Goal: Task Accomplishment & Management: Manage account settings

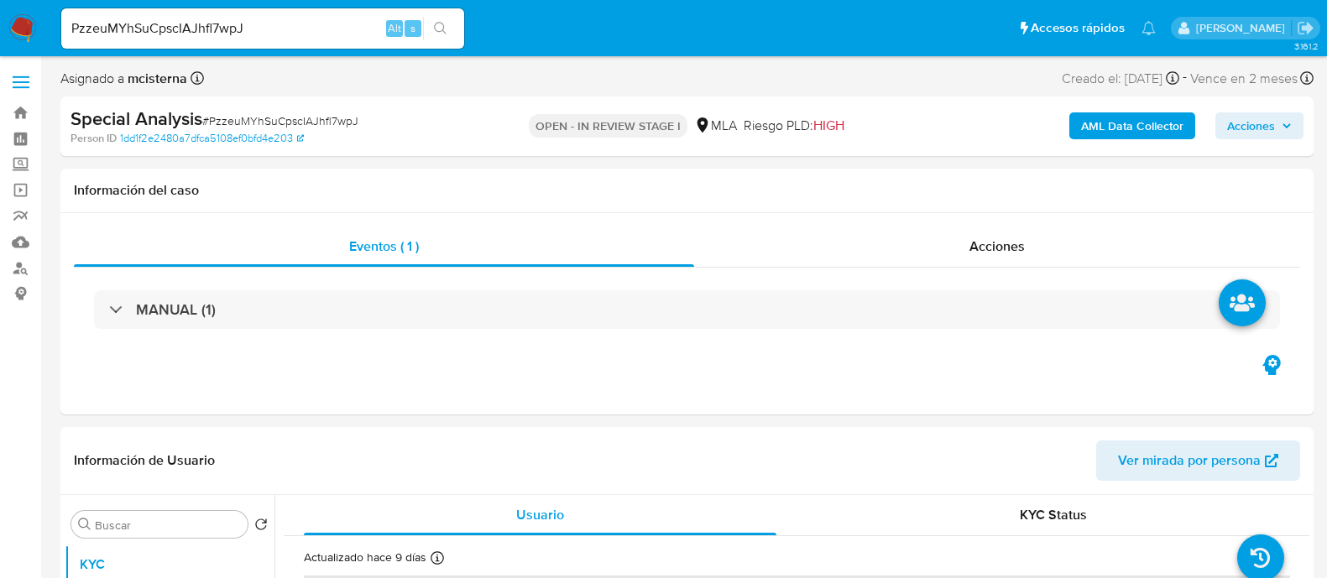
select select "10"
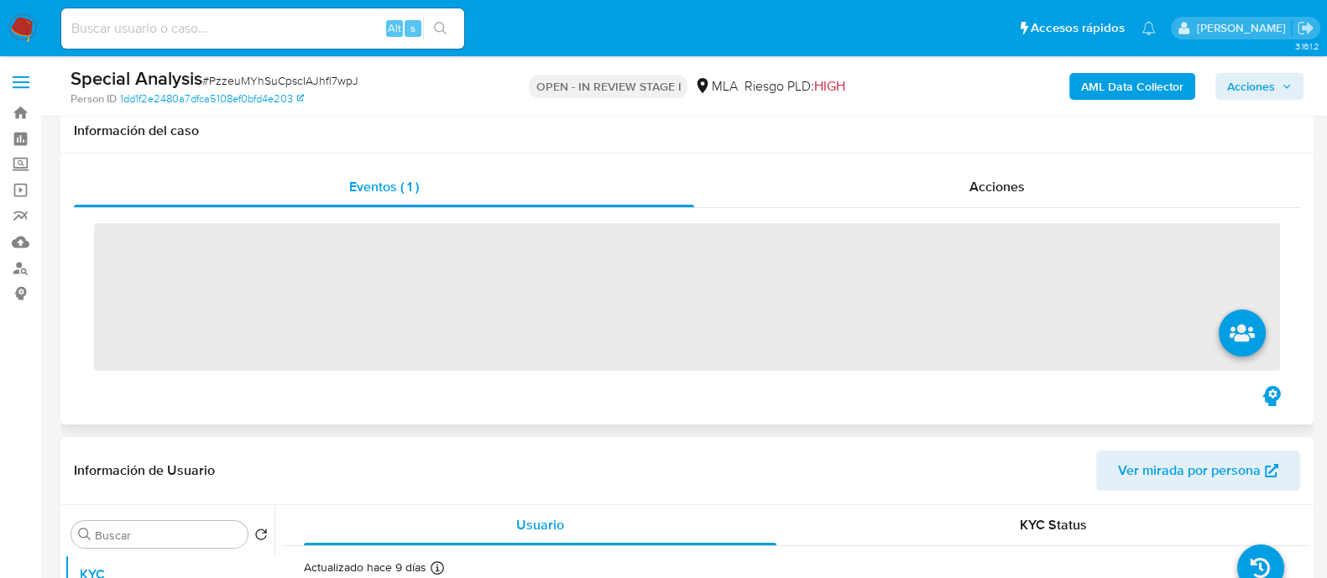
scroll to position [315, 0]
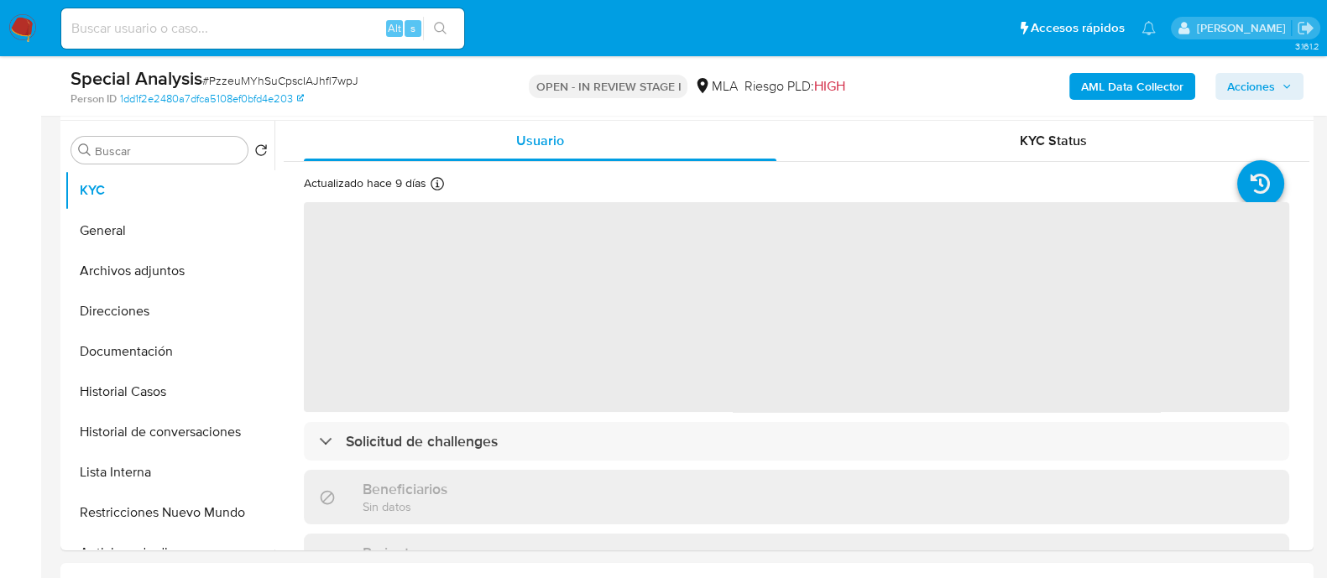
select select "10"
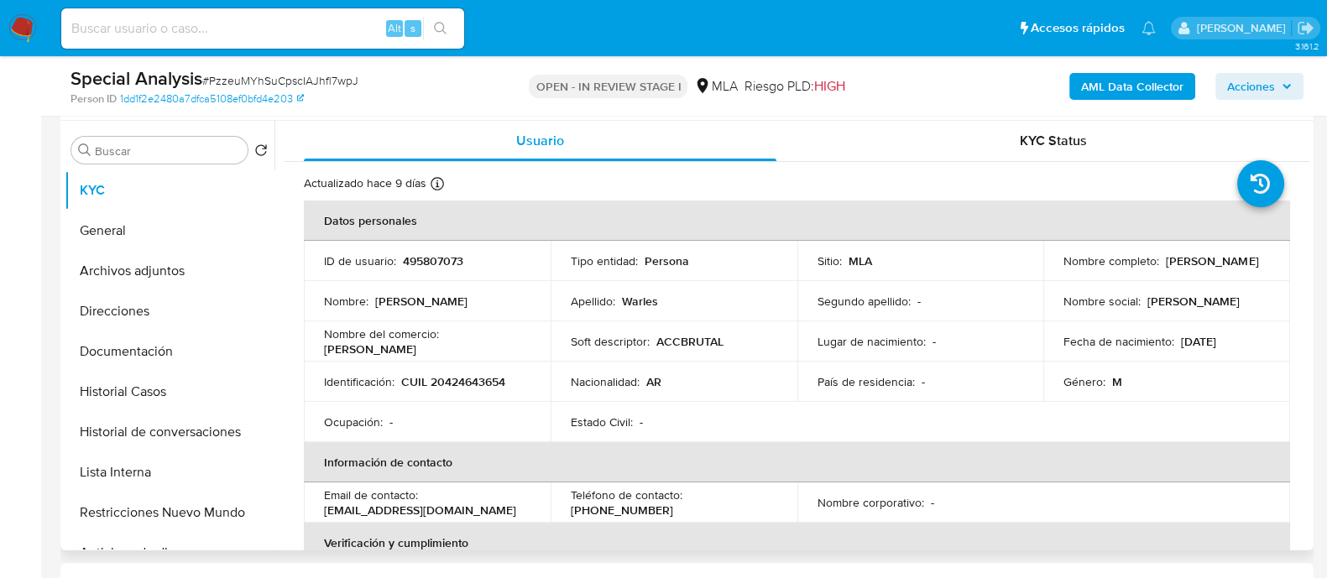
click at [433, 255] on p "495807073" at bounding box center [433, 260] width 60 height 15
copy p "495807073"
click at [201, 271] on button "Archivos adjuntos" at bounding box center [163, 271] width 196 height 40
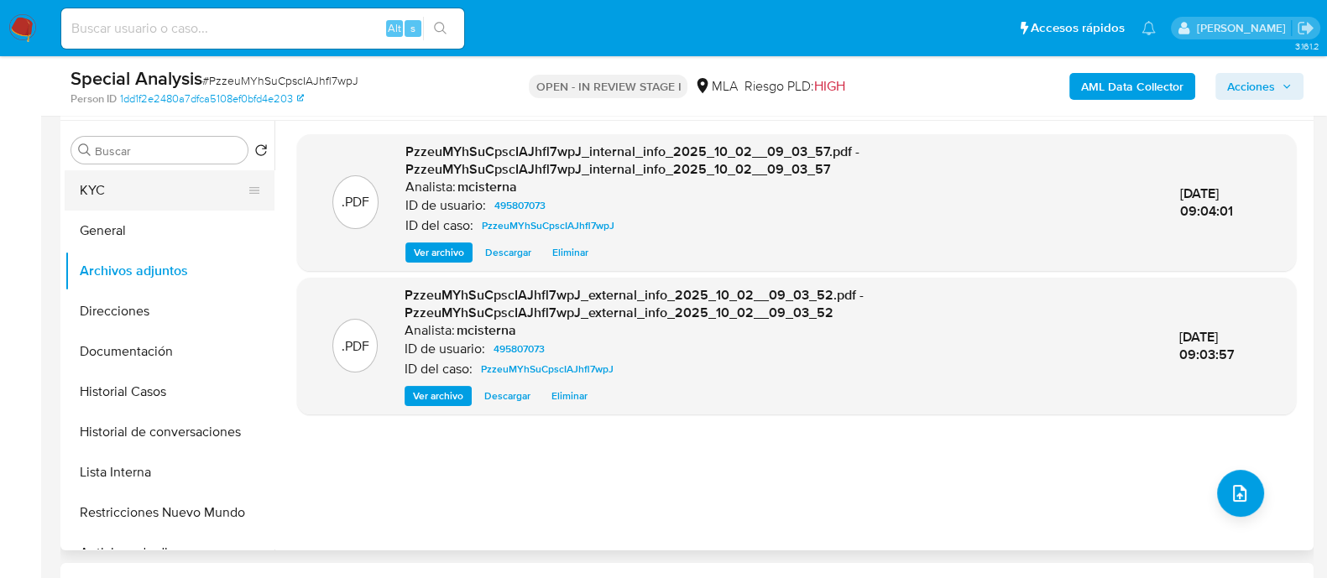
click at [176, 180] on button "KYC" at bounding box center [163, 190] width 196 height 40
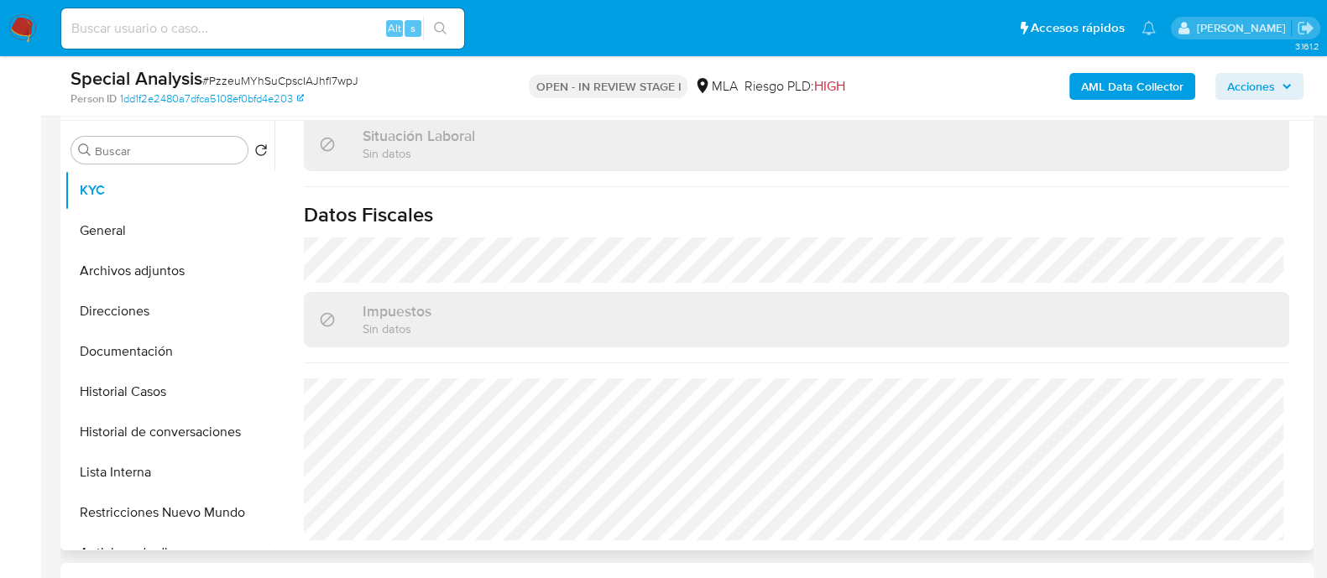
scroll to position [882, 0]
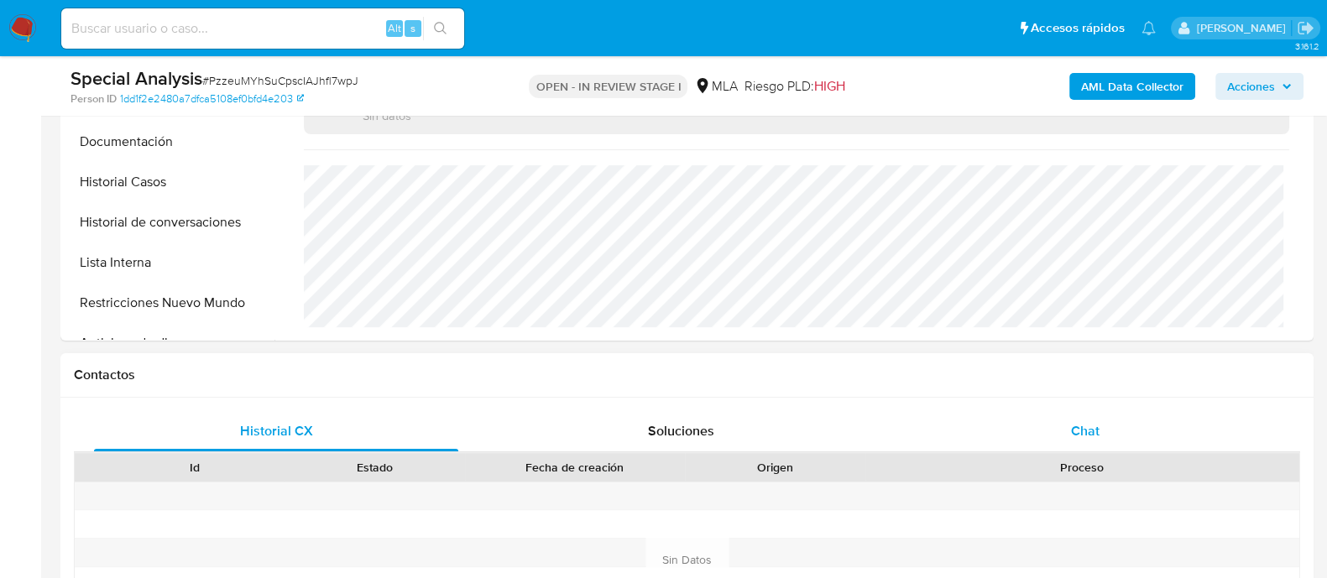
click at [1078, 416] on div "Chat" at bounding box center [1085, 431] width 364 height 40
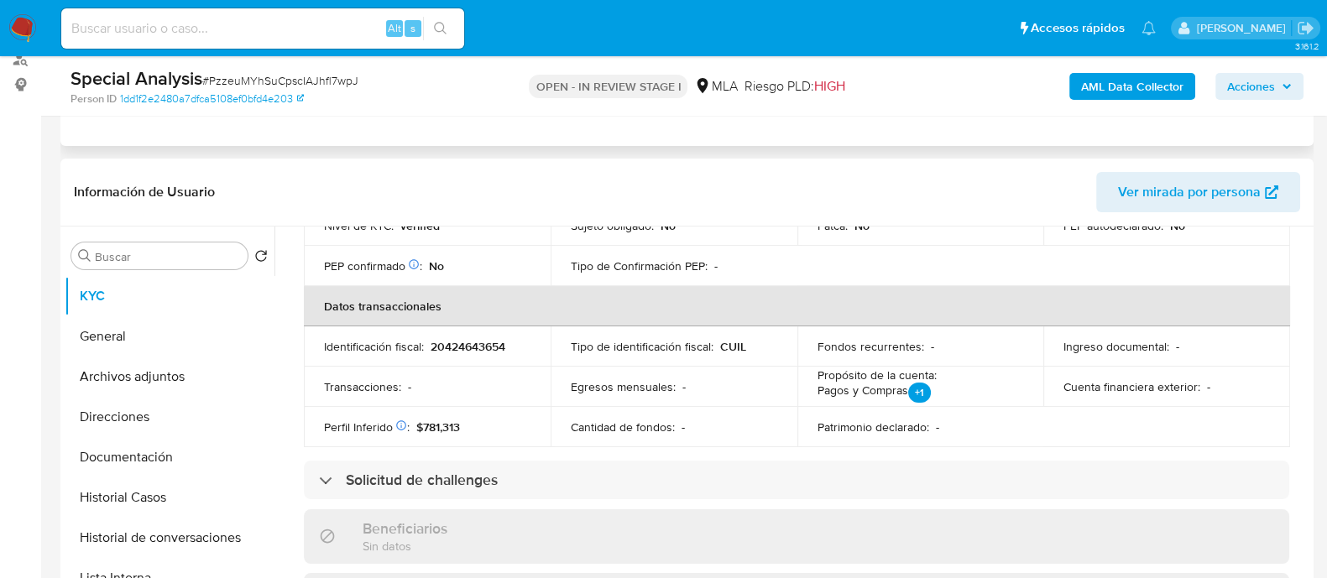
scroll to position [462, 0]
click at [113, 526] on button "Historial de conversaciones" at bounding box center [163, 538] width 196 height 40
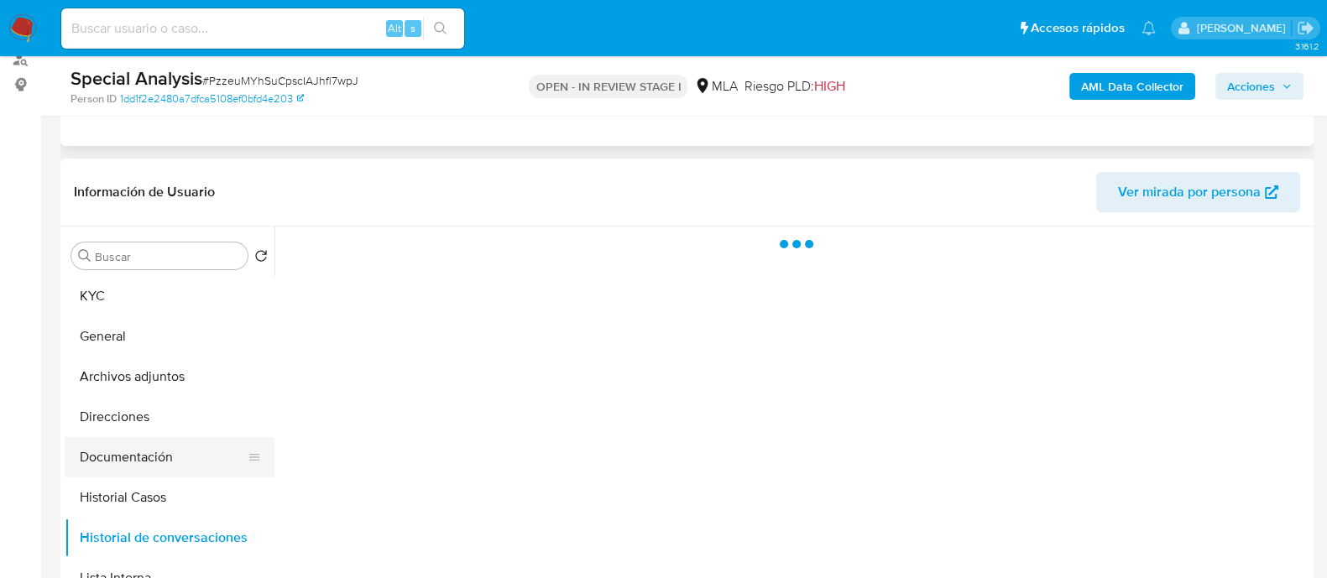
scroll to position [0, 0]
click at [154, 301] on button "KYC" at bounding box center [163, 296] width 196 height 40
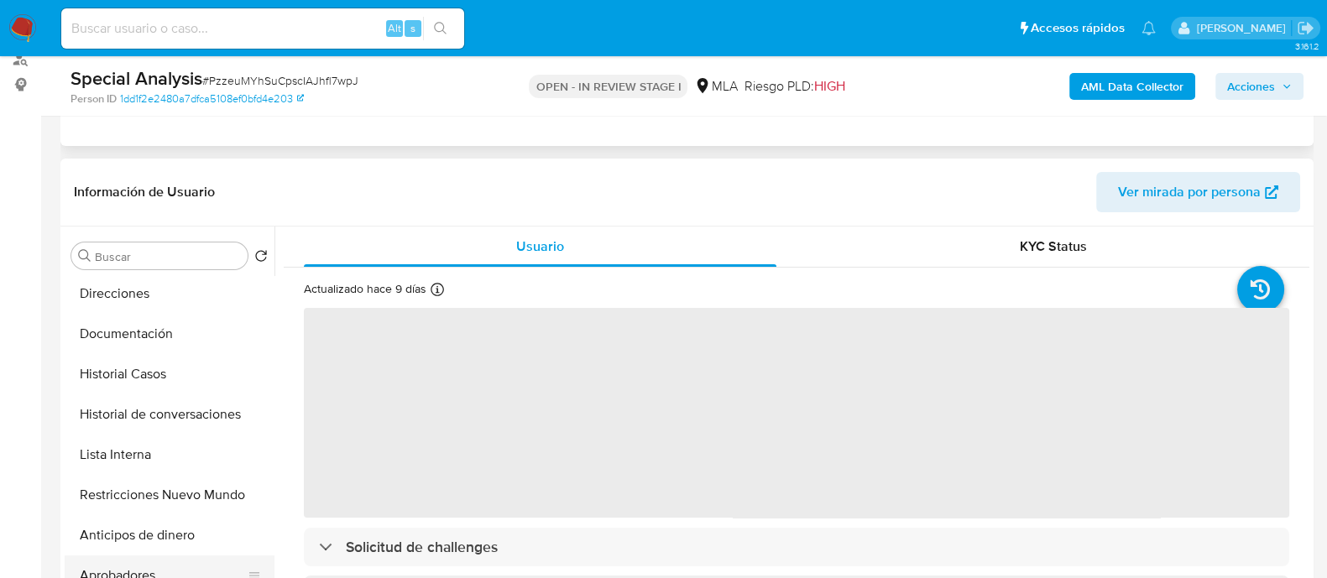
scroll to position [209, 0]
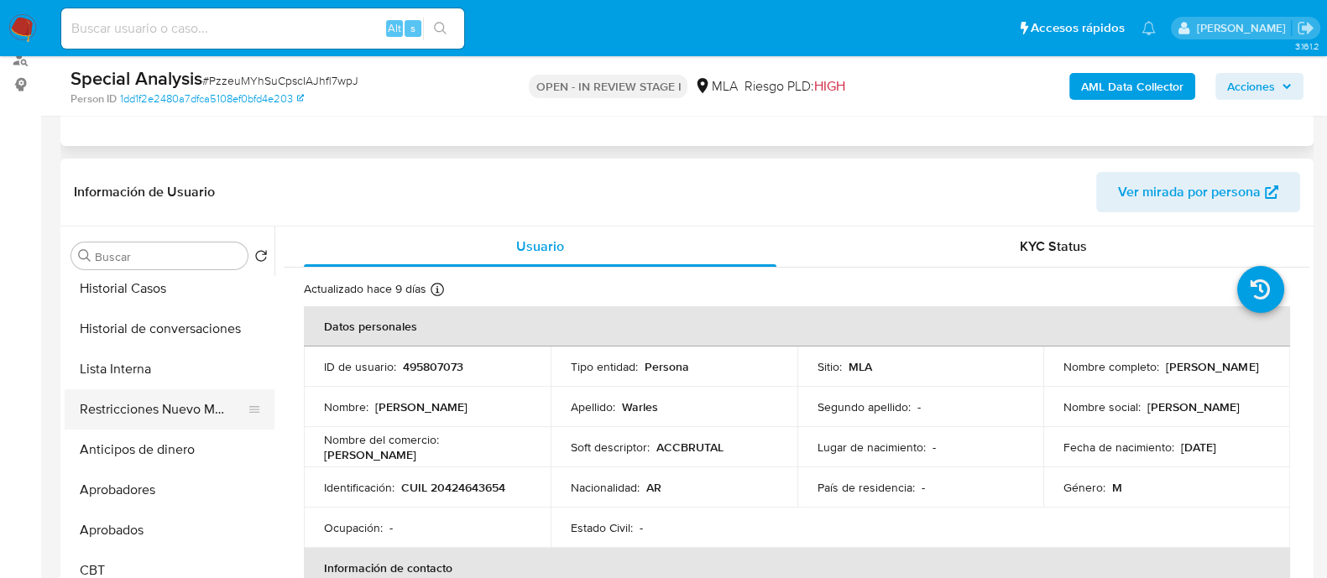
click at [190, 415] on button "Restricciones Nuevo Mundo" at bounding box center [163, 409] width 196 height 40
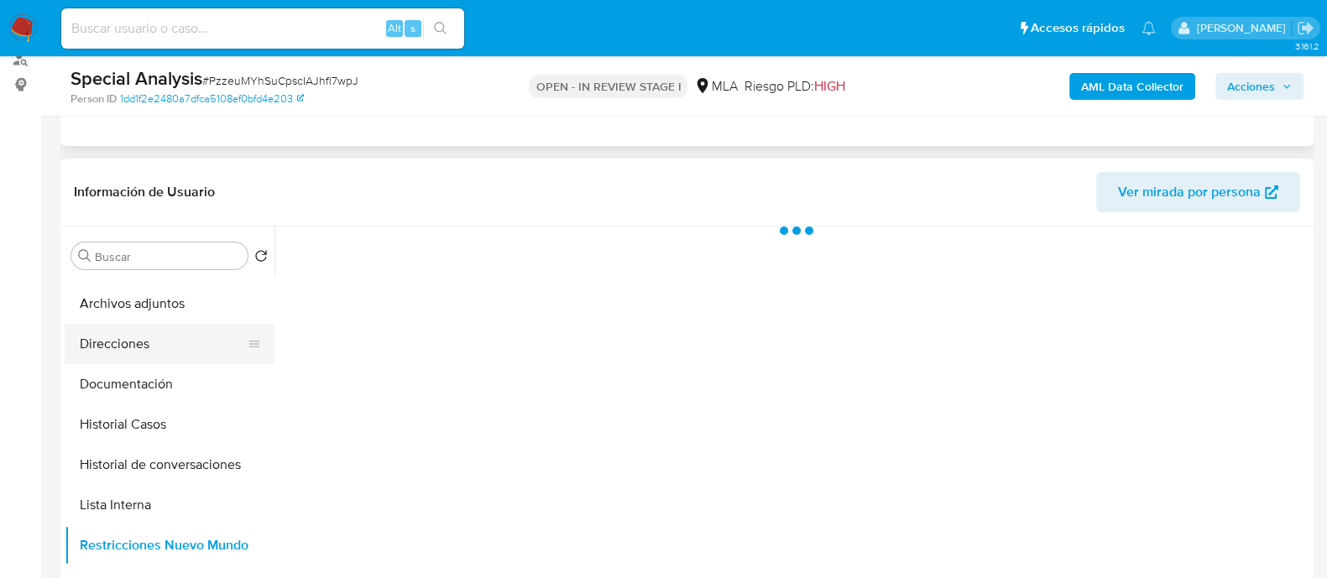
scroll to position [0, 0]
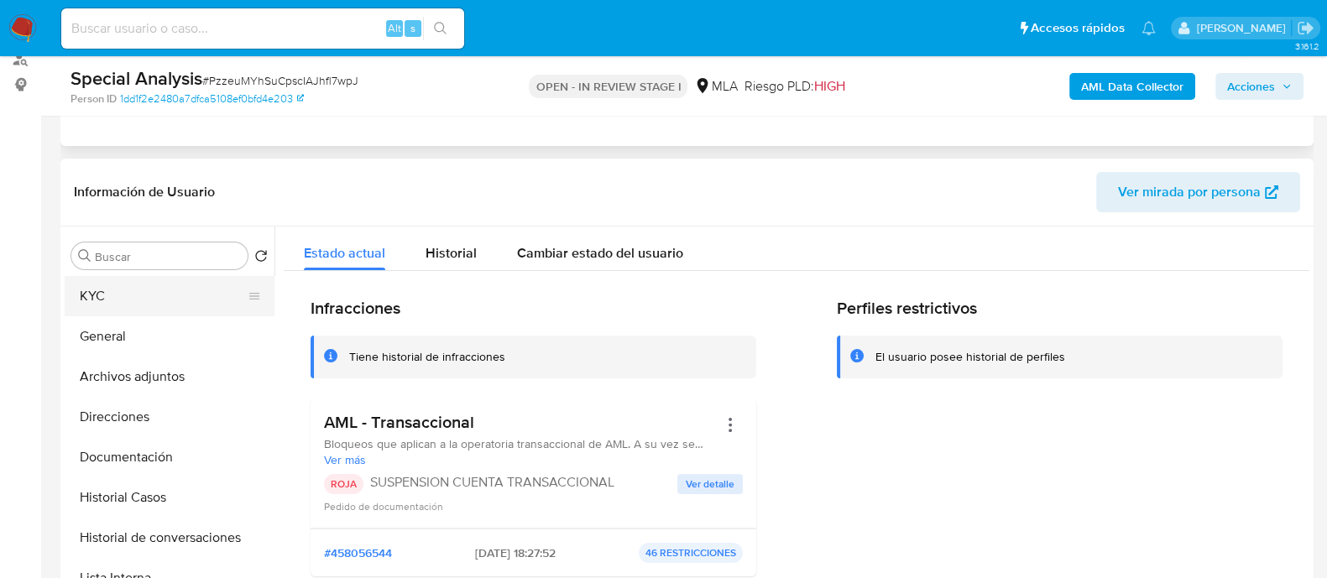
click at [141, 301] on button "KYC" at bounding box center [163, 296] width 196 height 40
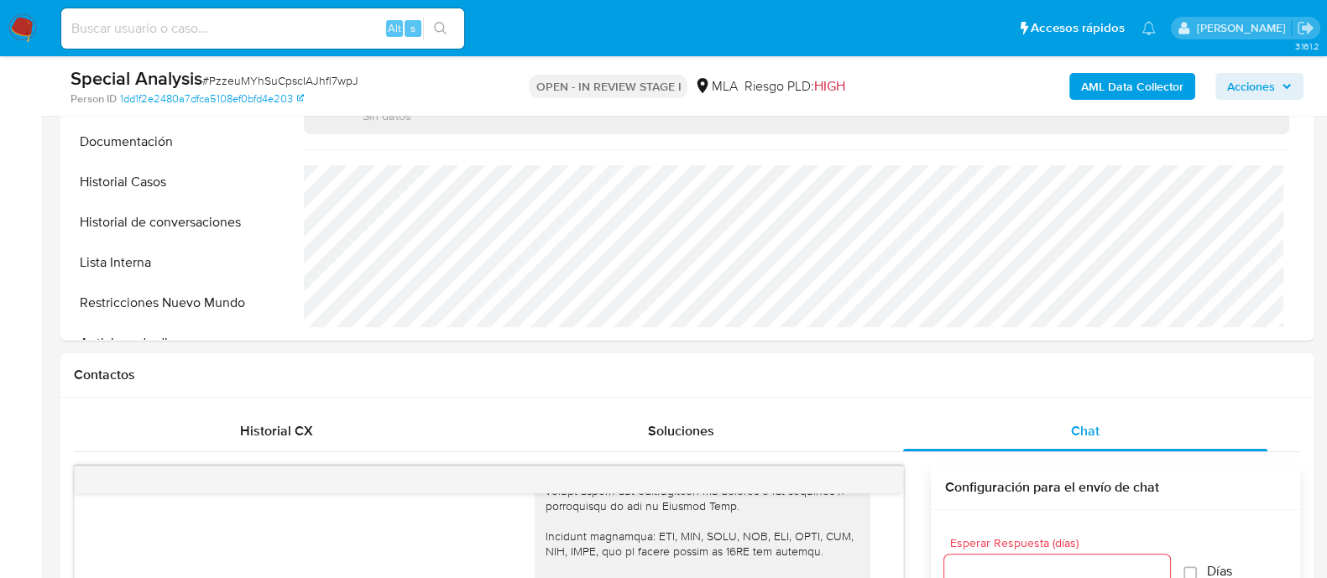
scroll to position [524, 0]
click at [180, 291] on button "Restricciones Nuevo Mundo" at bounding box center [163, 303] width 196 height 40
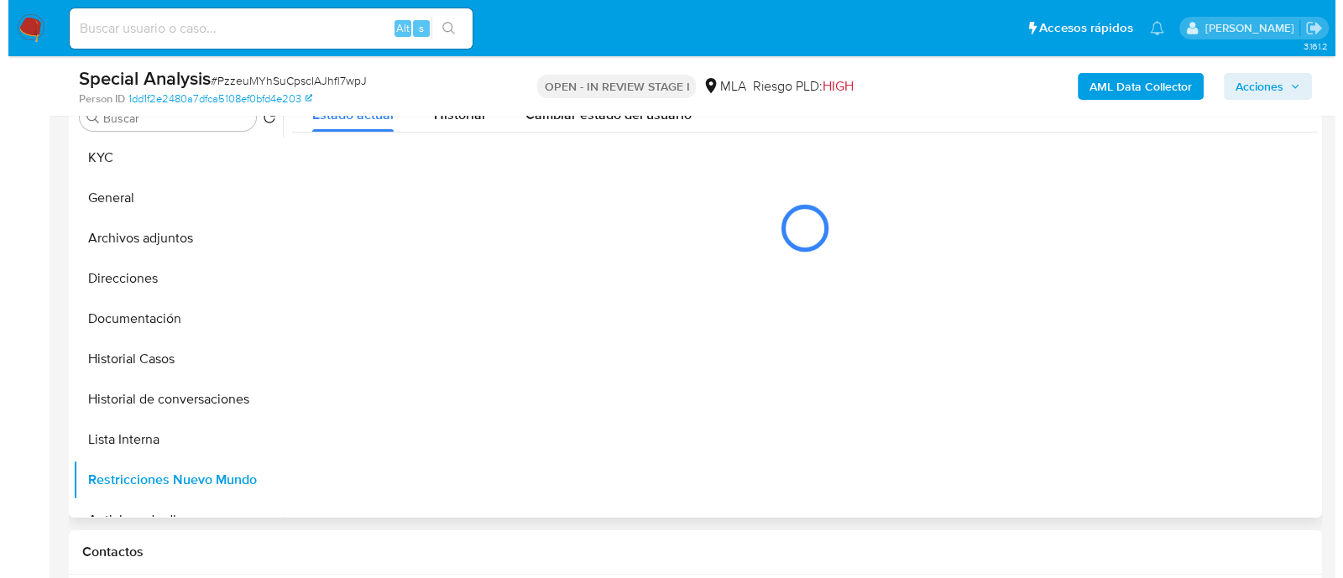
scroll to position [315, 0]
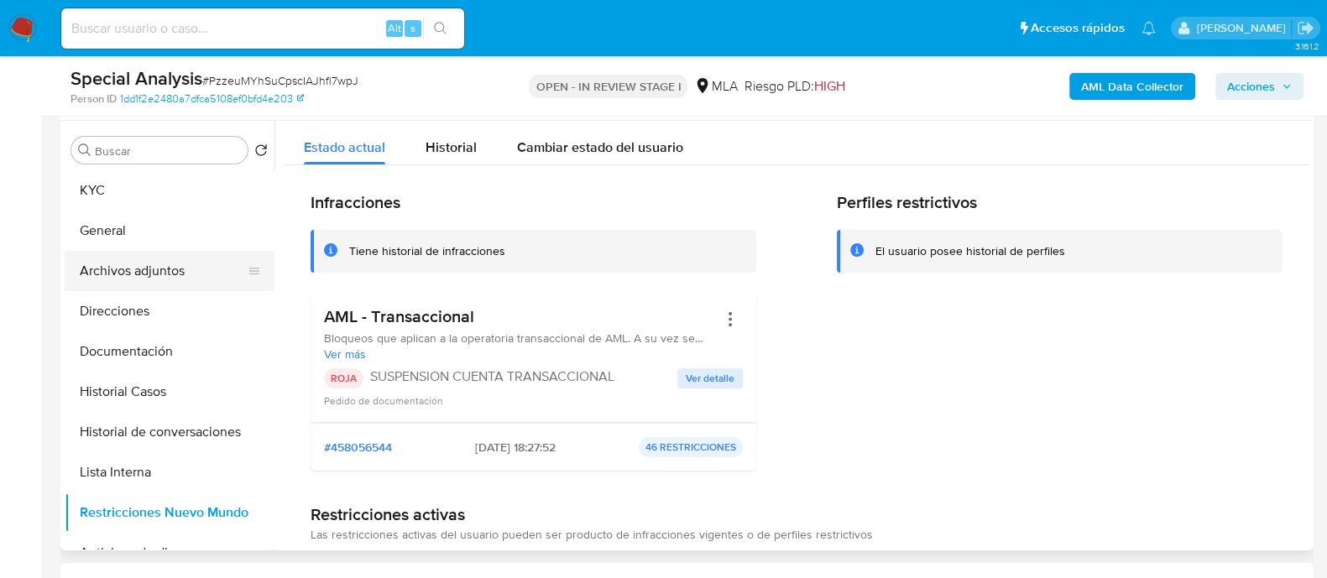
click at [176, 270] on button "Archivos adjuntos" at bounding box center [163, 271] width 196 height 40
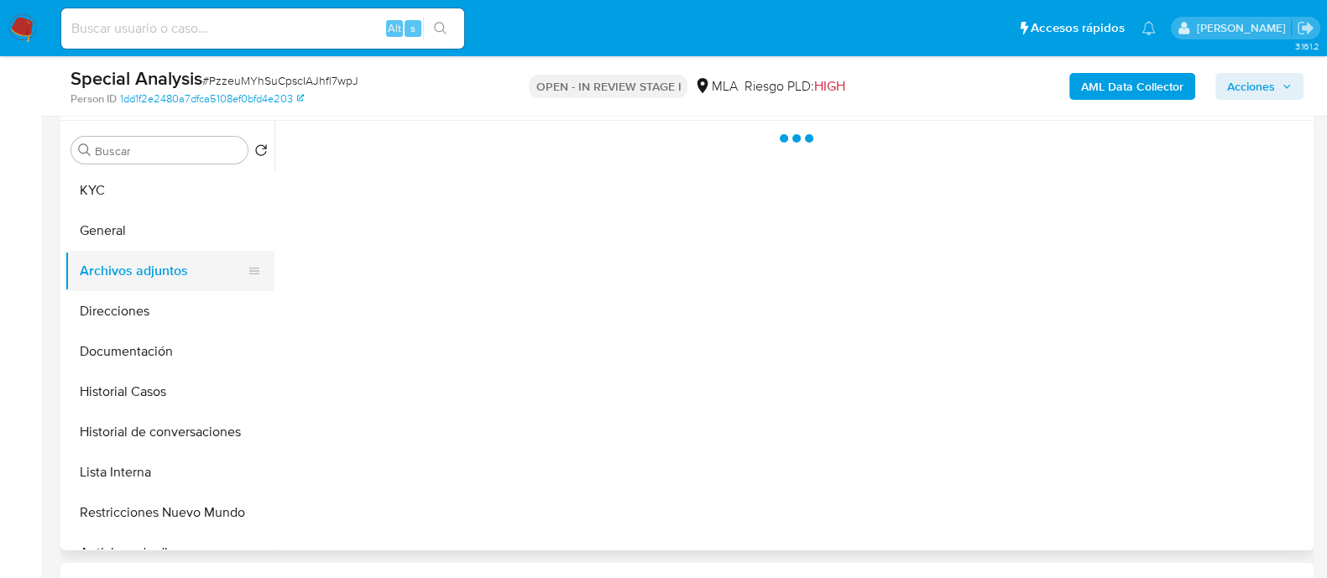
click at [176, 270] on button "Archivos adjuntos" at bounding box center [163, 271] width 196 height 40
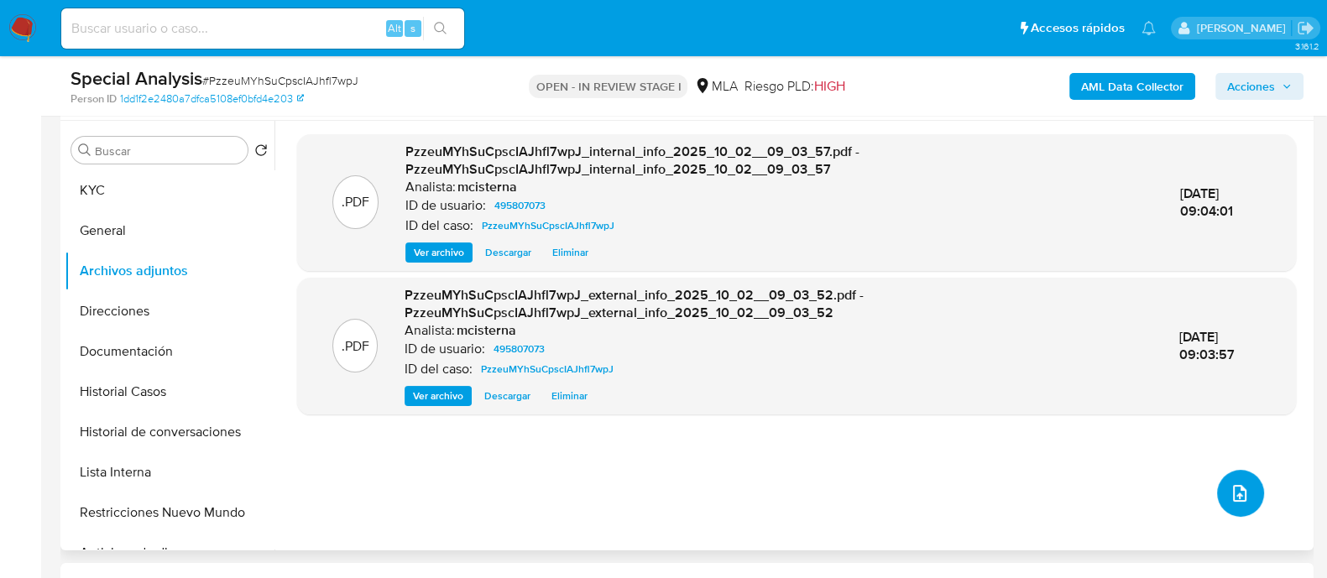
click at [1229, 495] on icon "upload-file" at bounding box center [1239, 493] width 20 height 20
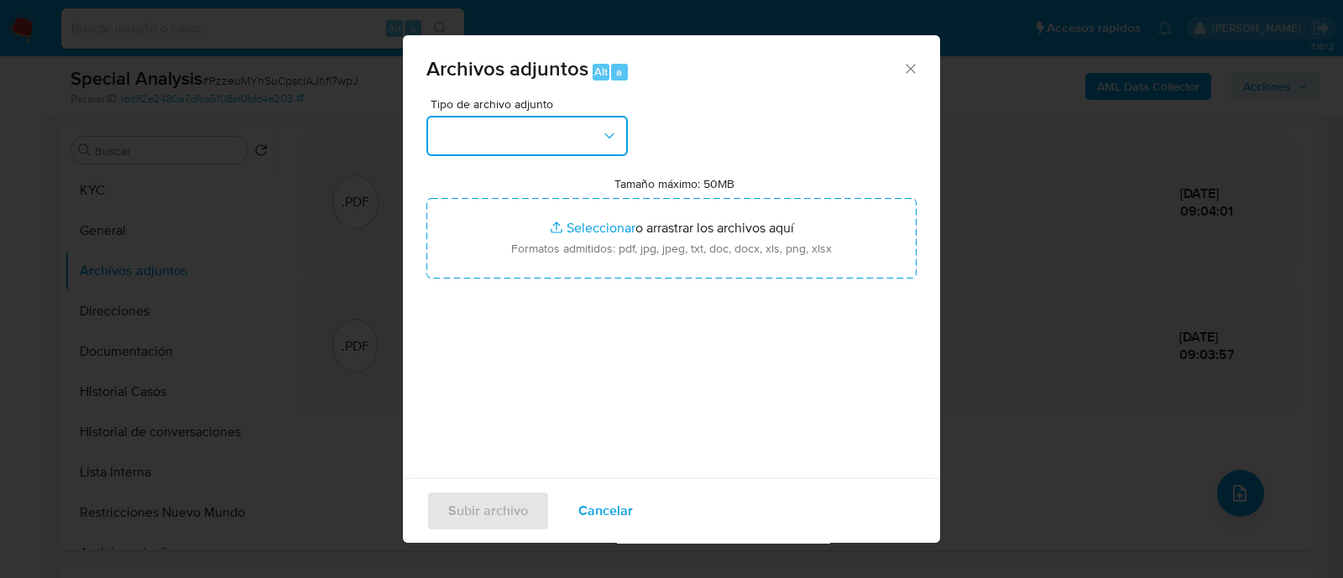
click at [535, 139] on button "button" at bounding box center [526, 136] width 201 height 40
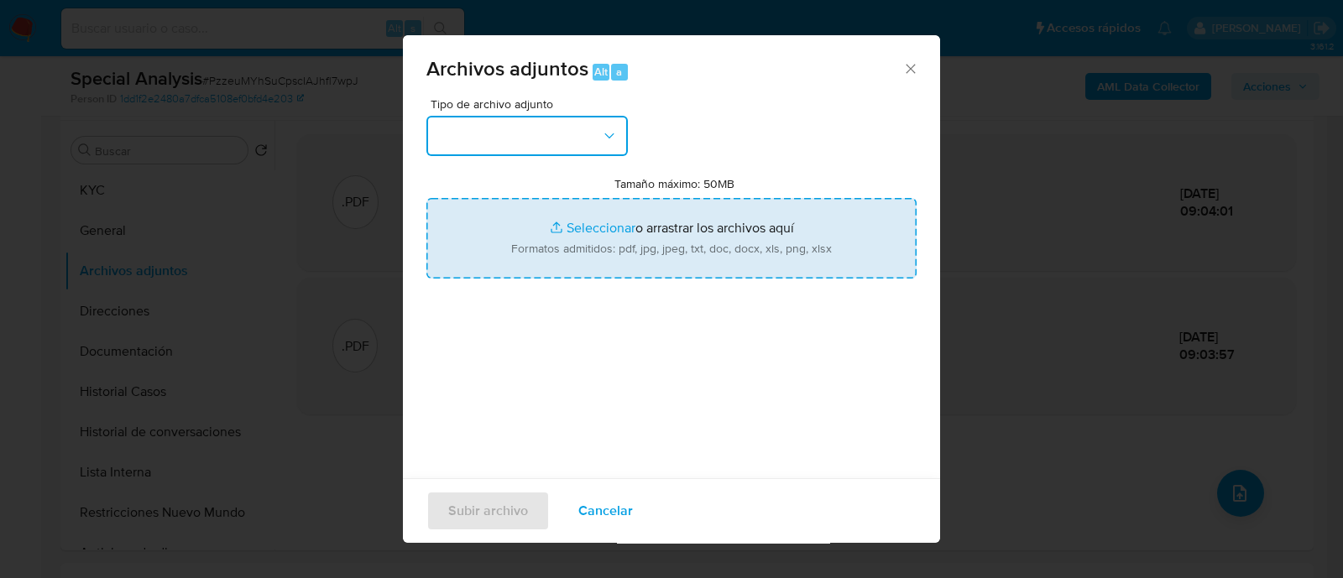
scroll to position [25, 0]
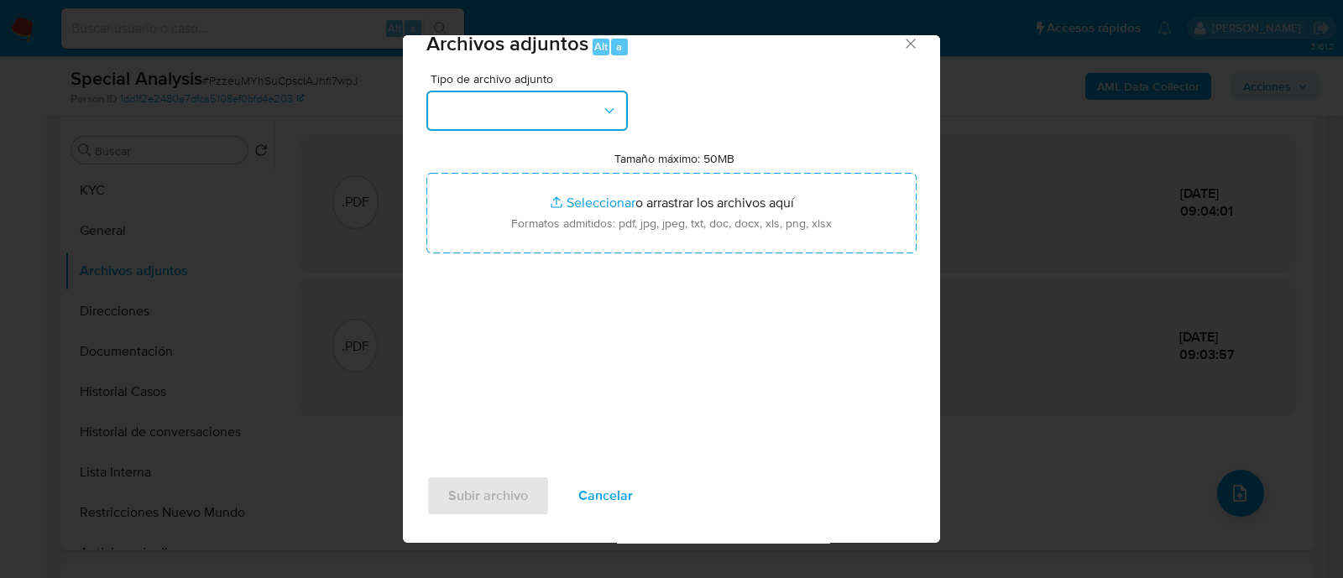
click at [504, 107] on button "button" at bounding box center [526, 111] width 201 height 40
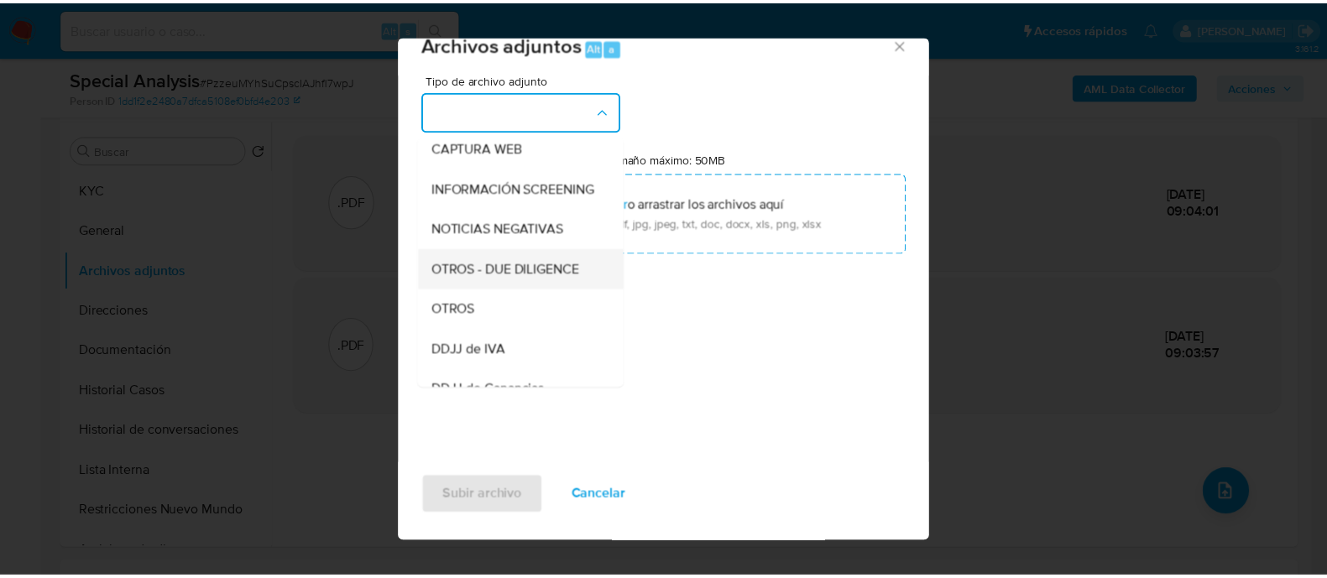
scroll to position [209, 0]
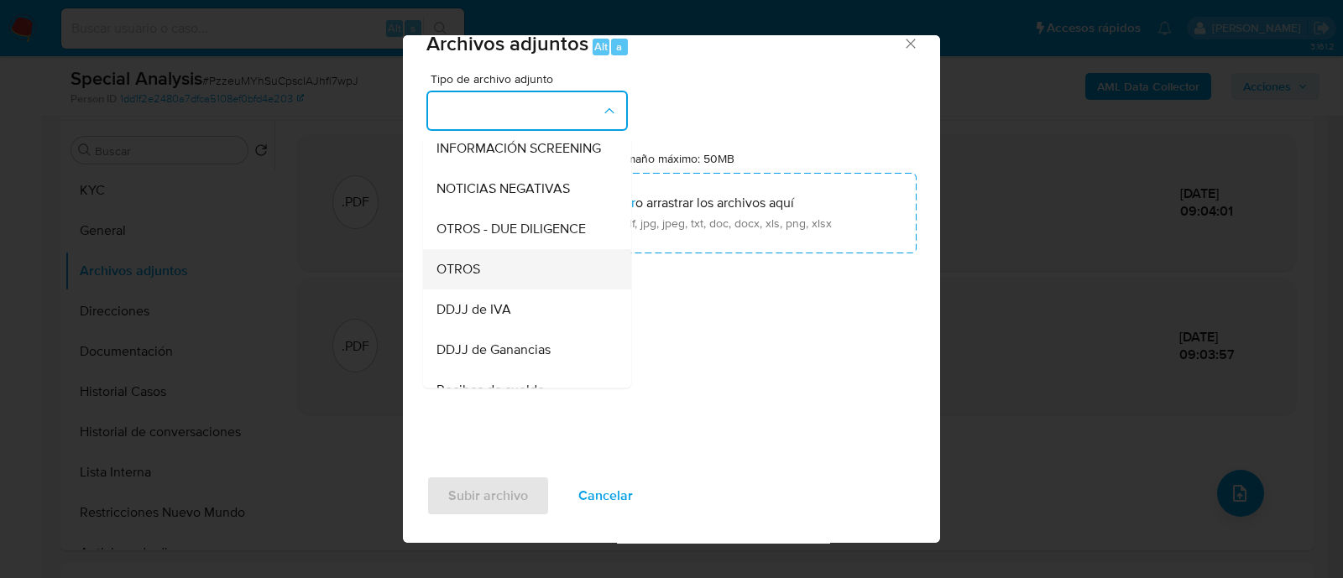
click at [529, 284] on div "OTROS" at bounding box center [521, 269] width 171 height 40
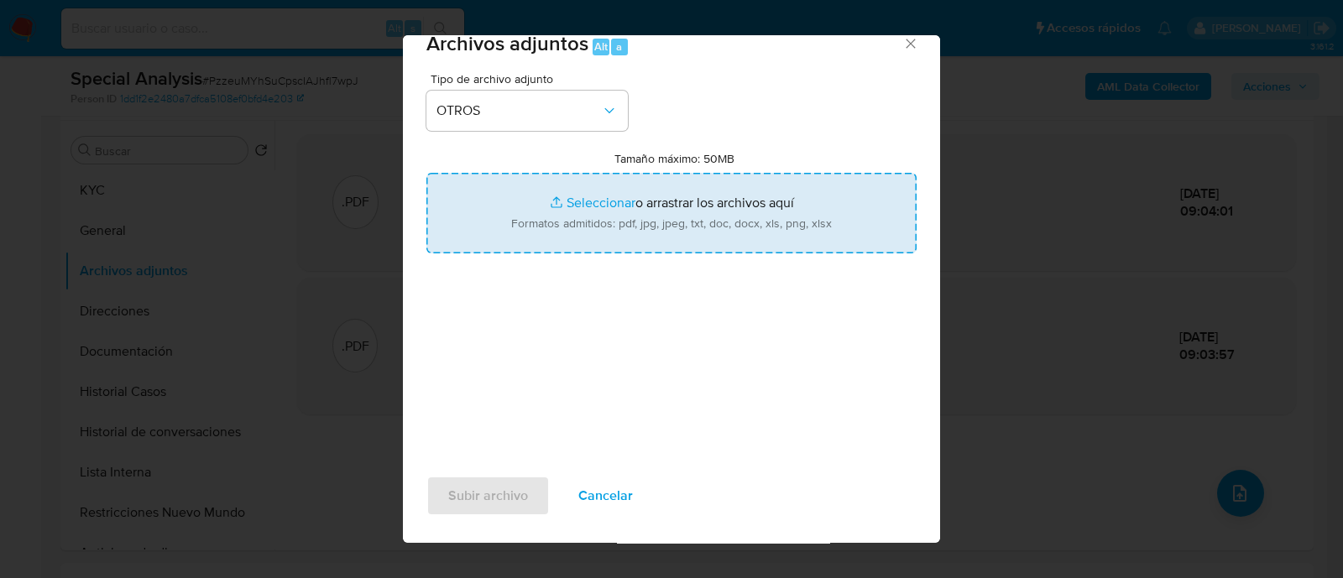
click at [690, 220] on input "Tamaño máximo: 50MB Seleccionar archivos" at bounding box center [671, 213] width 490 height 81
type input "C:\fakepath\Caselog PzzeuMYhSuCpscIAJhfl7wpJ_2025_10_02_08_40_45.docx"
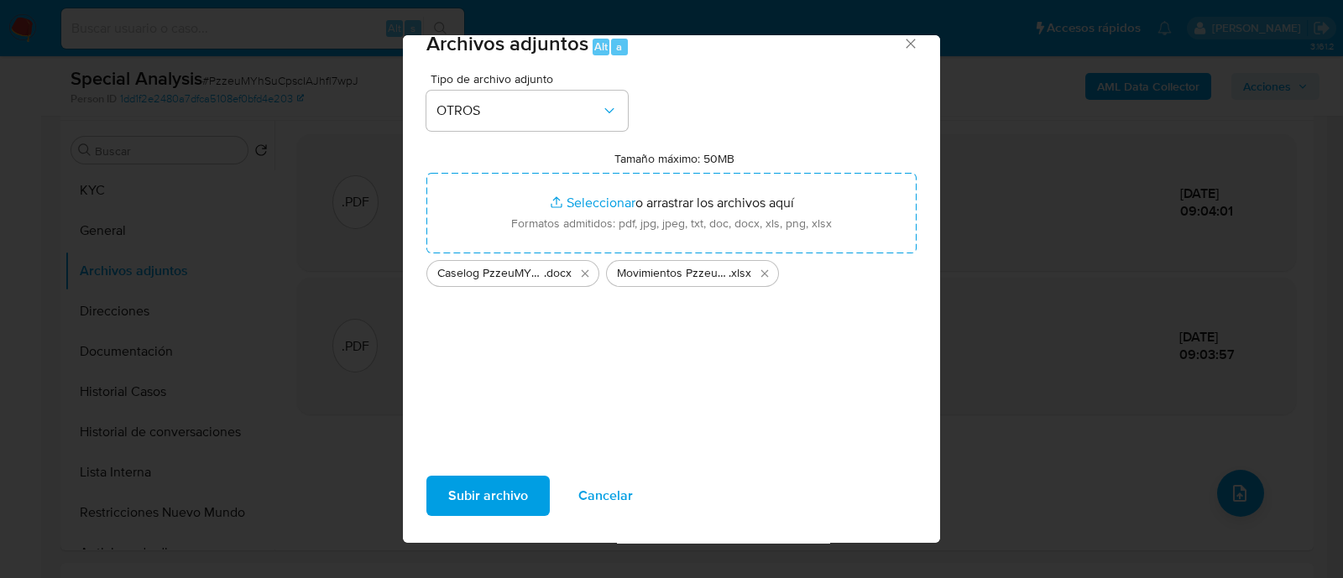
click at [541, 482] on button "Subir archivo" at bounding box center [487, 496] width 123 height 40
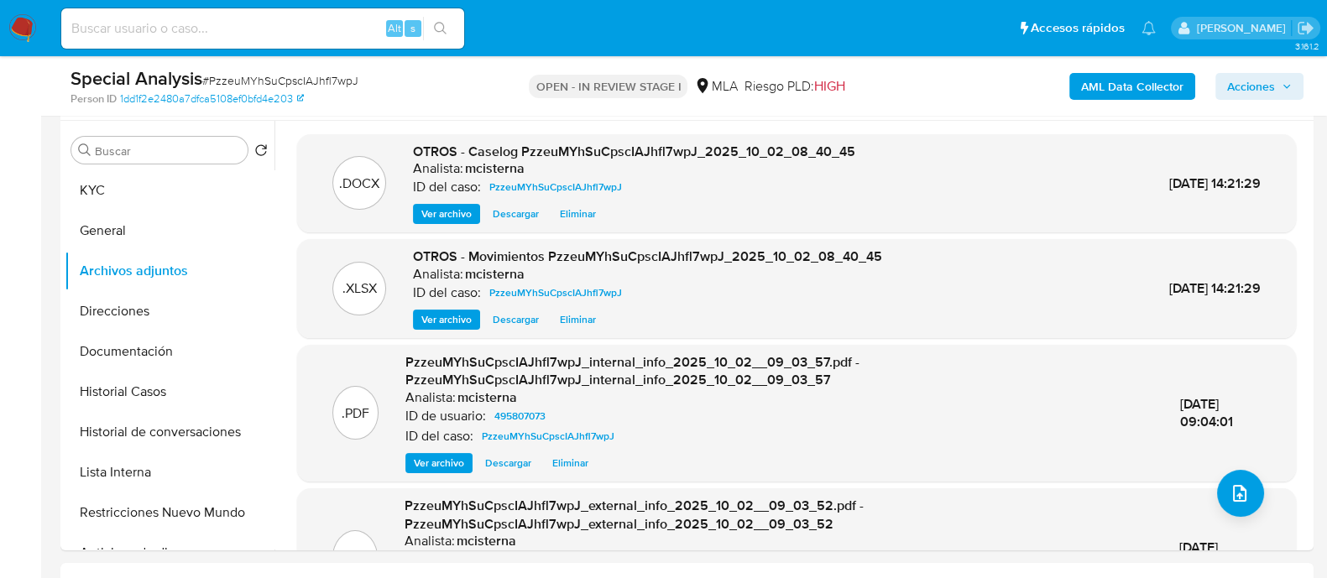
click at [1275, 84] on span "Acciones" at bounding box center [1251, 86] width 48 height 27
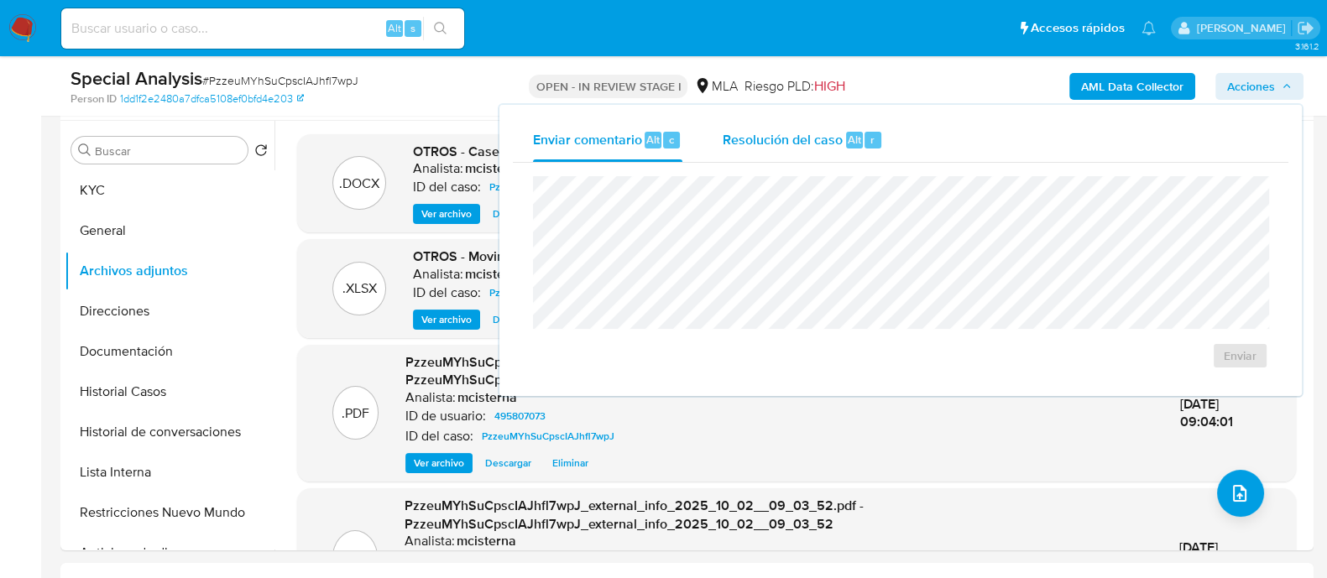
click at [898, 136] on button "Resolución del caso Alt r" at bounding box center [802, 140] width 201 height 44
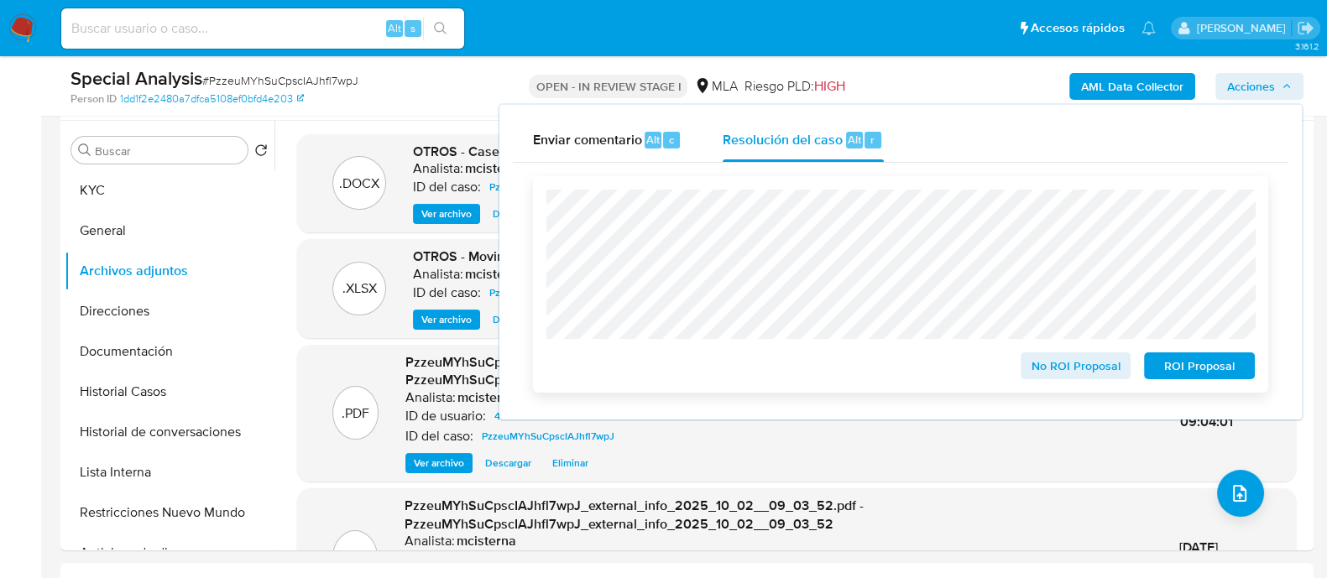
click at [1173, 356] on span "ROI Proposal" at bounding box center [1198, 365] width 87 height 23
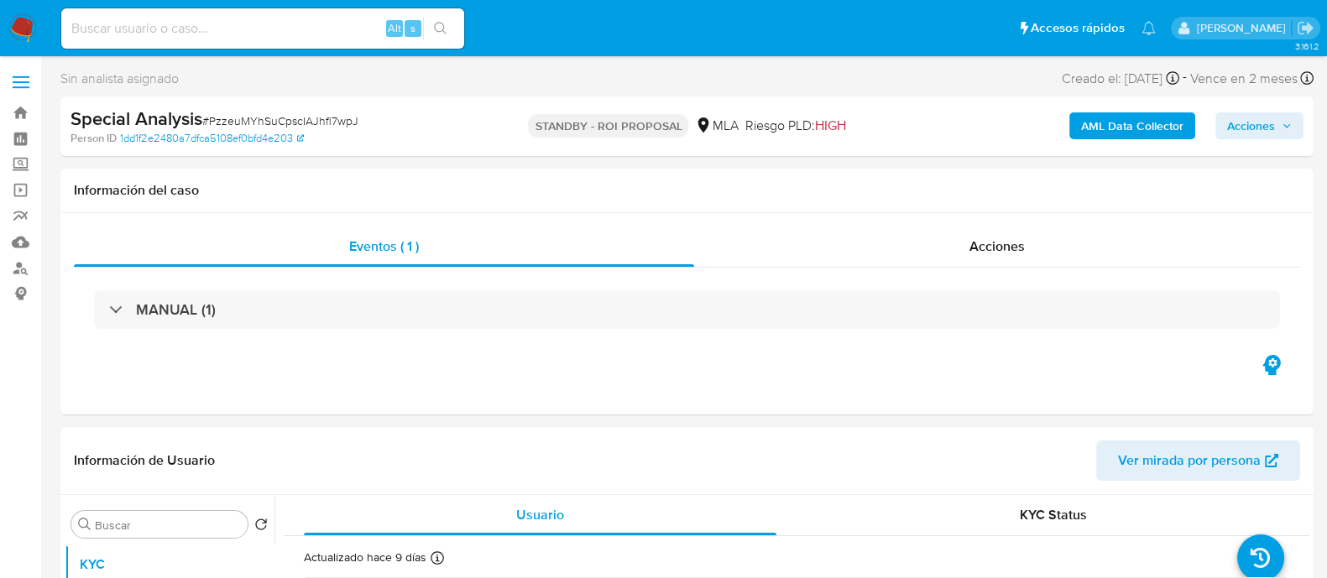
select select "10"
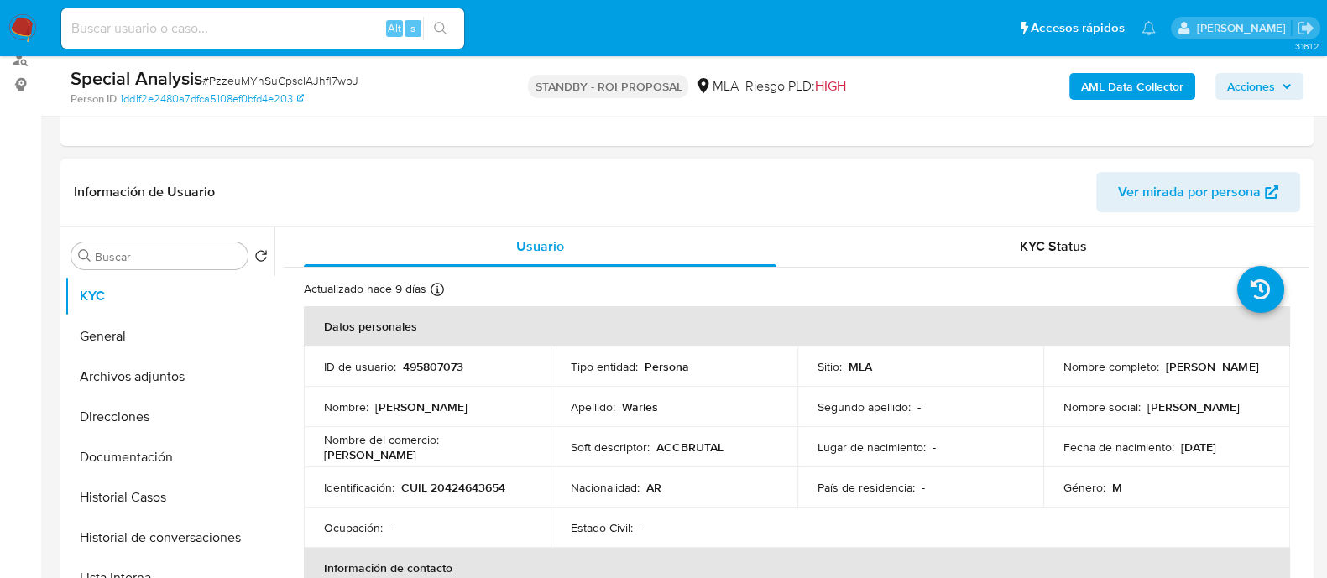
scroll to position [209, 0]
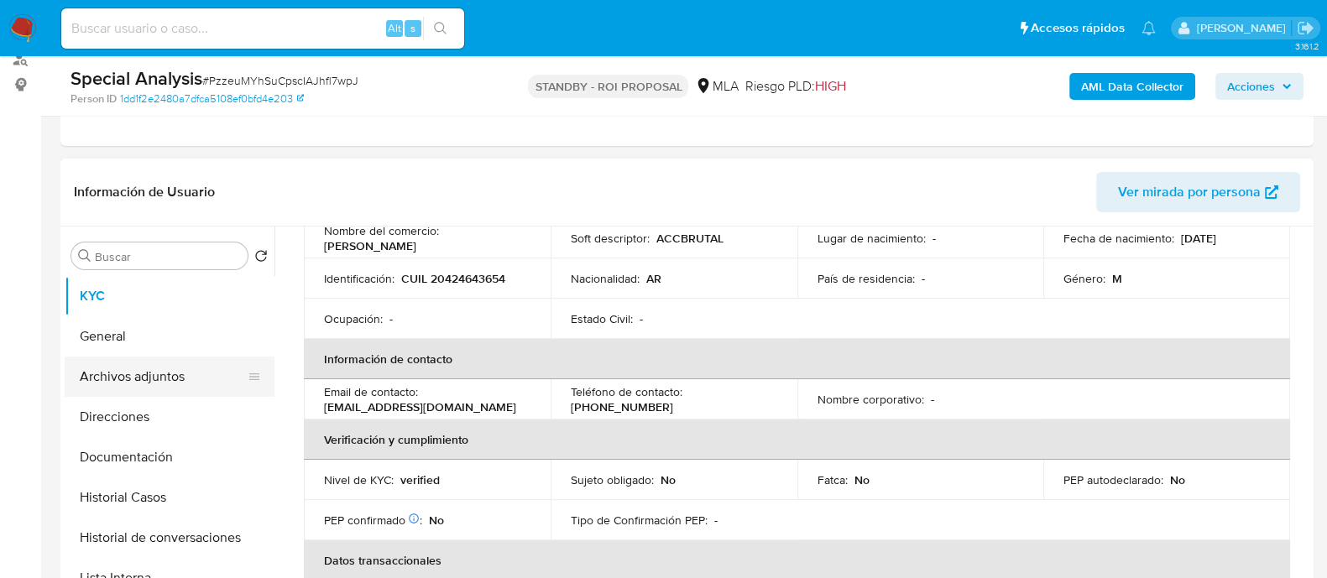
click at [181, 363] on button "Archivos adjuntos" at bounding box center [163, 377] width 196 height 40
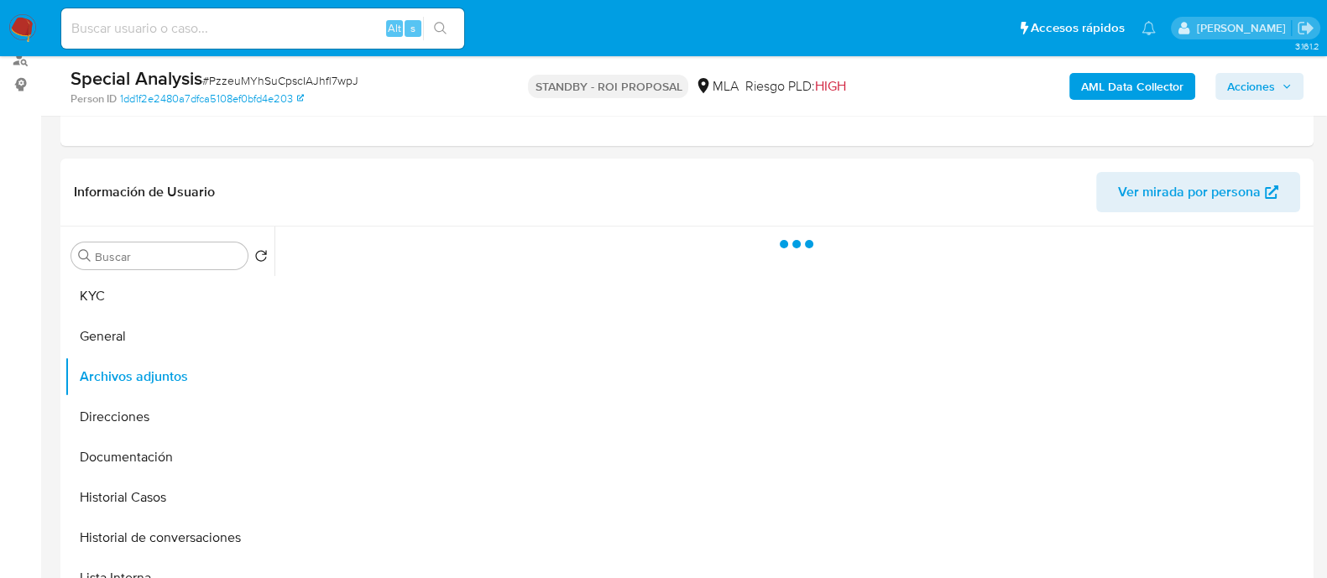
scroll to position [0, 0]
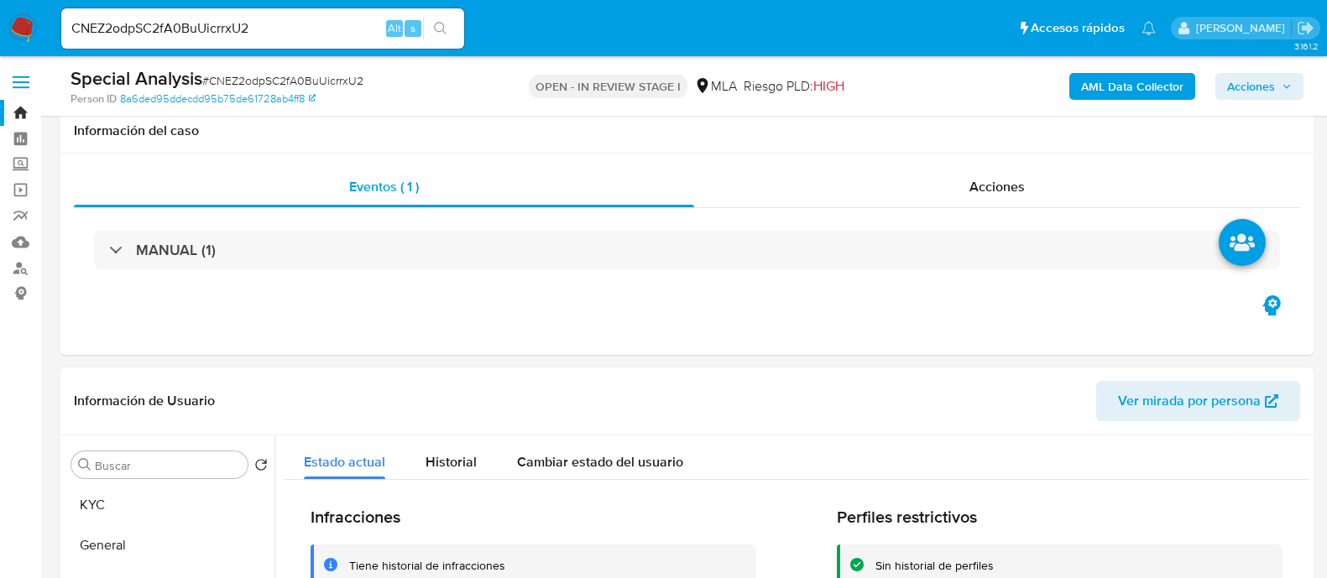
select select "10"
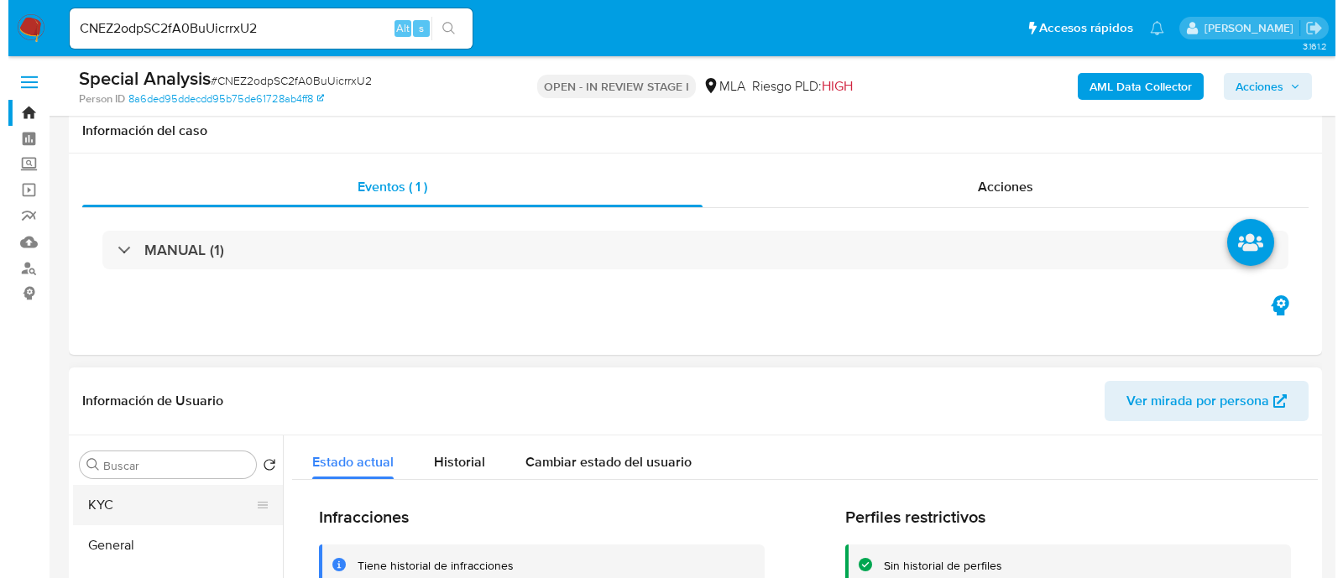
scroll to position [315, 0]
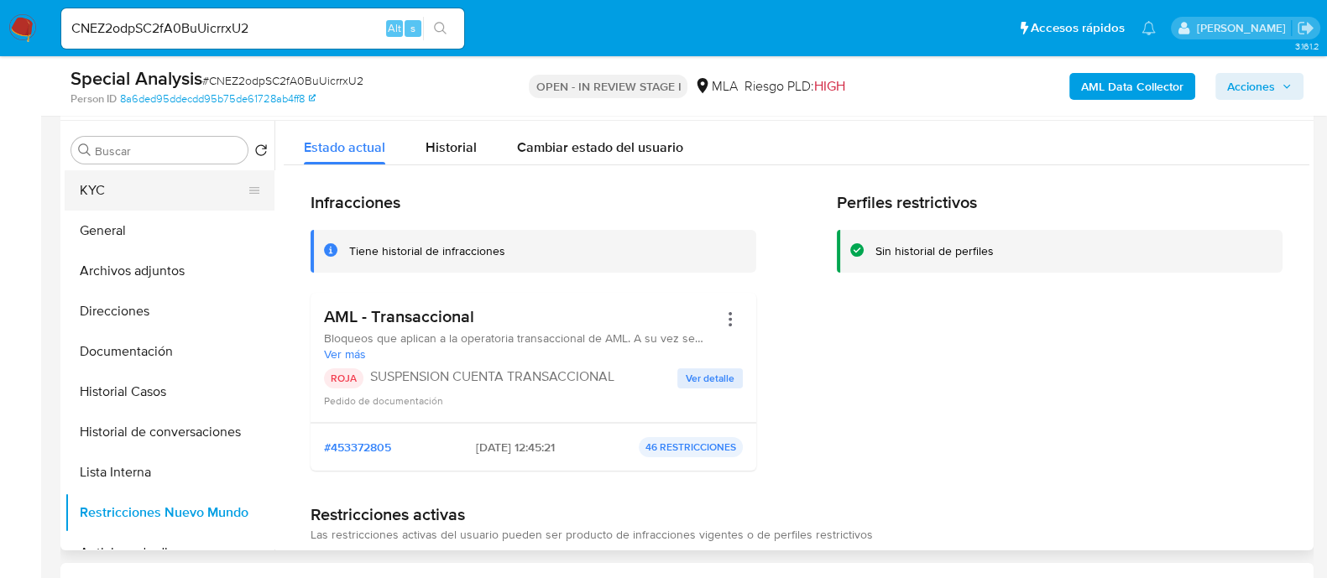
click at [210, 188] on button "KYC" at bounding box center [163, 190] width 196 height 40
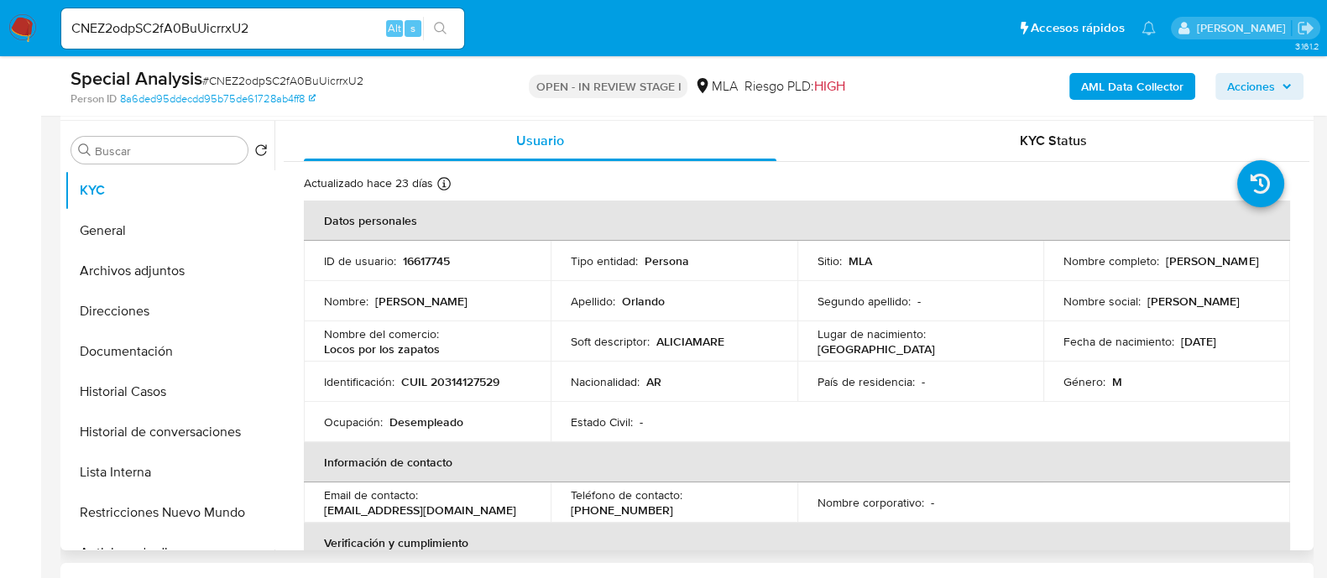
click at [1056, 264] on td "Nombre completo : Sebastian Martin Orlando" at bounding box center [1166, 261] width 247 height 40
drag, startPoint x: 1065, startPoint y: 264, endPoint x: 1198, endPoint y: 273, distance: 133.7
click at [1198, 273] on td "Nombre completo : Sebastian Martin Orlando" at bounding box center [1166, 261] width 247 height 40
copy p "[PERSON_NAME]"
click at [460, 371] on td "Identificación : CUIL 20314127529" at bounding box center [427, 382] width 247 height 40
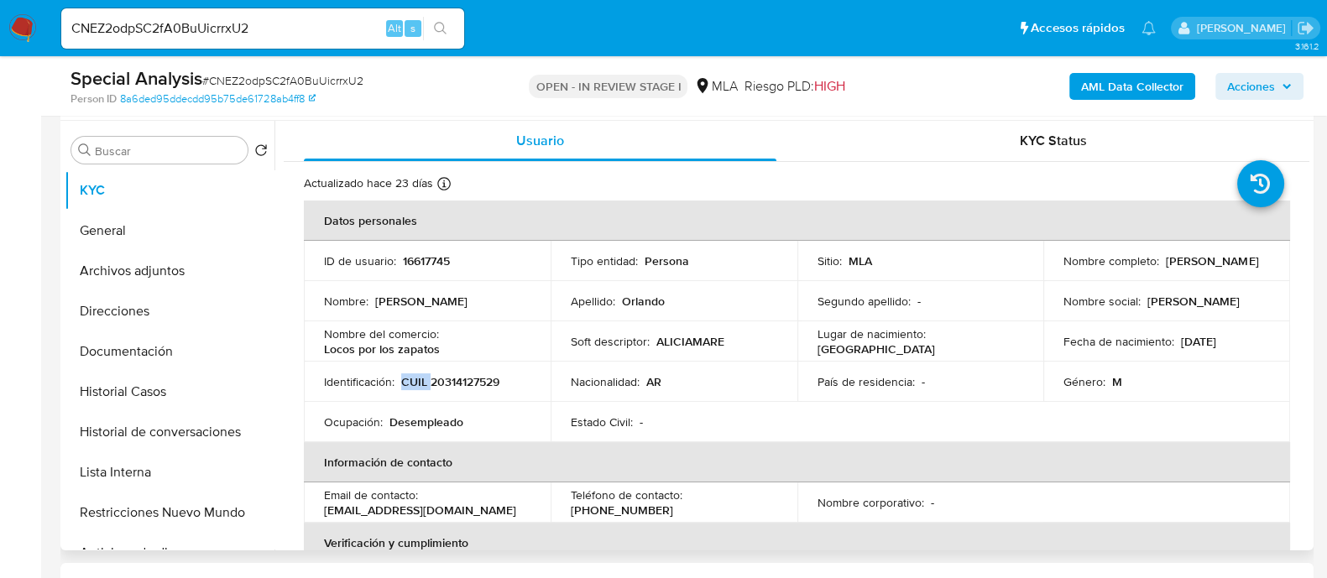
click at [460, 371] on td "Identificación : CUIL 20314127529" at bounding box center [427, 382] width 247 height 40
click at [456, 376] on p "CUIL 20314127529" at bounding box center [450, 381] width 98 height 15
click at [428, 258] on p "16617745" at bounding box center [426, 260] width 47 height 15
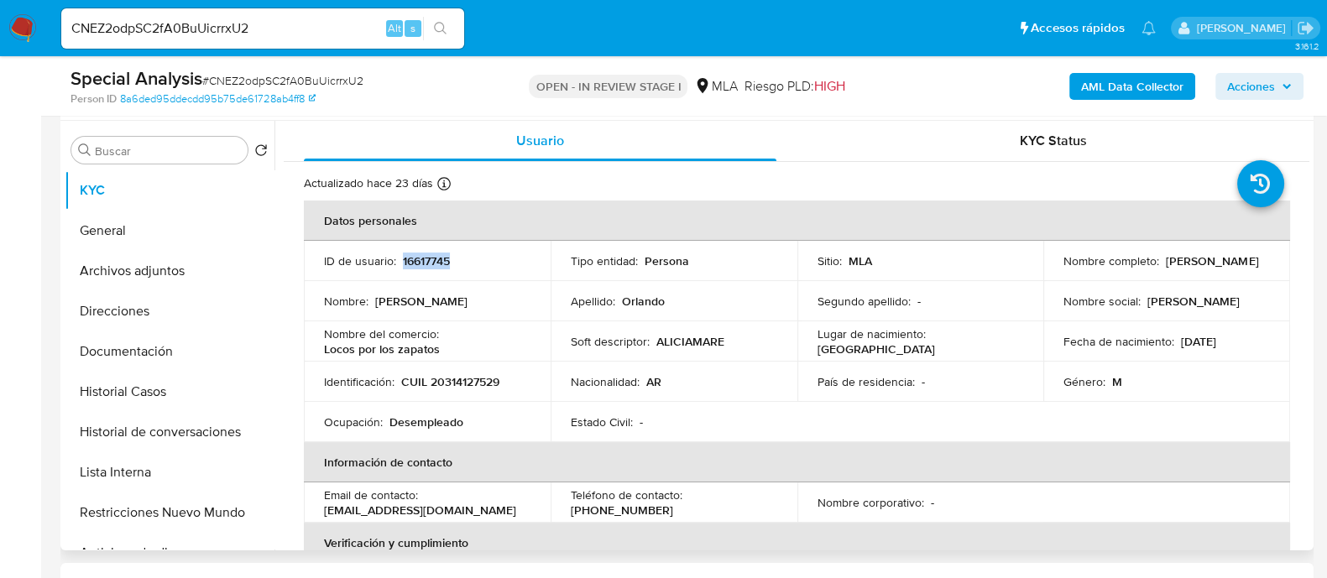
click at [428, 258] on p "16617745" at bounding box center [426, 260] width 47 height 15
copy p "16617745"
click at [196, 276] on button "Archivos adjuntos" at bounding box center [163, 271] width 196 height 40
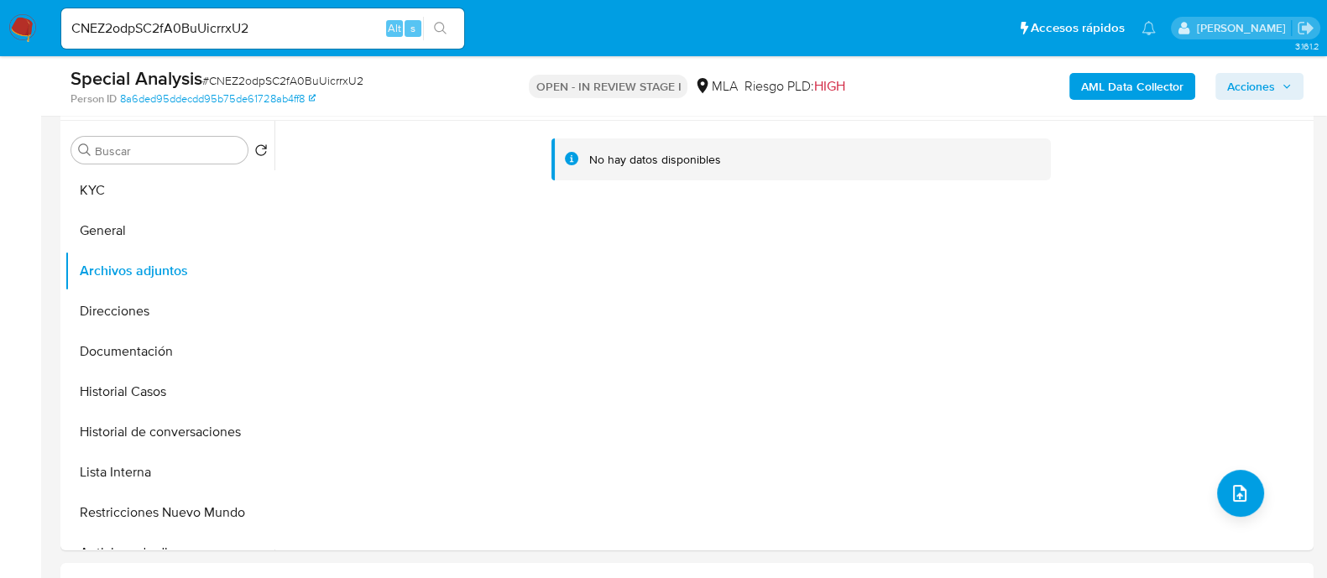
click at [1086, 98] on b "AML Data Collector" at bounding box center [1132, 86] width 102 height 27
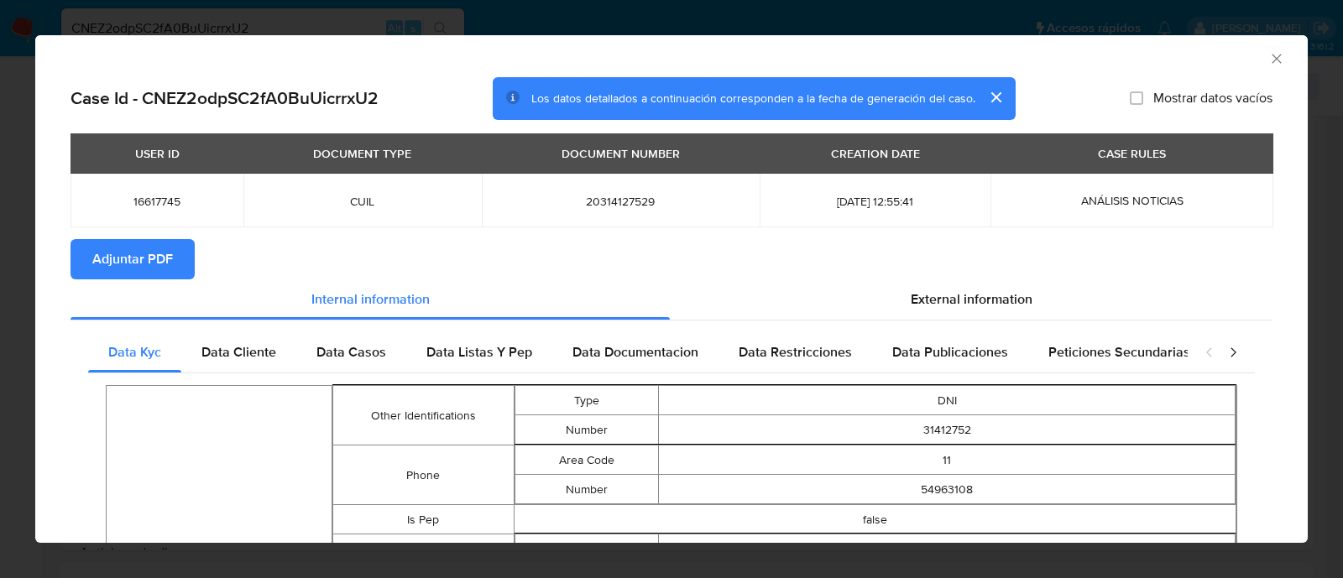
click at [171, 260] on span "Adjuntar PDF" at bounding box center [132, 259] width 81 height 37
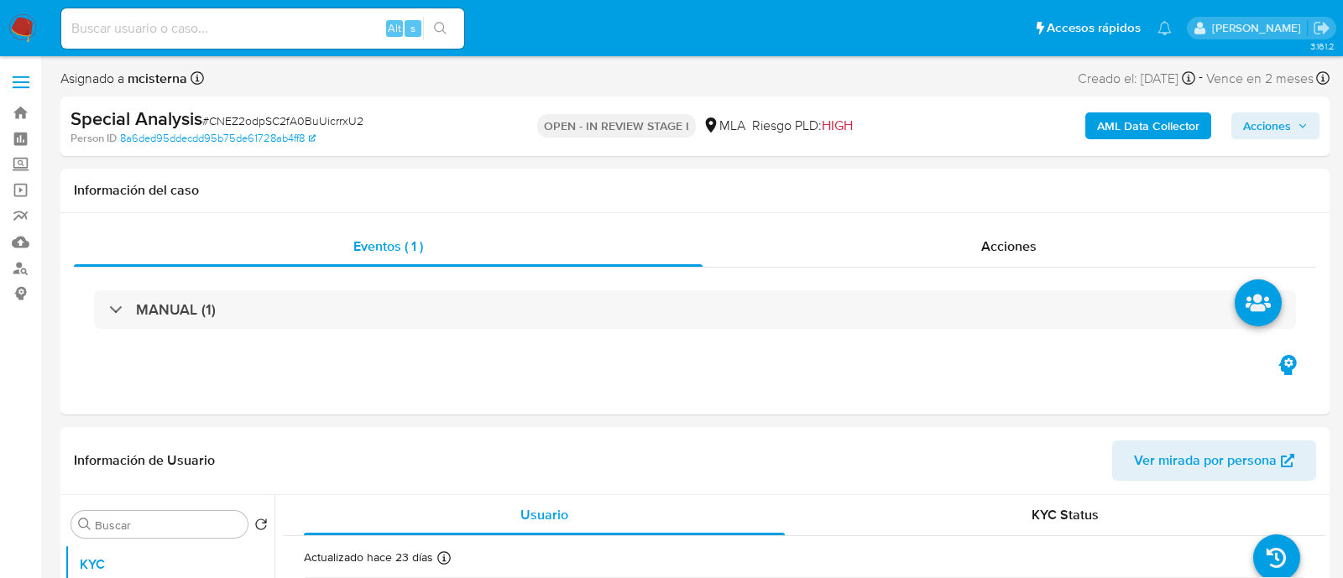
select select "10"
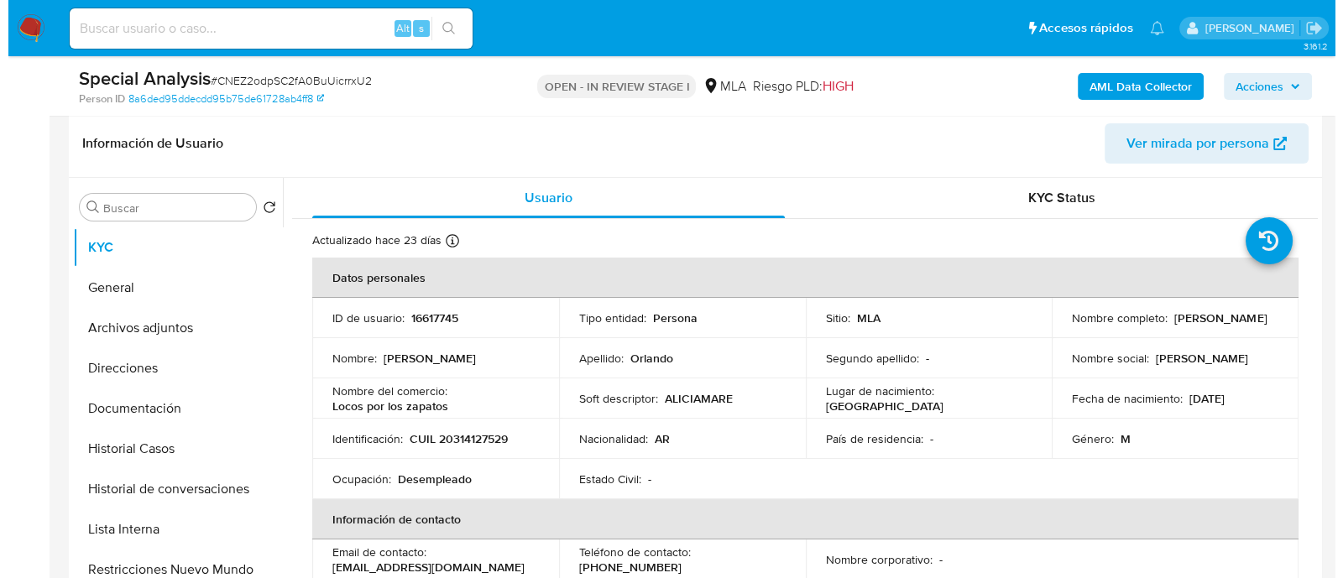
scroll to position [315, 0]
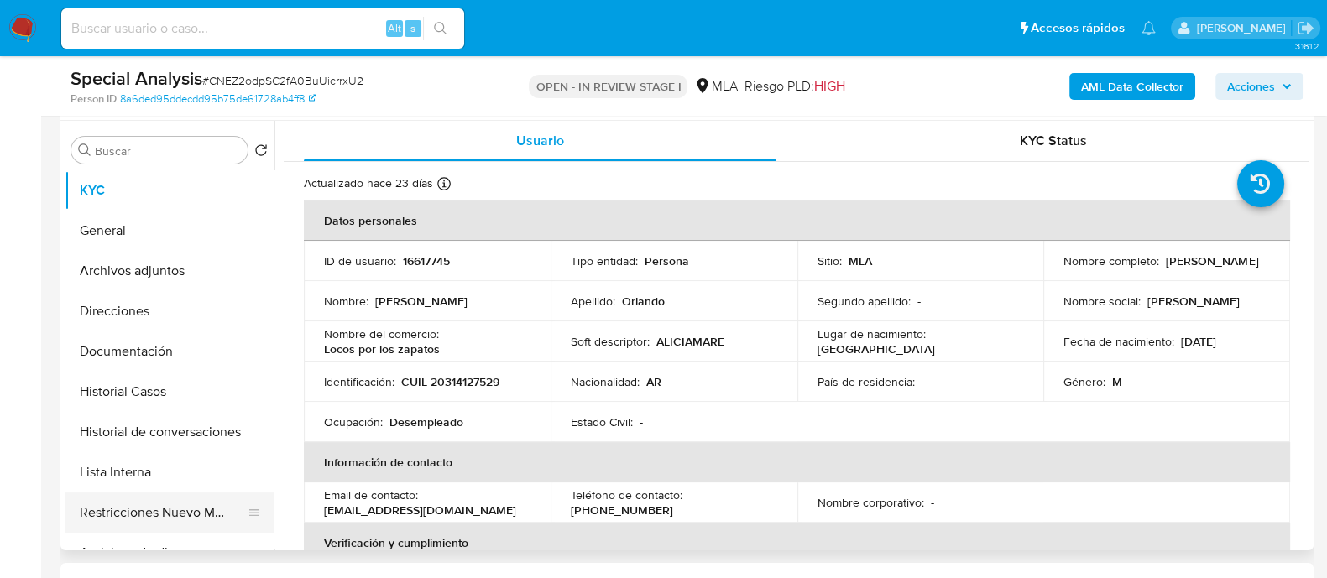
click at [209, 518] on button "Restricciones Nuevo Mundo" at bounding box center [163, 513] width 196 height 40
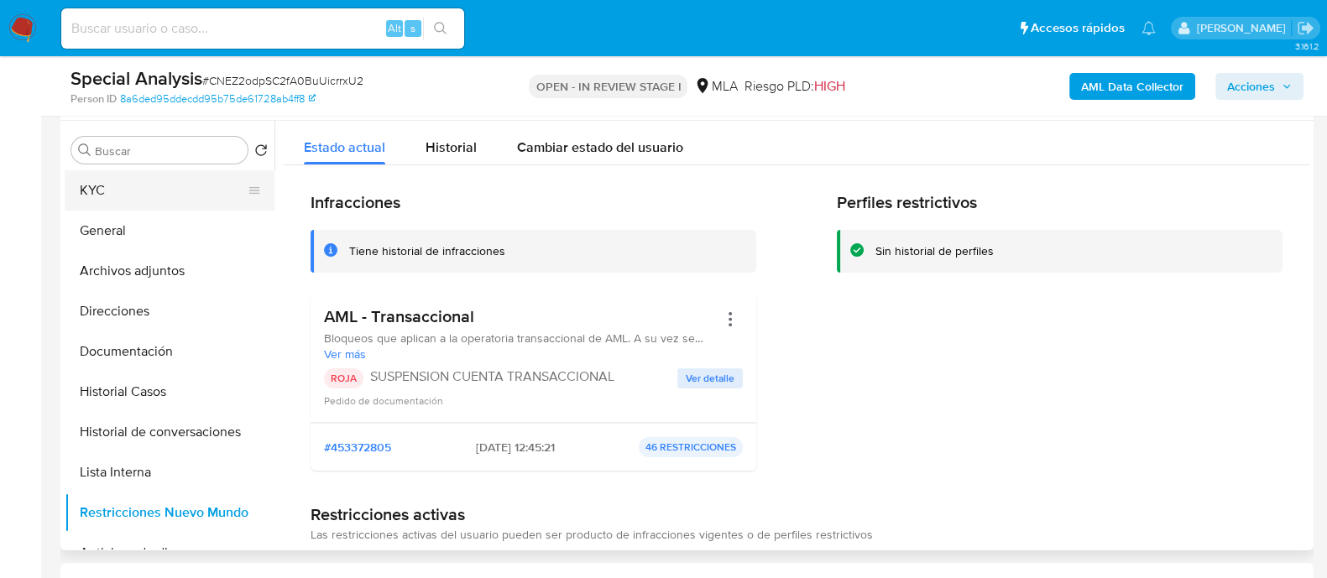
click at [197, 185] on button "KYC" at bounding box center [163, 190] width 196 height 40
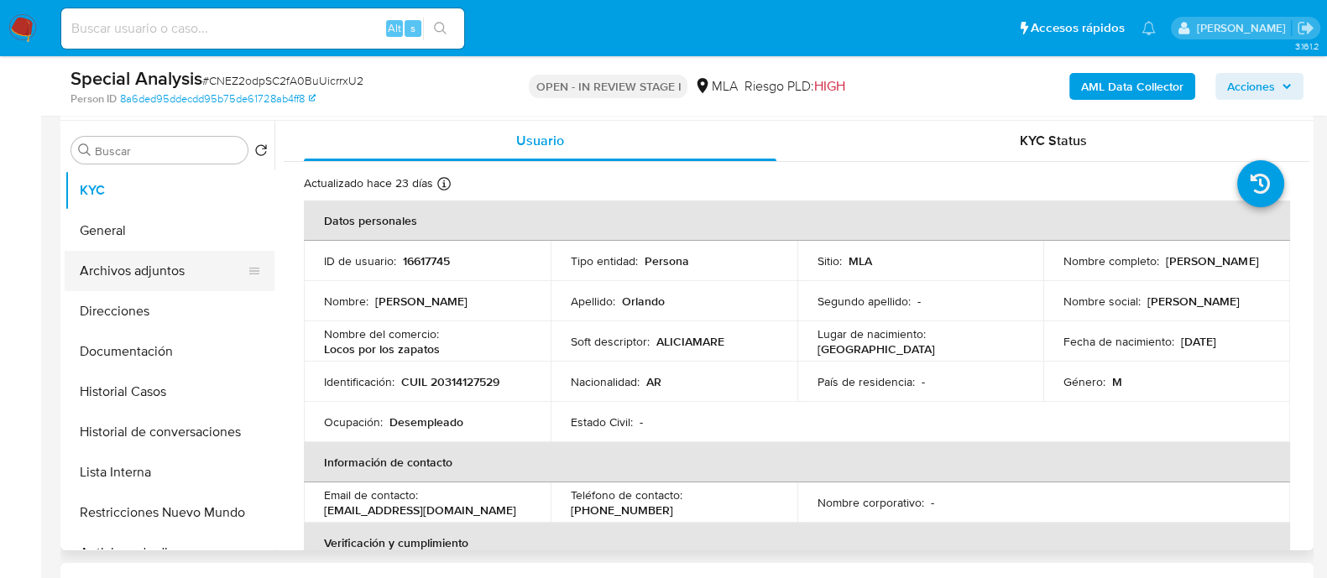
click at [207, 270] on button "Archivos adjuntos" at bounding box center [163, 271] width 196 height 40
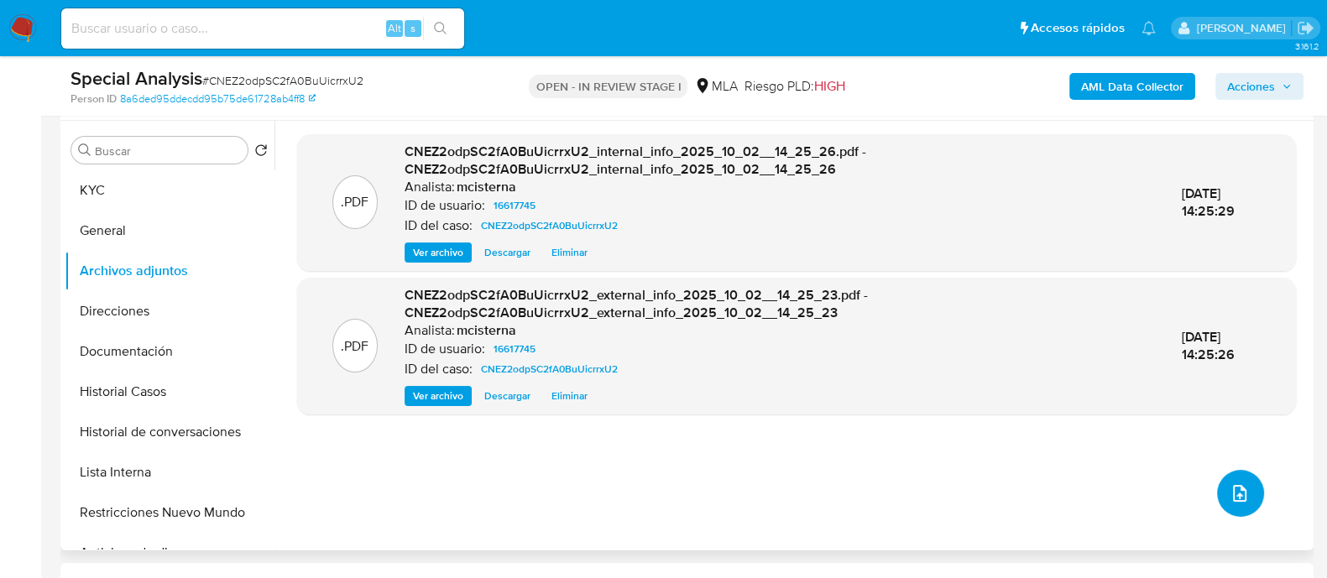
click at [1244, 494] on button "upload-file" at bounding box center [1240, 493] width 47 height 47
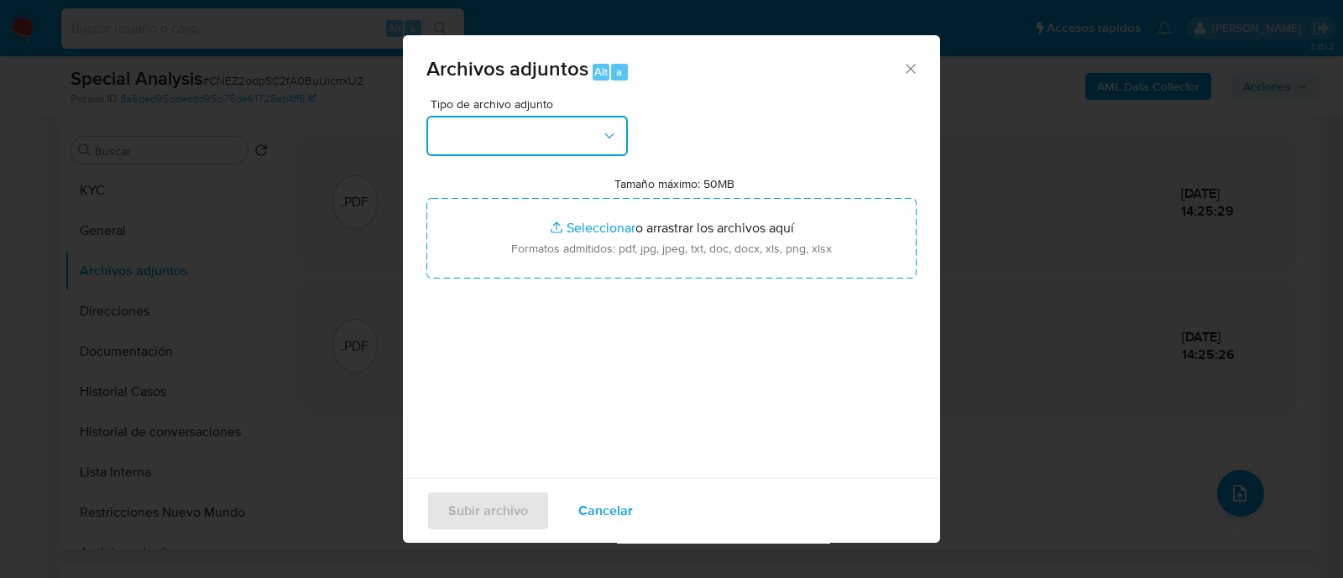
click at [457, 154] on button "button" at bounding box center [526, 136] width 201 height 40
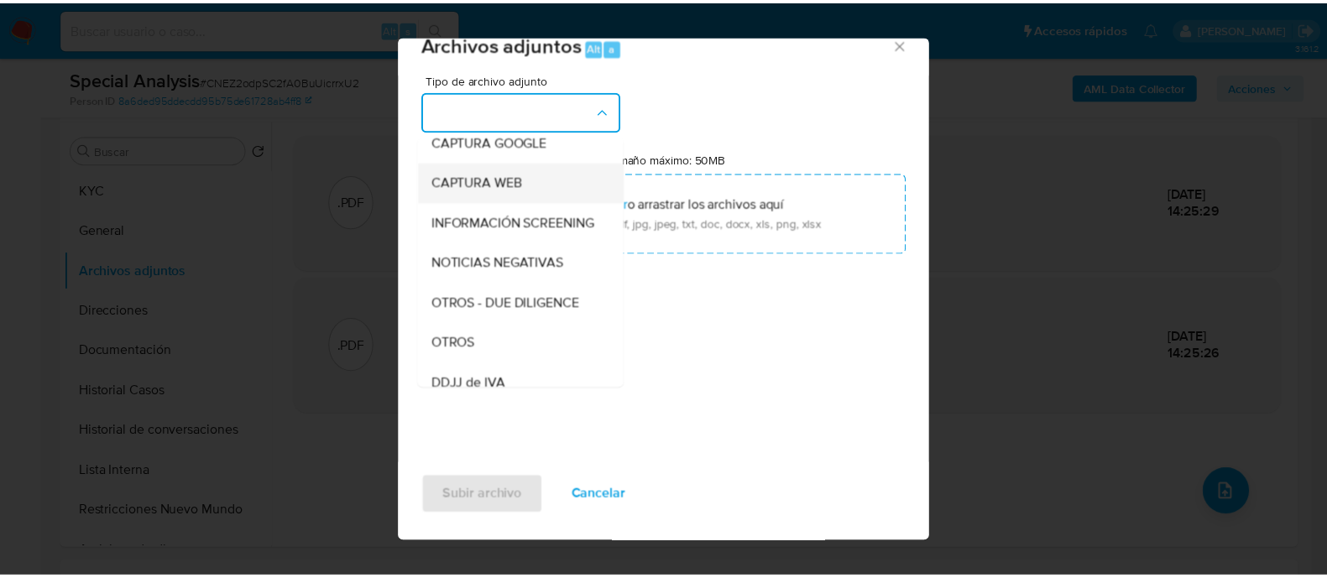
scroll to position [209, 0]
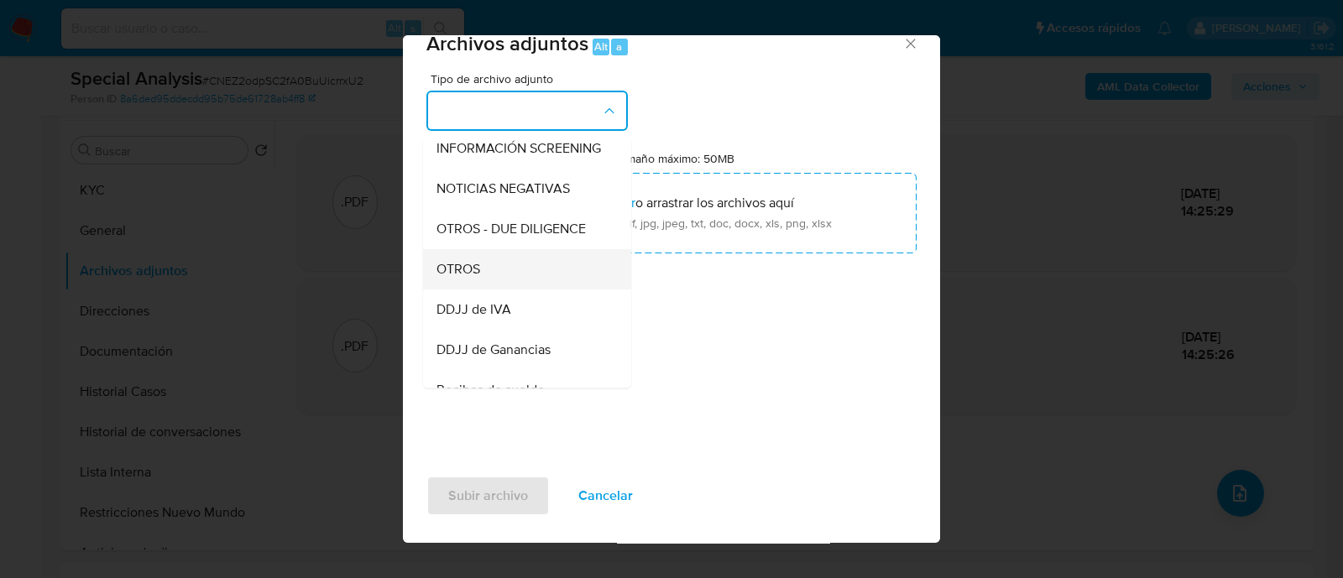
click at [491, 276] on div "OTROS" at bounding box center [521, 269] width 171 height 40
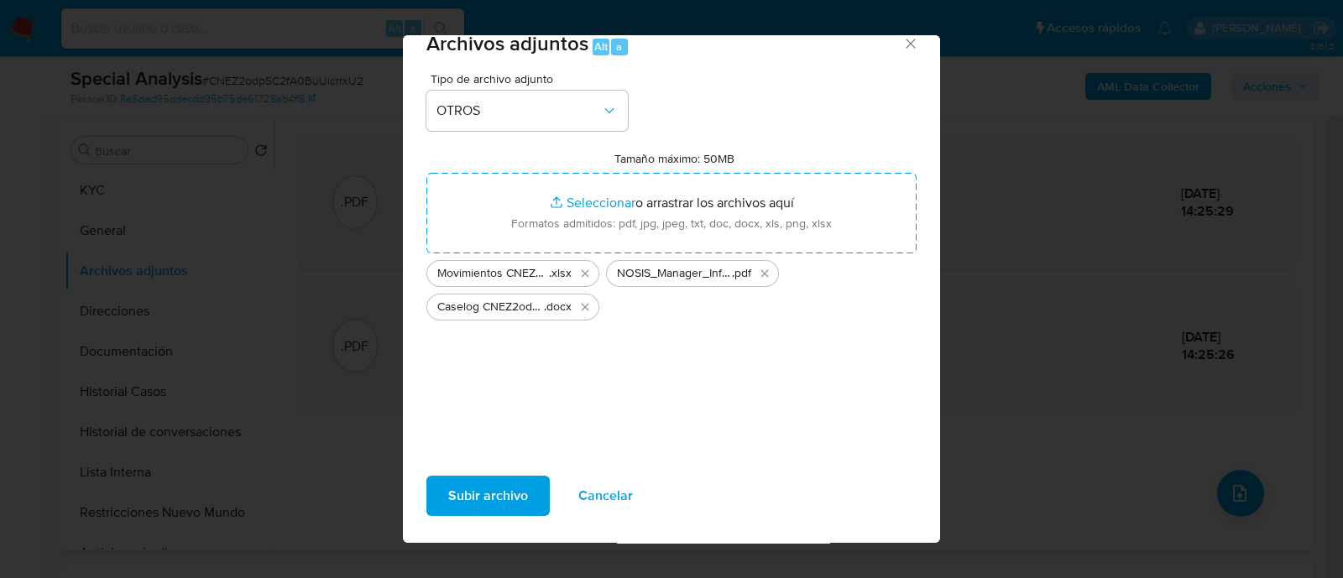
click at [510, 488] on span "Subir archivo" at bounding box center [488, 495] width 80 height 37
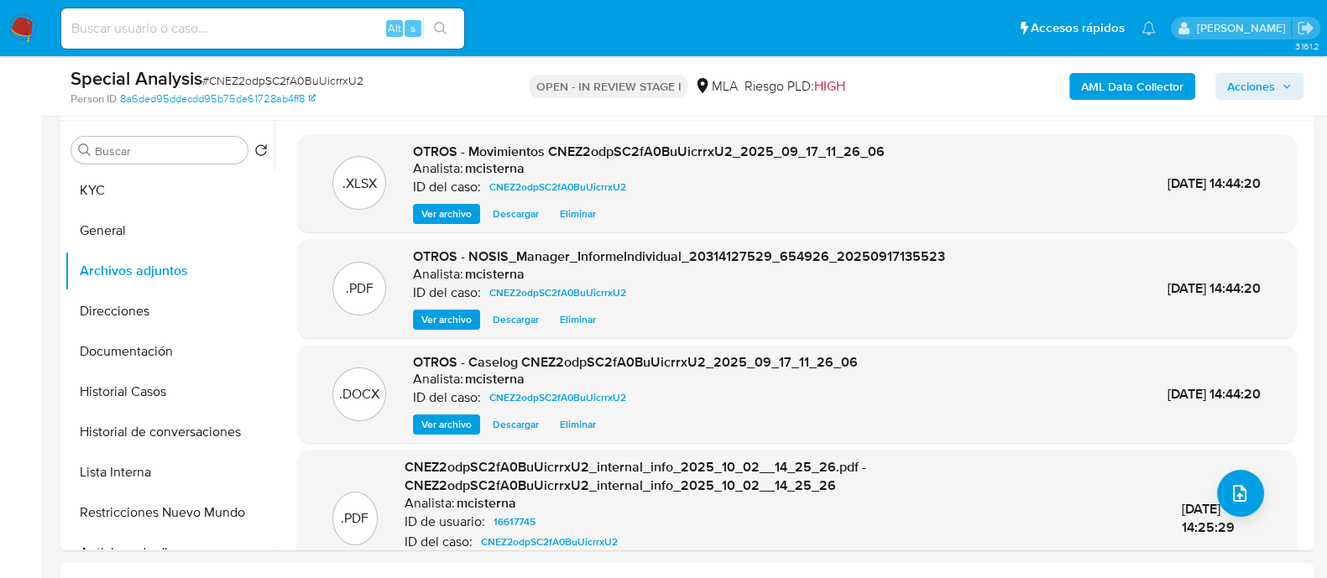
click at [1267, 81] on span "Acciones" at bounding box center [1251, 86] width 48 height 27
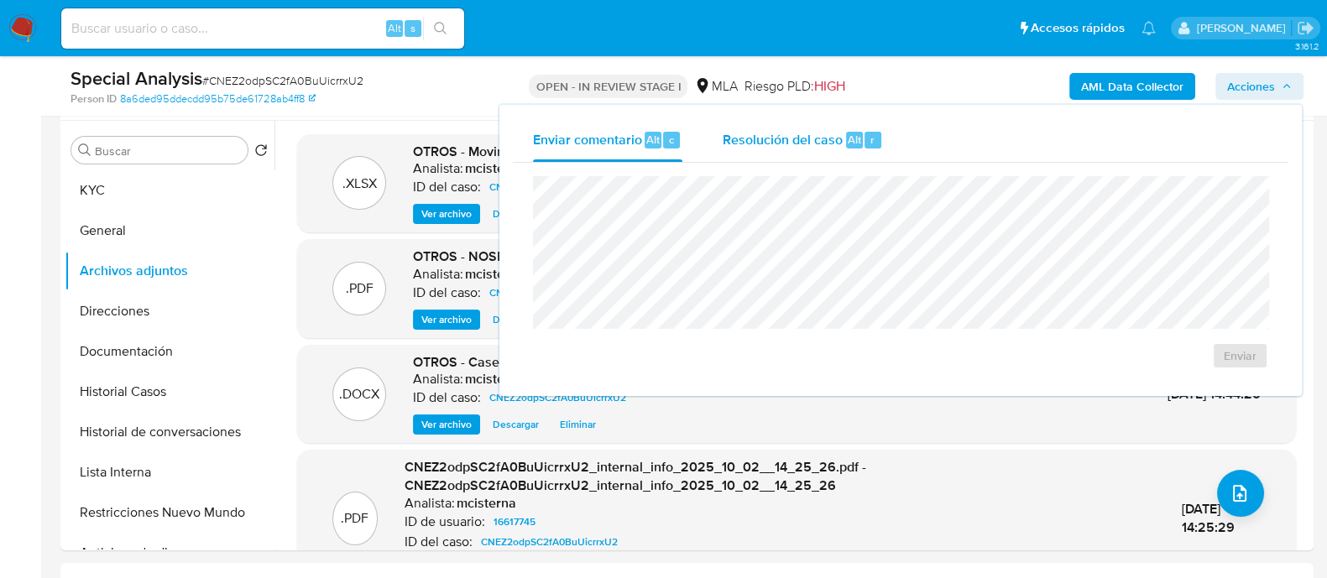
click at [816, 136] on span "Resolución del caso" at bounding box center [782, 138] width 120 height 19
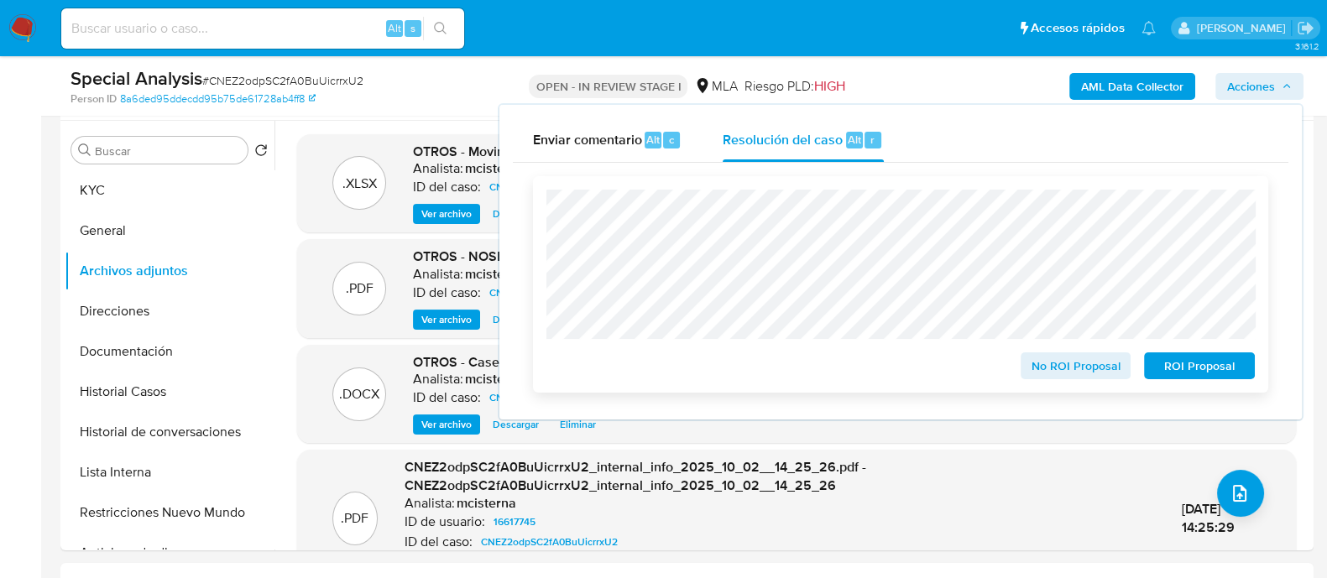
click at [1166, 363] on span "ROI Proposal" at bounding box center [1198, 365] width 87 height 23
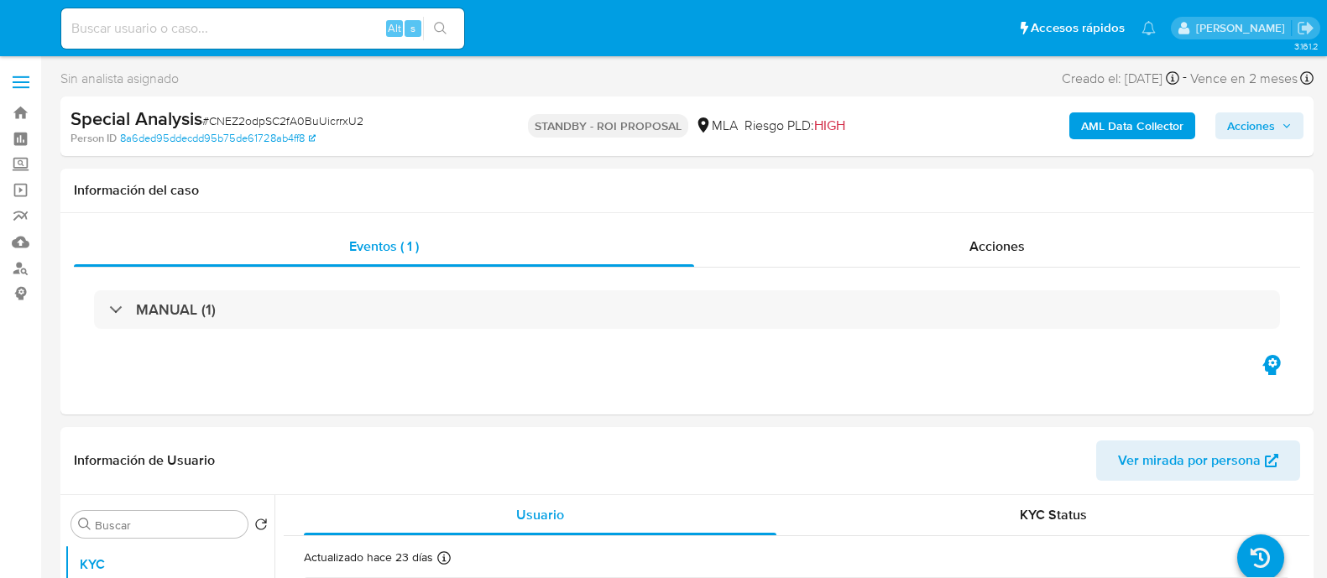
select select "10"
click at [279, 20] on input at bounding box center [262, 29] width 403 height 22
paste input "B8HxE2ywL6H3cV9nGUOWRh0L"
type input "B8HxE2ywL6H3cV9nGUOWRh0L"
click at [454, 31] on button "search-icon" at bounding box center [440, 28] width 34 height 23
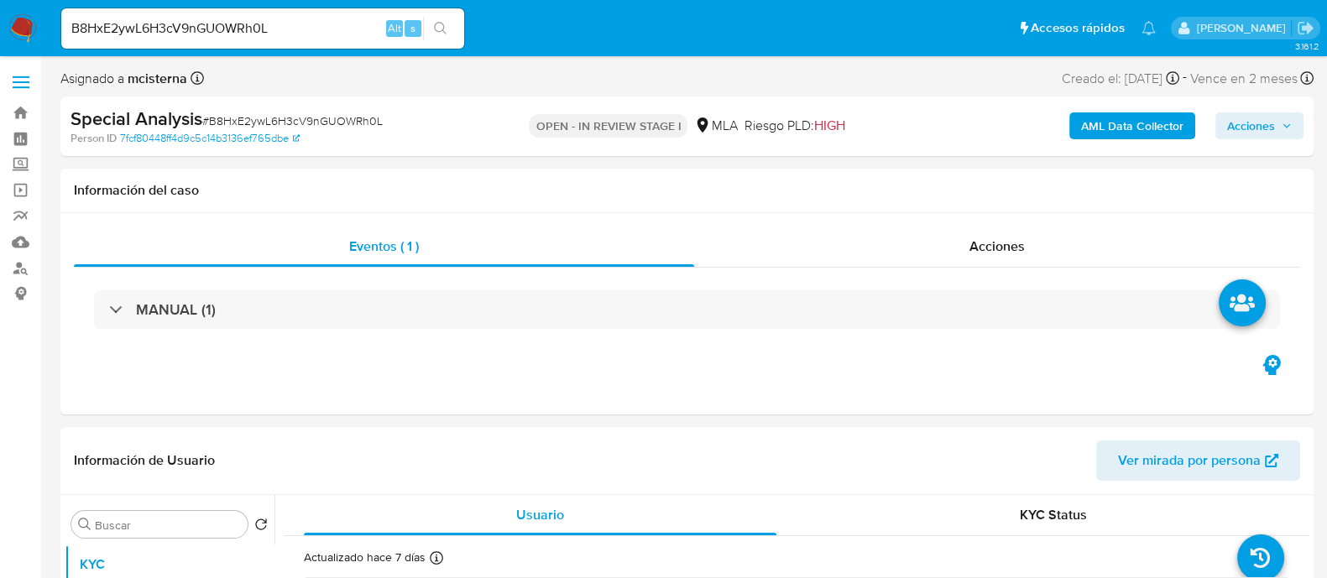
select select "10"
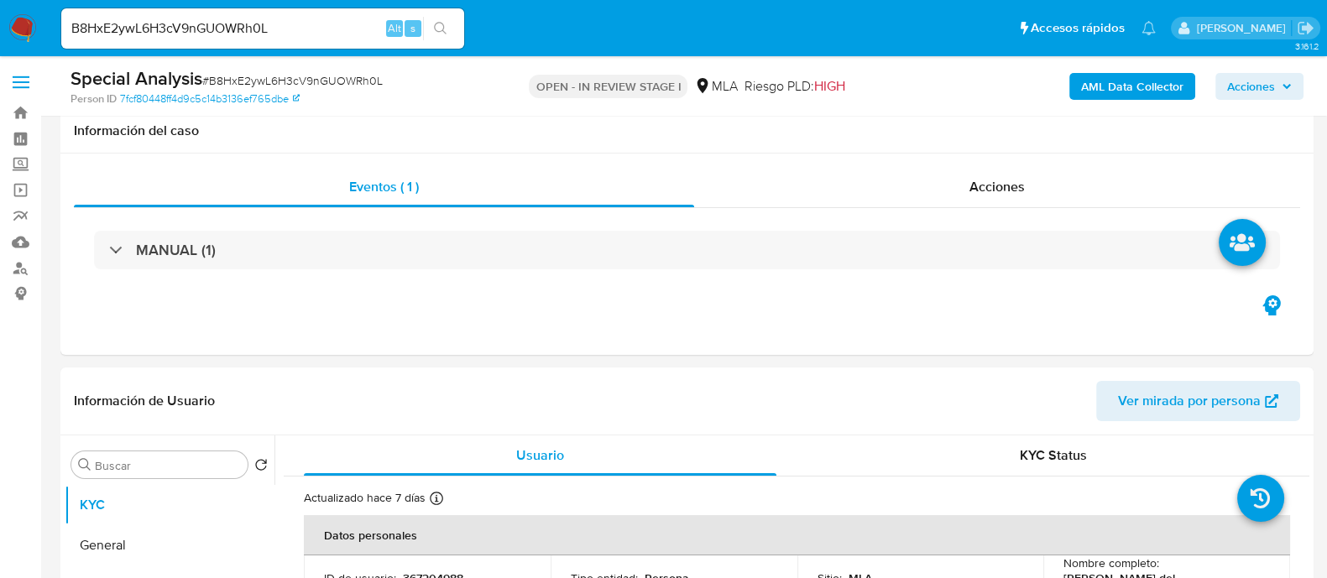
scroll to position [524, 0]
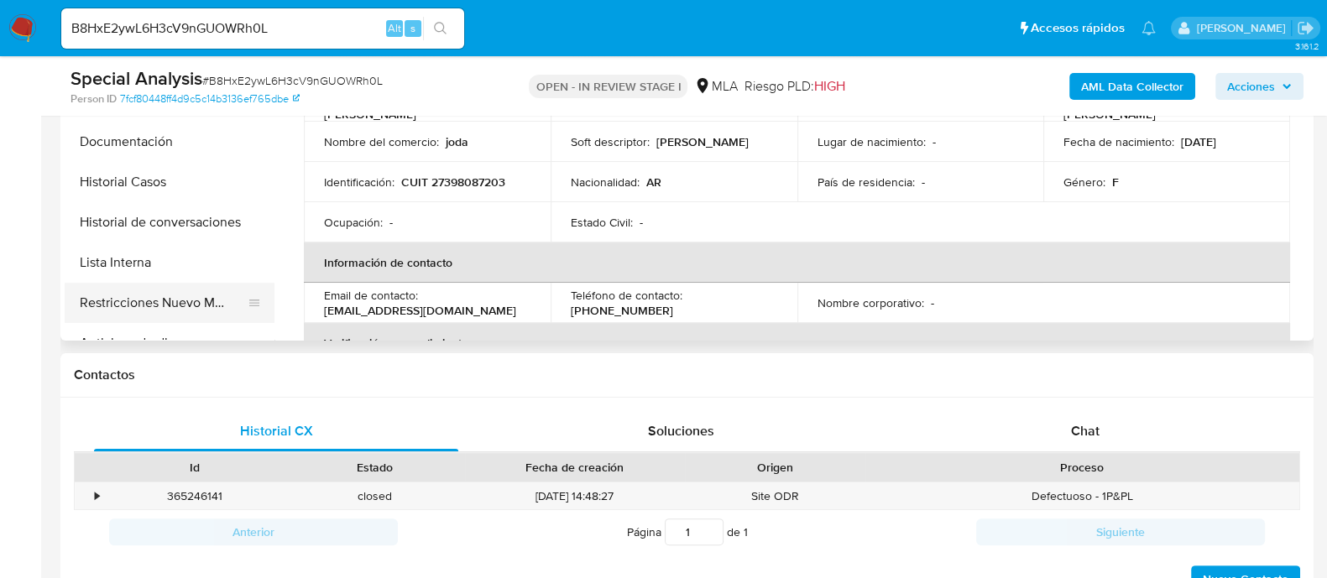
click at [167, 308] on button "Restricciones Nuevo Mundo" at bounding box center [163, 303] width 196 height 40
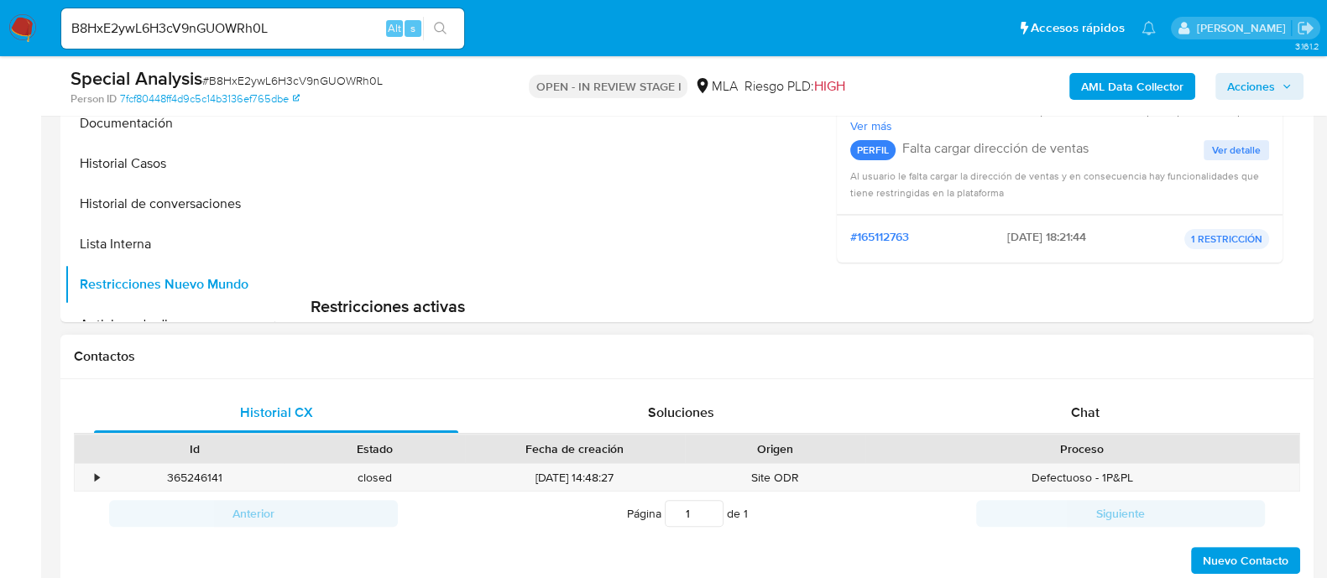
scroll to position [629, 0]
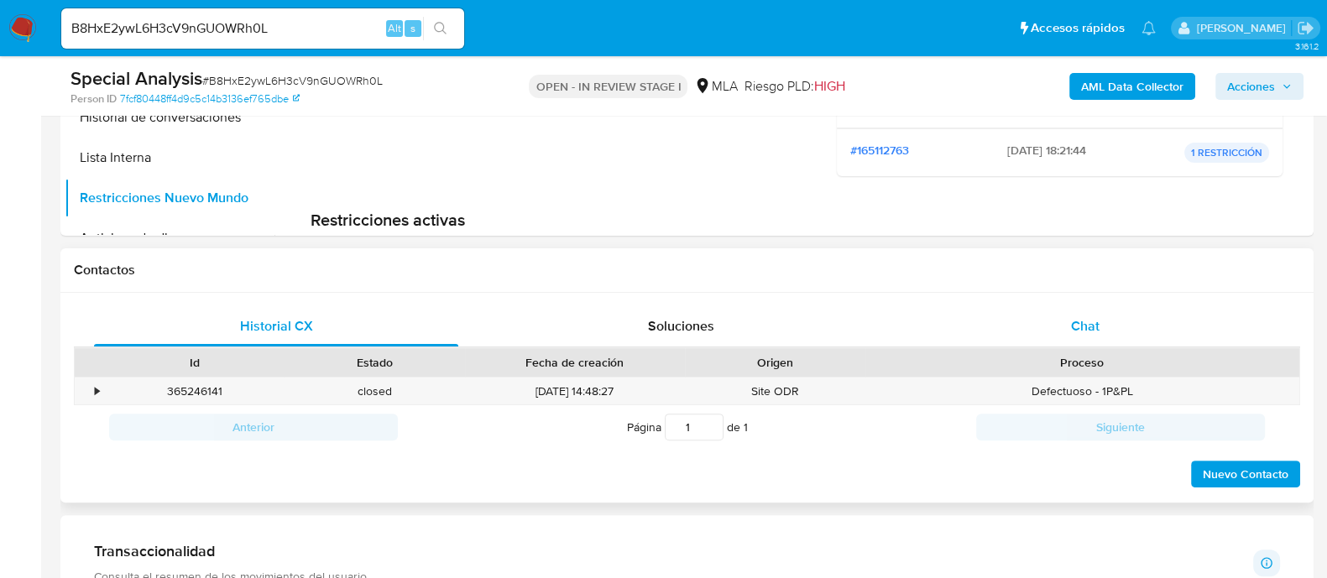
click at [1077, 336] on div "Chat" at bounding box center [1085, 326] width 364 height 40
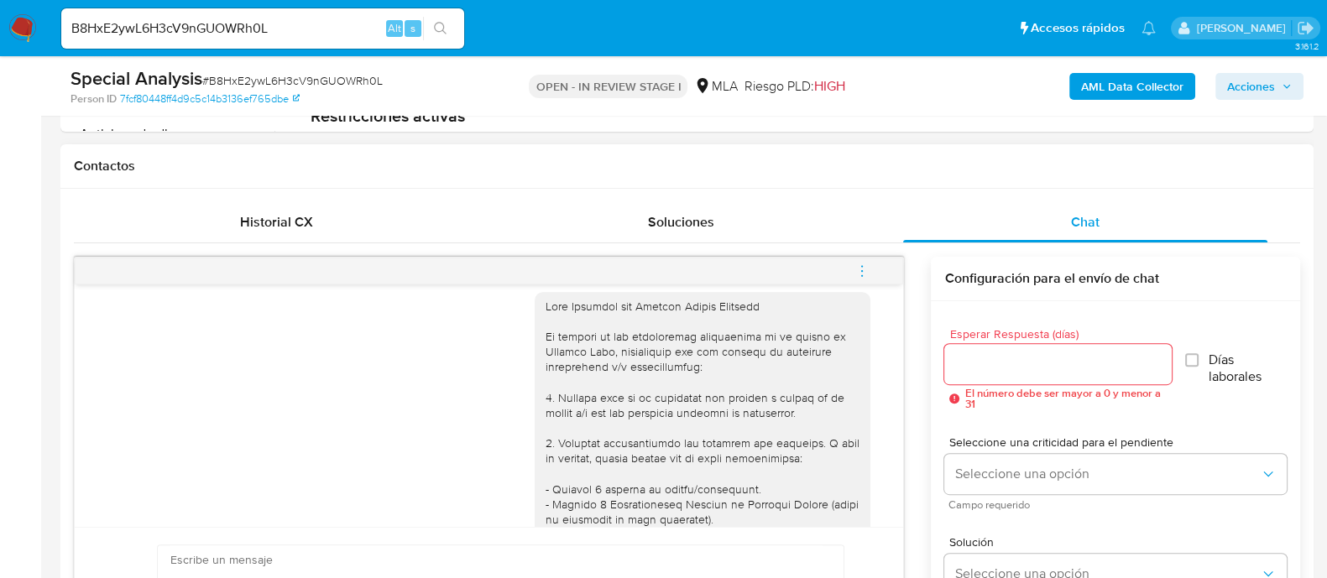
scroll to position [0, 0]
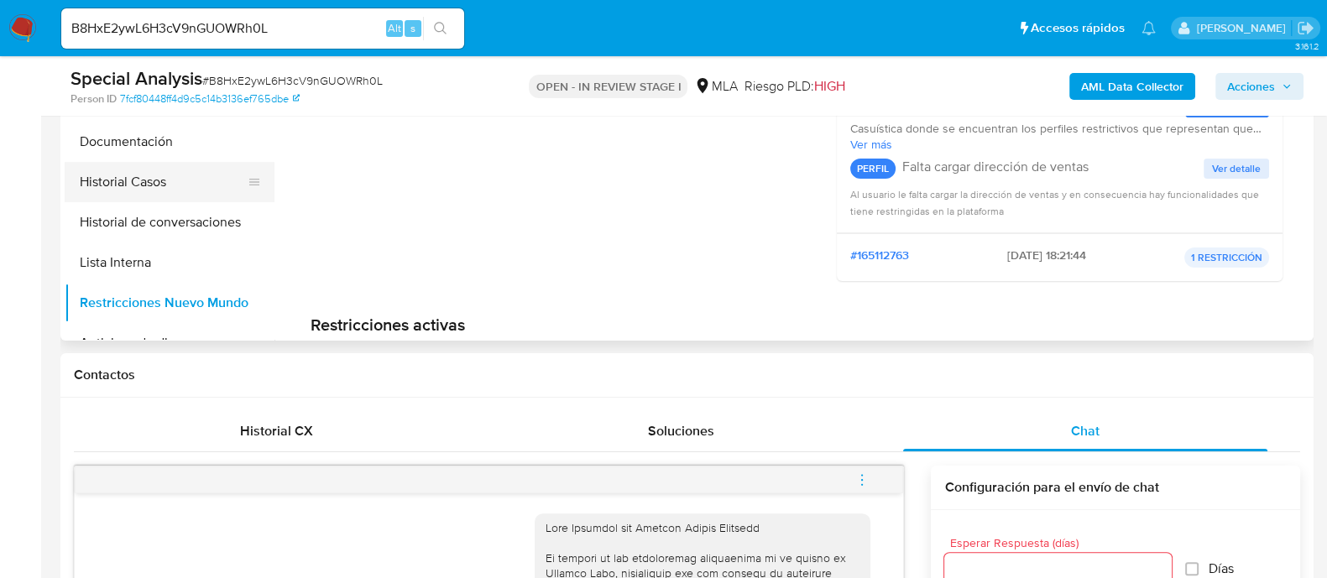
click at [189, 196] on button "Historial Casos" at bounding box center [163, 182] width 196 height 40
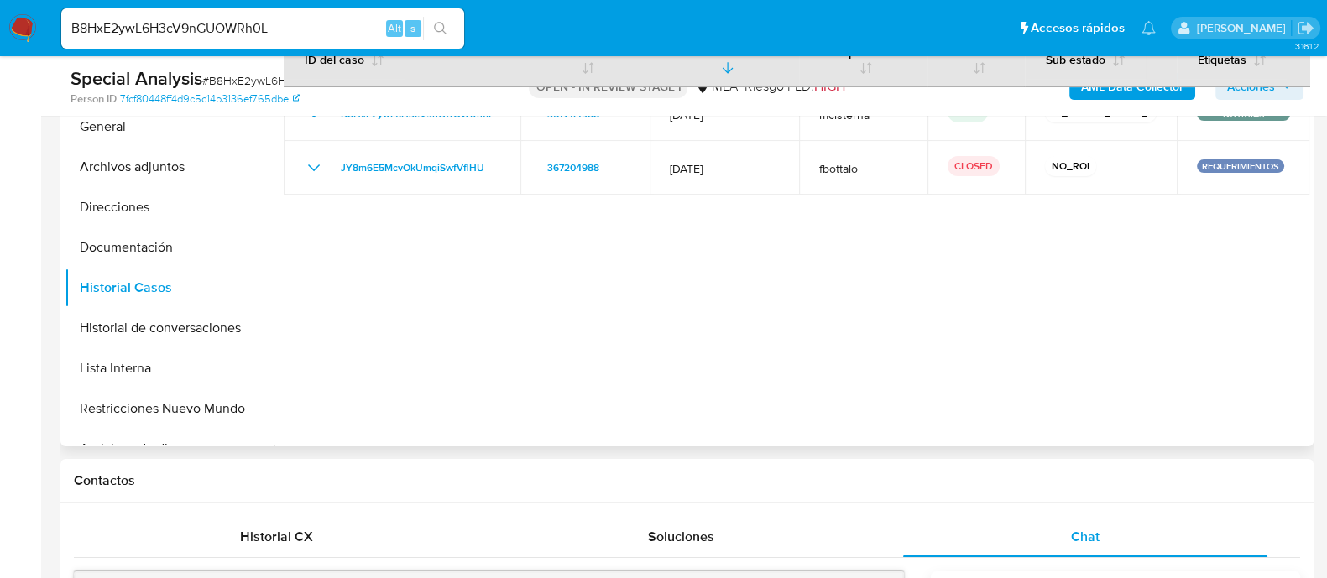
scroll to position [315, 0]
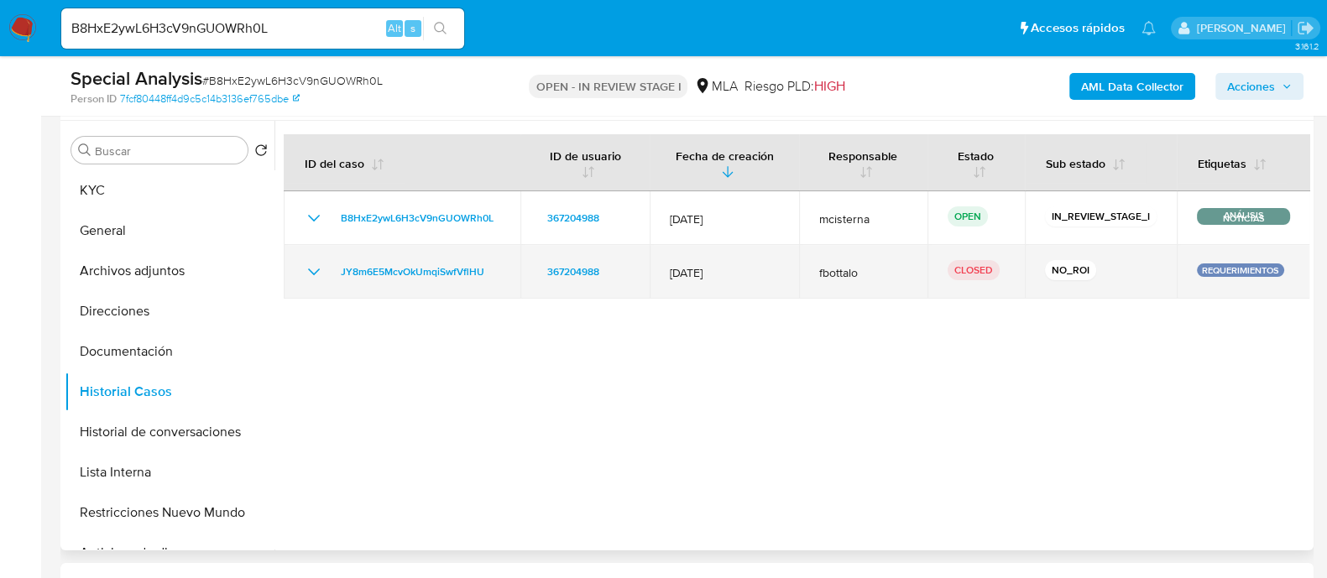
click at [315, 279] on icon "Mostrar/Ocultar" at bounding box center [314, 272] width 20 height 20
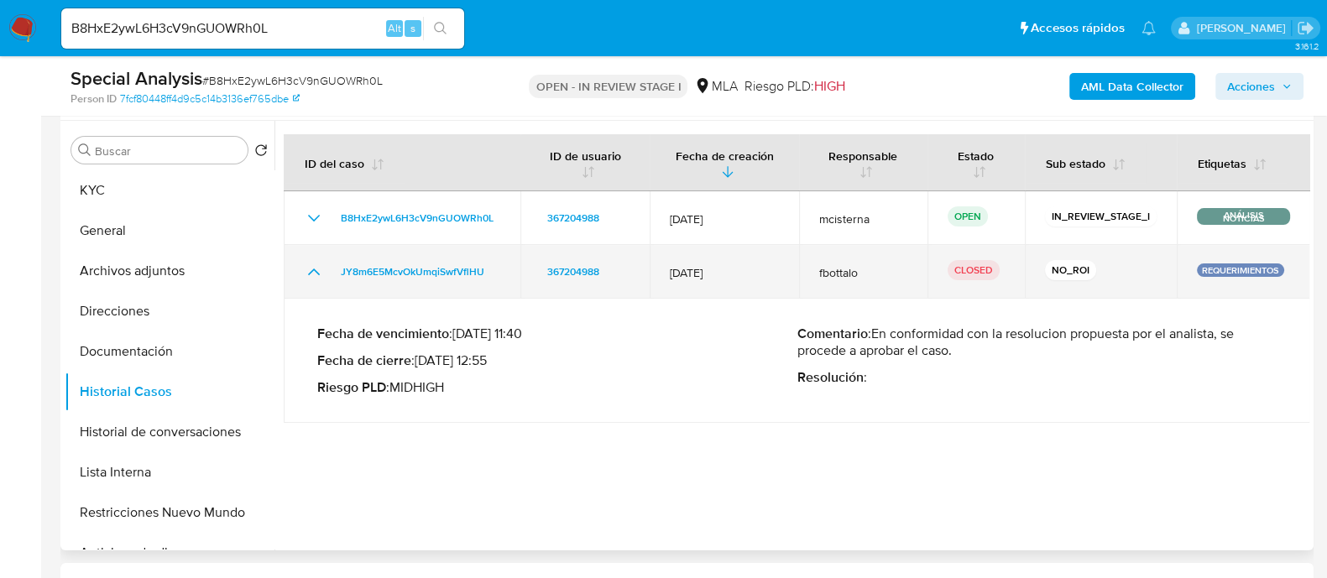
click at [315, 279] on icon "Mostrar/Ocultar" at bounding box center [314, 272] width 20 height 20
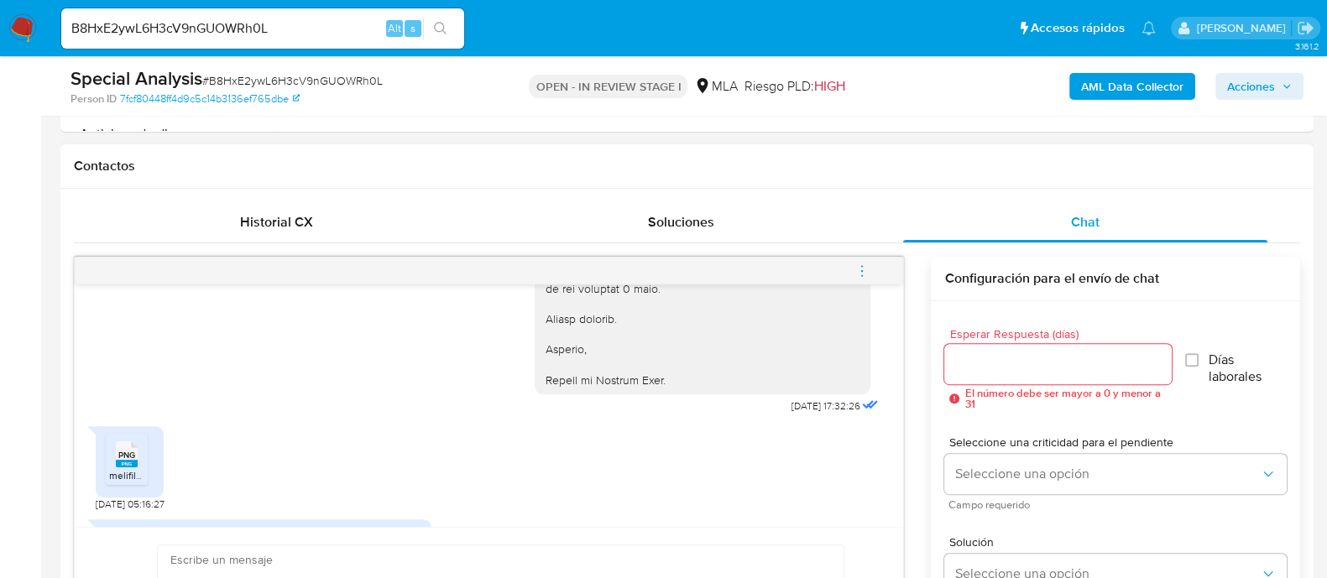
scroll to position [682, 0]
click at [126, 465] on span "PNG" at bounding box center [126, 459] width 17 height 11
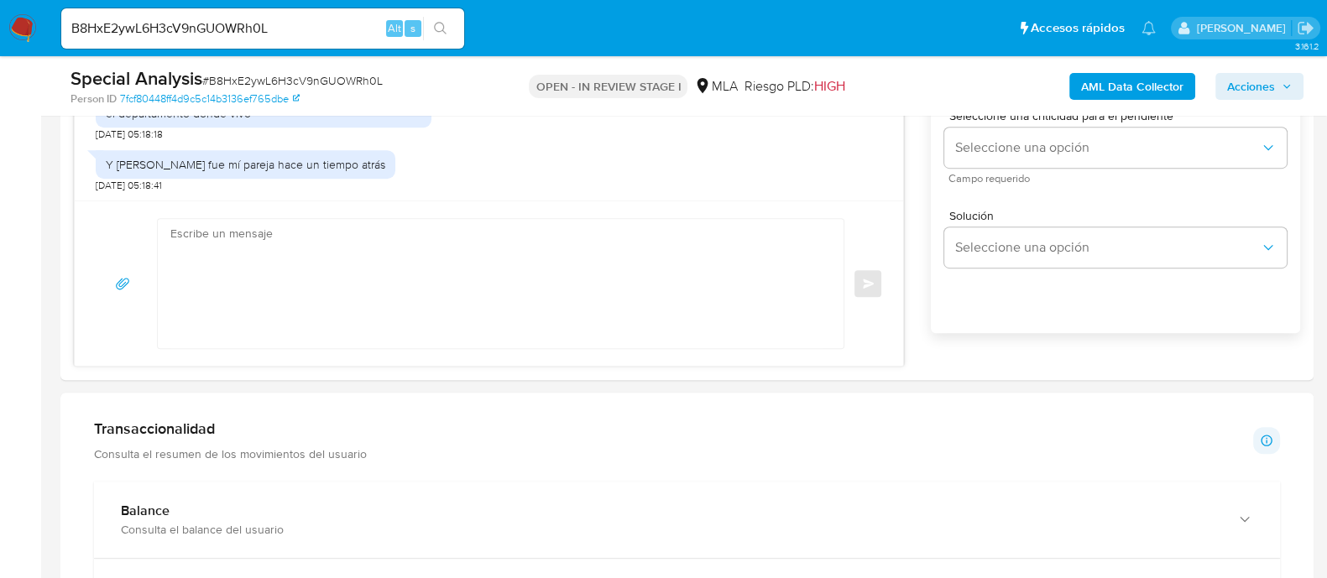
scroll to position [1259, 0]
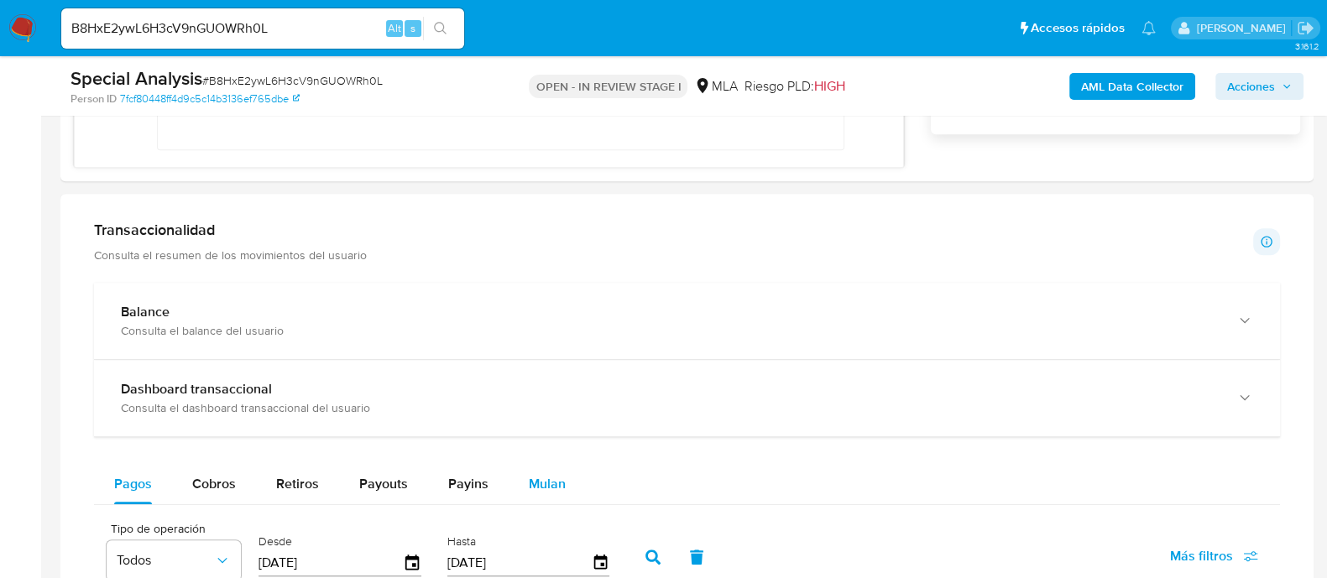
click at [543, 469] on div "Mulan" at bounding box center [547, 484] width 37 height 40
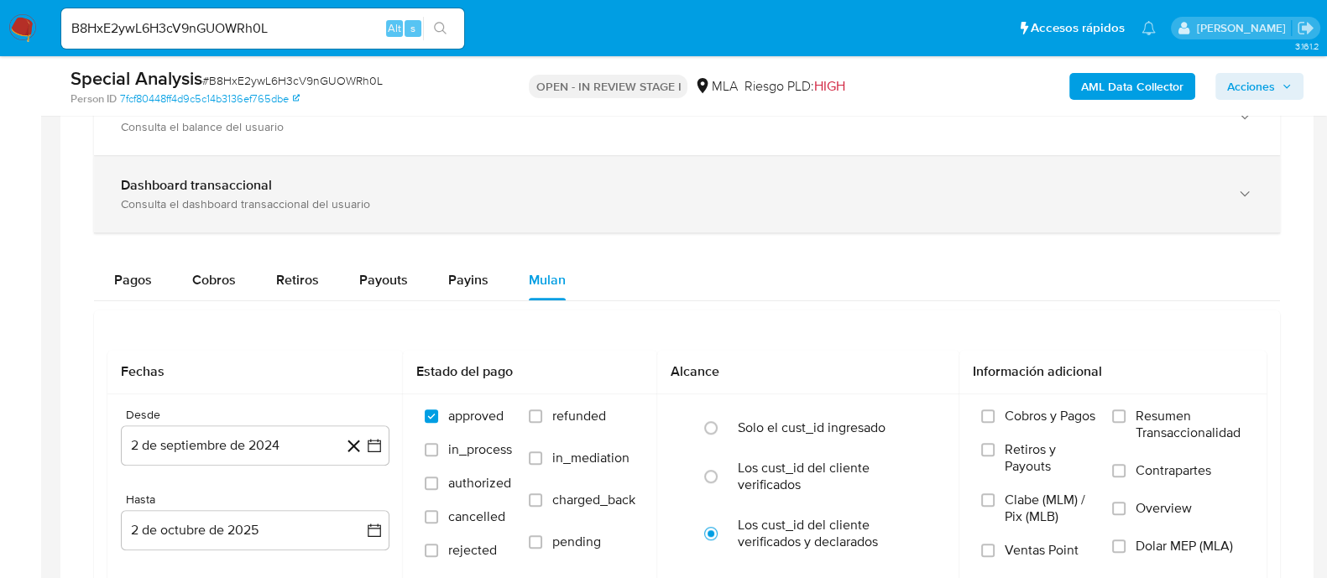
scroll to position [1573, 0]
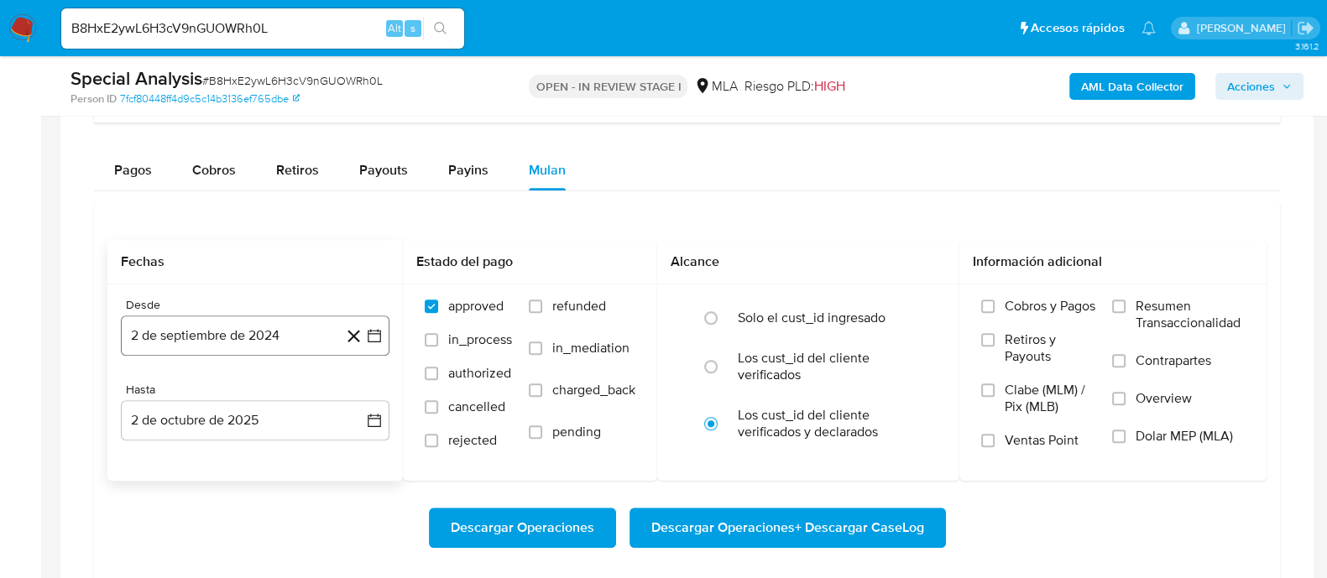
click at [238, 344] on button "2 de septiembre de 2024" at bounding box center [255, 336] width 269 height 40
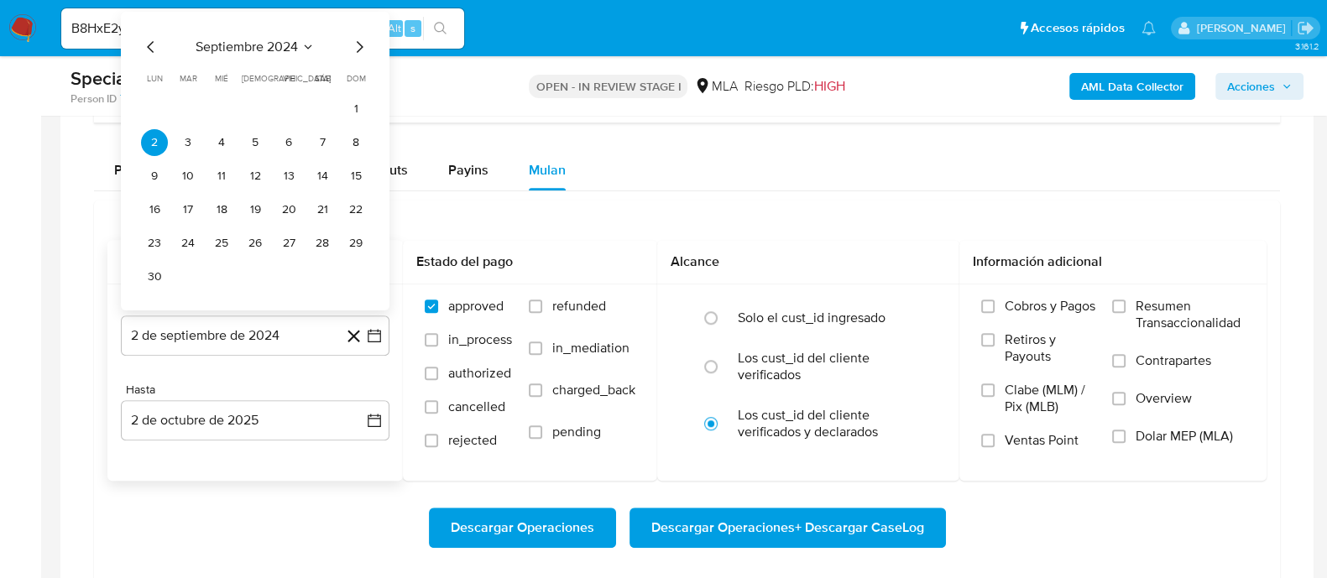
click at [364, 48] on icon "Mes siguiente" at bounding box center [359, 46] width 20 height 20
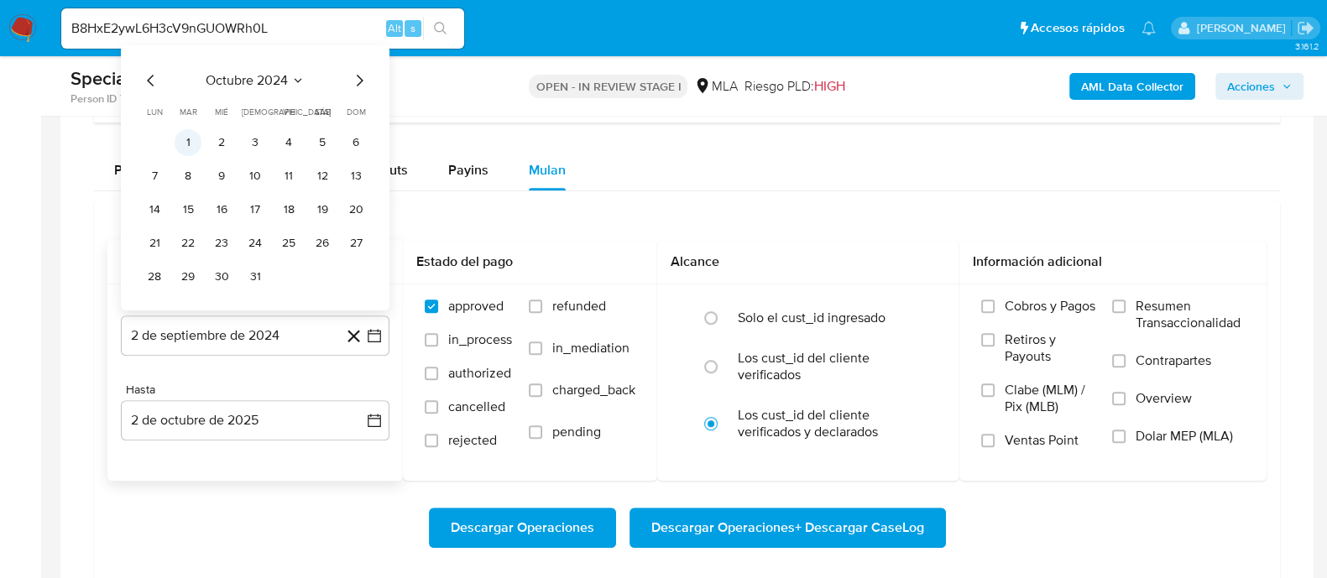
click at [185, 128] on button "1" at bounding box center [188, 141] width 27 height 27
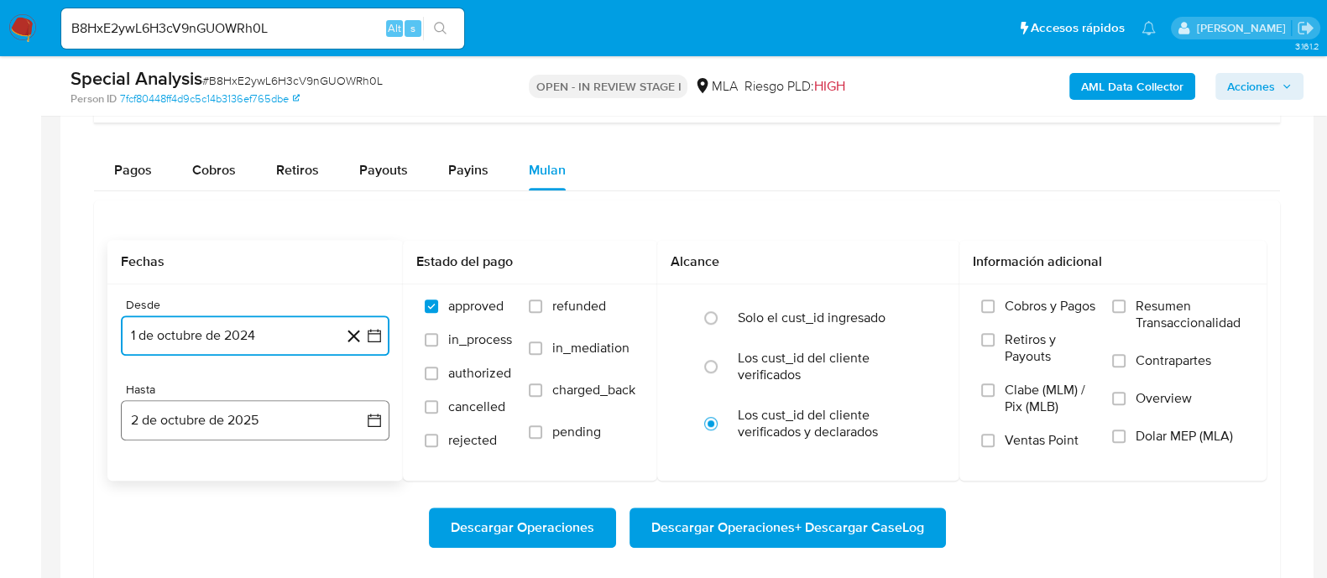
click at [239, 416] on button "2 de octubre de 2025" at bounding box center [255, 420] width 269 height 40
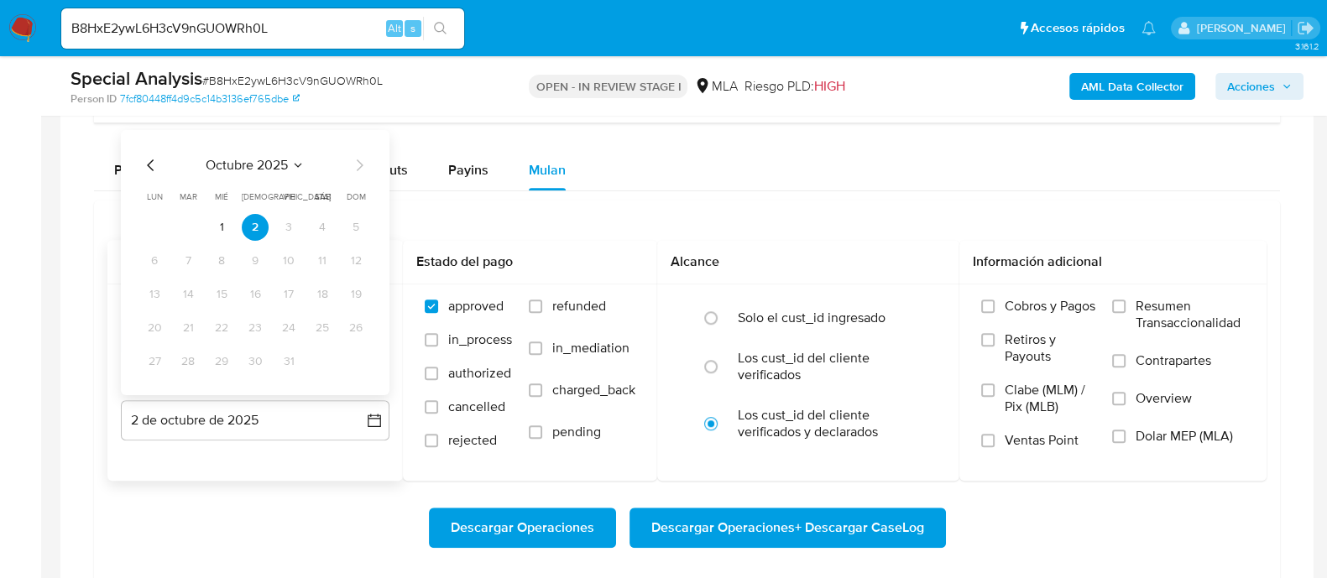
click at [152, 162] on icon "Mes anterior" at bounding box center [151, 164] width 20 height 20
click at [180, 352] on button "30" at bounding box center [188, 360] width 27 height 27
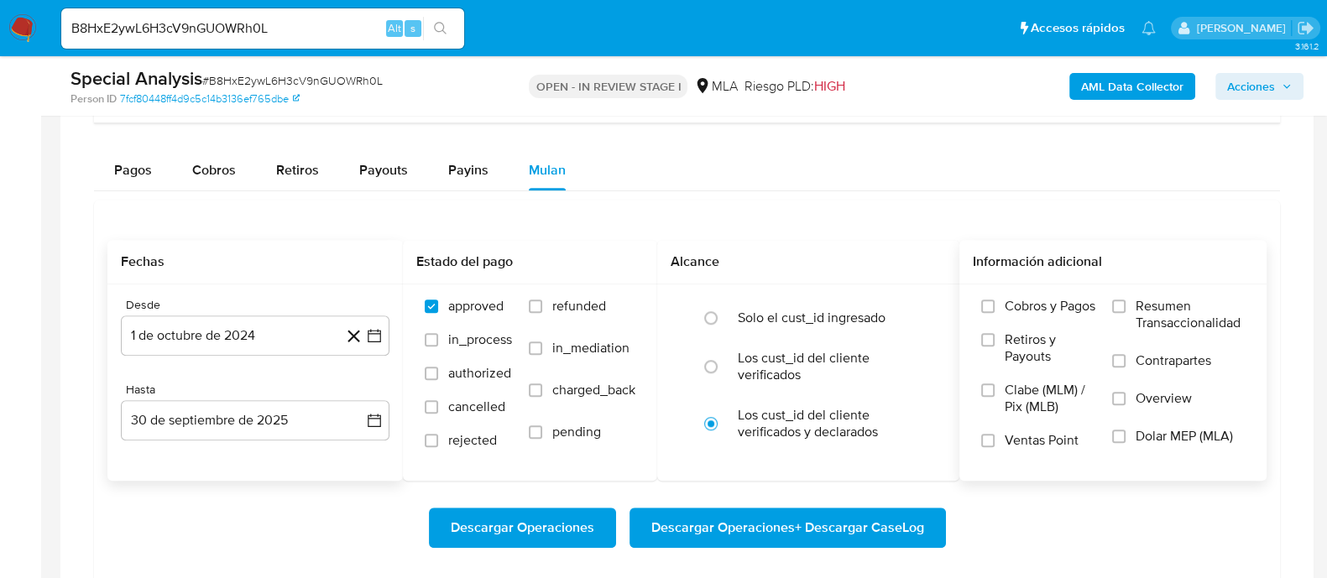
click at [1144, 436] on span "Dolar MEP (MLA)" at bounding box center [1183, 436] width 97 height 17
click at [1125, 436] on input "Dolar MEP (MLA)" at bounding box center [1118, 436] width 13 height 13
click at [868, 530] on span "Descargar Operaciones + Descargar CaseLog" at bounding box center [787, 527] width 273 height 37
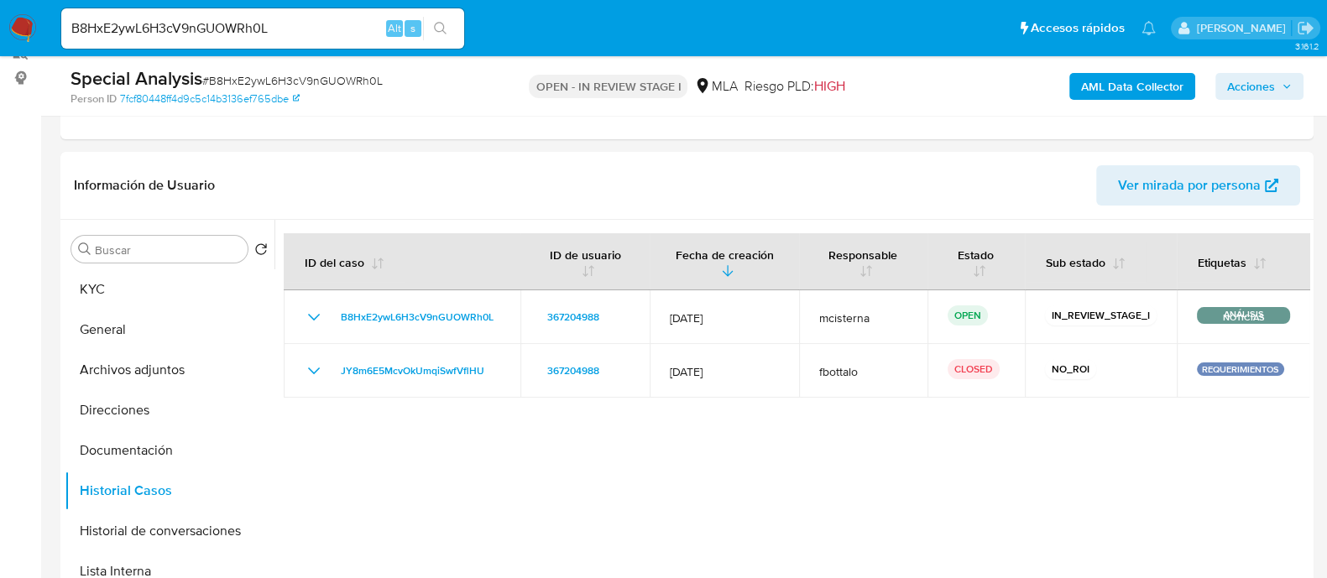
scroll to position [209, 0]
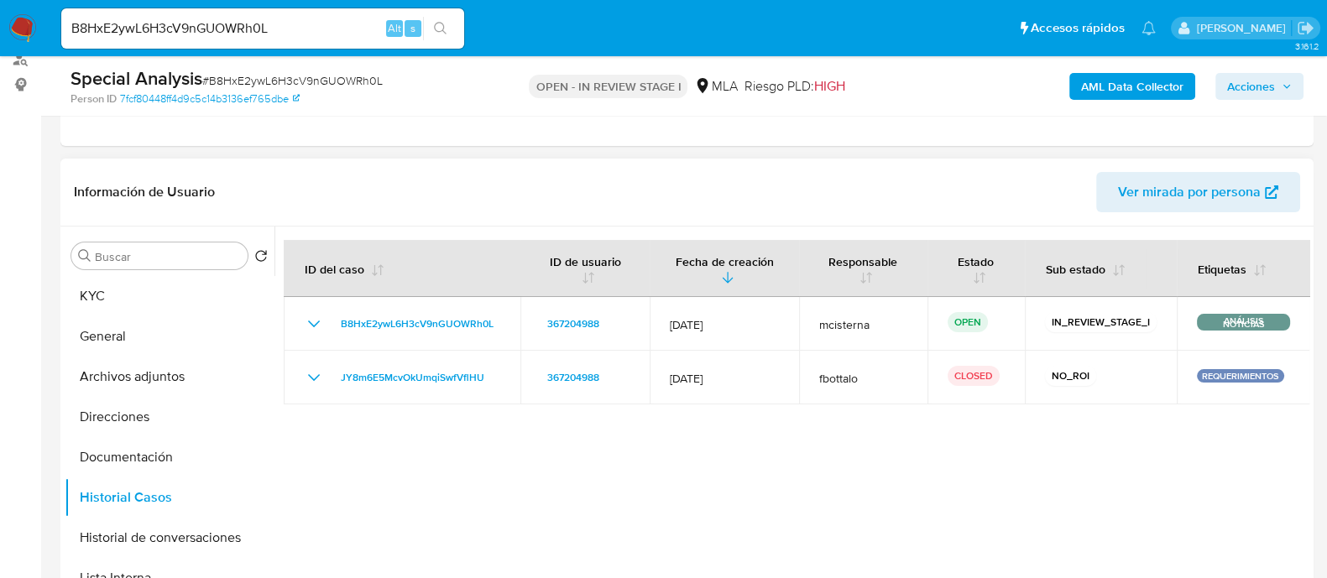
click at [734, 494] on div at bounding box center [791, 442] width 1035 height 430
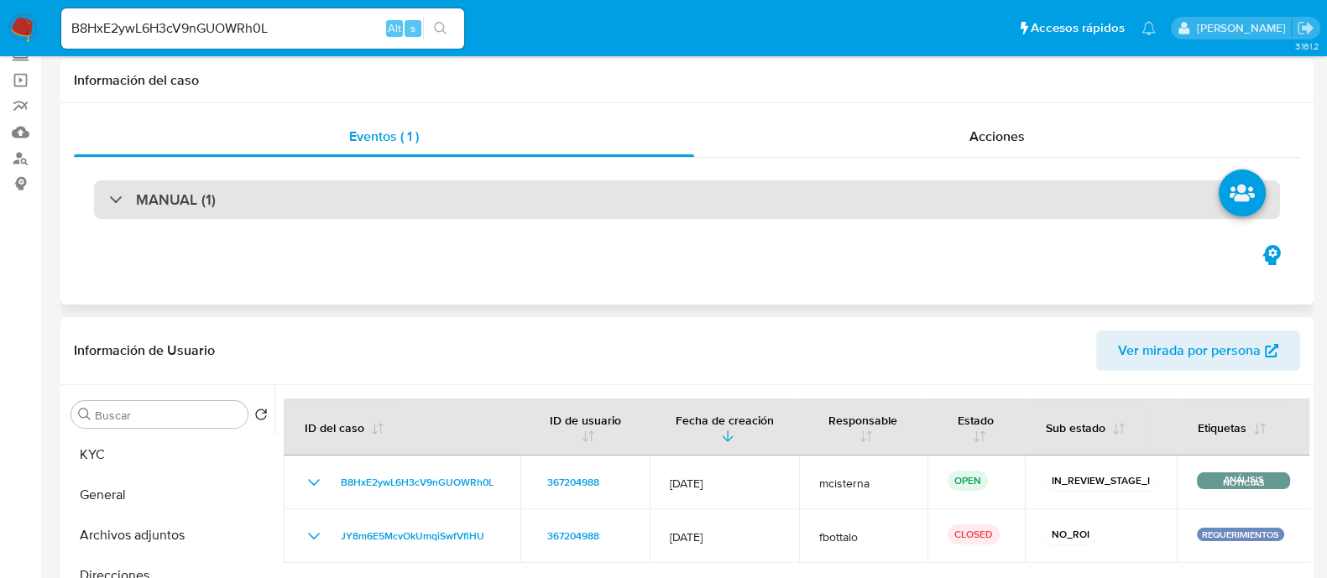
scroll to position [0, 0]
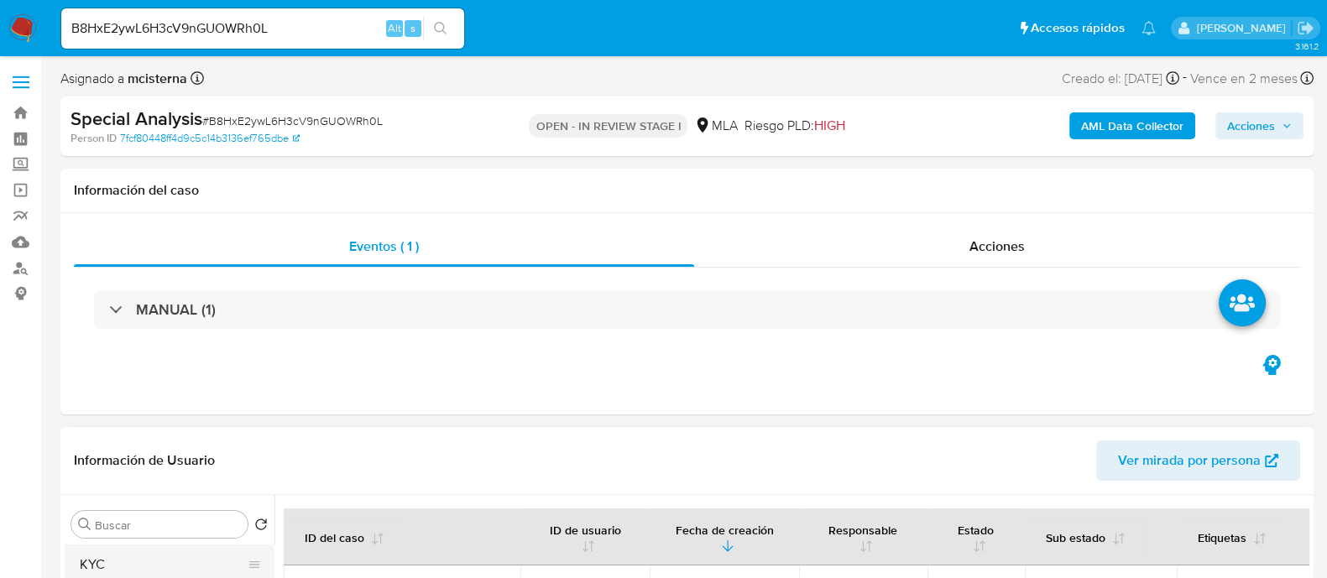
click at [178, 564] on button "KYC" at bounding box center [163, 565] width 196 height 40
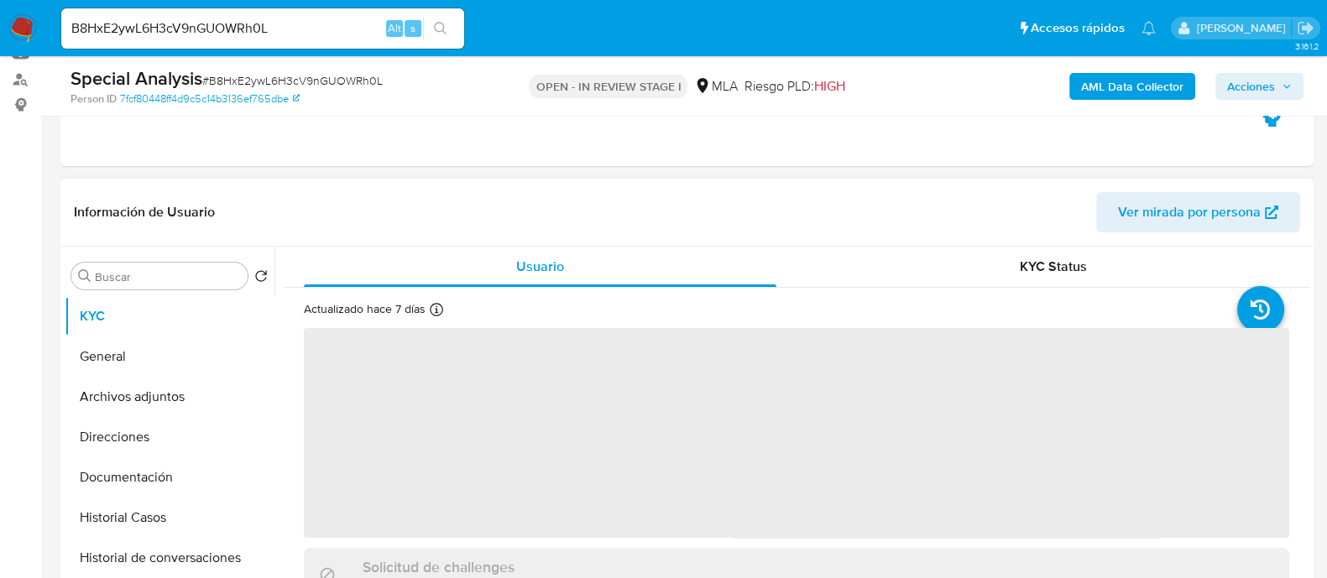
scroll to position [209, 0]
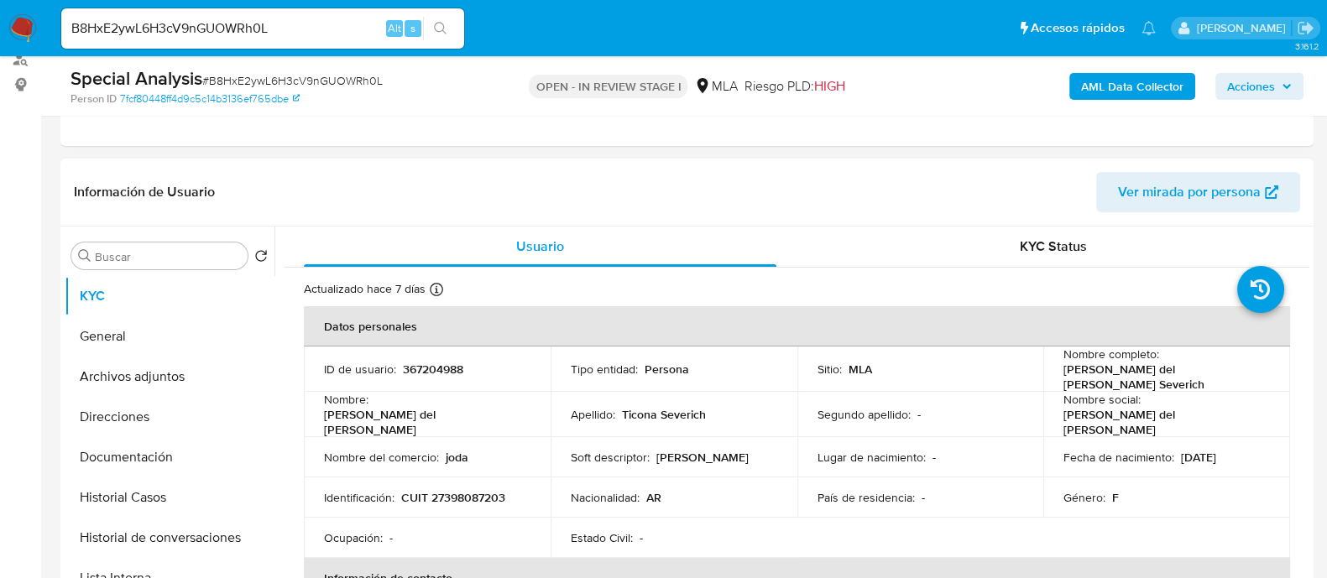
click at [432, 371] on p "367204988" at bounding box center [433, 369] width 60 height 15
copy p "367204988"
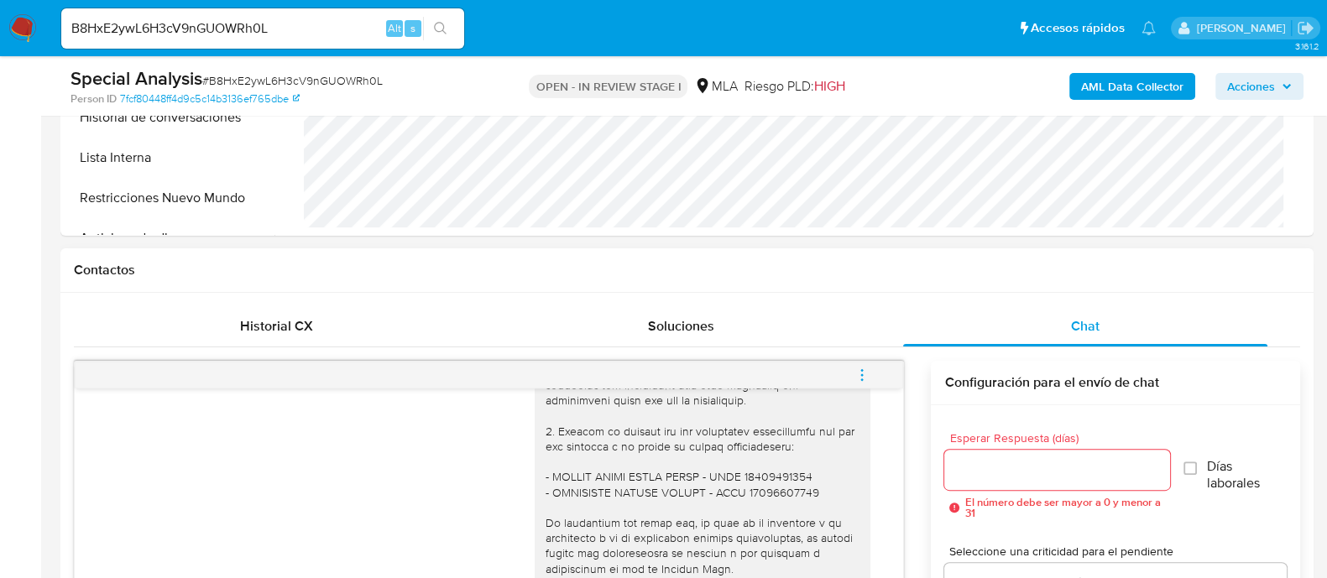
scroll to position [944, 0]
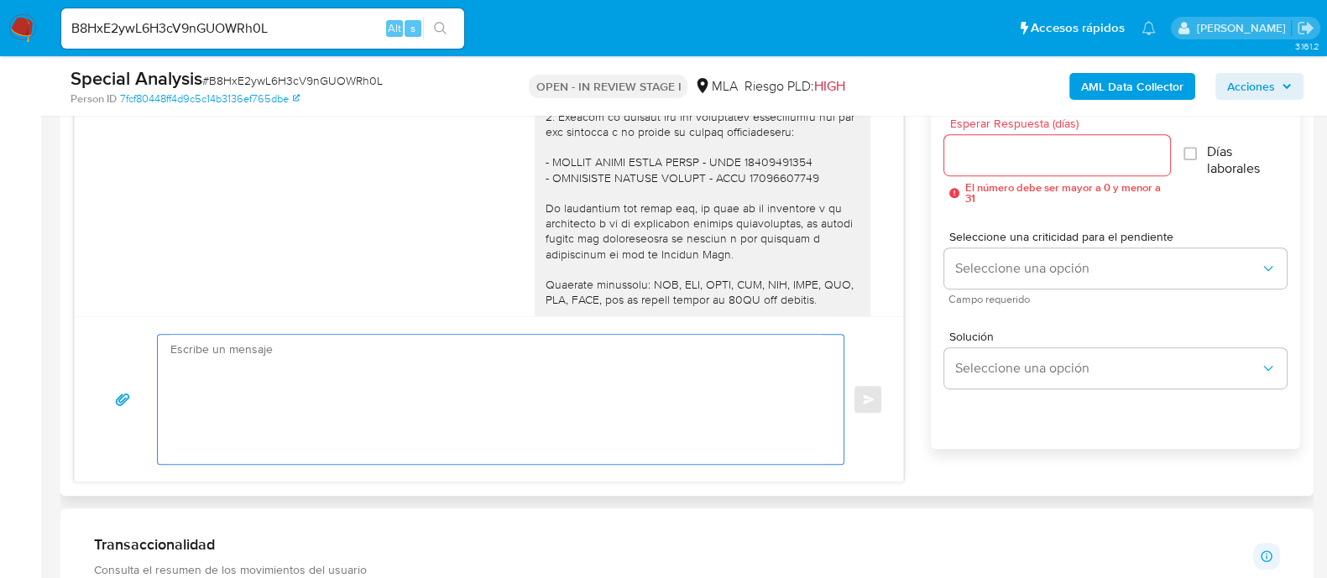
click at [702, 398] on textarea at bounding box center [496, 399] width 652 height 129
paste textarea "Hola Muchas gracias por tu respuesta. Confirmamos recepción de la documentación…"
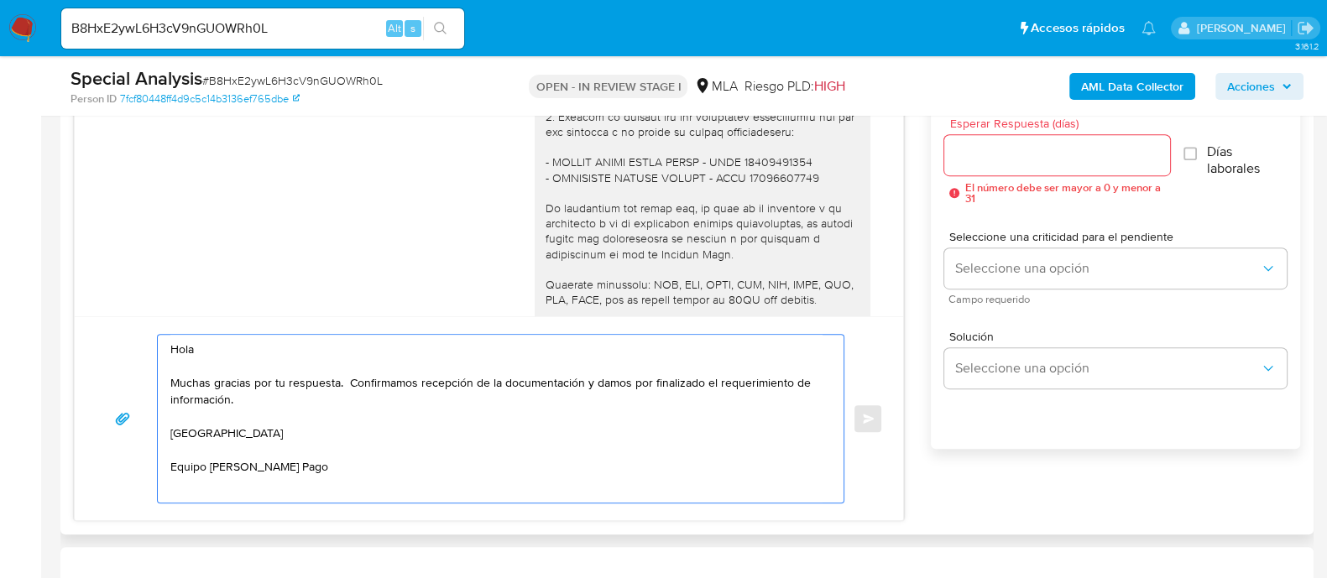
scroll to position [6, 0]
type textarea "Hola Muchas gracias por tu respuesta. Confirmamos recepción de la documentación…"
click at [963, 158] on input "Esperar Respuesta (días)" at bounding box center [1056, 155] width 225 height 22
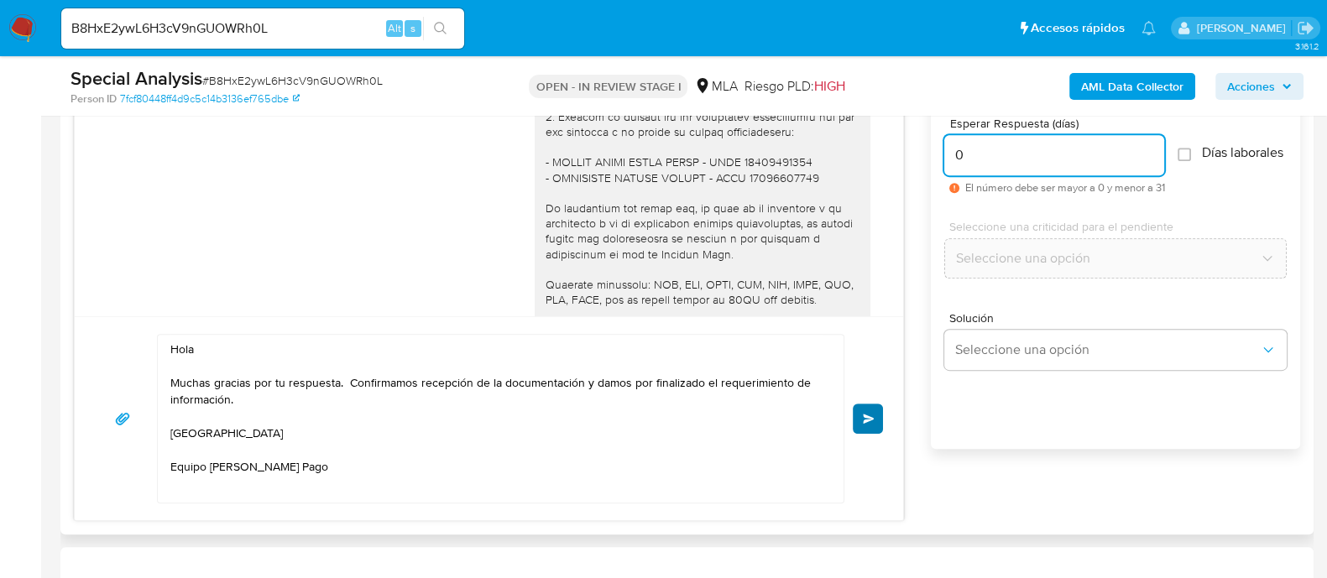
type input "0"
click at [874, 409] on button "Enviar" at bounding box center [868, 419] width 30 height 30
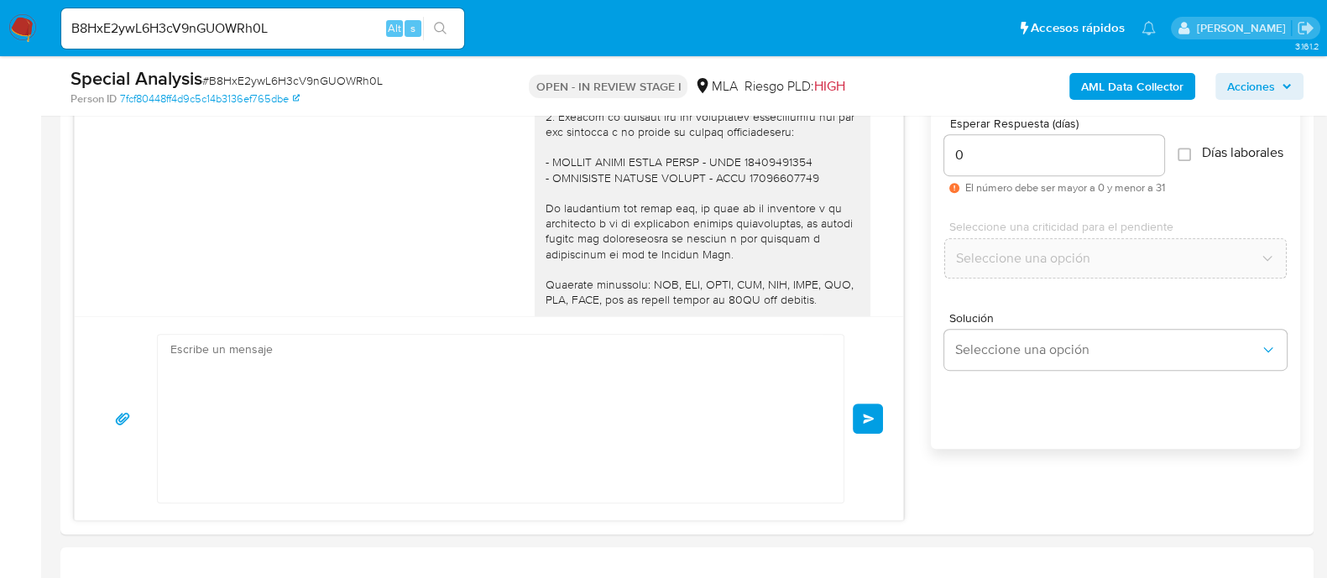
scroll to position [1093, 0]
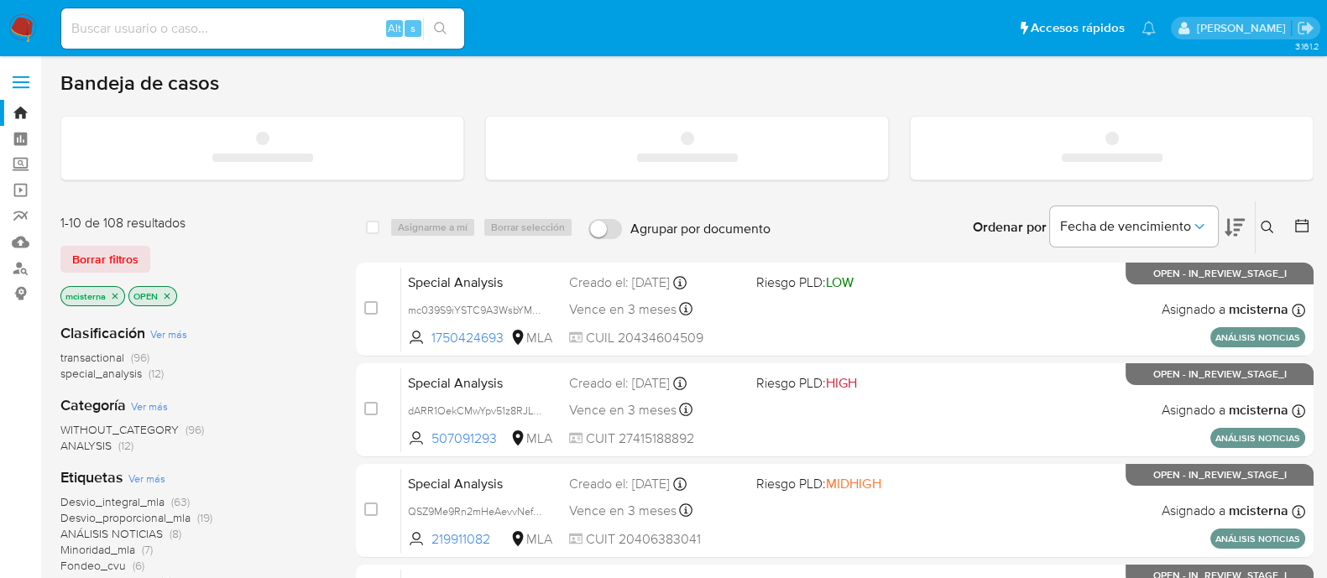
click at [271, 28] on input at bounding box center [262, 29] width 403 height 22
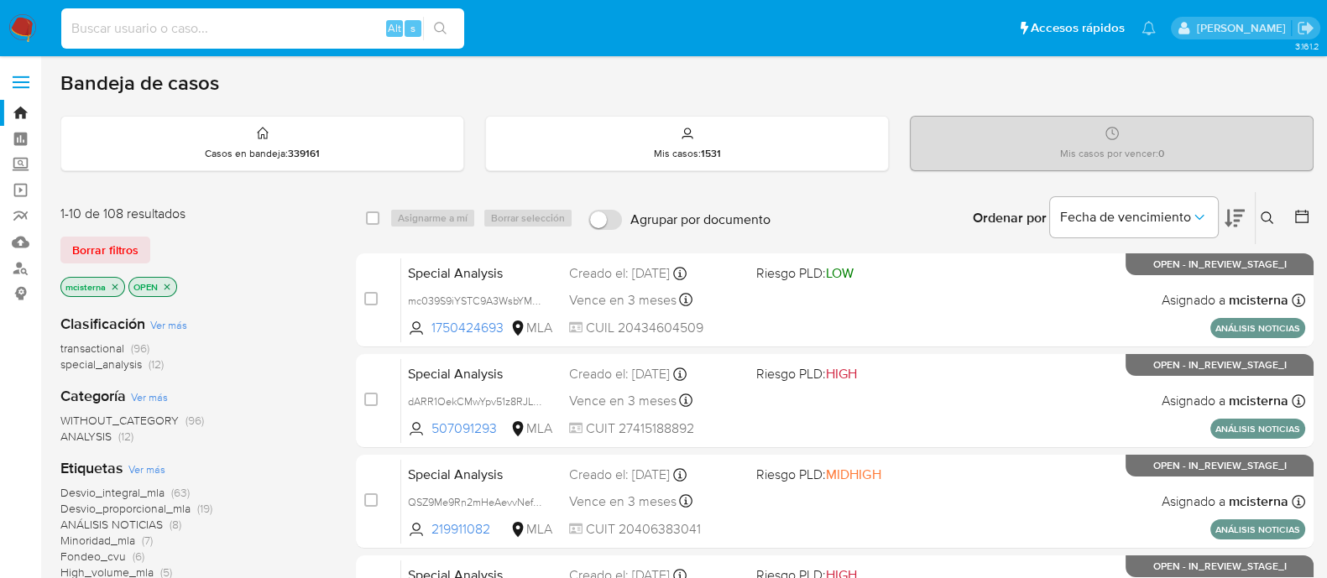
paste input "BrgP2pBe5PWFdAZoZXRQfRMk"
type input "BrgP2pBe5PWFdAZoZXRQfRMk"
click at [441, 31] on icon "search-icon" at bounding box center [440, 28] width 13 height 13
click at [440, 24] on icon "search-icon" at bounding box center [440, 28] width 13 height 13
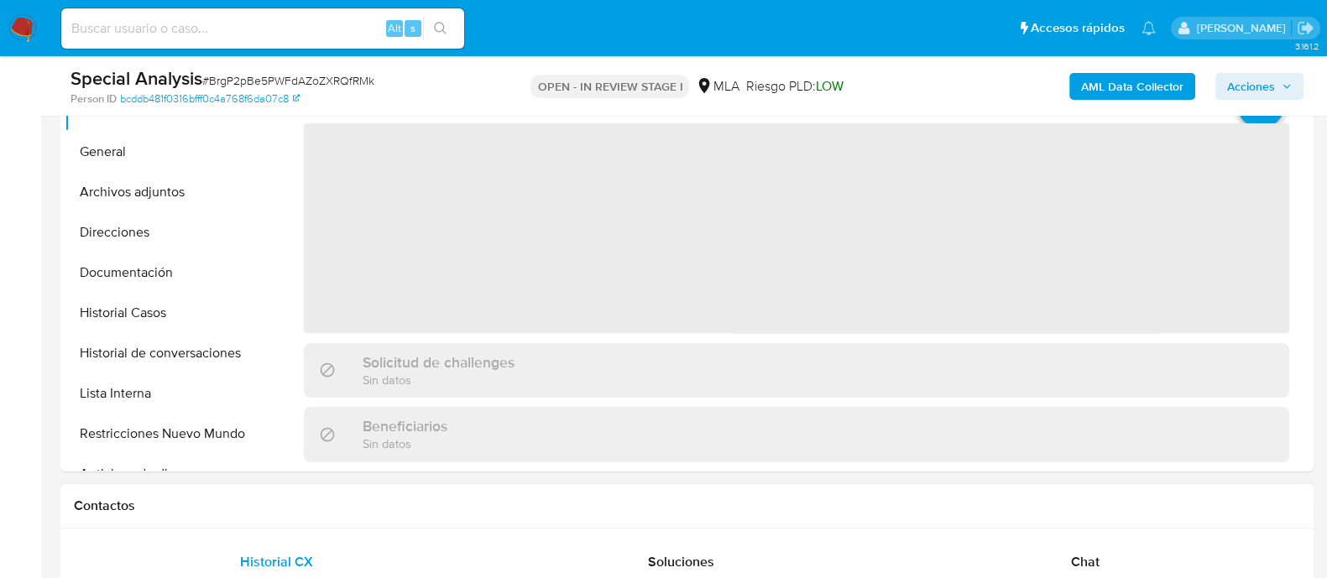
scroll to position [419, 0]
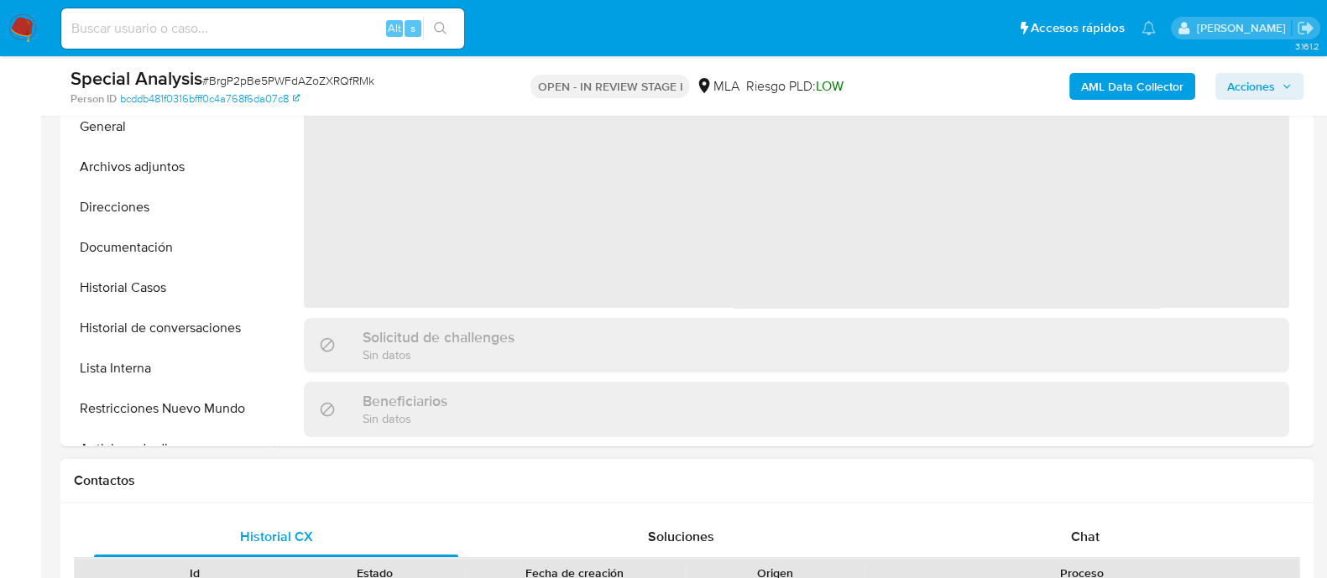
click at [1088, 522] on div "Chat" at bounding box center [1085, 537] width 364 height 40
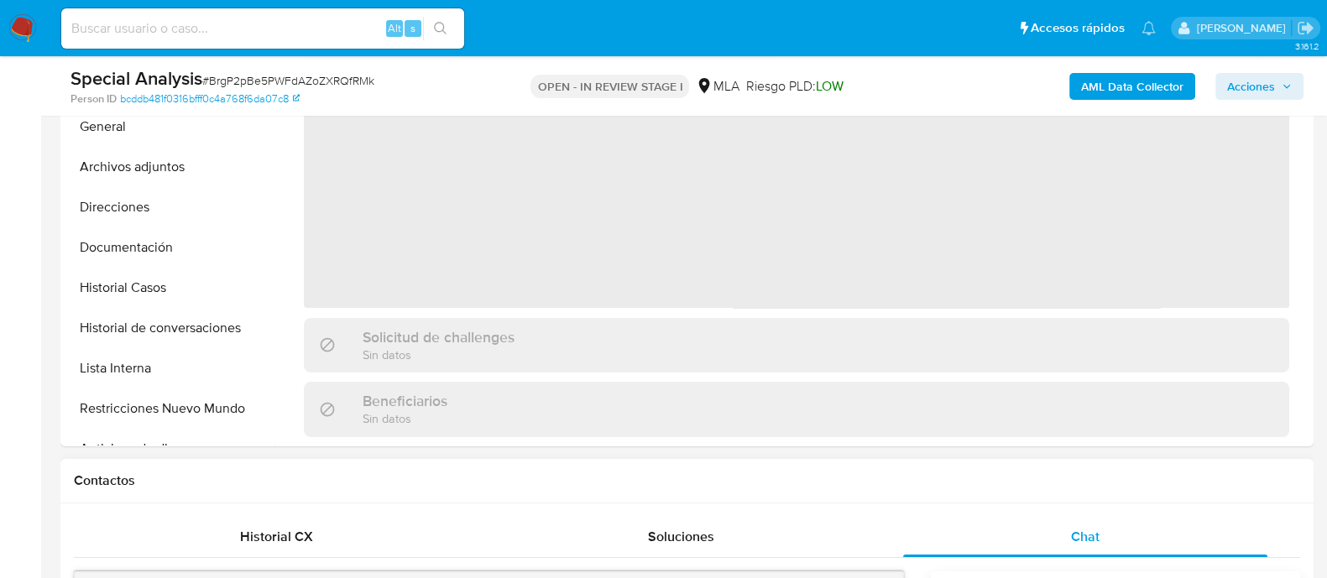
select select "10"
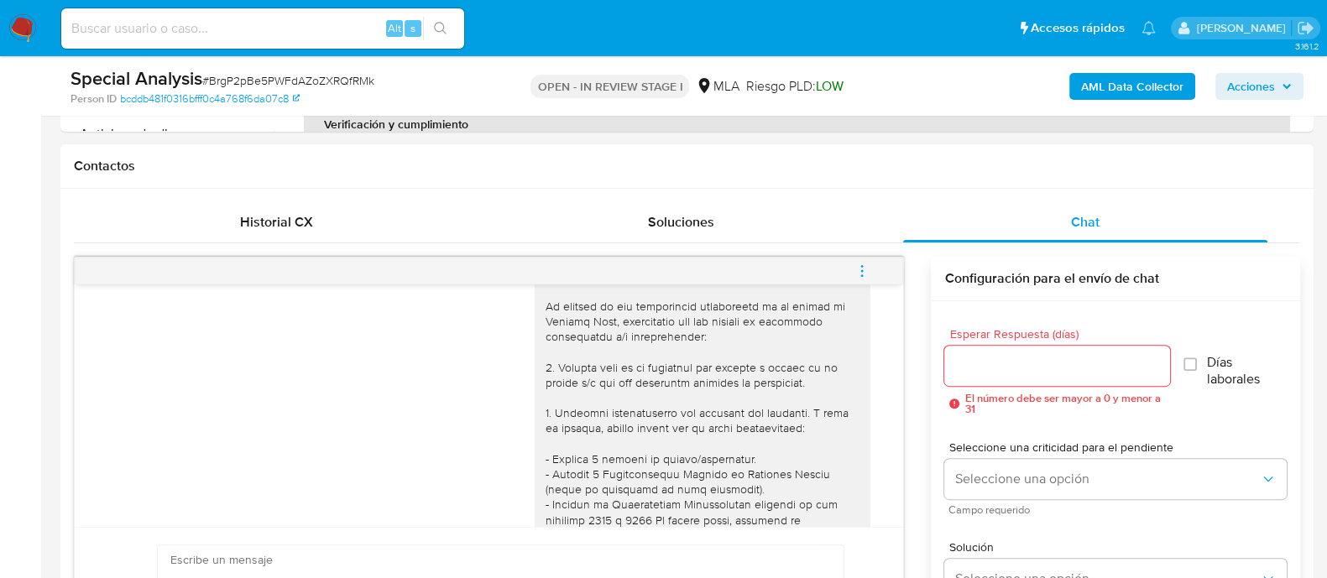
scroll to position [0, 0]
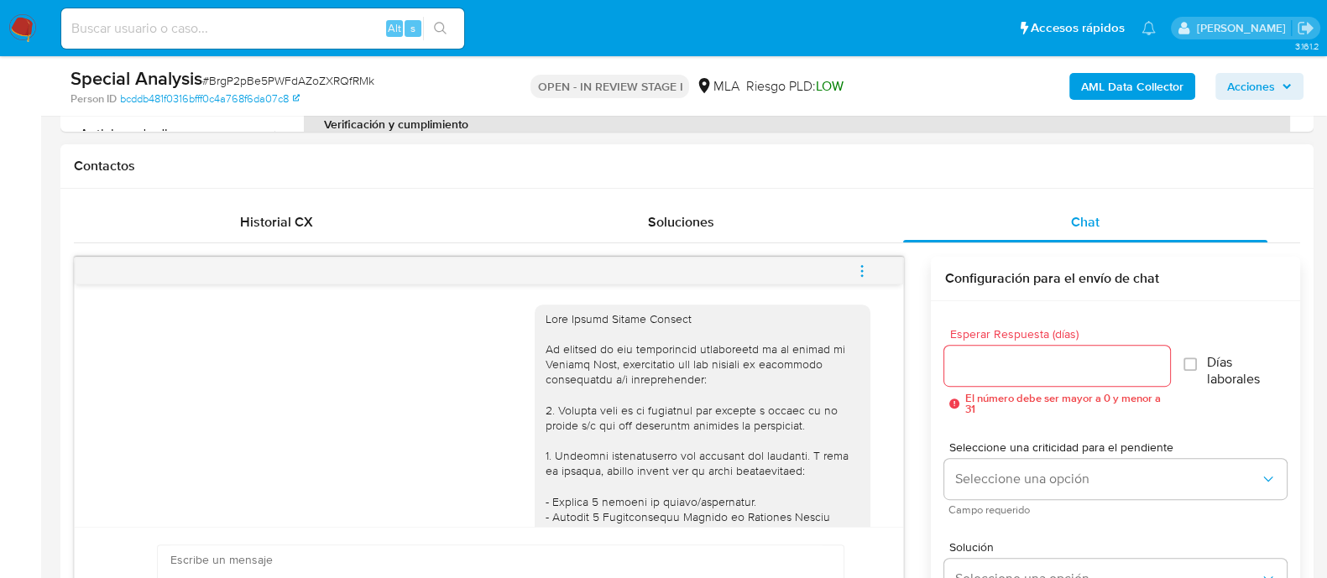
click at [861, 269] on icon "menu-action" at bounding box center [862, 270] width 2 height 2
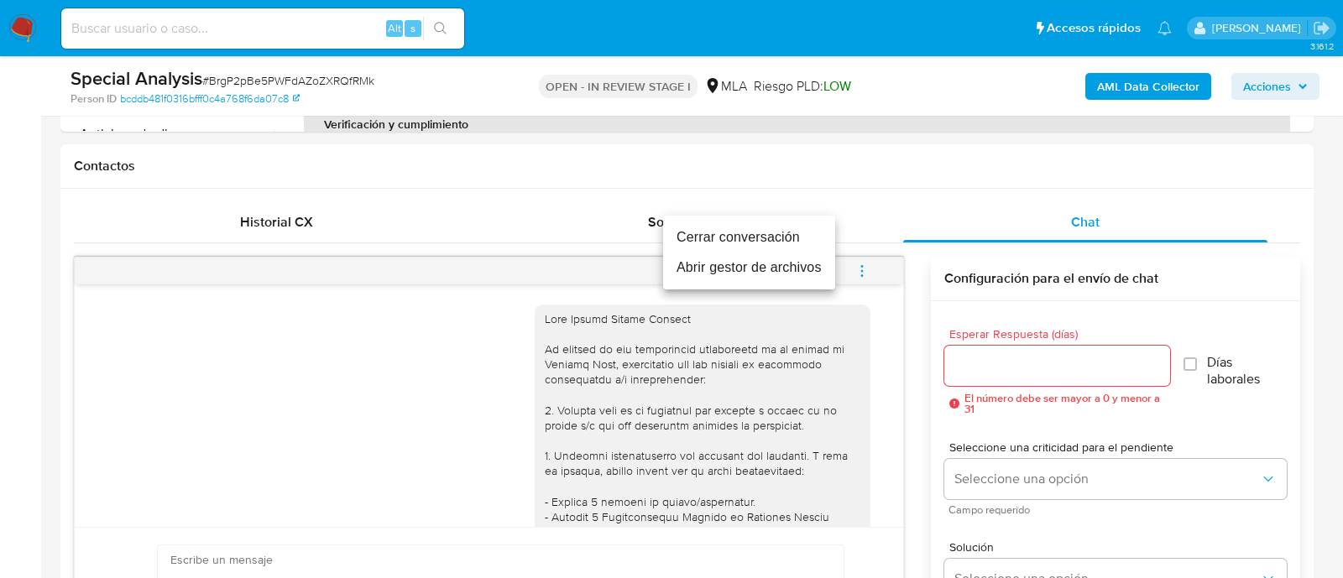
click at [776, 243] on li "Cerrar conversación" at bounding box center [749, 237] width 172 height 30
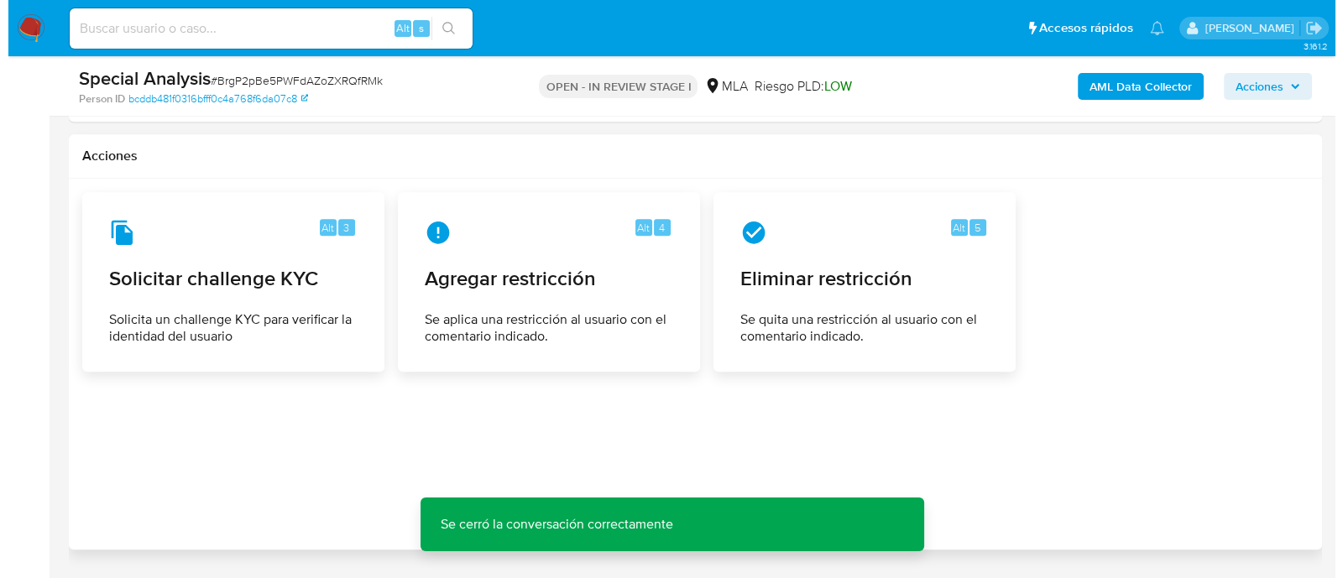
scroll to position [2459, 0]
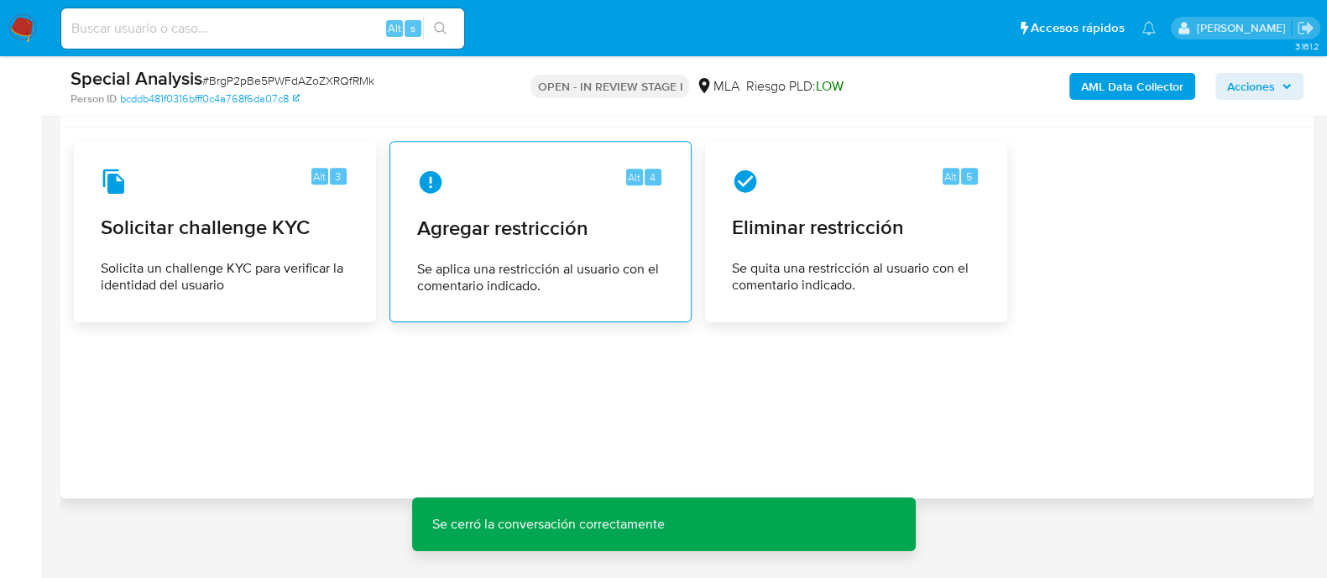
click at [625, 272] on span "Se aplica una restricción al usuario con el comentario indicado." at bounding box center [540, 278] width 247 height 34
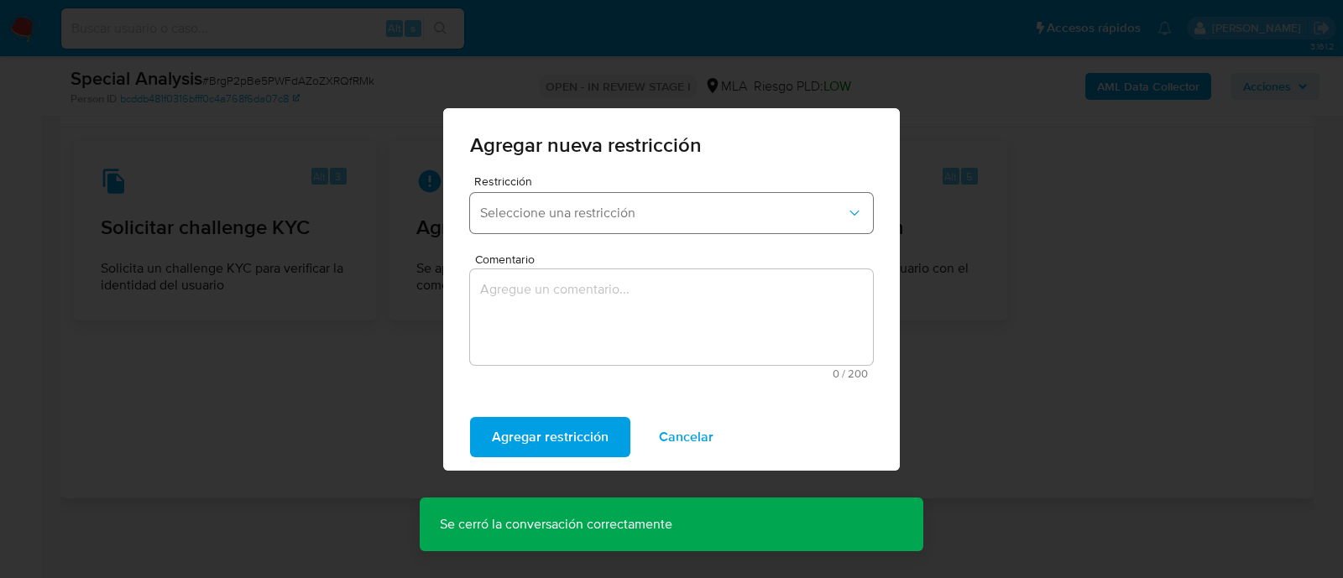
click at [592, 211] on span "Seleccione una restricción" at bounding box center [663, 213] width 366 height 17
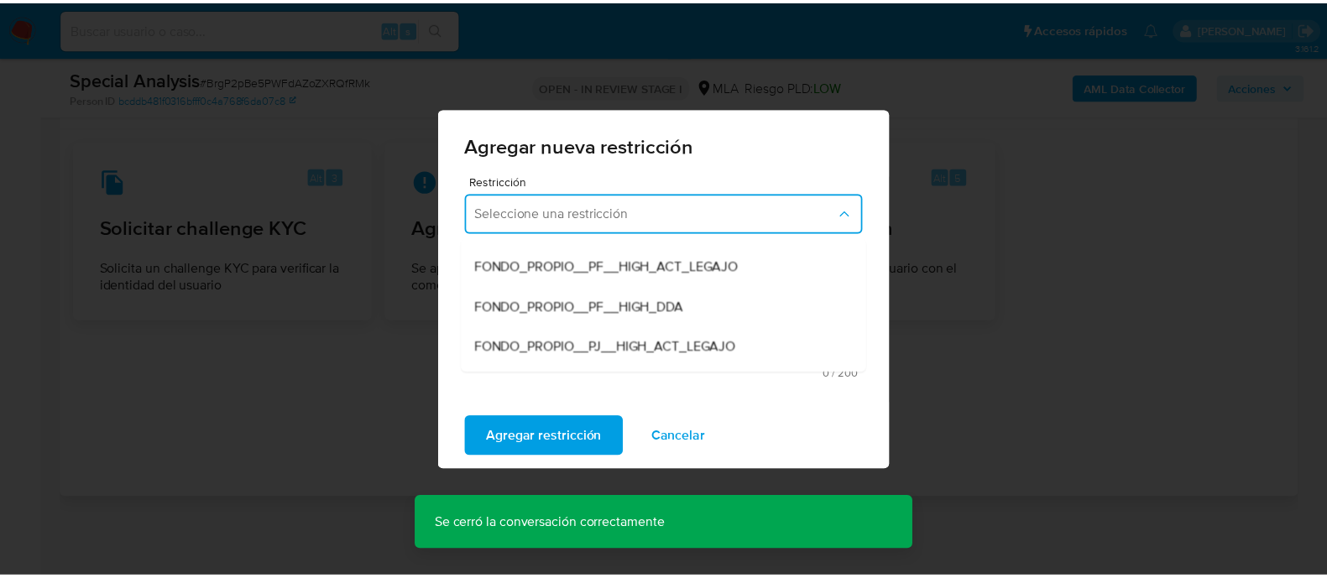
scroll to position [209, 0]
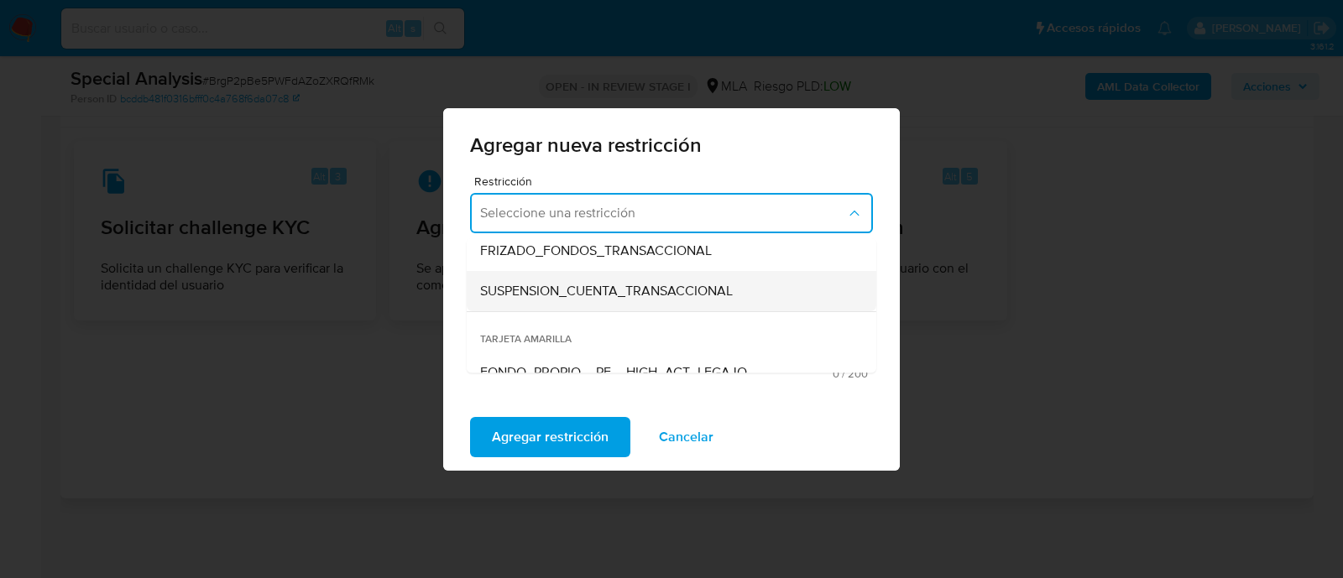
click at [658, 295] on span "SUSPENSION_CUENTA_TRANSACCIONAL" at bounding box center [606, 291] width 253 height 17
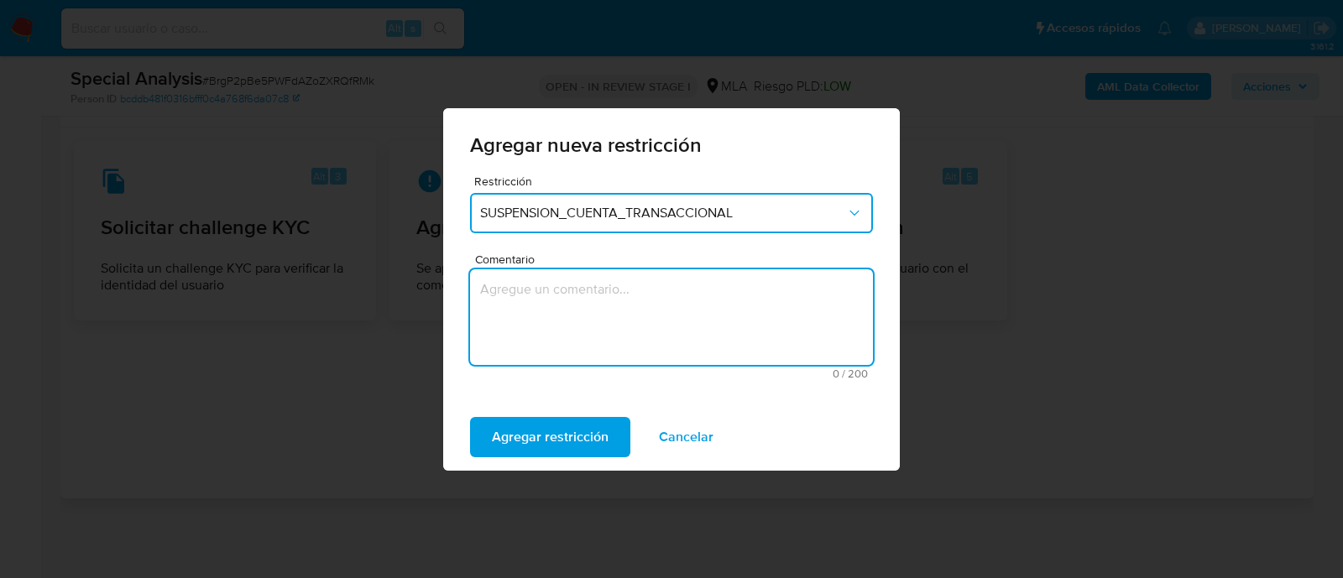
click at [626, 324] on textarea "Comentario" at bounding box center [671, 317] width 403 height 96
type textarea "a"
type textarea "AML"
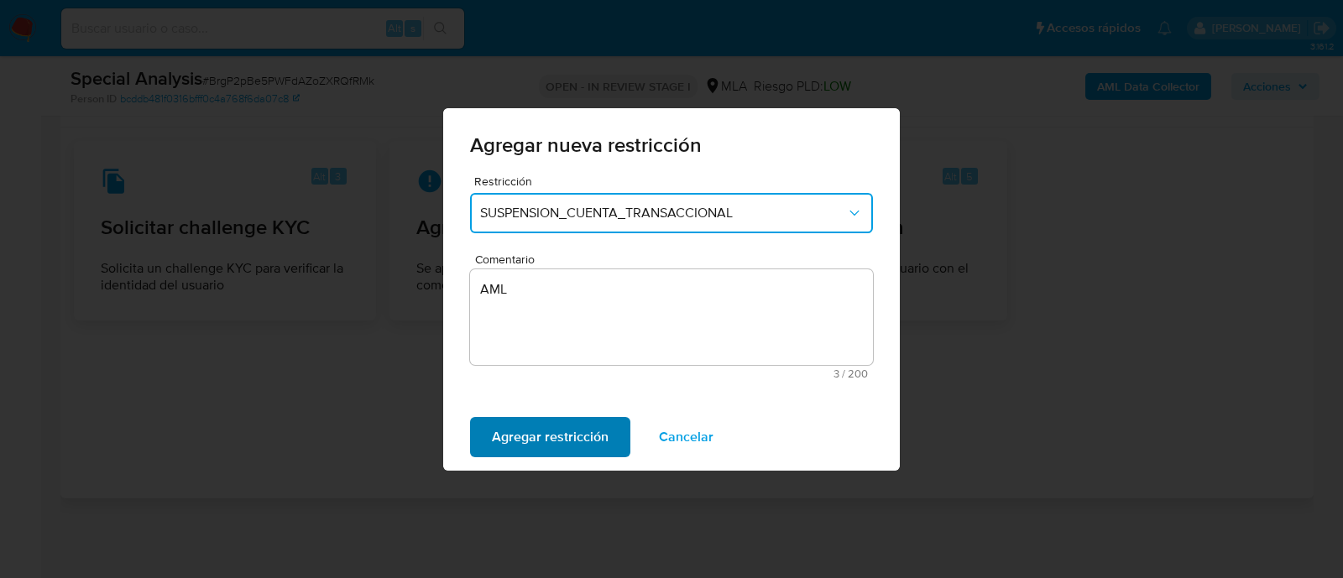
click at [586, 451] on span "Agregar restricción" at bounding box center [550, 437] width 117 height 37
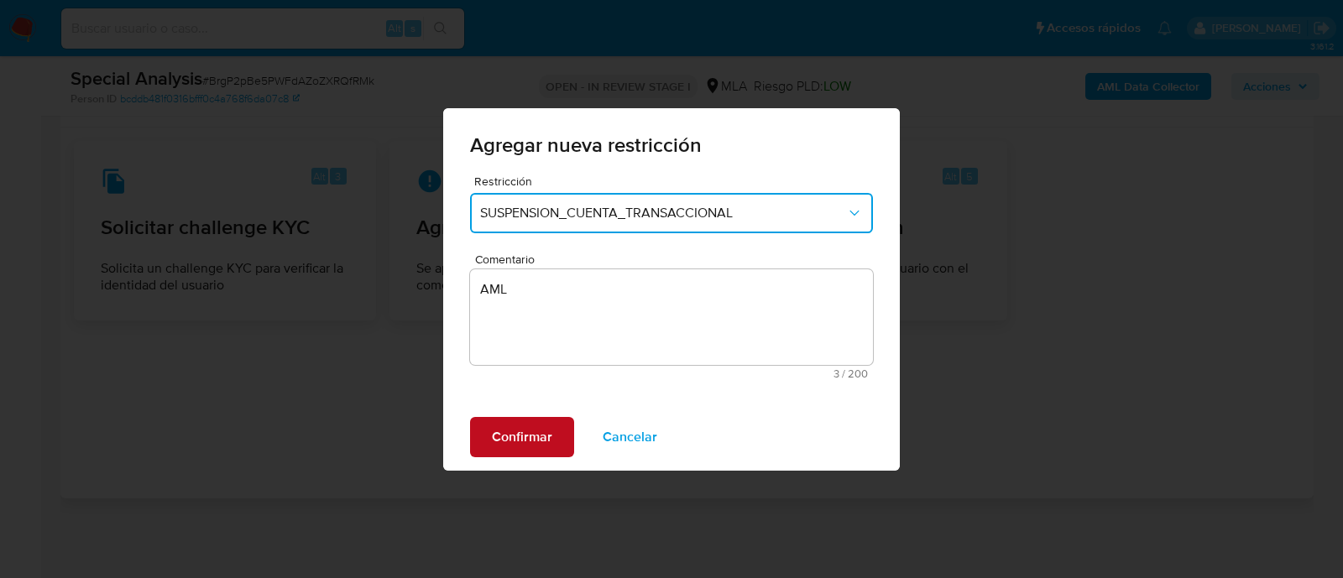
click at [532, 446] on span "Confirmar" at bounding box center [522, 437] width 60 height 37
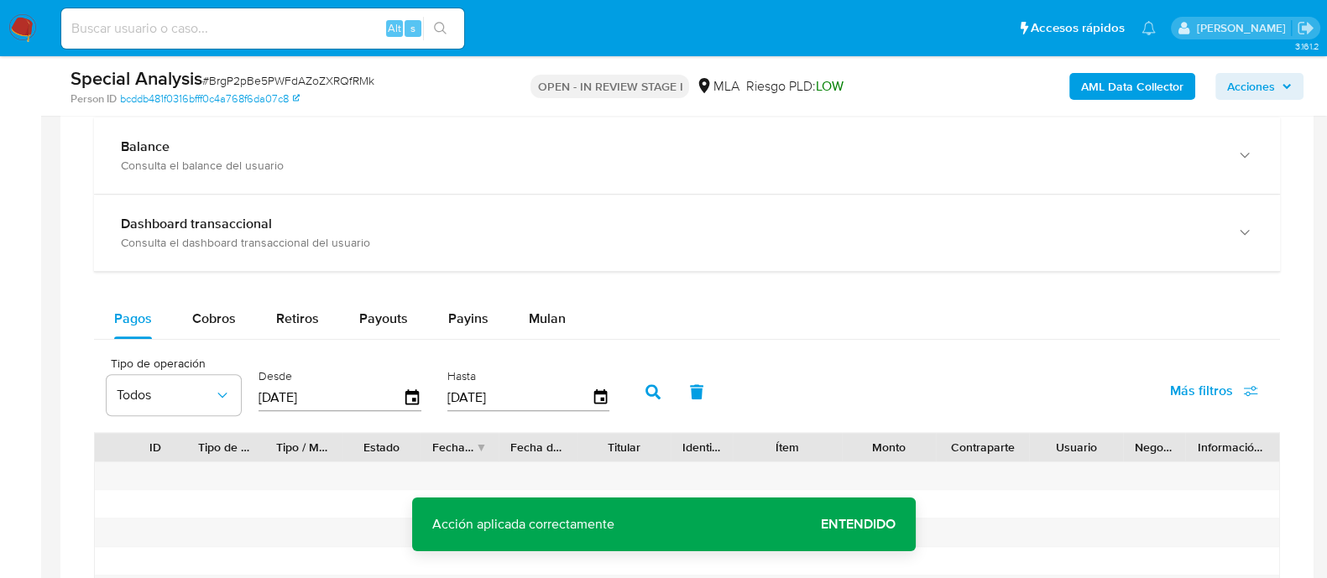
scroll to position [1619, 0]
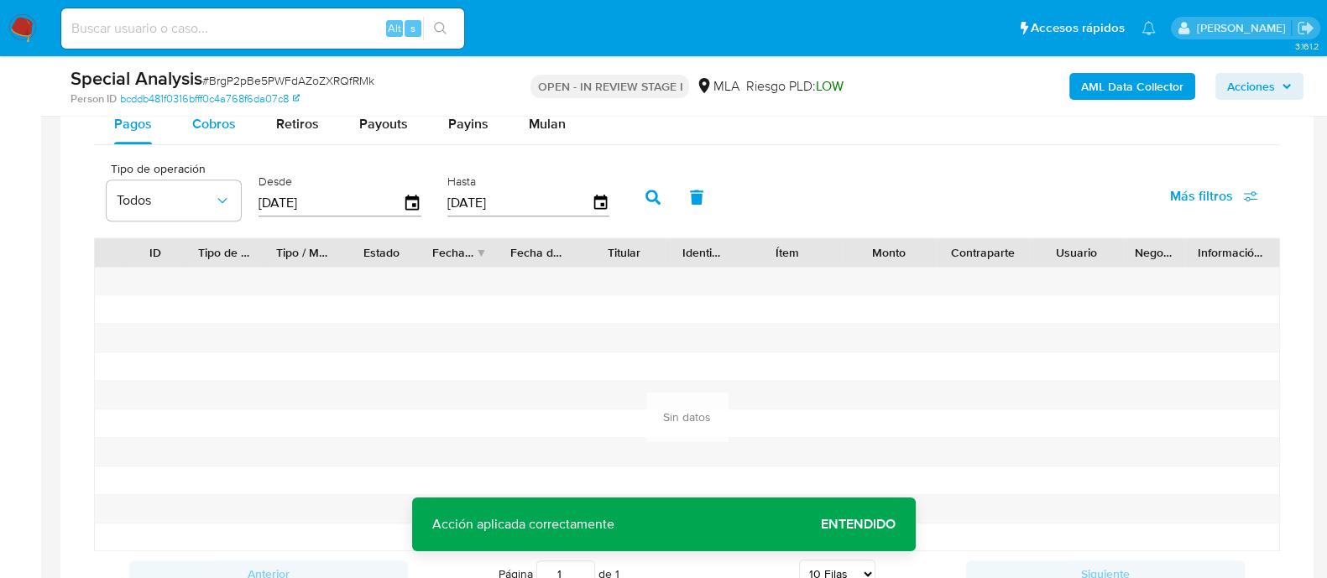
click at [227, 125] on span "Cobros" at bounding box center [214, 123] width 44 height 19
select select "10"
click at [298, 127] on span "Retiros" at bounding box center [297, 123] width 43 height 19
select select "10"
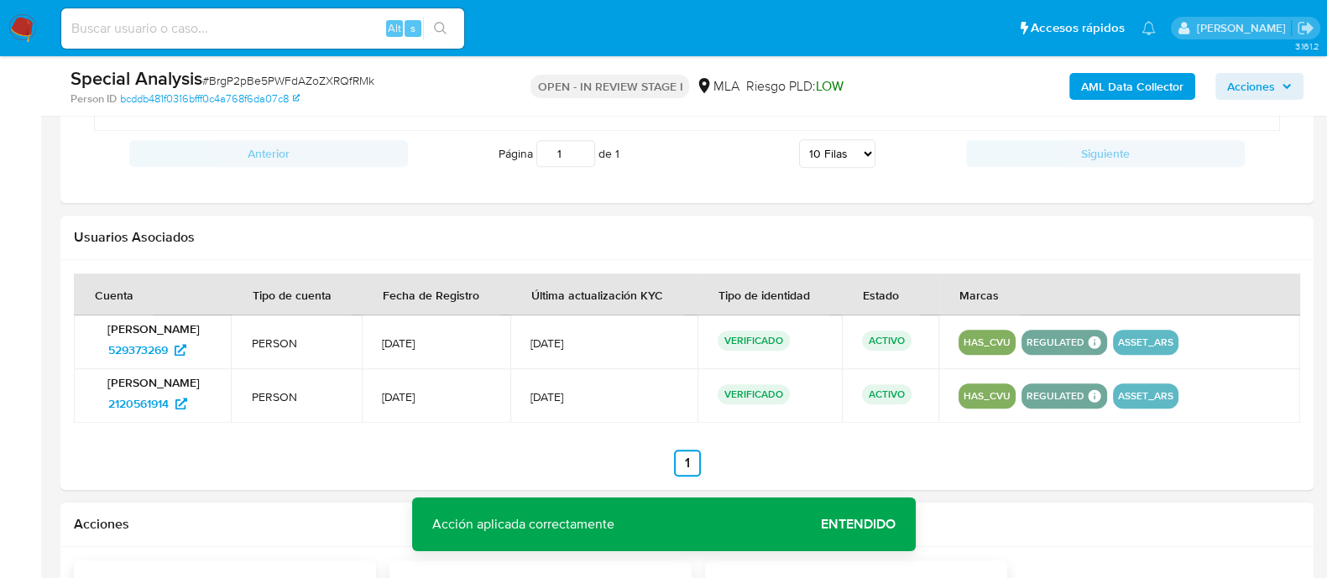
scroll to position [1514, 0]
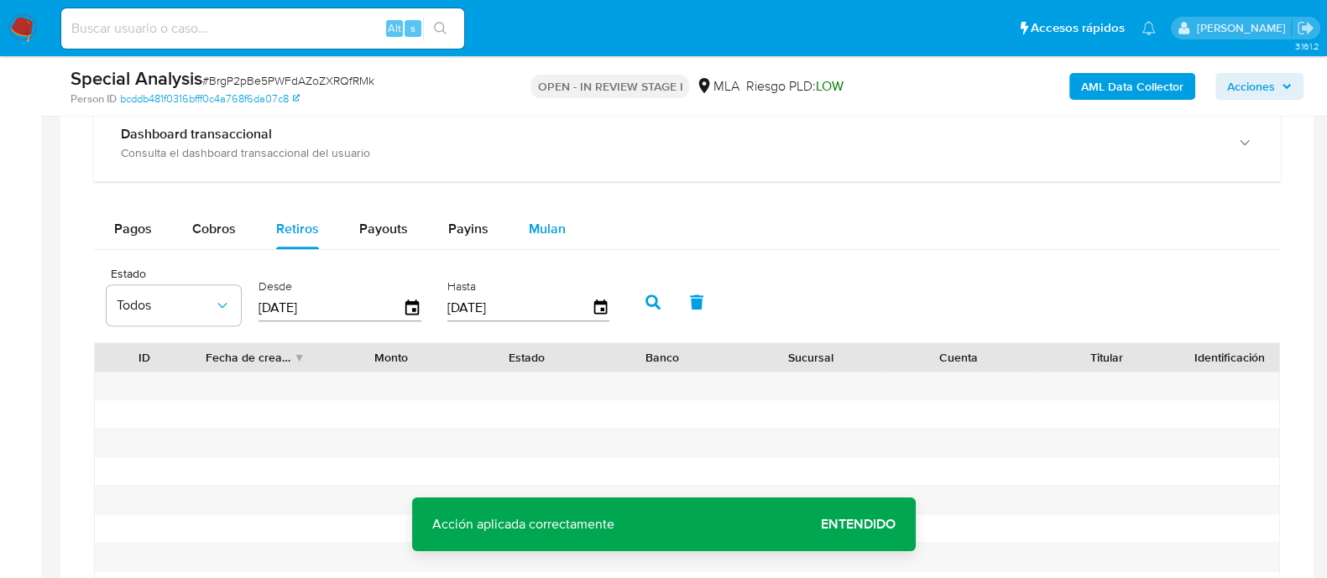
click at [554, 225] on span "Mulan" at bounding box center [547, 228] width 37 height 19
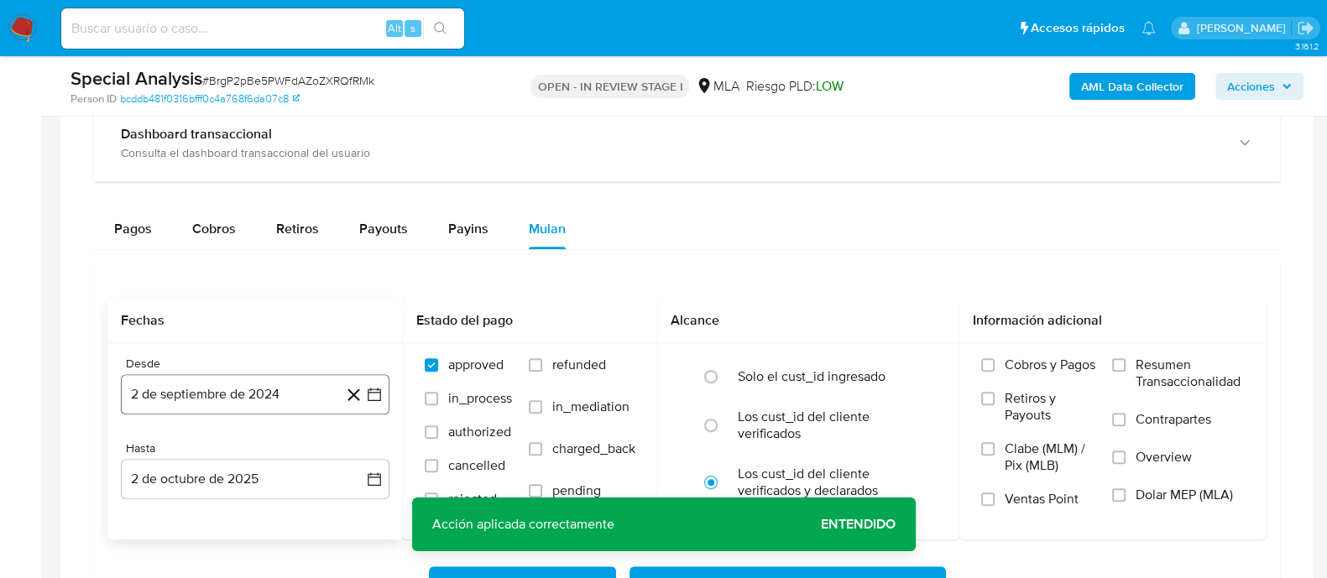
click at [257, 385] on button "2 de septiembre de 2024" at bounding box center [255, 394] width 269 height 40
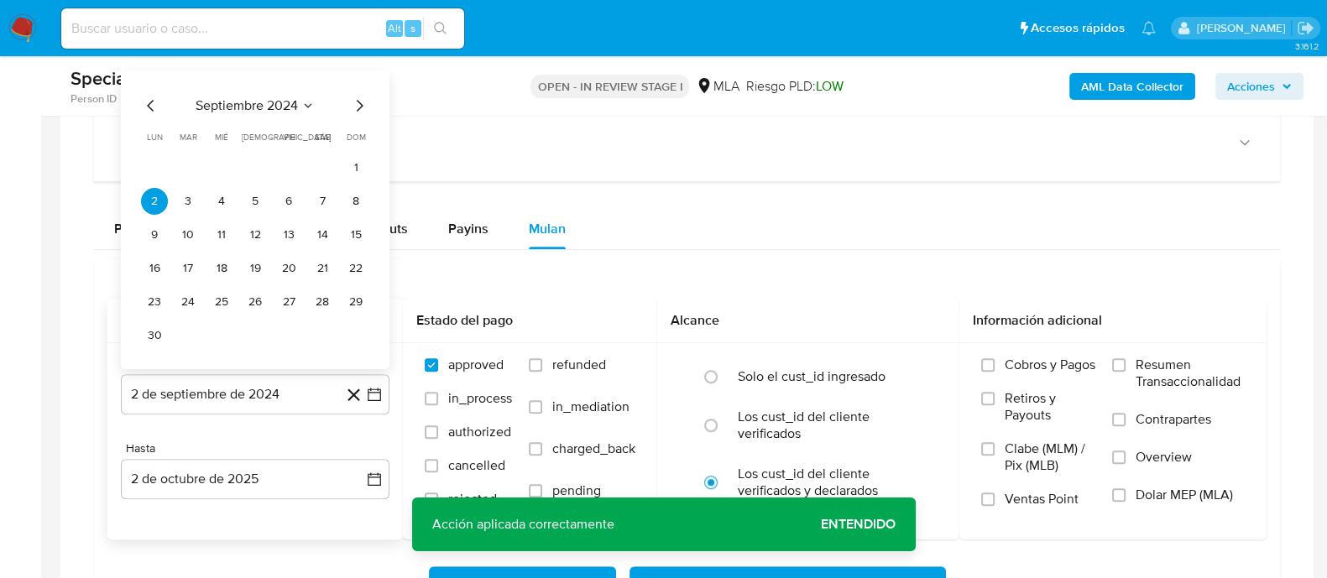
click at [239, 110] on span "septiembre 2024" at bounding box center [247, 104] width 102 height 17
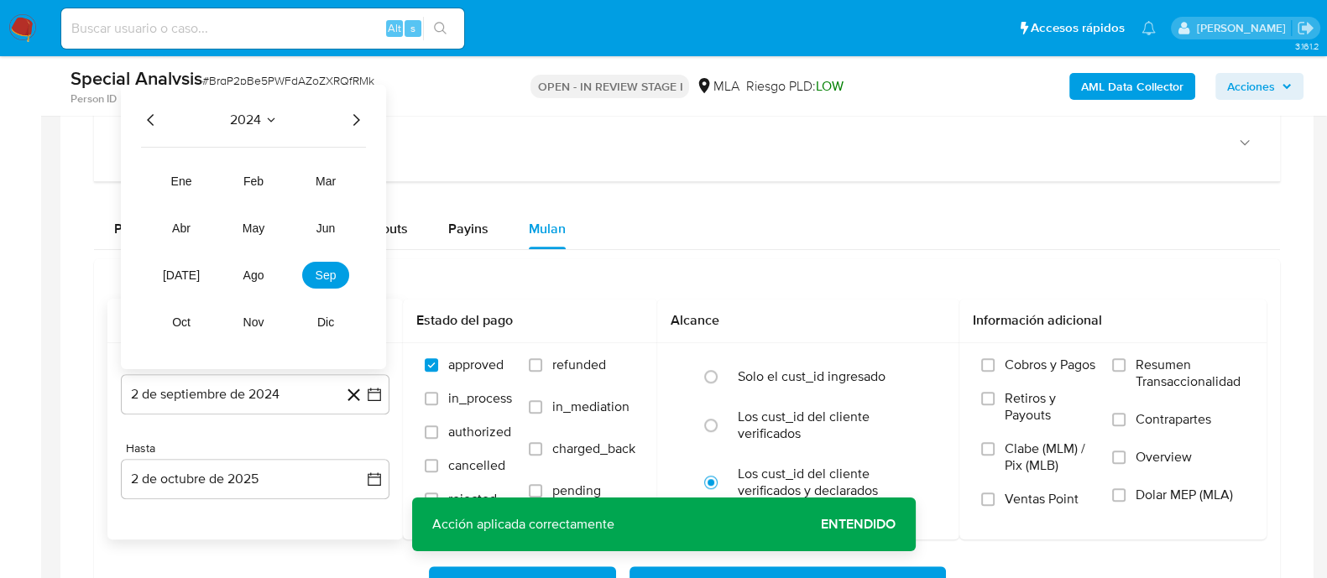
click at [356, 117] on icon "Año siguiente" at bounding box center [356, 119] width 20 height 20
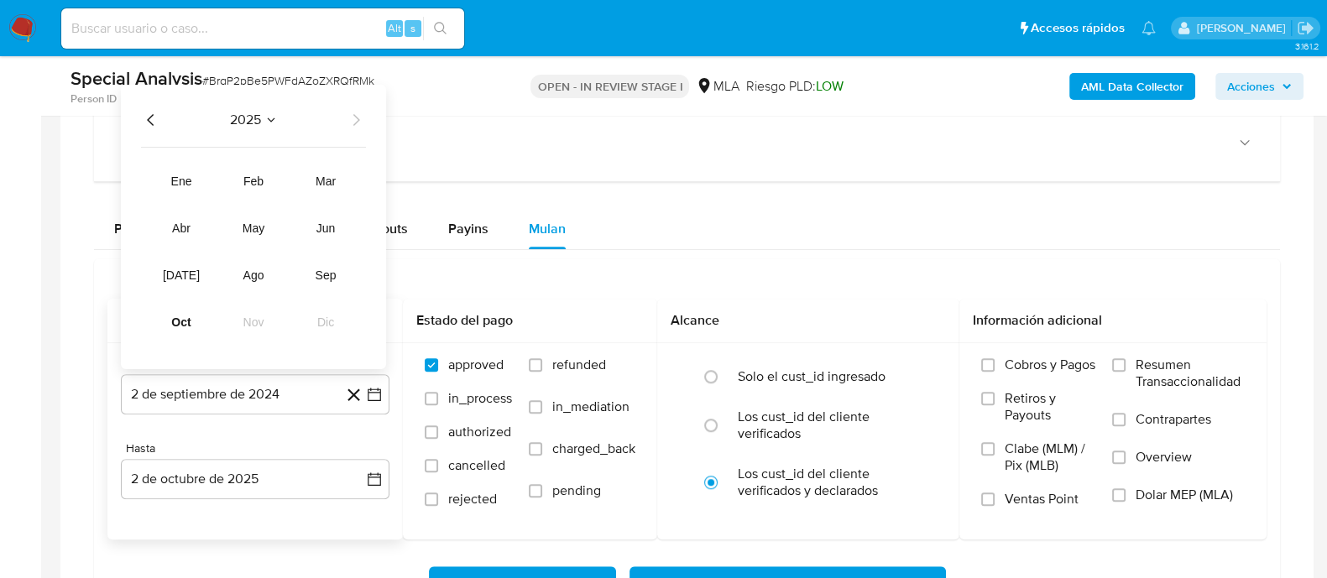
click at [148, 123] on icon "Año anterior" at bounding box center [151, 119] width 20 height 20
click at [237, 321] on button "nov" at bounding box center [253, 321] width 47 height 27
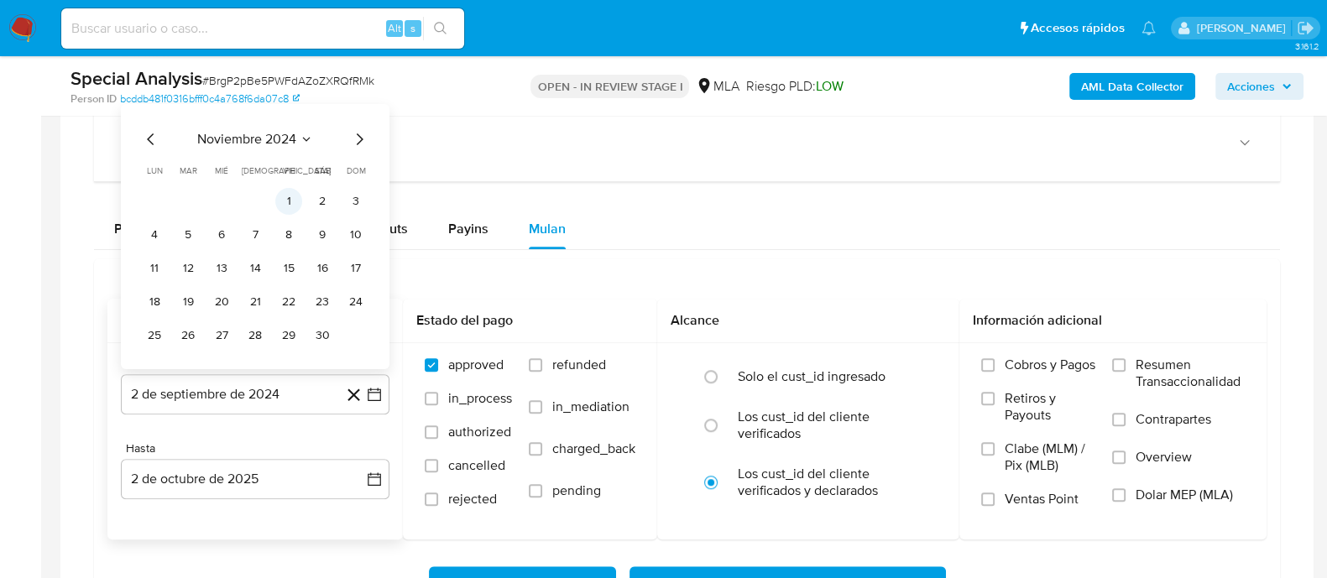
click at [285, 196] on button "1" at bounding box center [288, 200] width 27 height 27
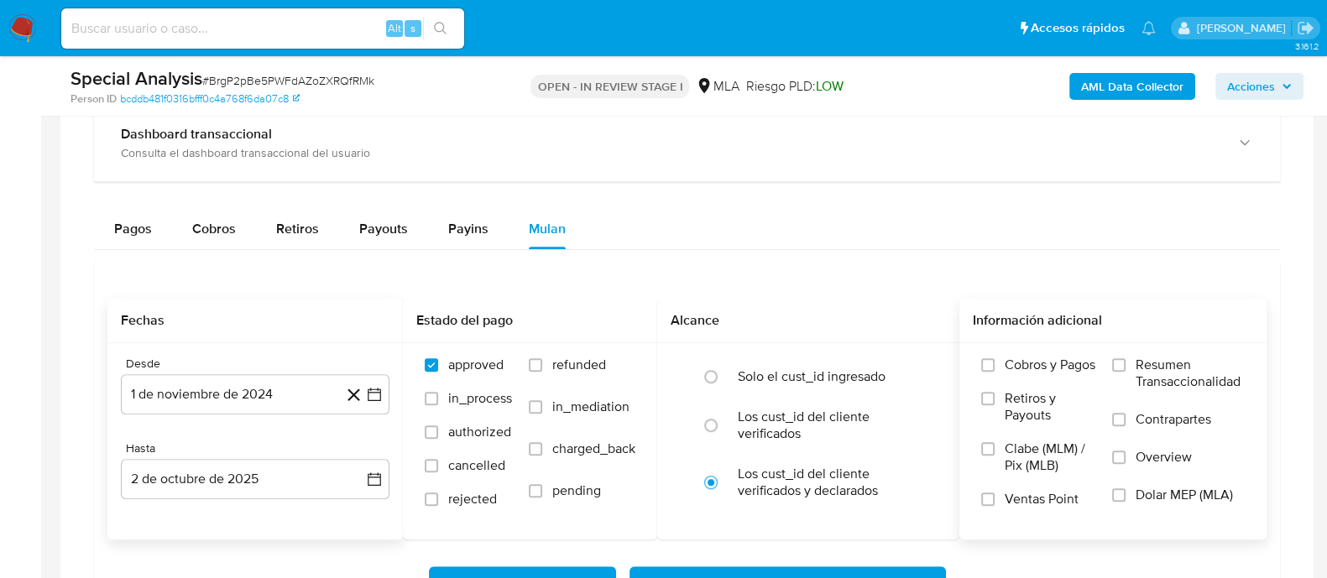
click at [1169, 487] on span "Dolar MEP (MLA)" at bounding box center [1183, 495] width 97 height 17
click at [1125, 488] on input "Dolar MEP (MLA)" at bounding box center [1118, 494] width 13 height 13
click at [820, 573] on span "Descargar Operaciones + Descargar CaseLog" at bounding box center [787, 586] width 273 height 37
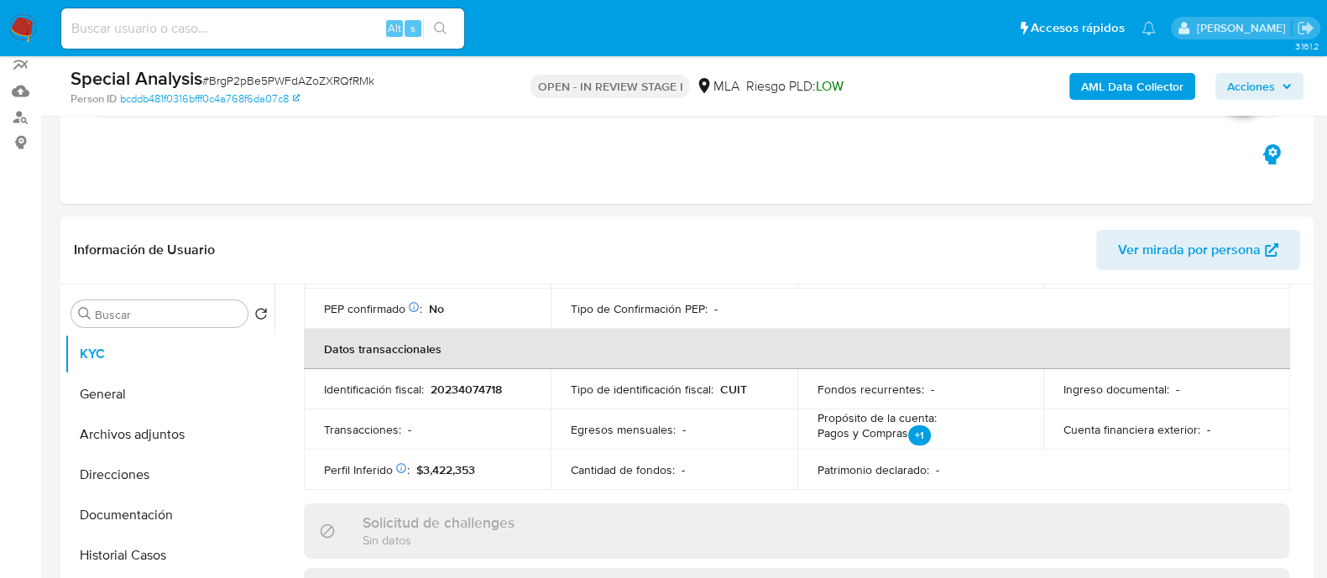
scroll to position [59, 0]
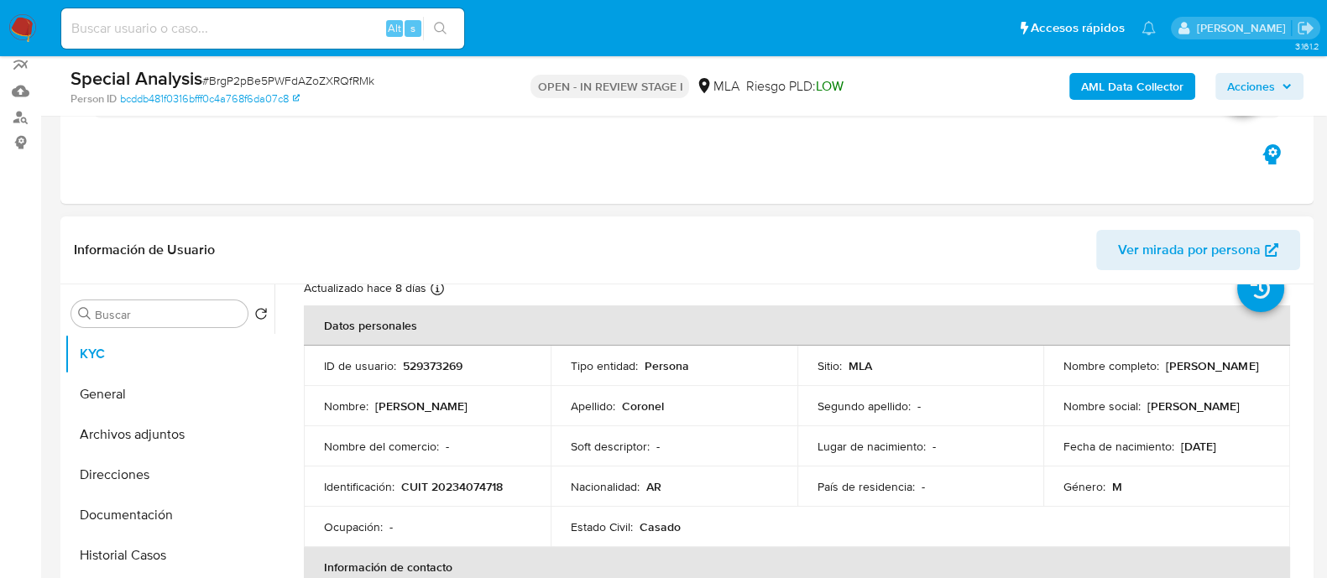
drag, startPoint x: 1055, startPoint y: 371, endPoint x: 1204, endPoint y: 371, distance: 149.4
click at [1204, 371] on td "Nombre completo : Hector Eliseo Coronel" at bounding box center [1166, 366] width 247 height 40
copy p "Hector Eliseo Coronel"
click at [470, 486] on p "CUIT 20234074718" at bounding box center [452, 486] width 102 height 15
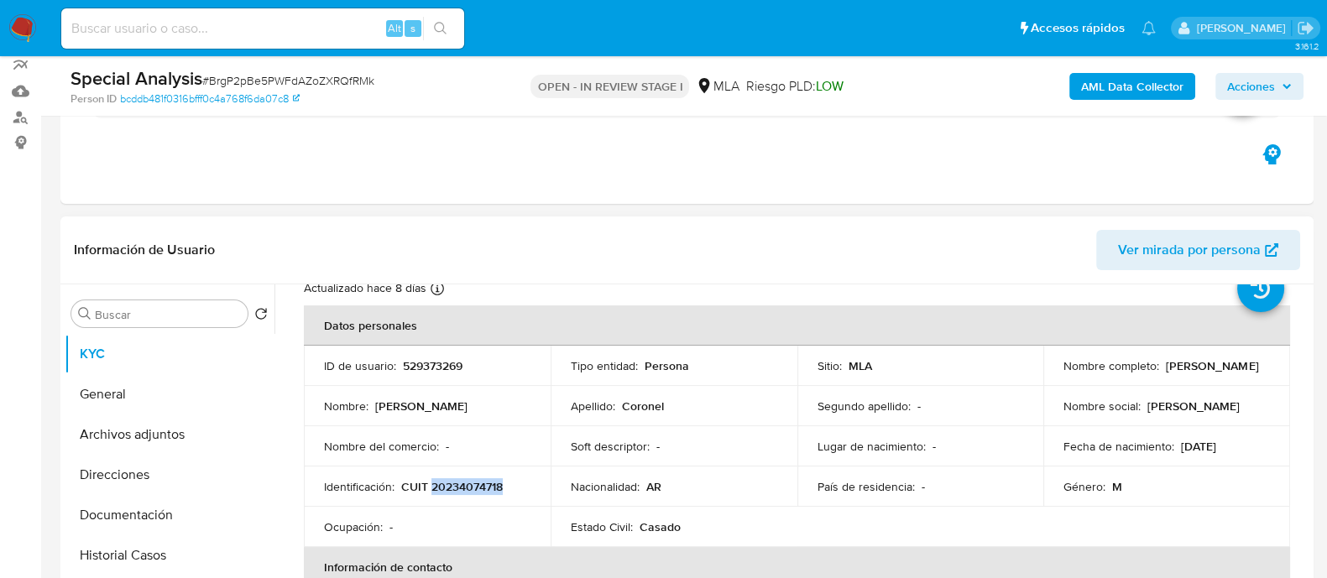
copy p "20234074718"
click at [420, 359] on p "529373269" at bounding box center [433, 365] width 60 height 15
copy p "529373269"
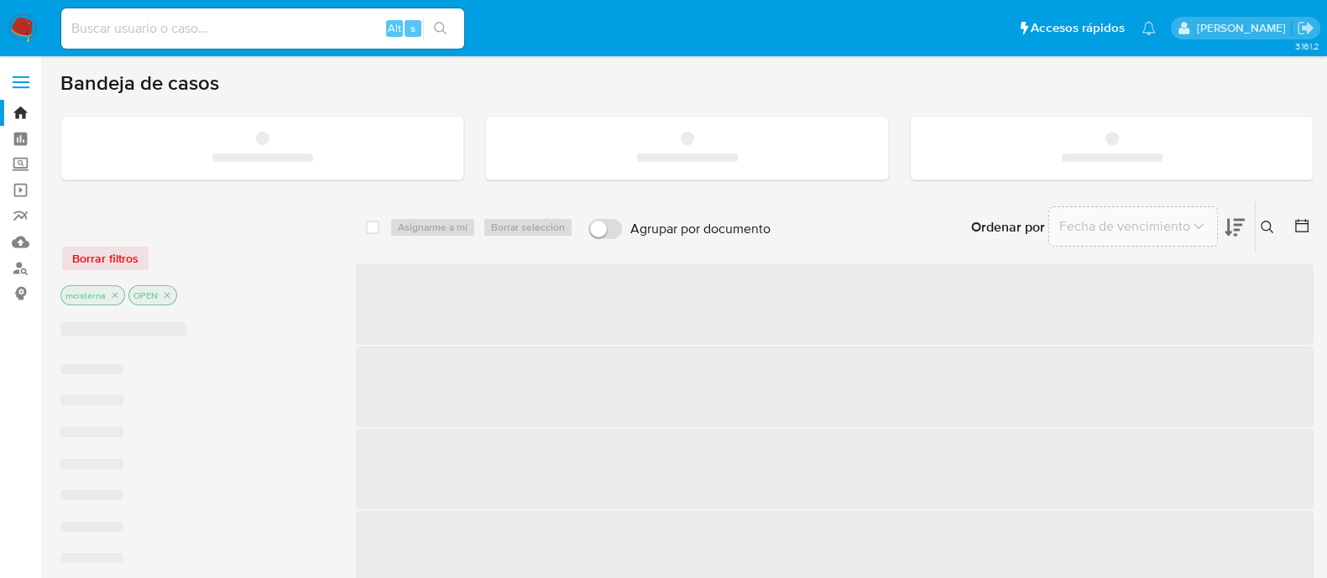
click at [164, 27] on input at bounding box center [262, 29] width 403 height 22
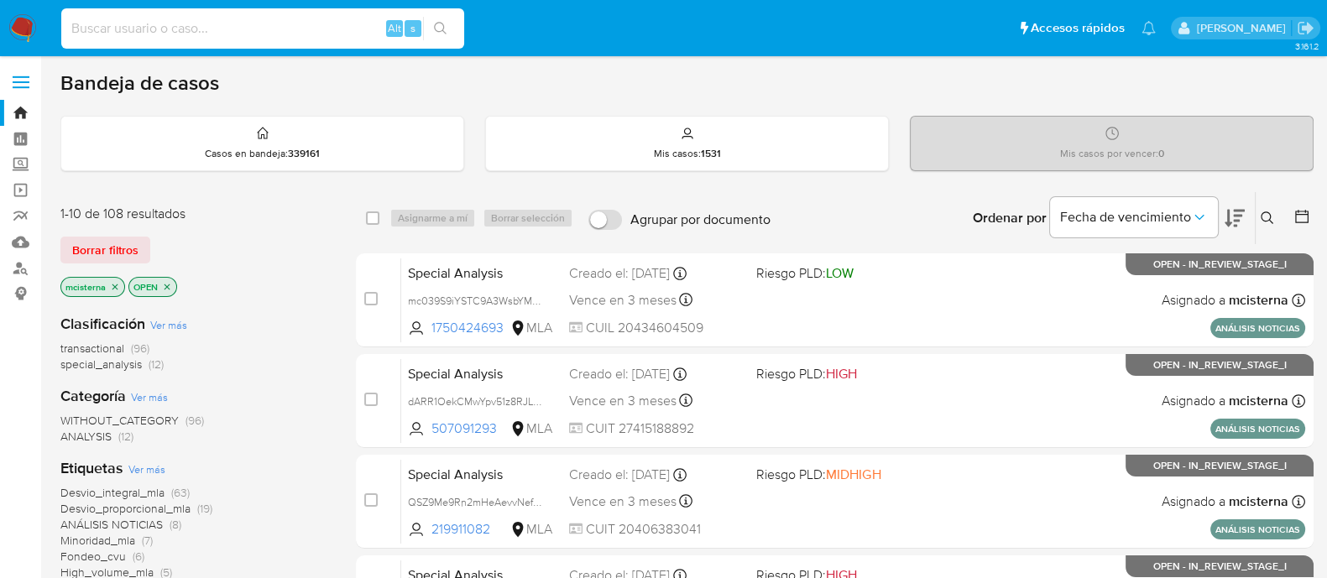
paste input "khg7m43tdZegEjpV6abxAYNf"
type input "khg7m43tdZegEjpV6abxAYNf"
click at [440, 31] on icon "search-icon" at bounding box center [440, 28] width 13 height 13
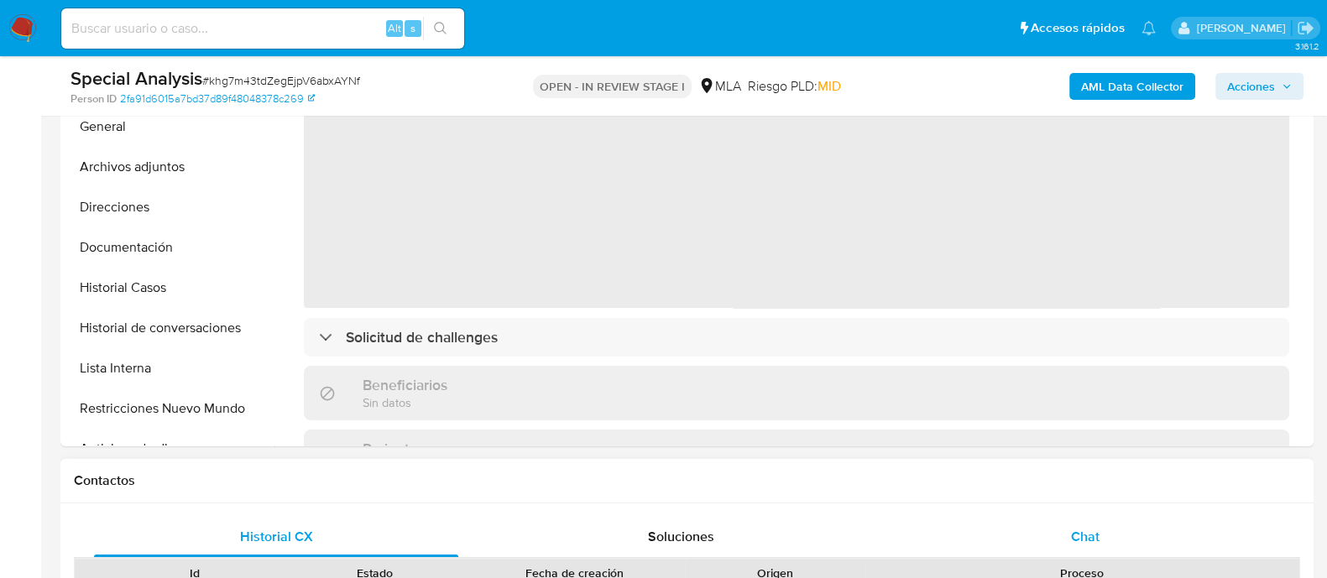
click at [1080, 534] on span "Chat" at bounding box center [1085, 536] width 29 height 19
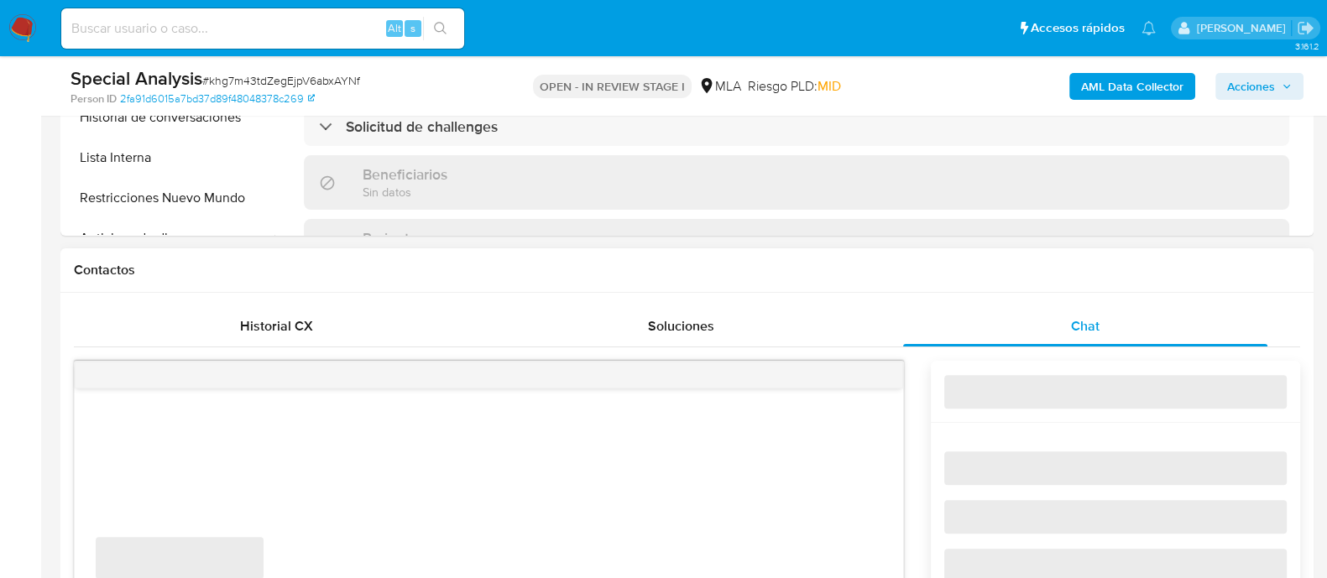
select select "10"
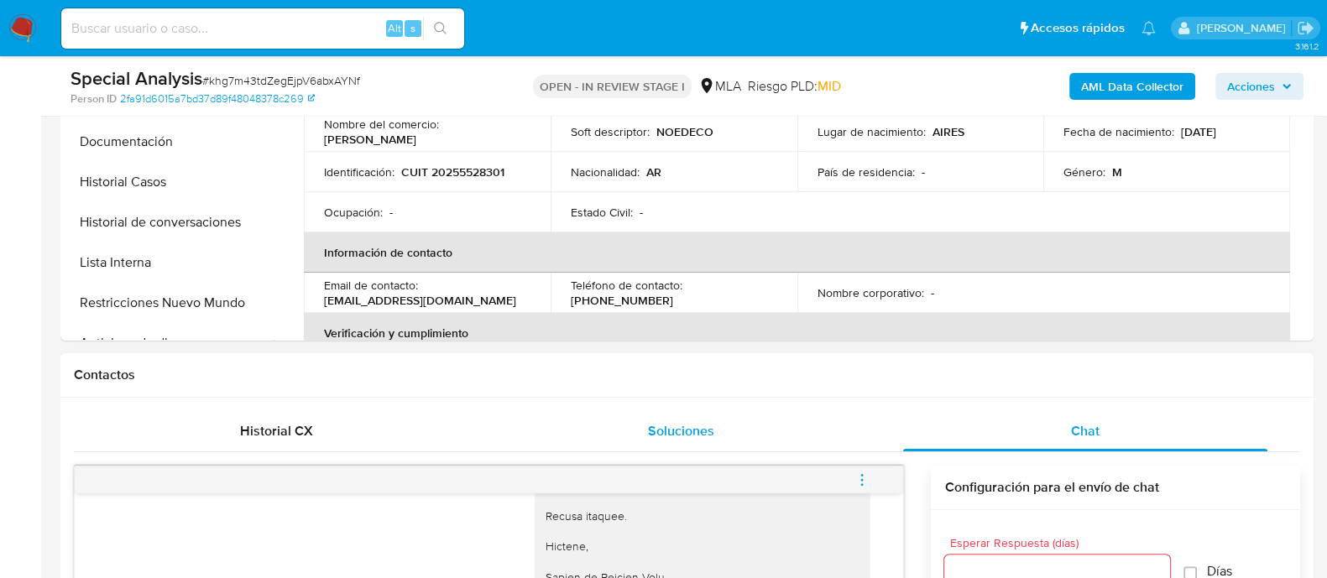
scroll to position [419, 0]
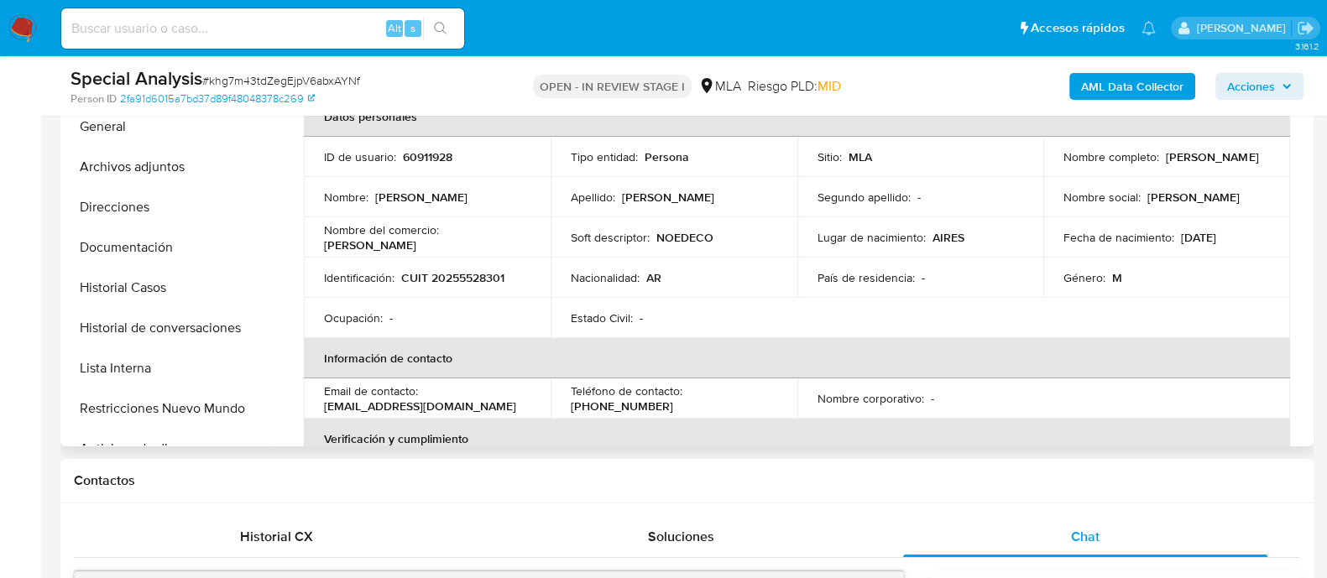
drag, startPoint x: 1060, startPoint y: 165, endPoint x: 1186, endPoint y: 165, distance: 125.9
click at [1186, 164] on div "Nombre completo : Jorge Ariel Gonzalez" at bounding box center [1166, 156] width 206 height 15
copy p "[PERSON_NAME]"
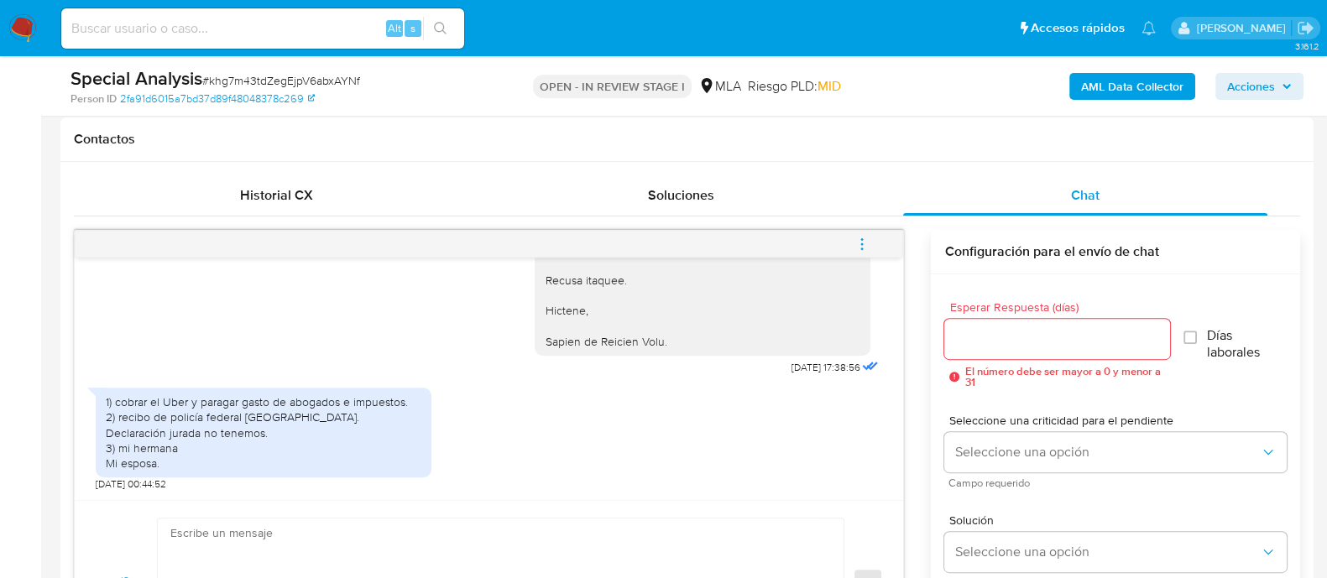
scroll to position [944, 0]
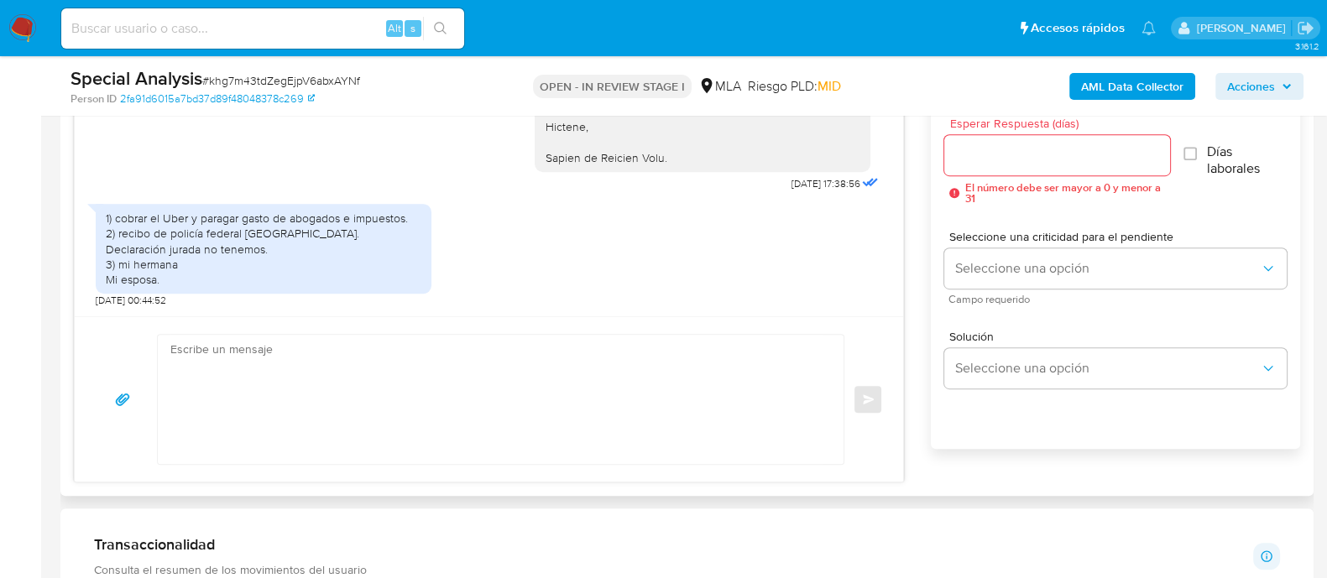
click at [550, 417] on textarea at bounding box center [496, 399] width 652 height 129
paste textarea "[PERSON_NAME]"
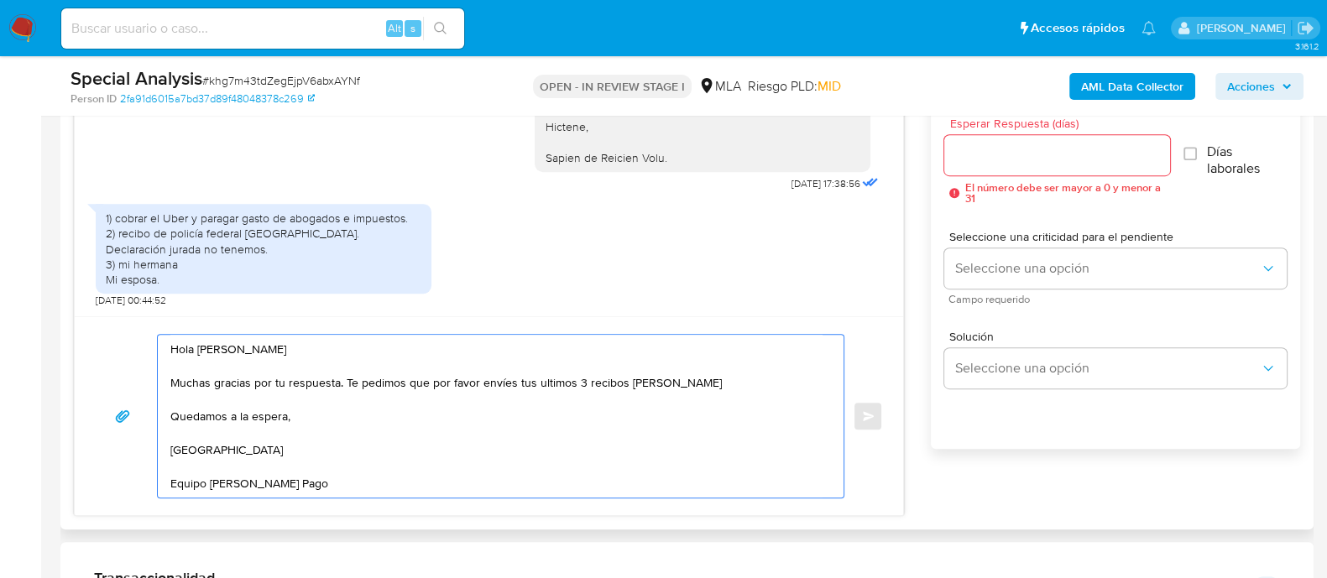
type textarea "Hola Jorge Ariel Gonzalez Muchas gracias por tu respuesta. Te pedimos que por f…"
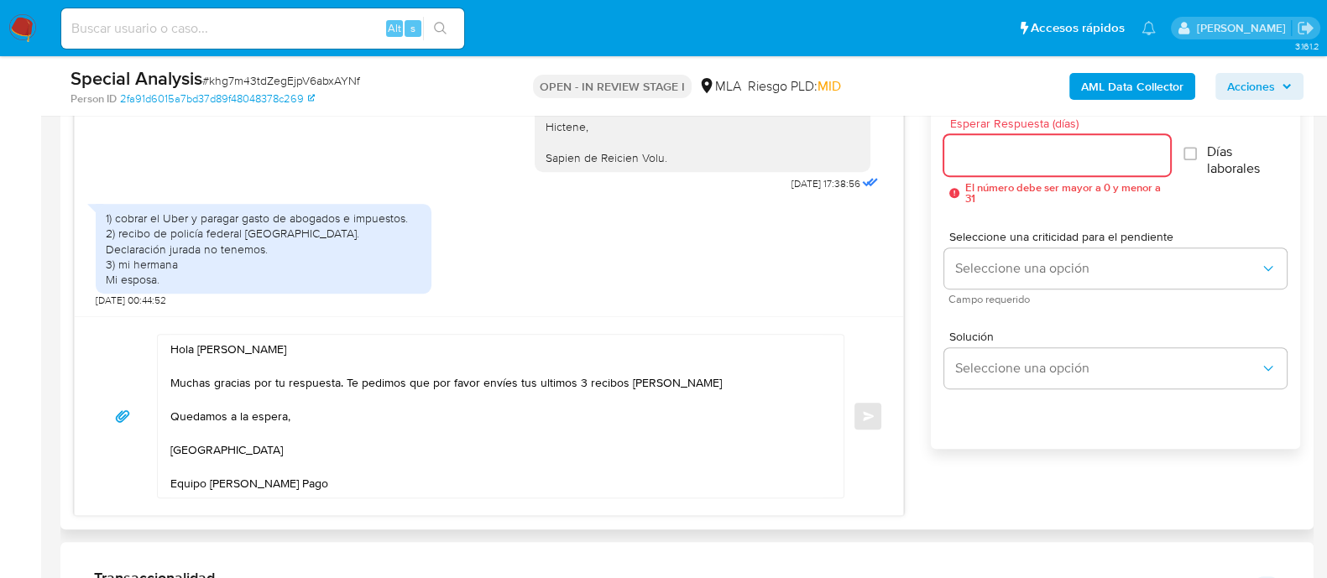
click at [990, 148] on input "Esperar Respuesta (días)" at bounding box center [1056, 155] width 225 height 22
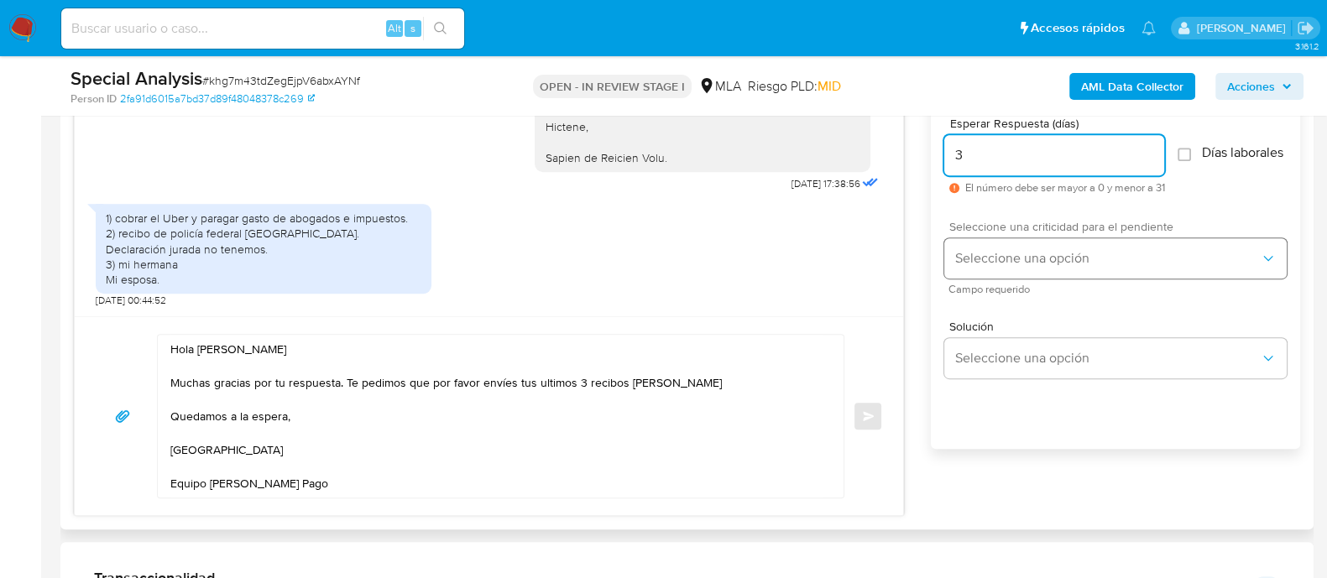
type input "3"
click at [1014, 267] on span "Seleccione una opción" at bounding box center [1106, 258] width 305 height 17
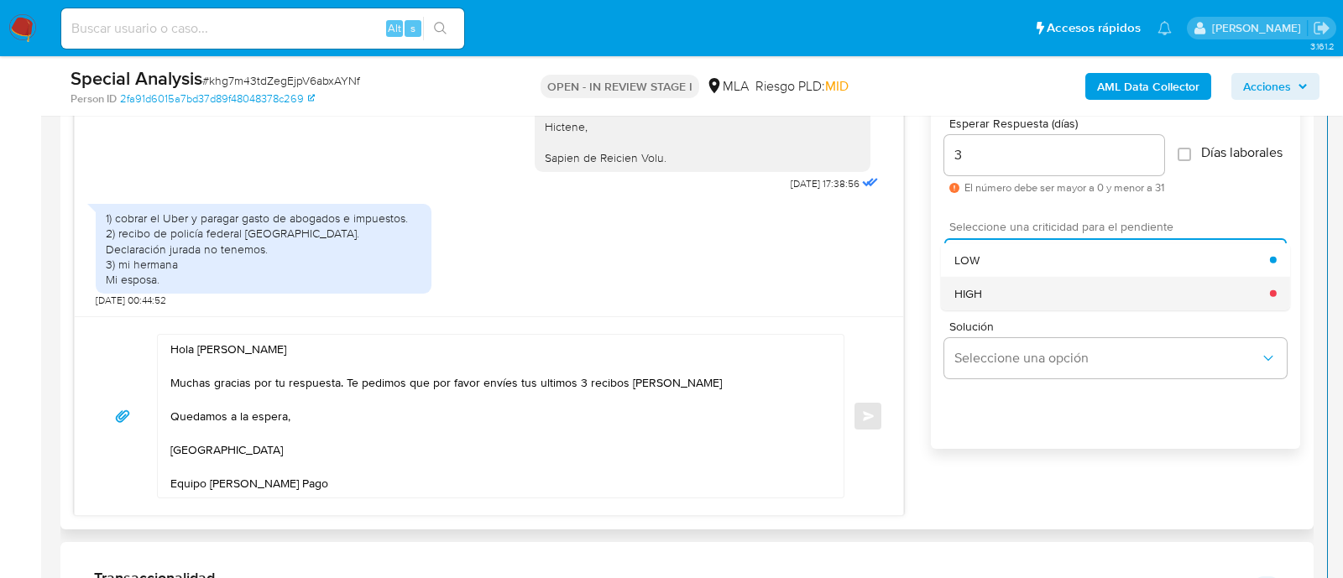
click at [999, 300] on div "HIGH" at bounding box center [1112, 293] width 316 height 34
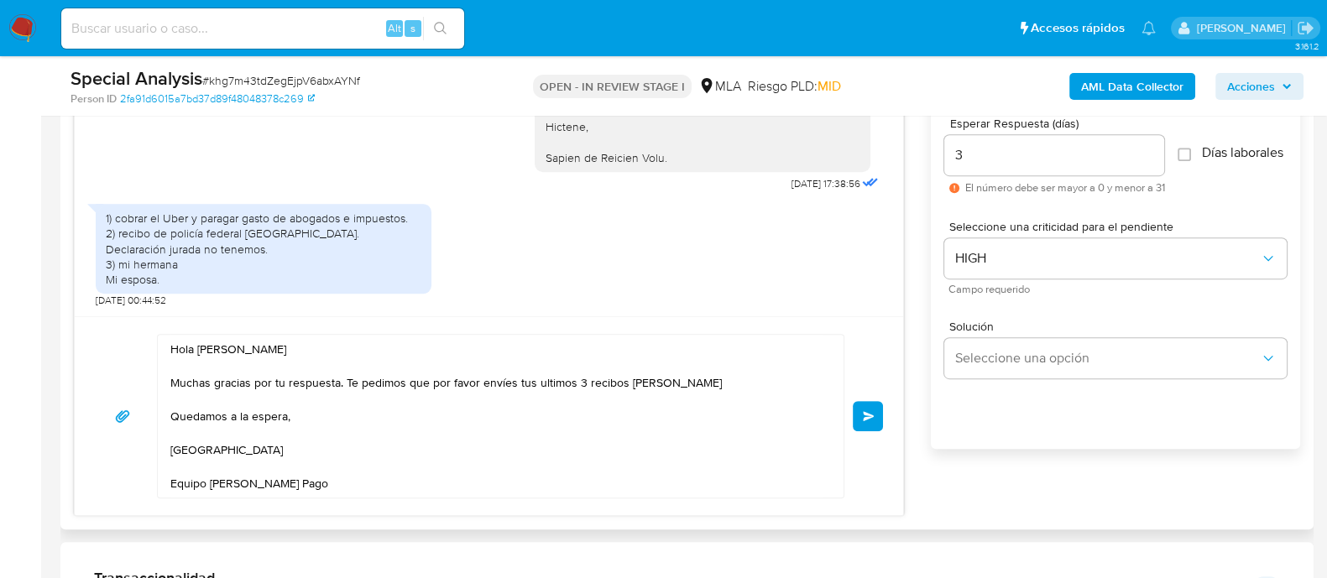
click at [872, 411] on span "Enviar" at bounding box center [869, 416] width 12 height 10
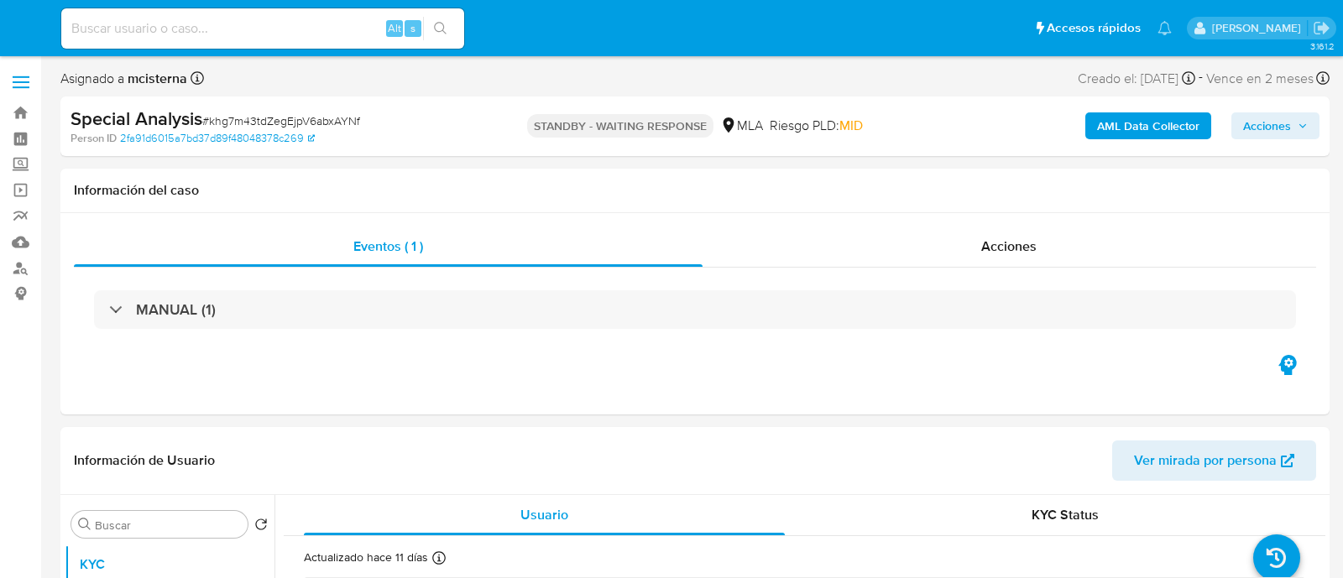
select select "10"
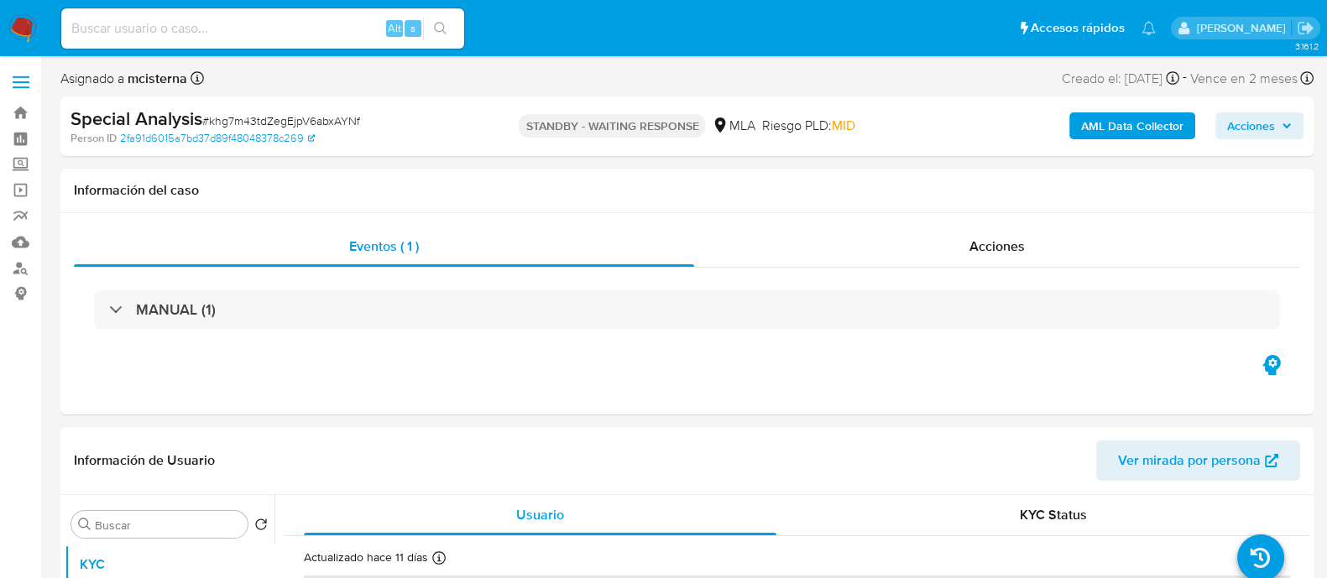
click at [322, 11] on div "Alt s" at bounding box center [262, 28] width 403 height 40
click at [324, 23] on input at bounding box center [262, 29] width 403 height 22
paste input "eX0gbGYsvWIciobFmw9P4kQh"
type input "eX0gbGYsvWIciobFmw9P4kQh"
click at [436, 30] on icon "search-icon" at bounding box center [440, 28] width 13 height 13
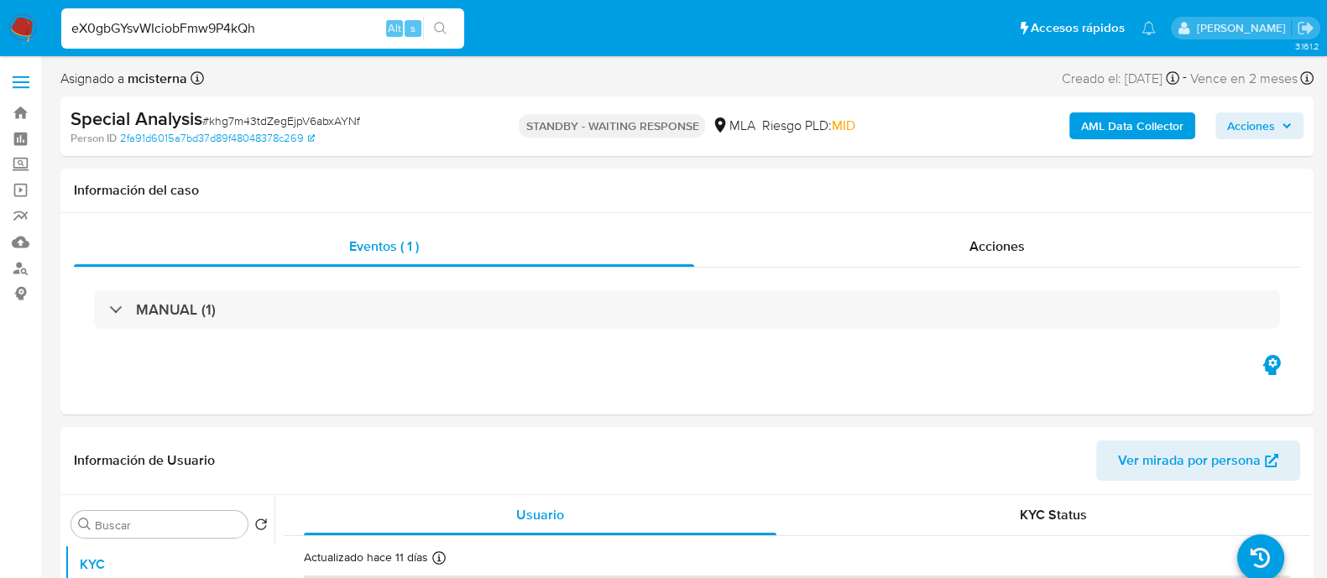
click at [436, 30] on icon "search-icon" at bounding box center [440, 28] width 13 height 13
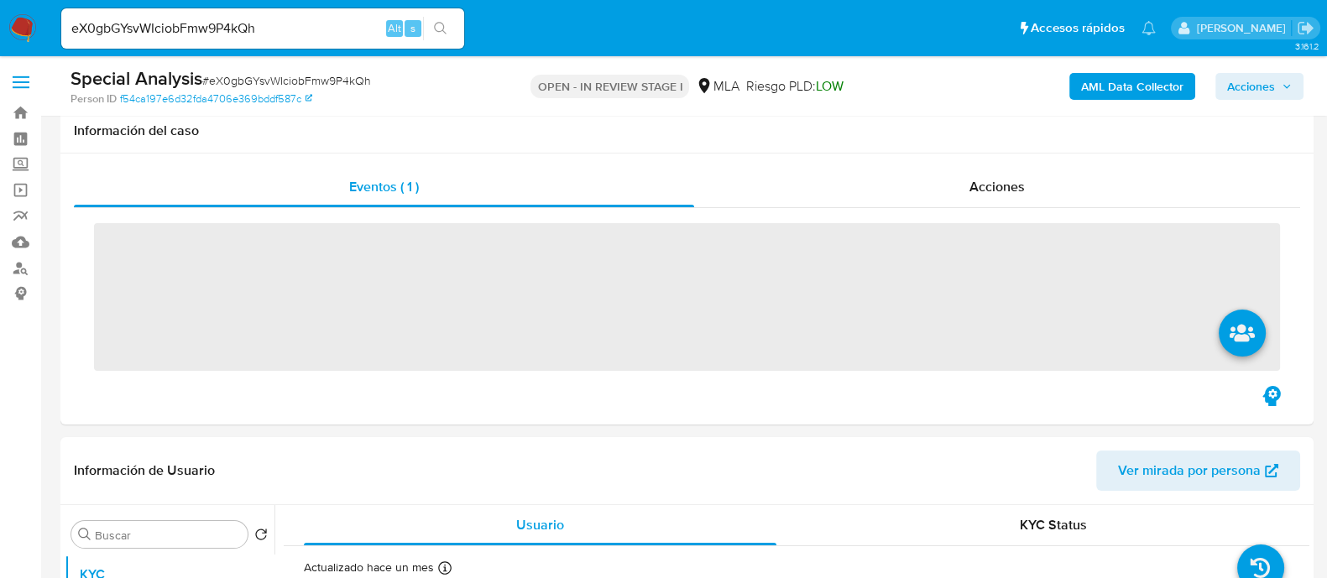
scroll to position [524, 0]
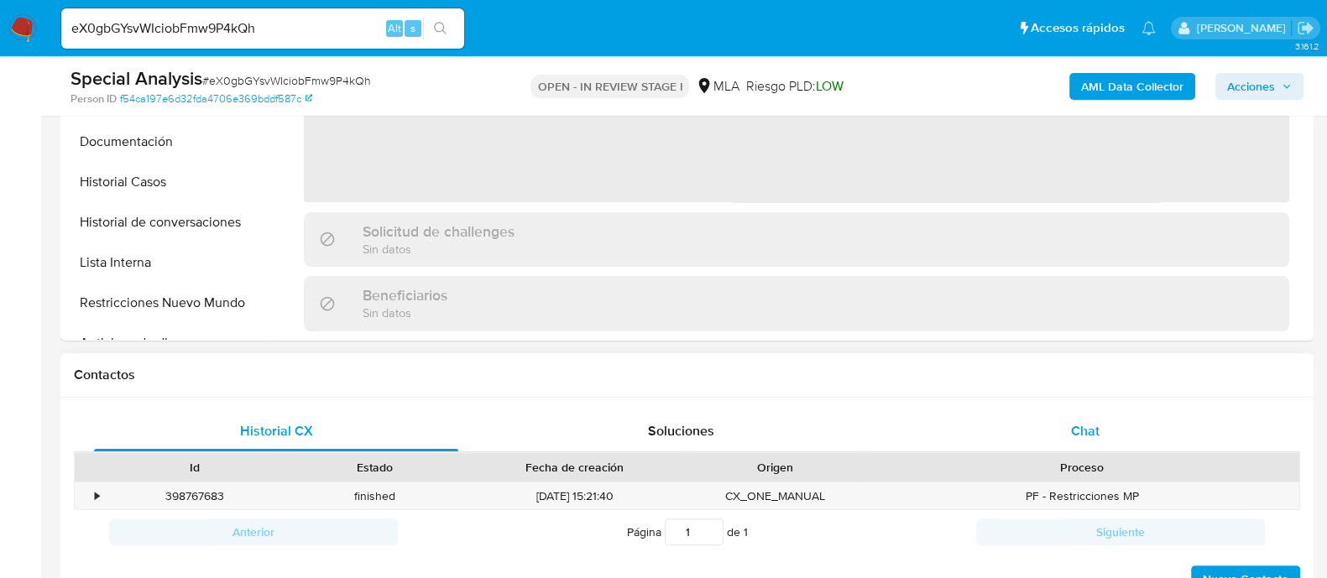
click at [1088, 430] on span "Chat" at bounding box center [1085, 430] width 29 height 19
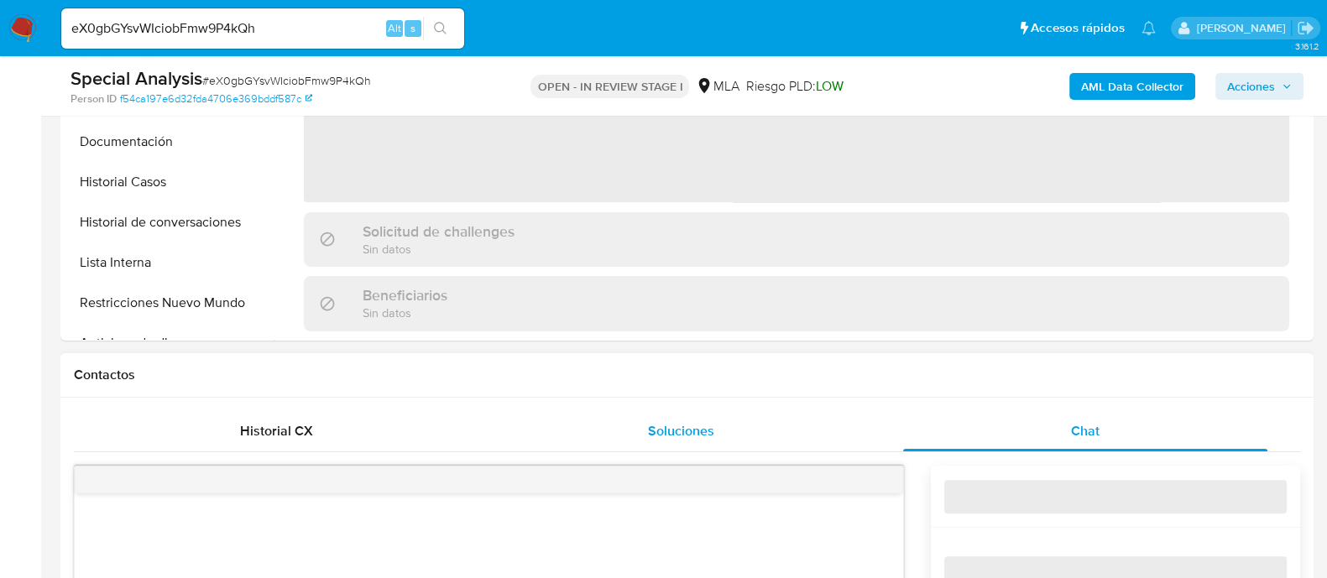
select select "10"
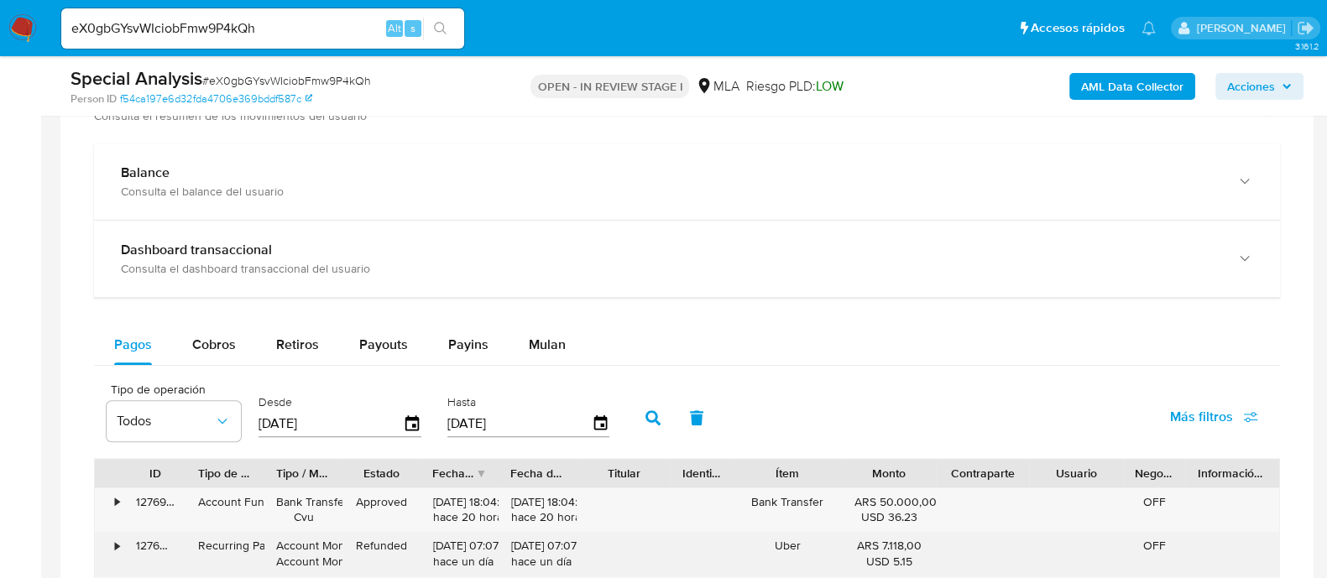
scroll to position [1468, 0]
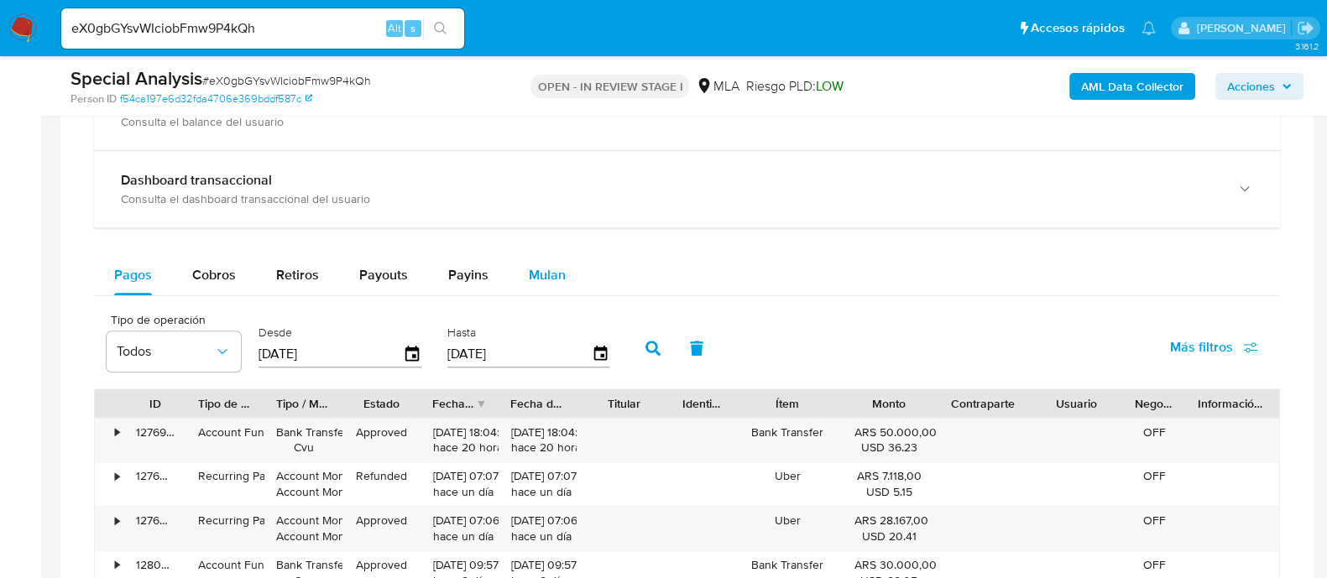
click at [532, 279] on span "Mulan" at bounding box center [547, 274] width 37 height 19
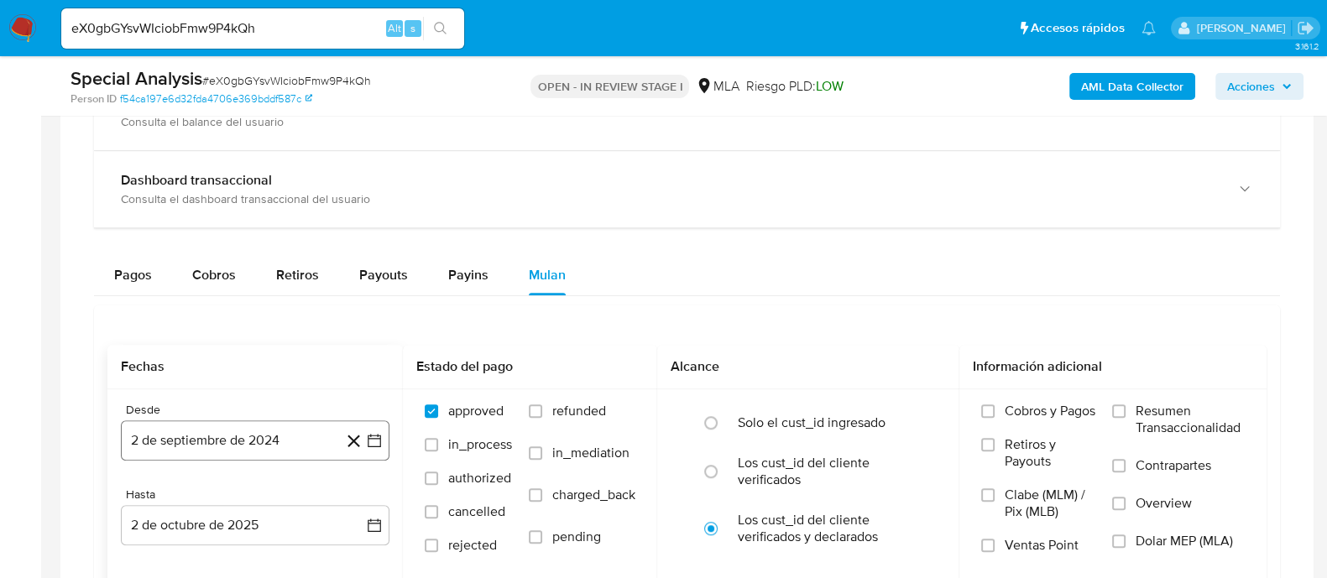
click at [239, 437] on button "2 de septiembre de 2024" at bounding box center [255, 440] width 269 height 40
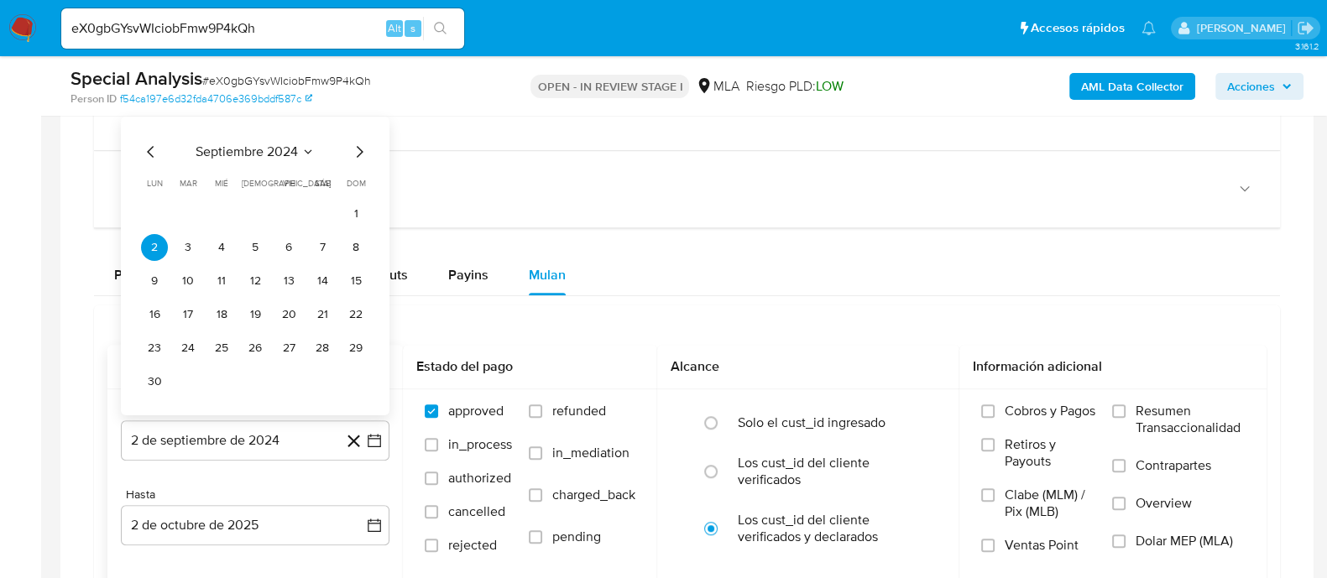
click at [361, 147] on icon "Mes siguiente" at bounding box center [360, 151] width 7 height 12
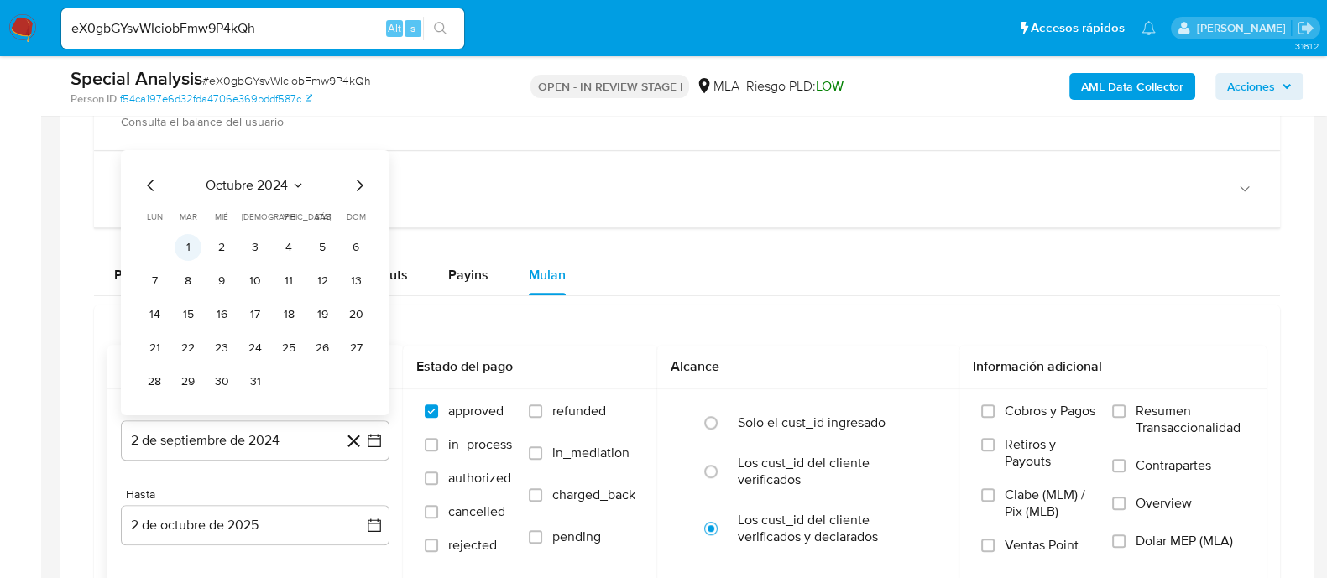
click at [186, 240] on button "1" at bounding box center [188, 246] width 27 height 27
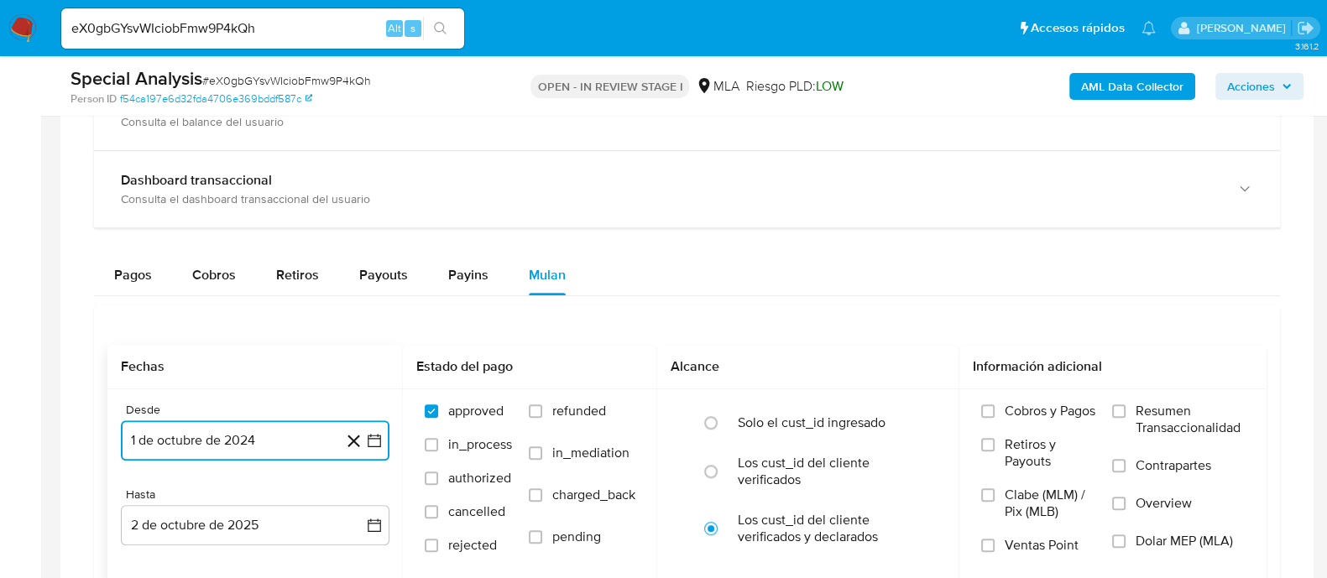
click at [280, 438] on button "1 de octubre de 2024" at bounding box center [255, 440] width 269 height 40
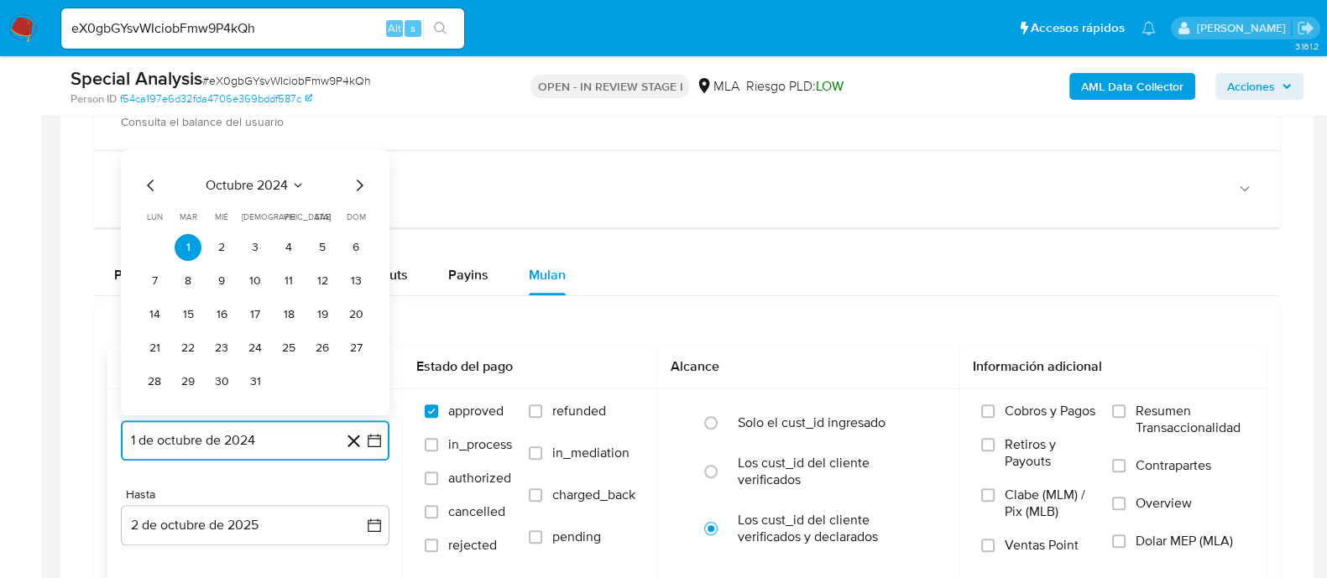
click at [353, 182] on icon "Mes siguiente" at bounding box center [359, 185] width 20 height 20
click at [148, 154] on icon "Mes anterior" at bounding box center [151, 151] width 20 height 20
click at [284, 248] on button "1" at bounding box center [288, 246] width 27 height 27
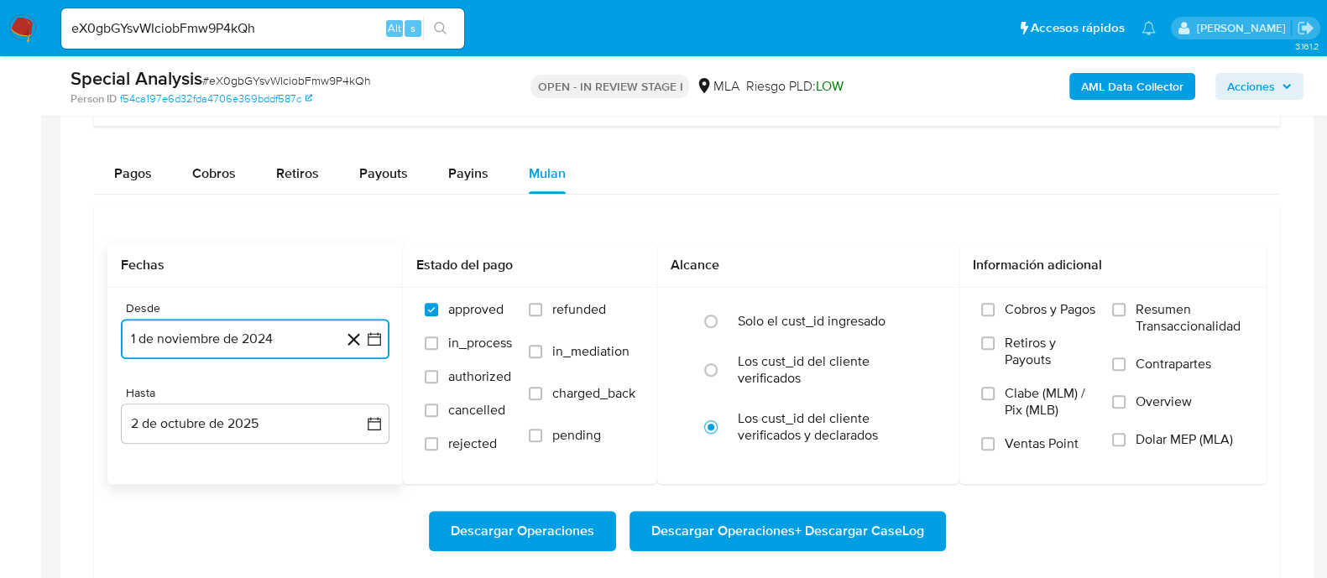
scroll to position [1573, 0]
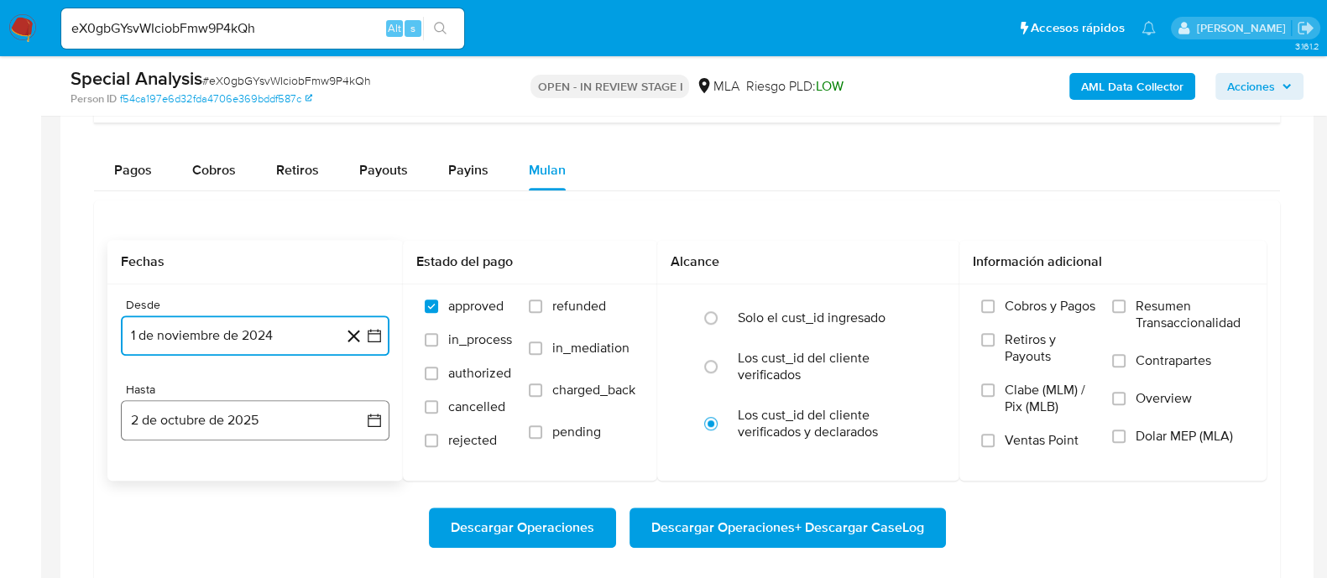
click at [269, 424] on button "2 de octubre de 2025" at bounding box center [255, 420] width 269 height 40
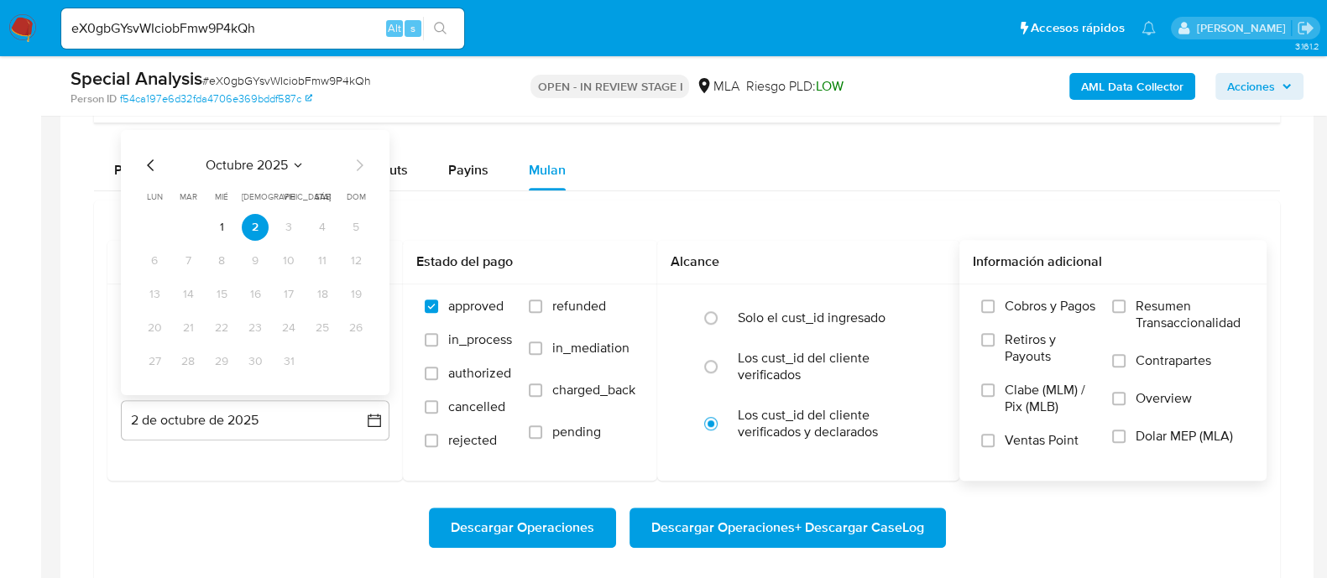
click at [1218, 429] on span "Dolar MEP (MLA)" at bounding box center [1183, 436] width 97 height 17
click at [1125, 430] on input "Dolar MEP (MLA)" at bounding box center [1118, 436] width 13 height 13
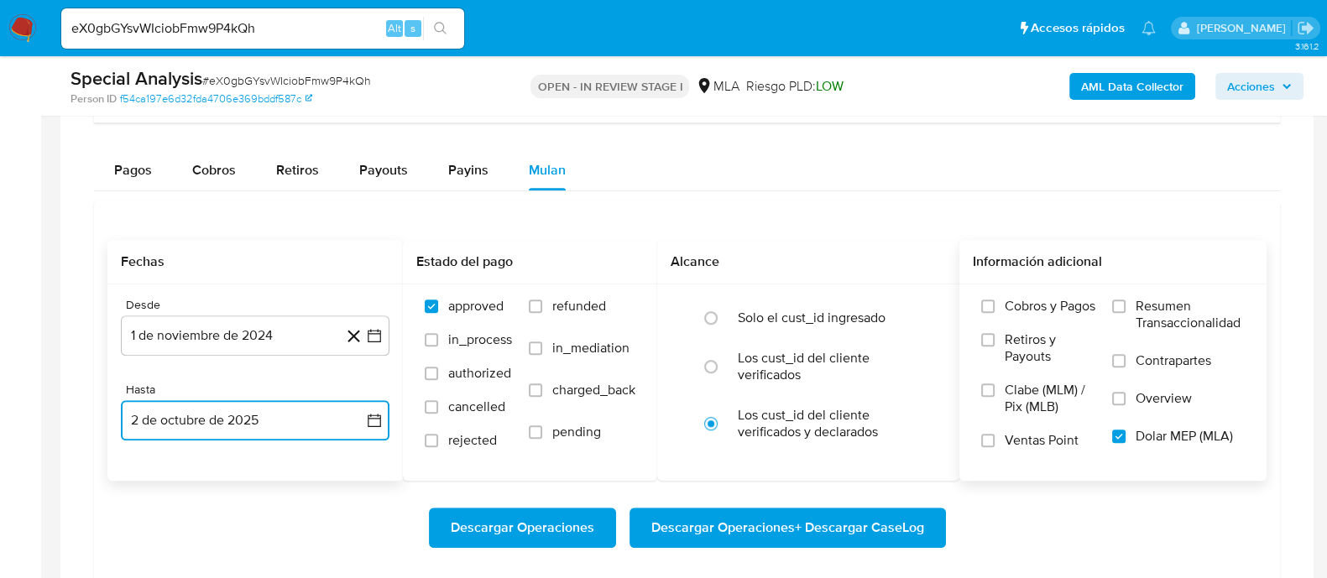
click at [306, 400] on button "2 de octubre de 2025" at bounding box center [255, 420] width 269 height 40
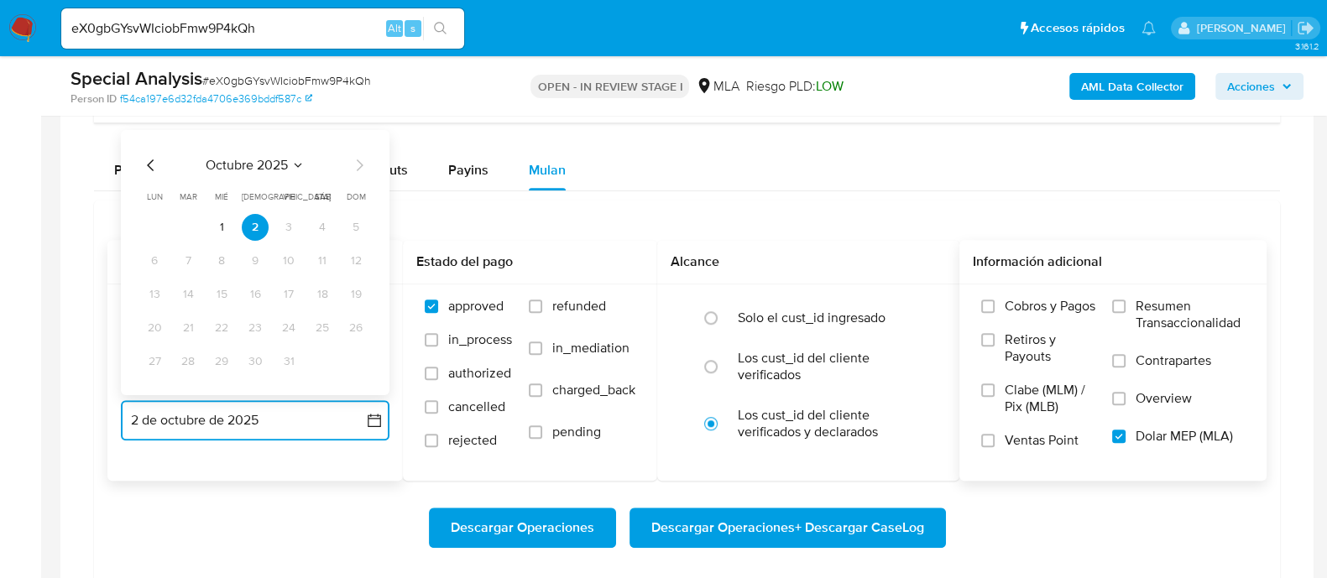
click at [151, 159] on icon "Mes anterior" at bounding box center [151, 164] width 20 height 20
click at [185, 363] on button "30" at bounding box center [188, 360] width 27 height 27
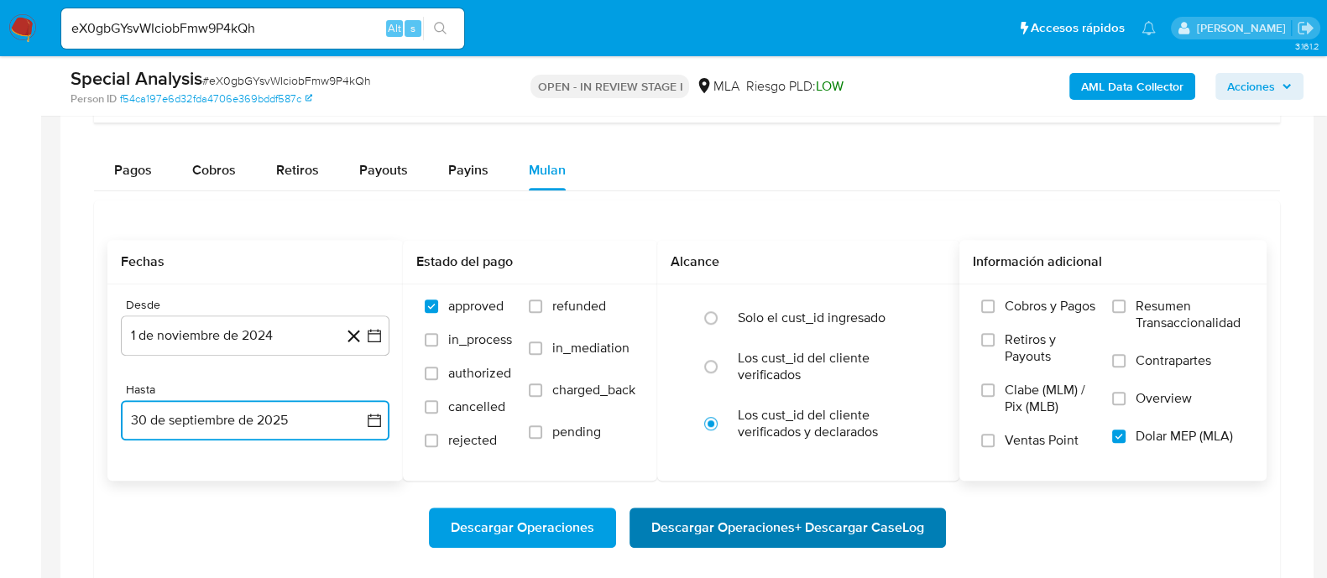
click at [842, 534] on span "Descargar Operaciones + Descargar CaseLog" at bounding box center [787, 527] width 273 height 37
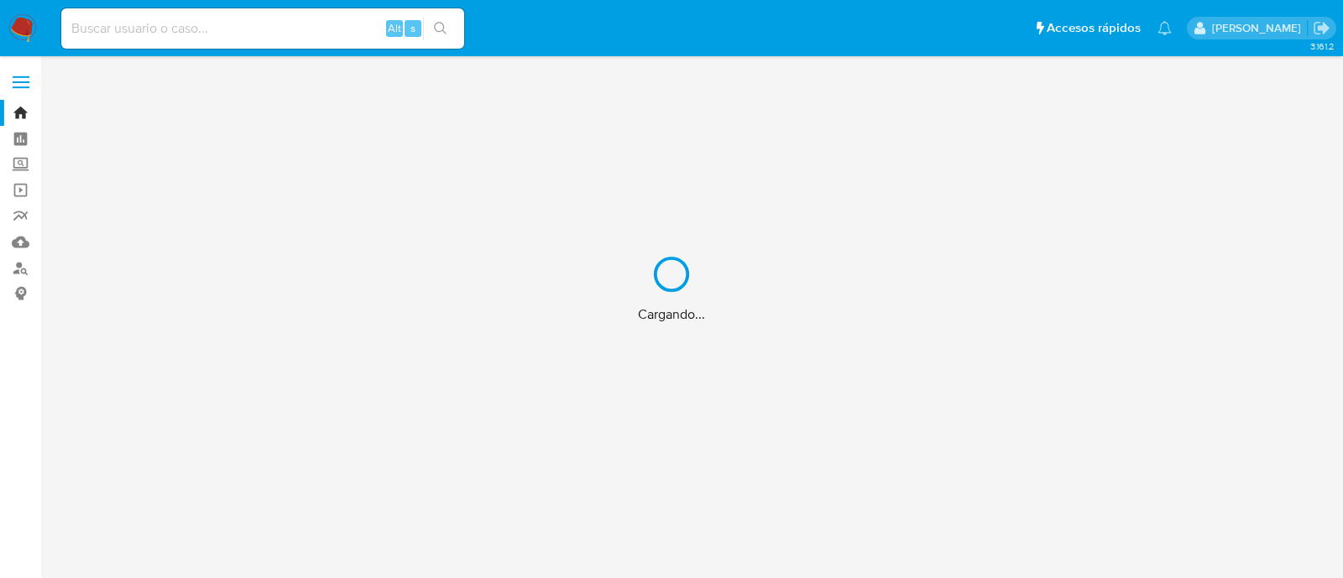
click at [17, 274] on div "Cargando..." at bounding box center [671, 289] width 1343 height 578
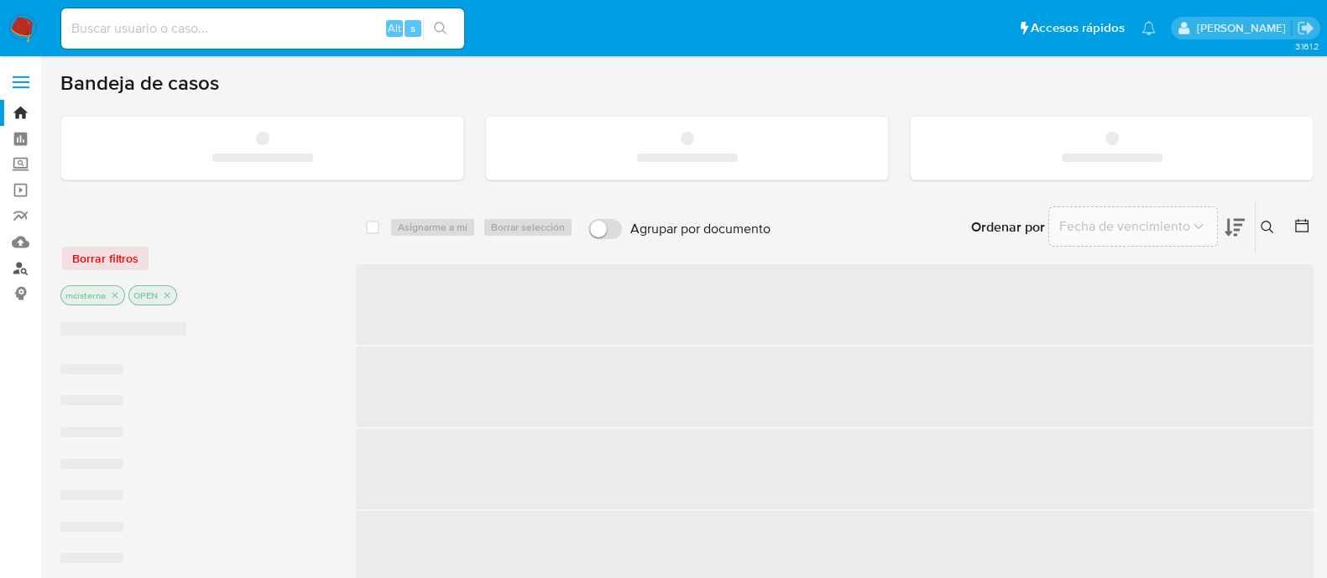
click at [17, 274] on link "Buscador de personas" at bounding box center [100, 268] width 200 height 26
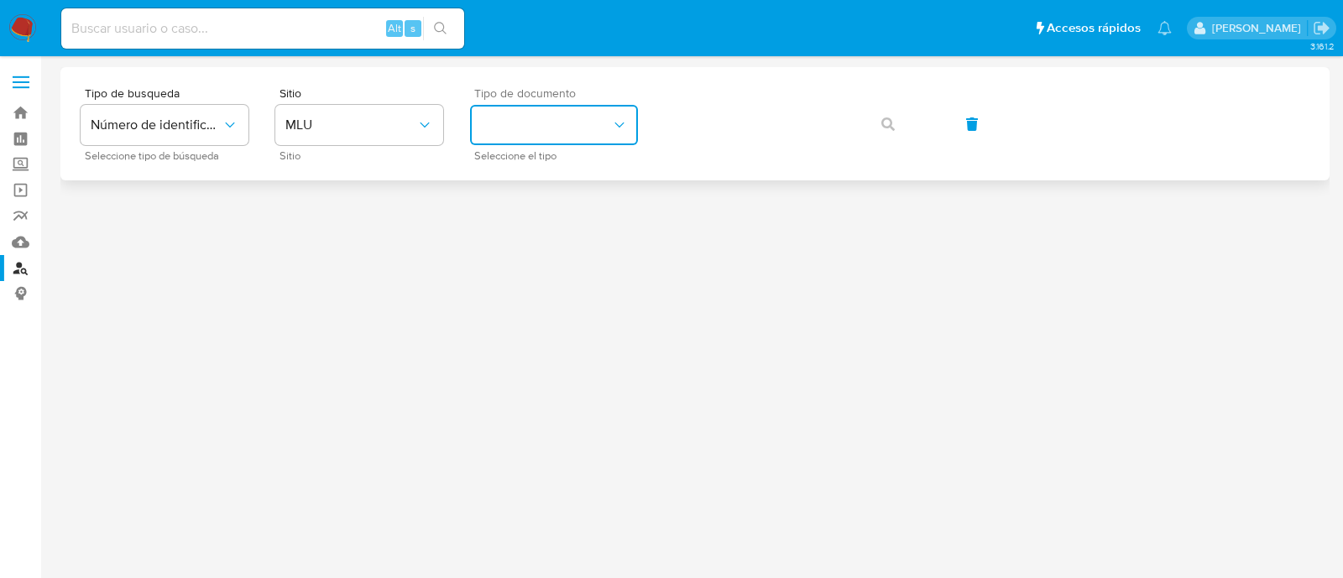
click at [597, 105] on button "identificationType" at bounding box center [554, 125] width 168 height 40
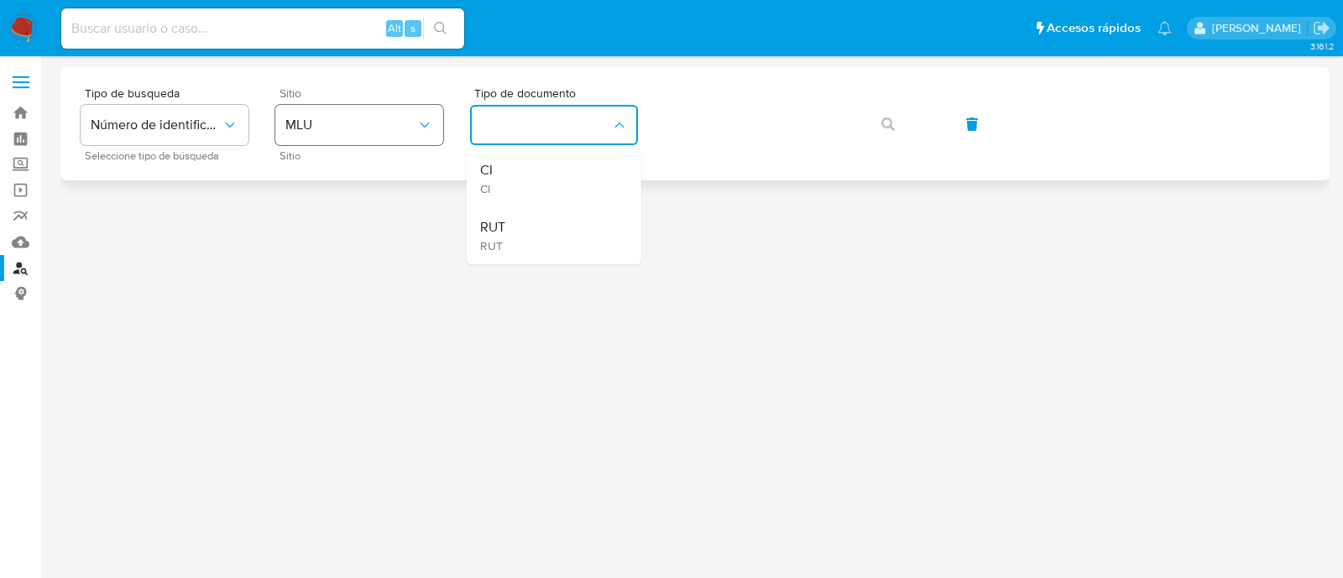
click at [358, 119] on span "MLU" at bounding box center [350, 125] width 131 height 17
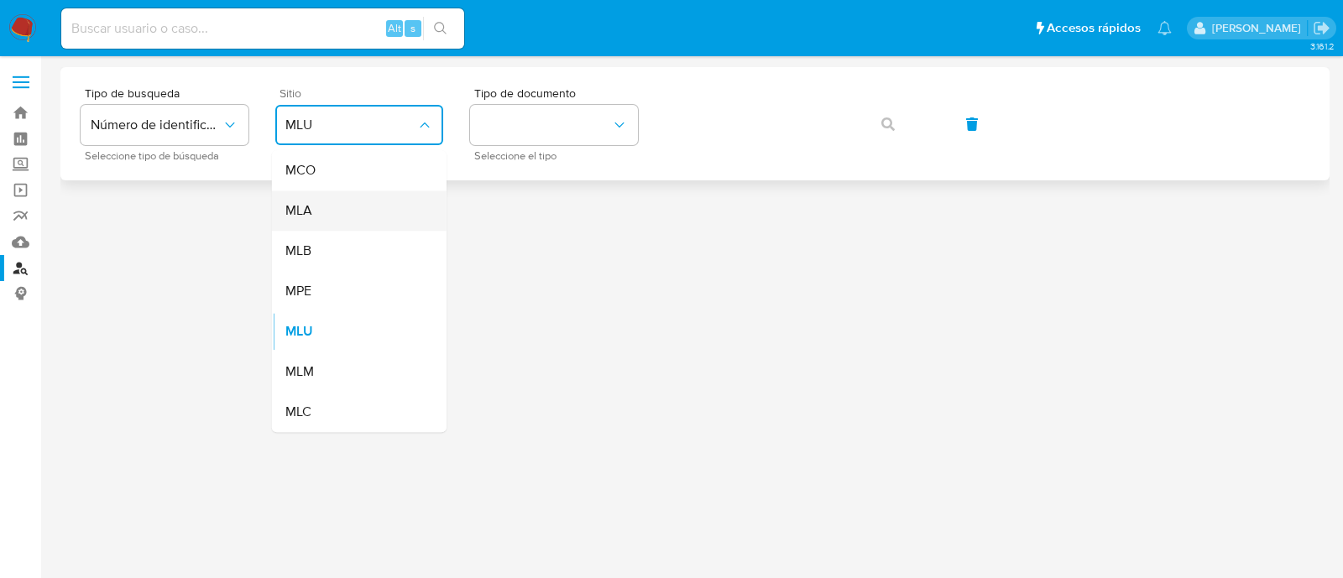
click at [373, 209] on div "MLA" at bounding box center [354, 210] width 138 height 40
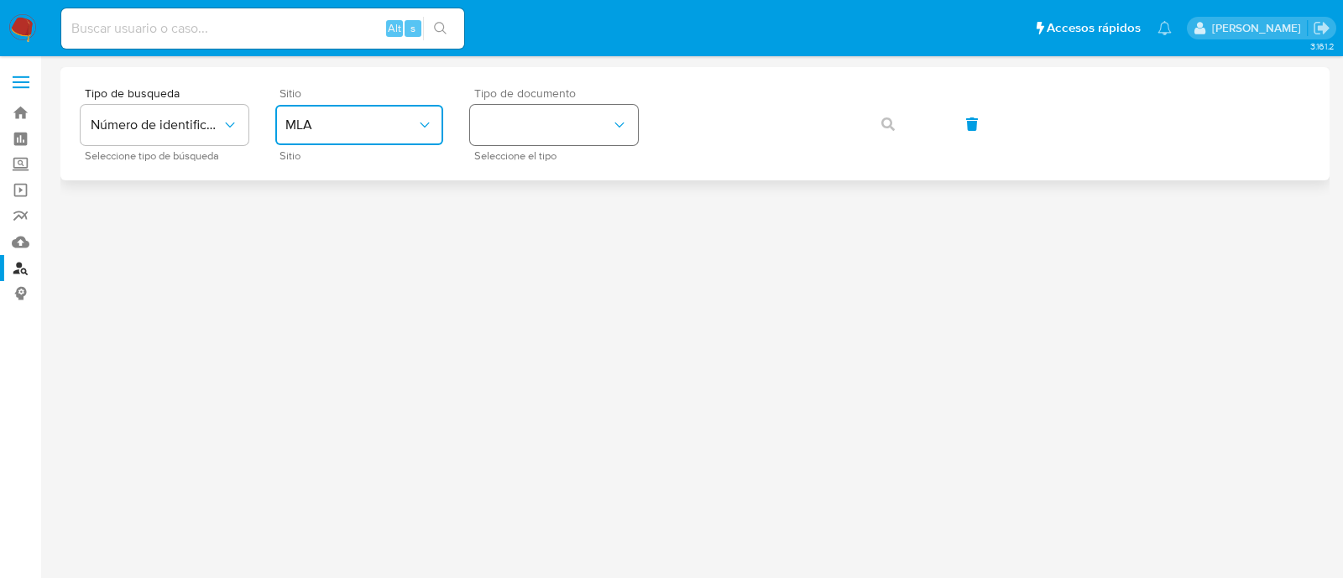
click at [524, 115] on button "identificationType" at bounding box center [554, 125] width 168 height 40
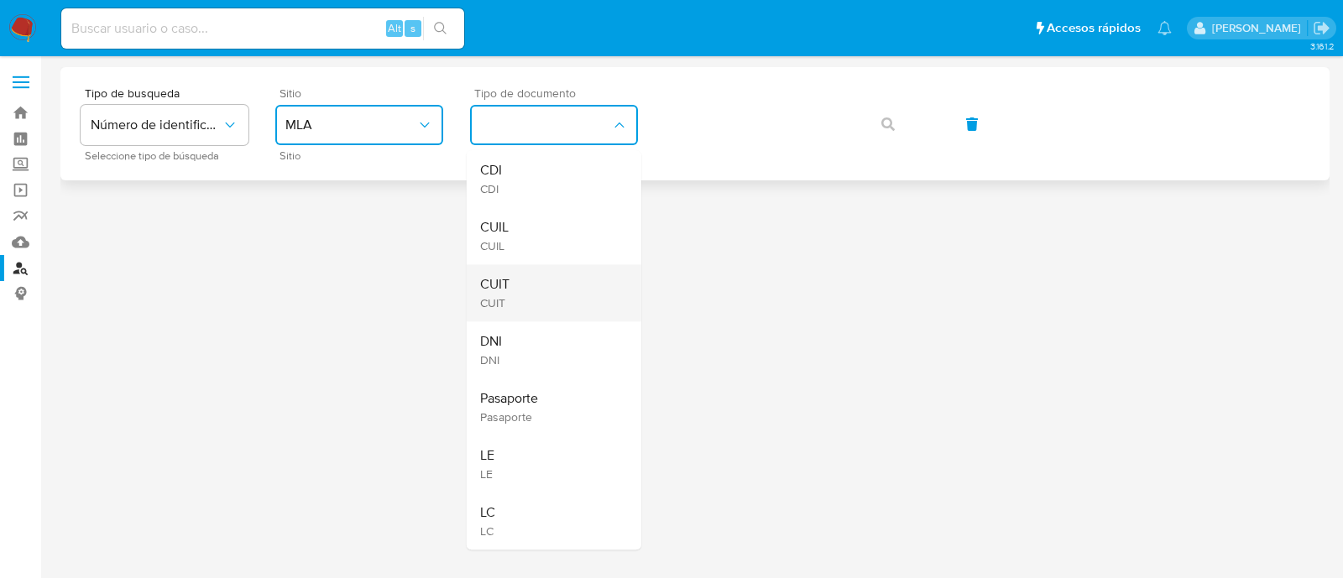
click at [537, 264] on div "CUIT CUIT" at bounding box center [549, 292] width 138 height 57
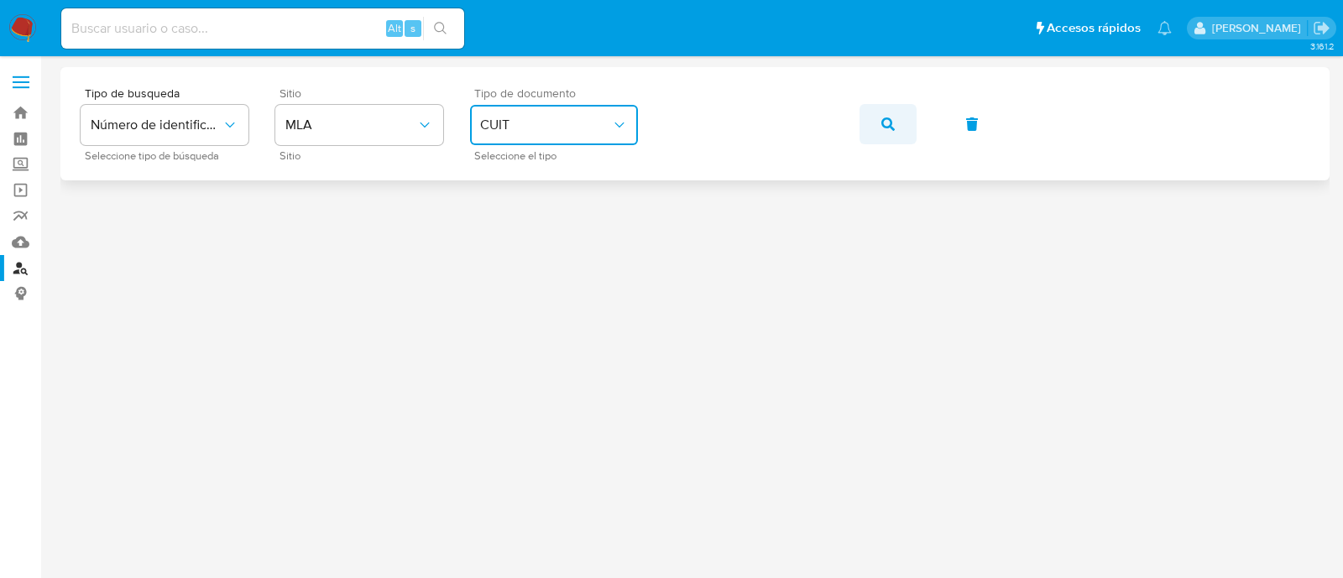
click at [873, 124] on button "button" at bounding box center [887, 124] width 57 height 40
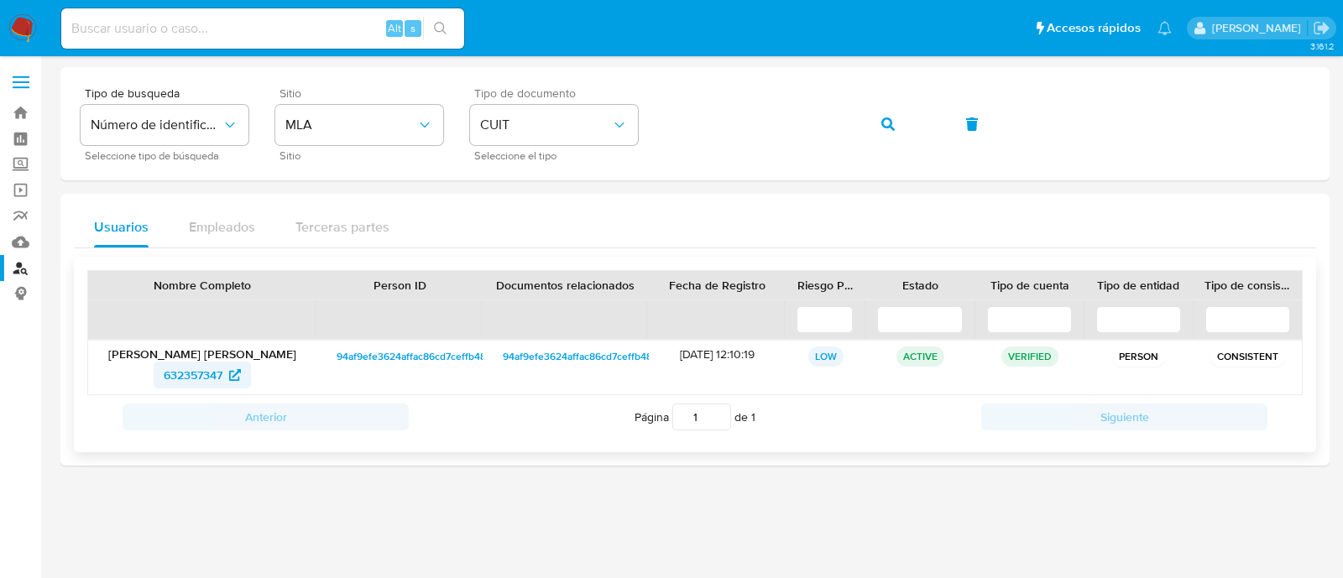
click at [208, 377] on span "632357347" at bounding box center [193, 375] width 59 height 27
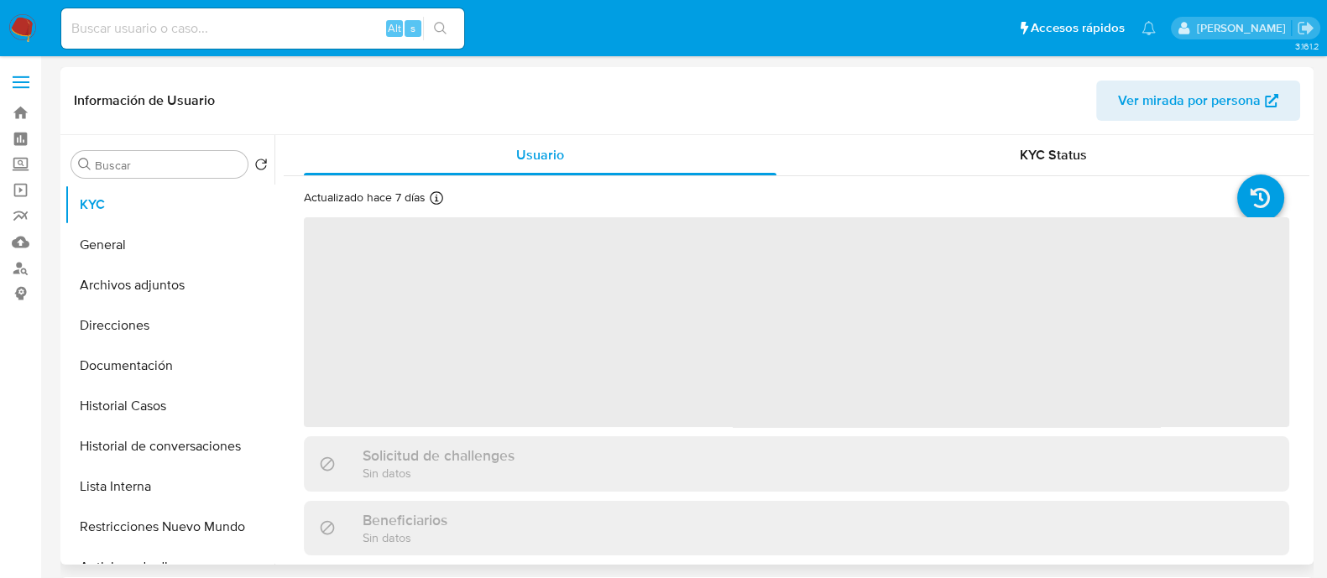
drag, startPoint x: 190, startPoint y: 364, endPoint x: 269, endPoint y: 359, distance: 79.0
click at [190, 363] on button "Documentación" at bounding box center [170, 366] width 210 height 40
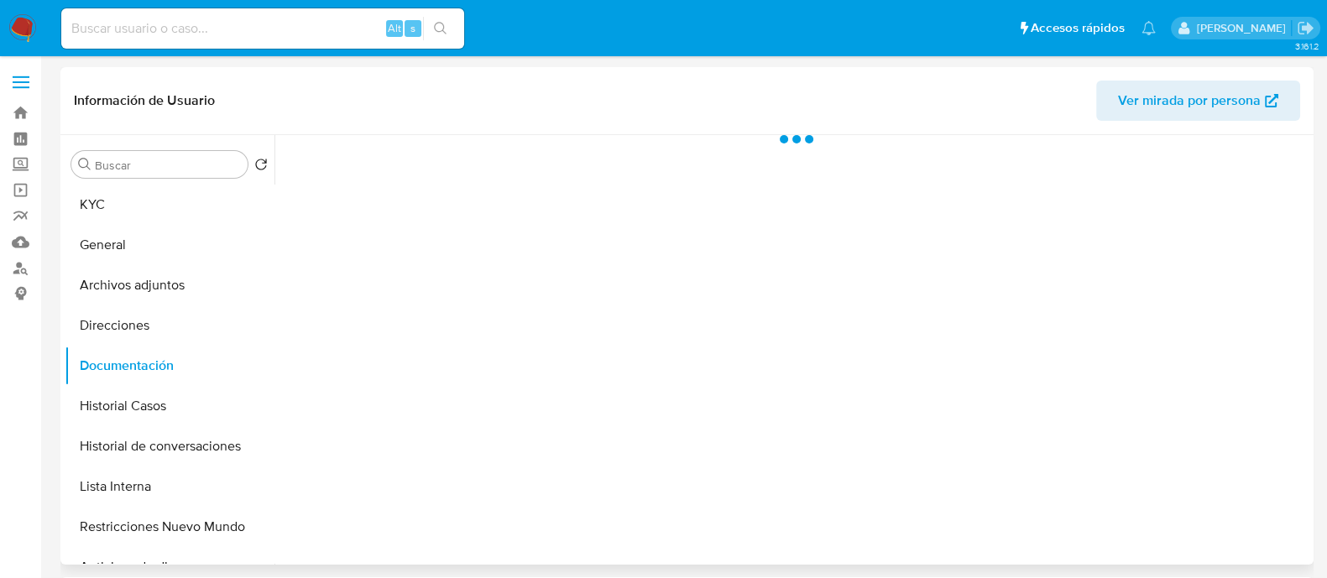
select select "10"
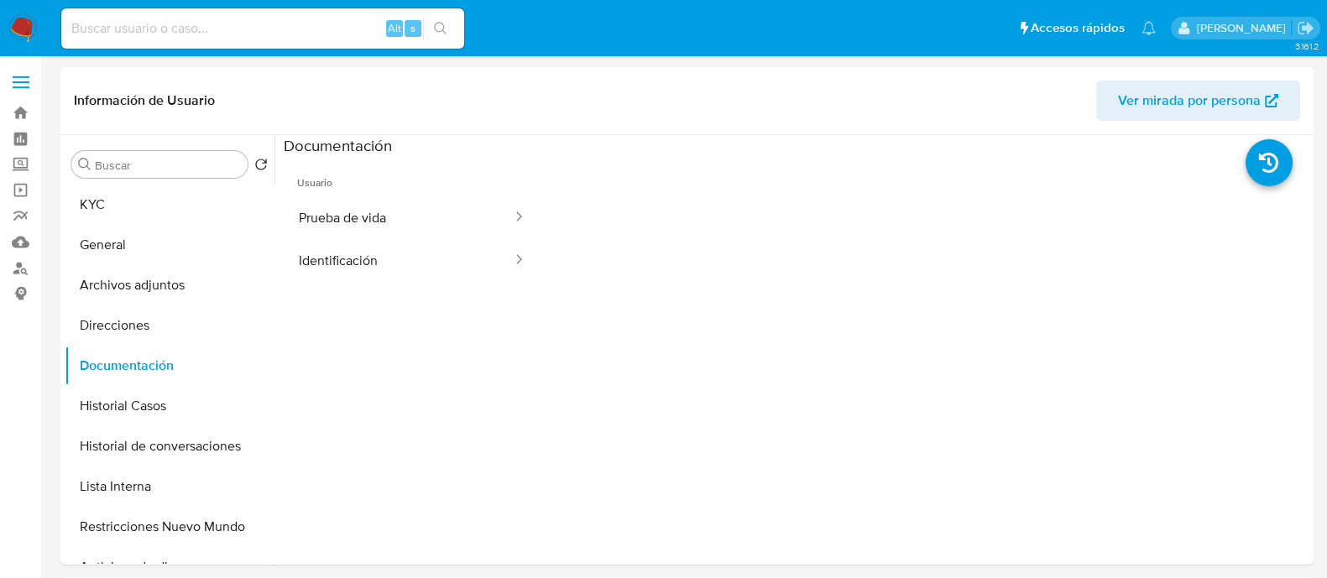
click at [365, 266] on button "Identificación" at bounding box center [399, 260] width 230 height 43
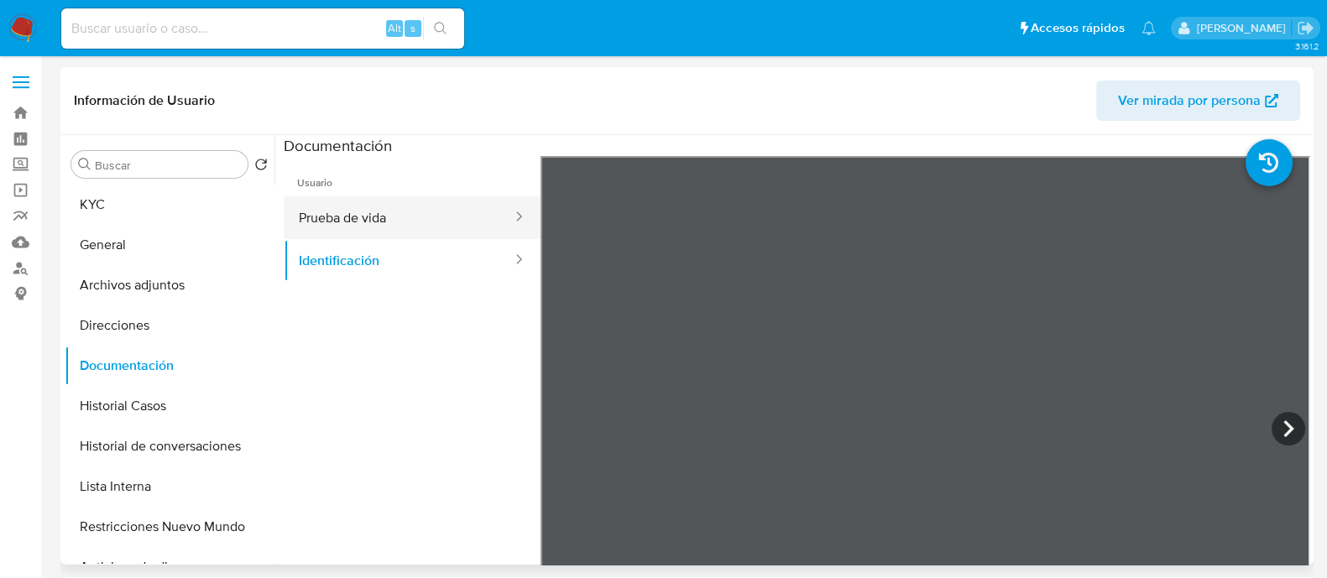
click at [436, 218] on button "Prueba de vida" at bounding box center [399, 217] width 230 height 43
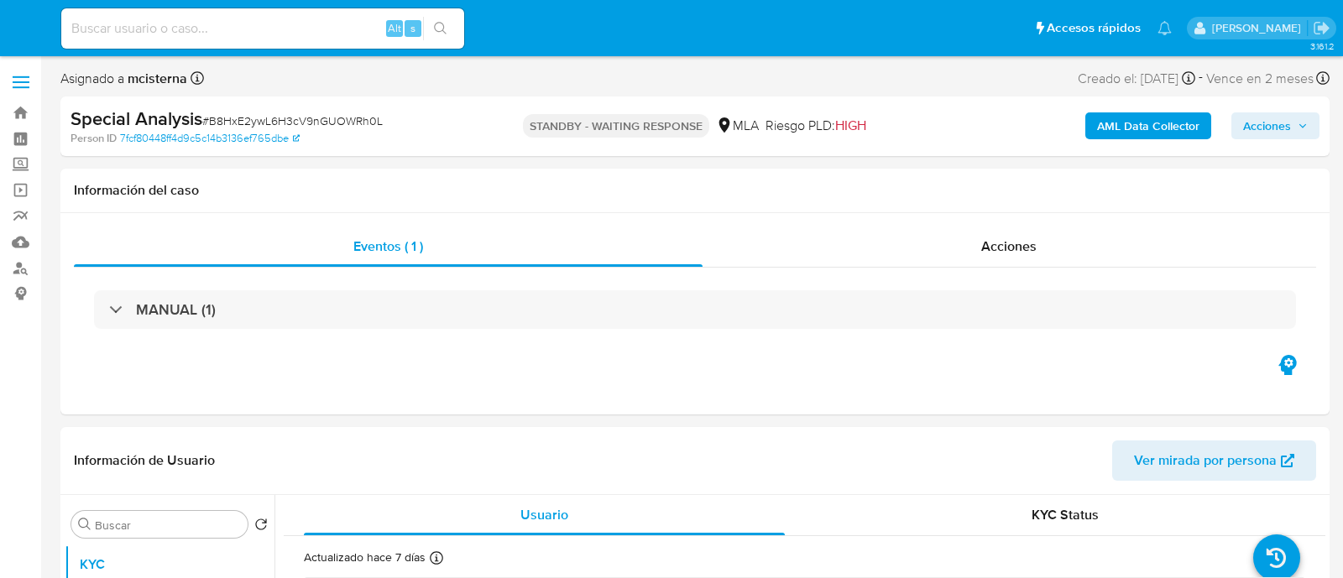
select select "10"
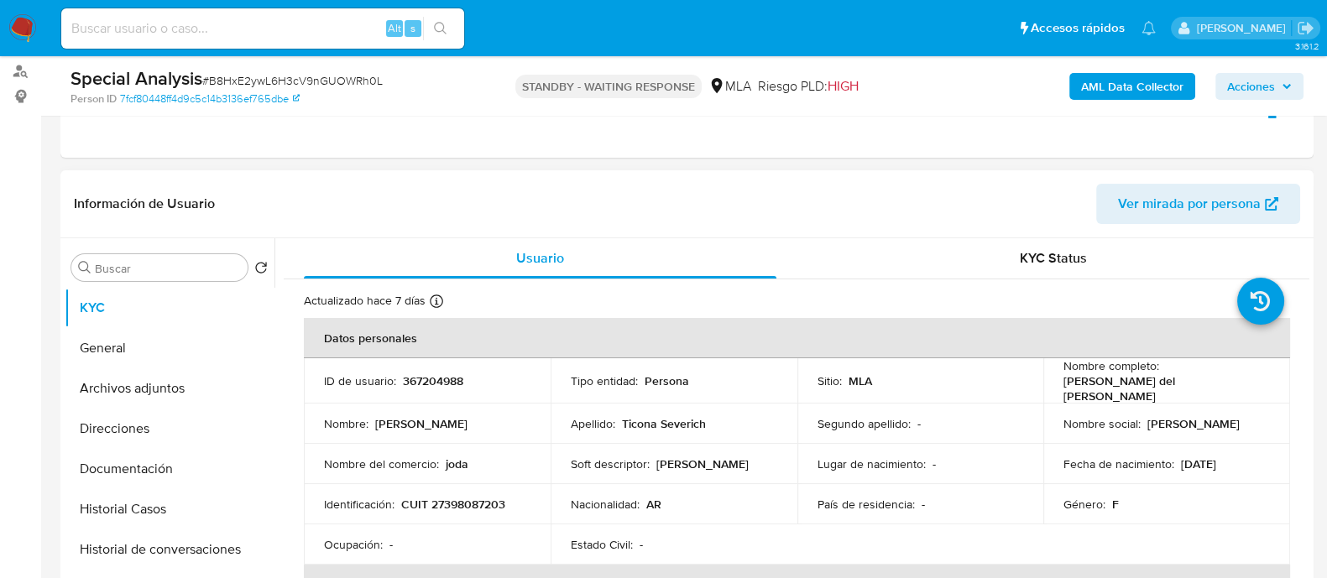
scroll to position [315, 0]
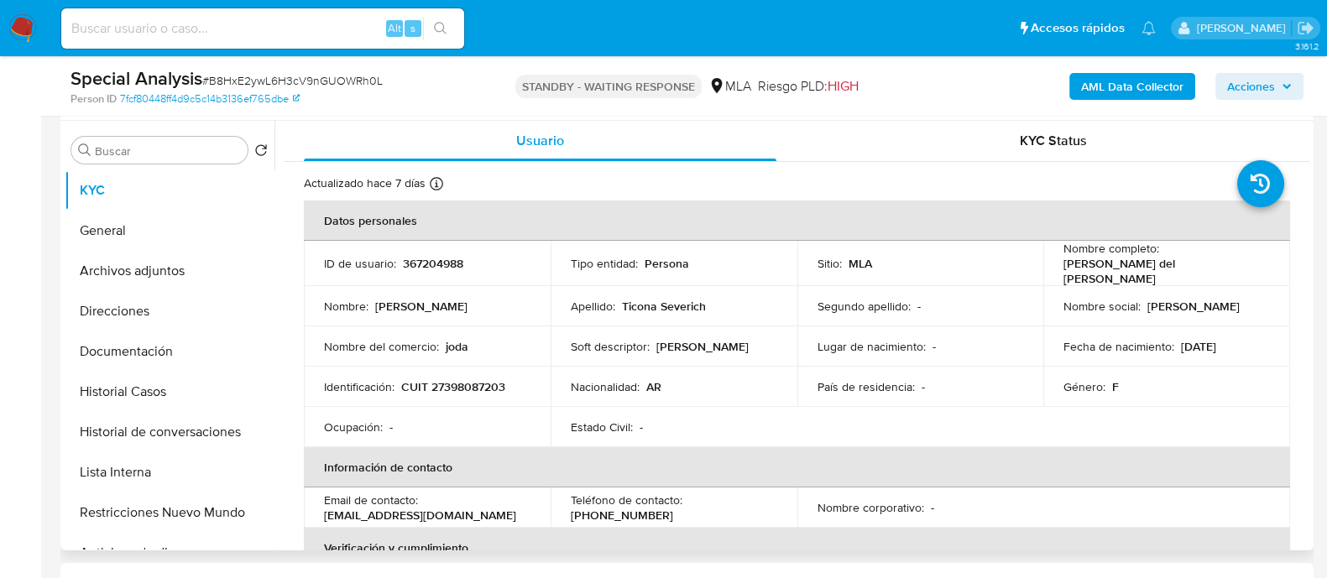
click at [464, 392] on p "CUIT 27398087203" at bounding box center [453, 386] width 104 height 15
copy p "27398087203"
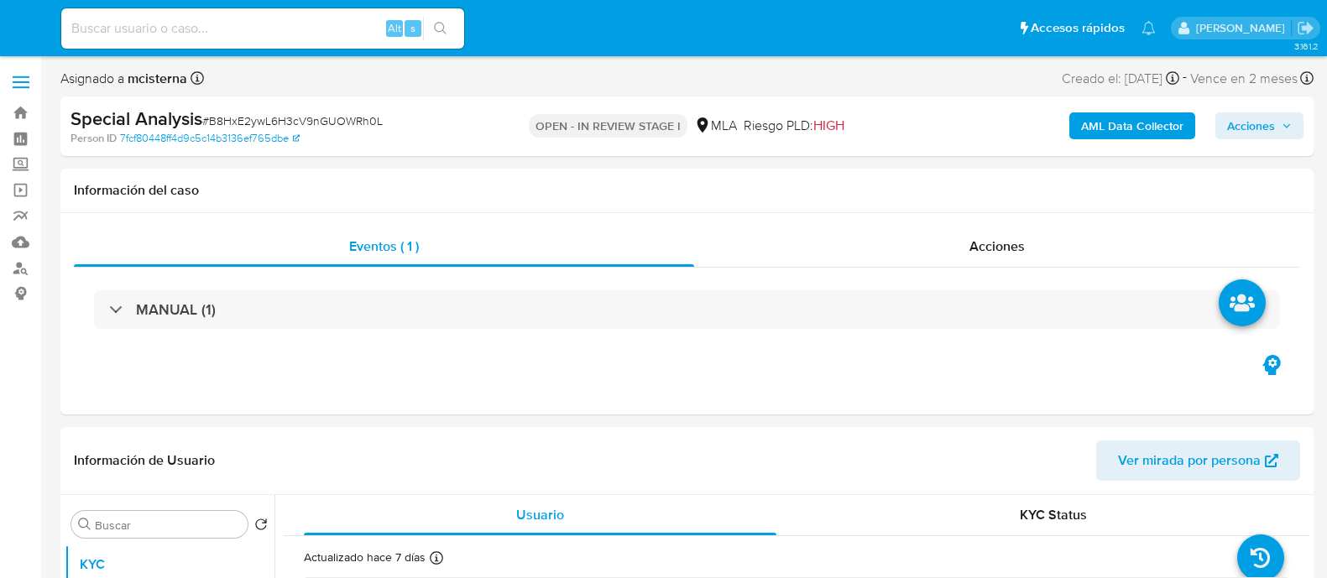
select select "10"
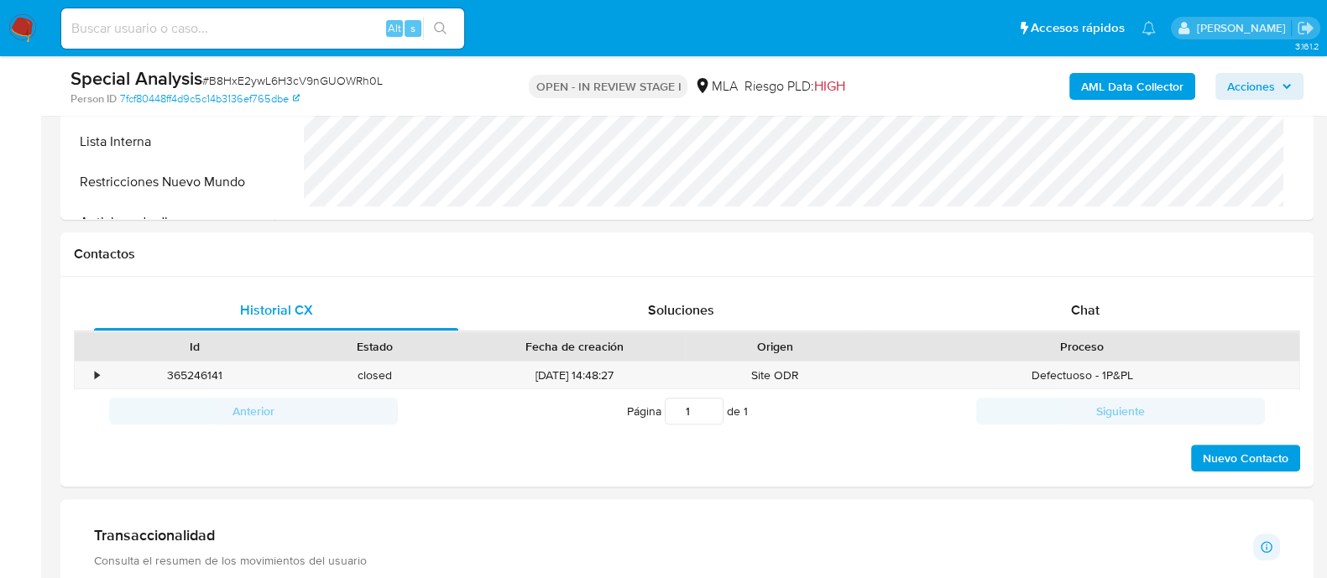
scroll to position [733, 0]
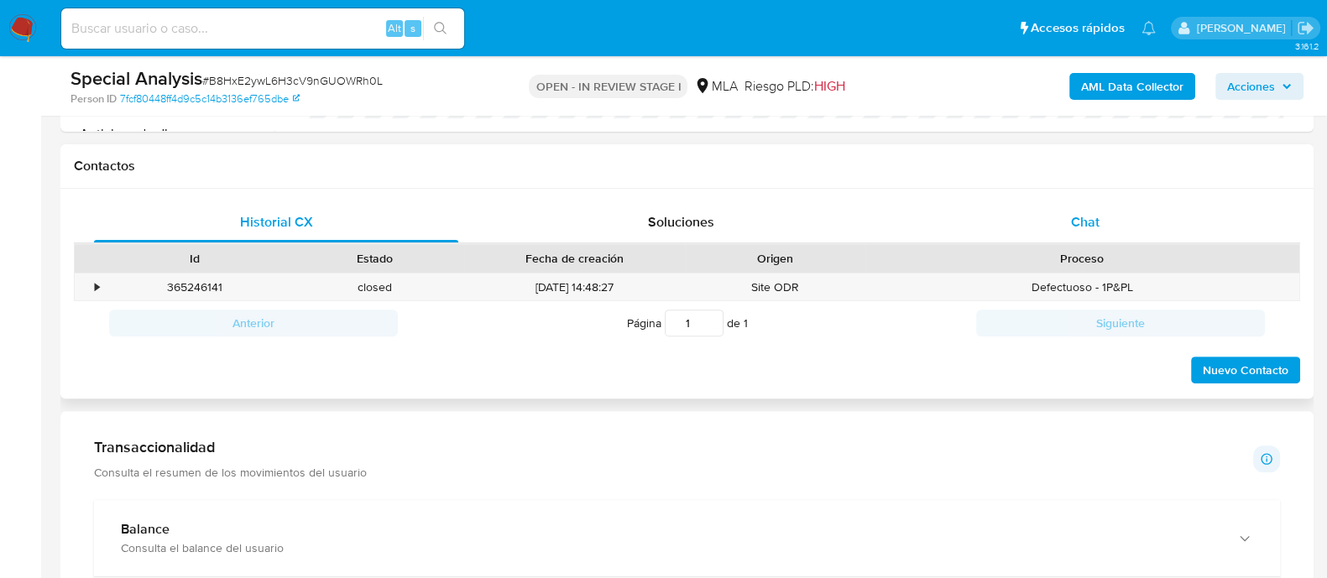
click at [1079, 223] on span "Chat" at bounding box center [1085, 221] width 29 height 19
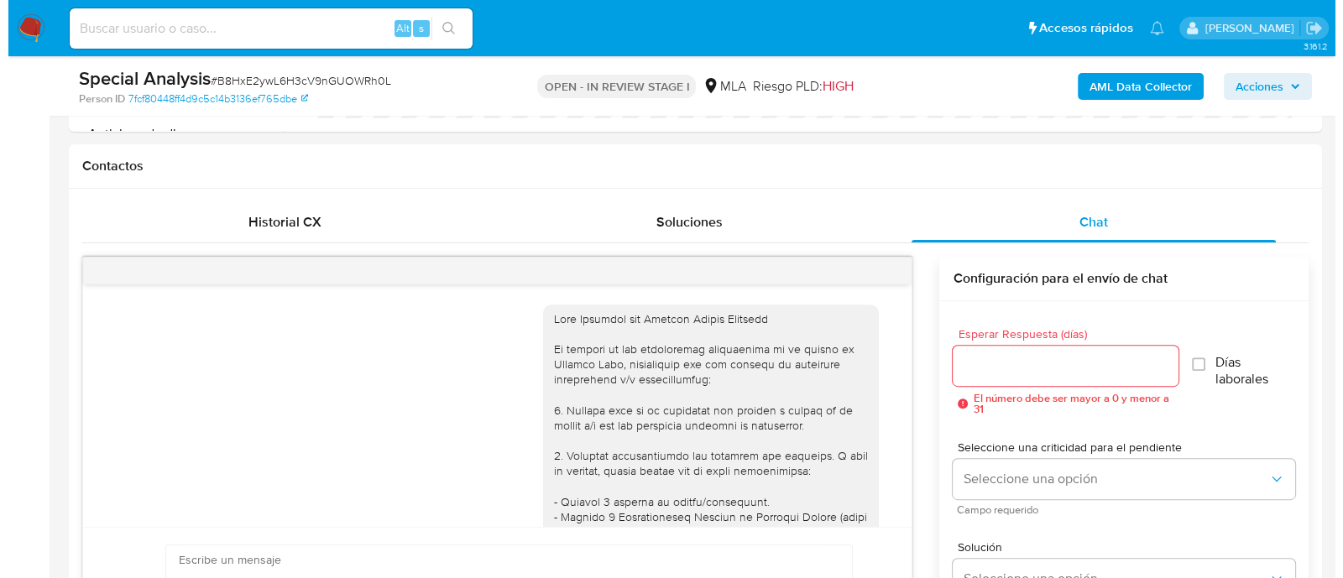
scroll to position [1093, 0]
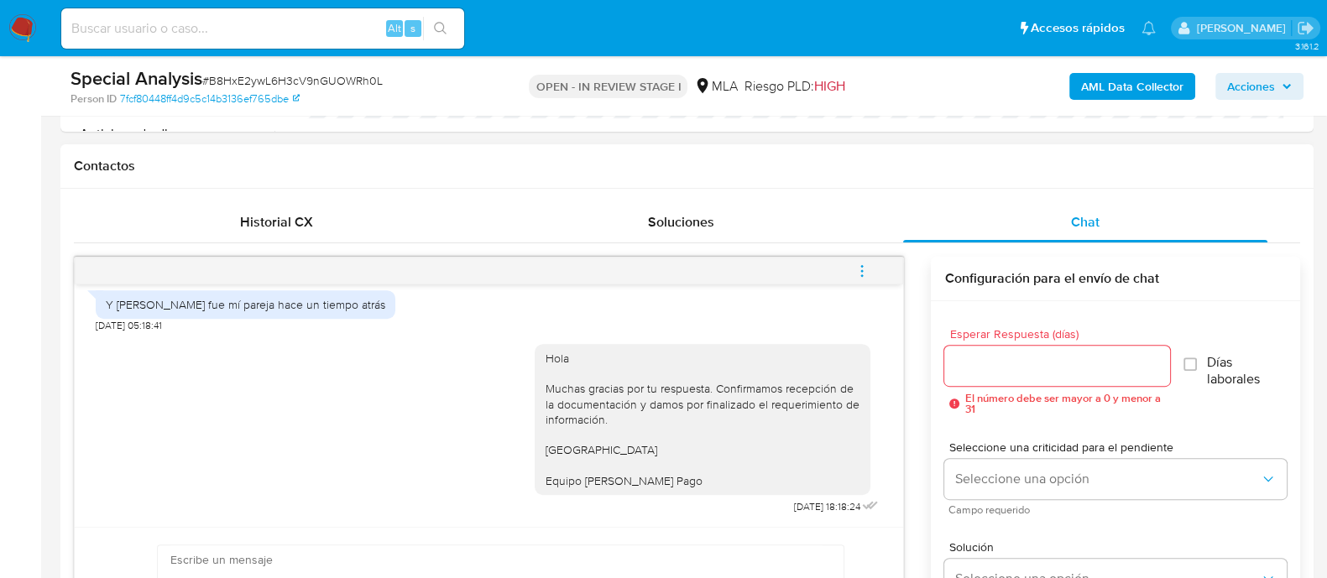
click at [865, 267] on icon "menu-action" at bounding box center [861, 270] width 15 height 15
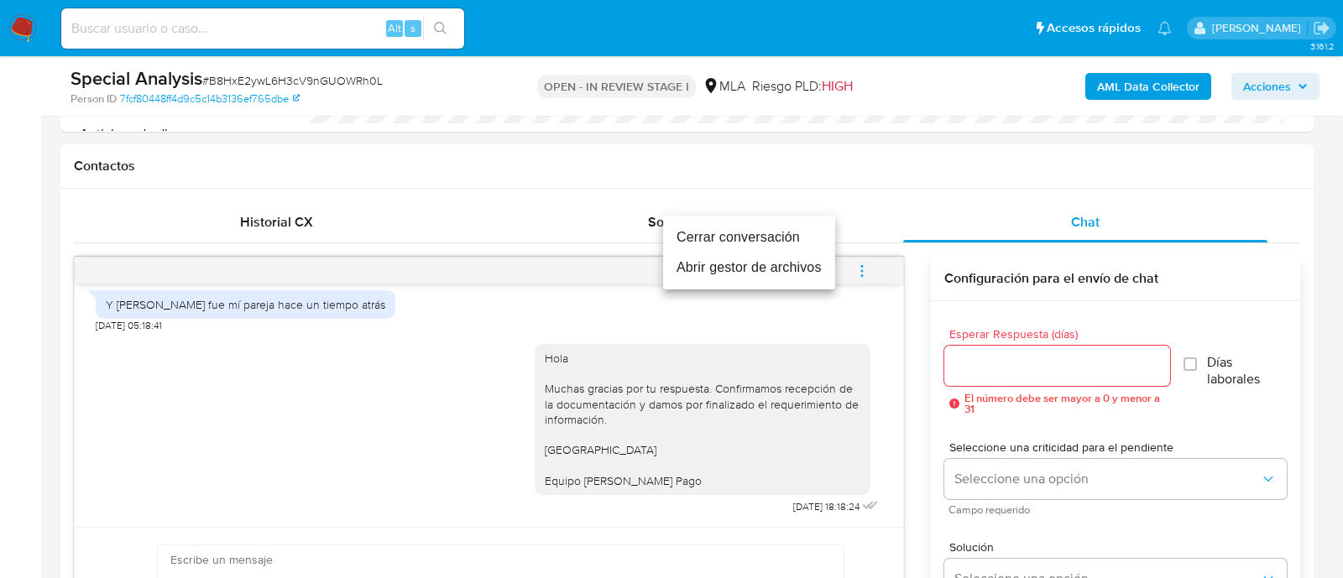
click at [745, 234] on li "Cerrar conversación" at bounding box center [749, 237] width 172 height 30
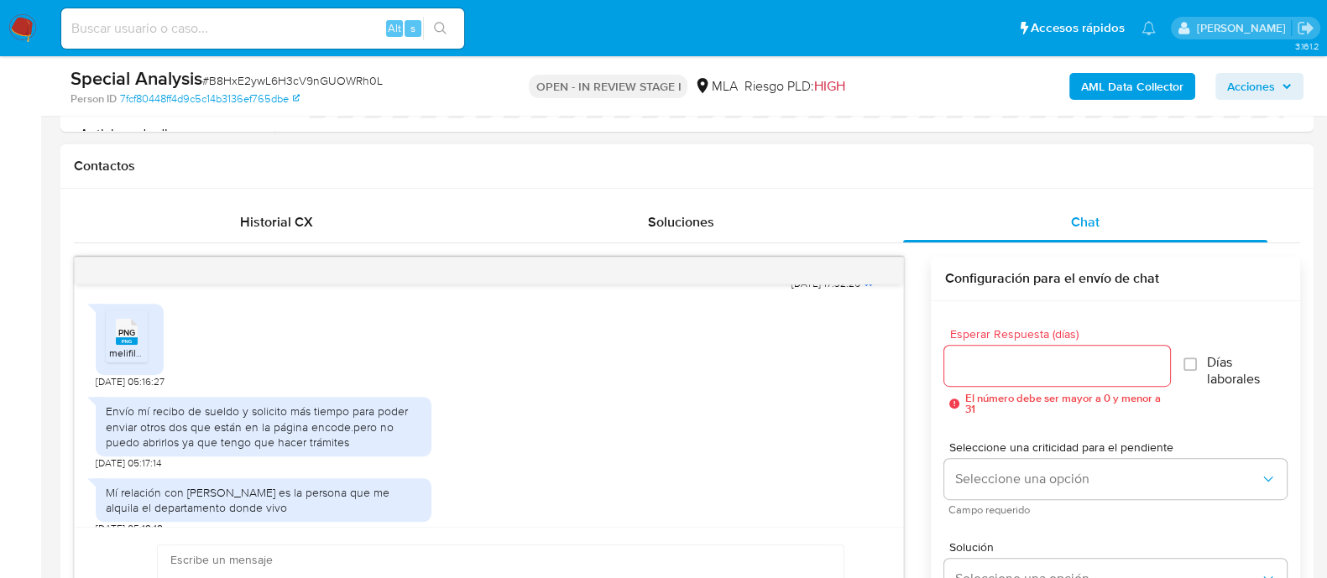
scroll to position [838, 0]
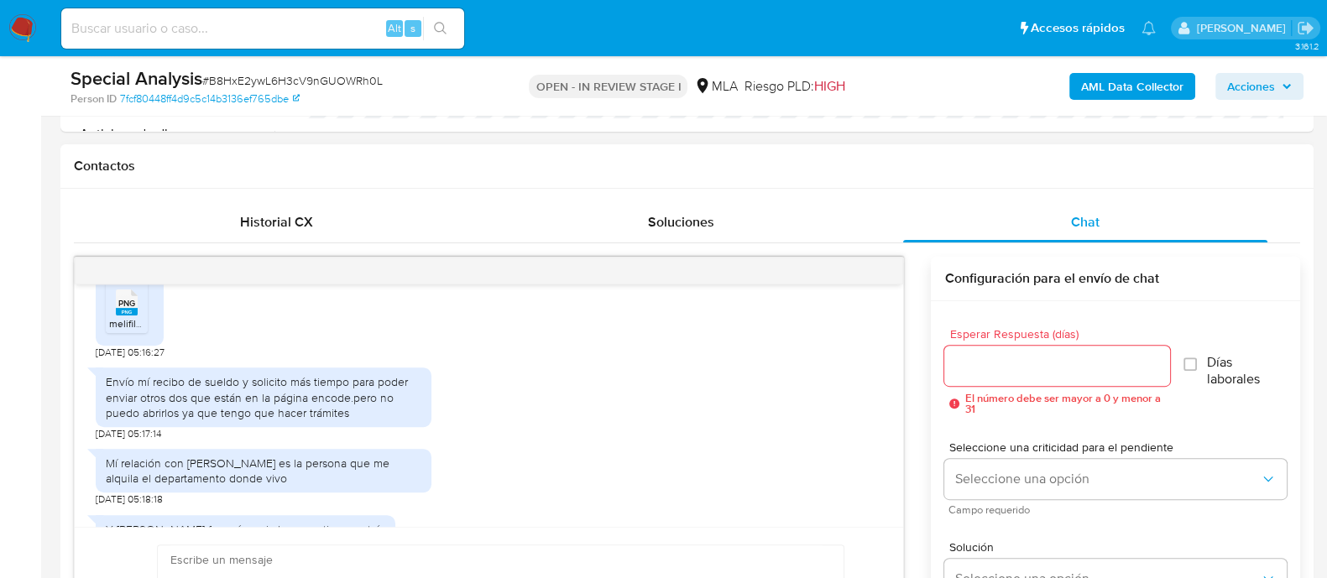
click at [315, 389] on div "Envío mí recibo de sueldo y solicito más tiempo para poder enviar otros dos que…" at bounding box center [264, 397] width 316 height 46
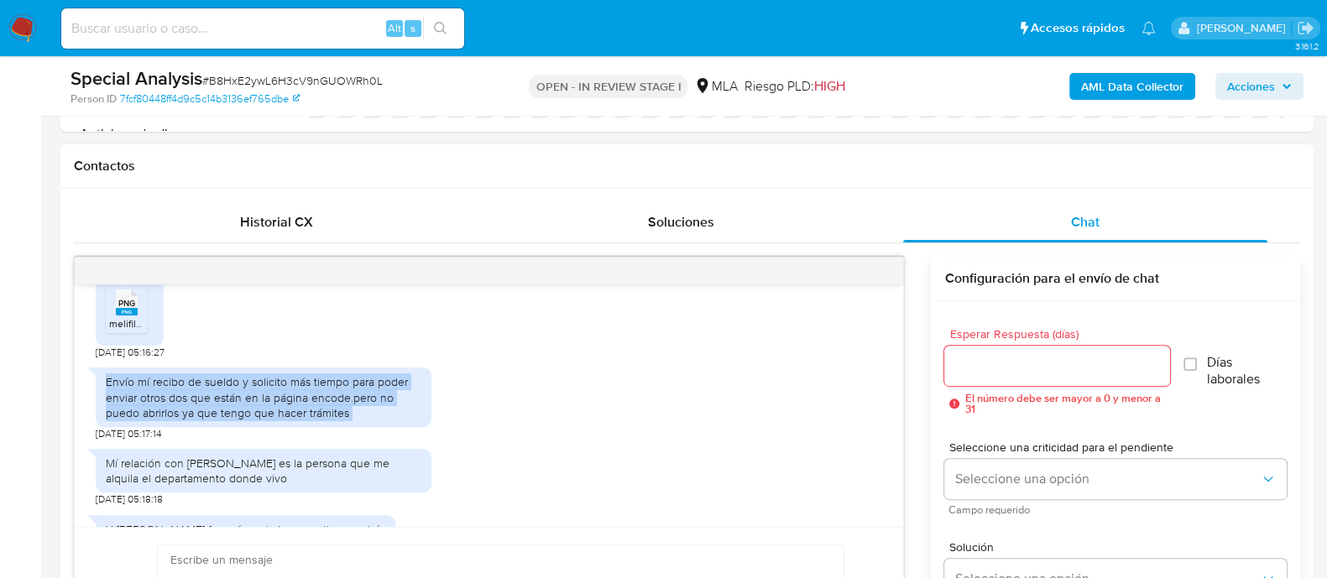
click at [315, 389] on div "Envío mí recibo de sueldo y solicito más tiempo para poder enviar otros dos que…" at bounding box center [264, 397] width 316 height 46
copy div "Envío mí recibo de sueldo y solicito más tiempo para poder enviar otros dos que…"
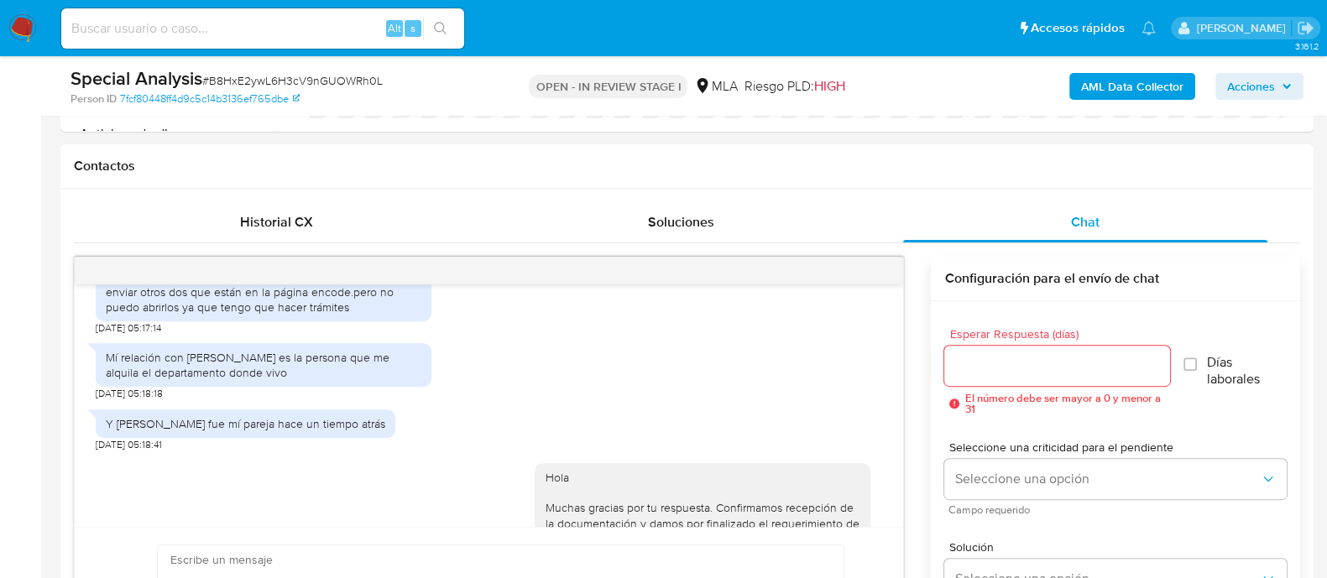
click at [277, 368] on div "Mí relación con martoglio es la persona que me alquila el departamento donde vi…" at bounding box center [264, 365] width 316 height 30
copy div "Mí relación con martoglio es la persona que me alquila el departamento donde vi…"
click at [196, 426] on div "Y tirado yelma fue mí pareja hace un tiempo atrás" at bounding box center [246, 423] width 300 height 29
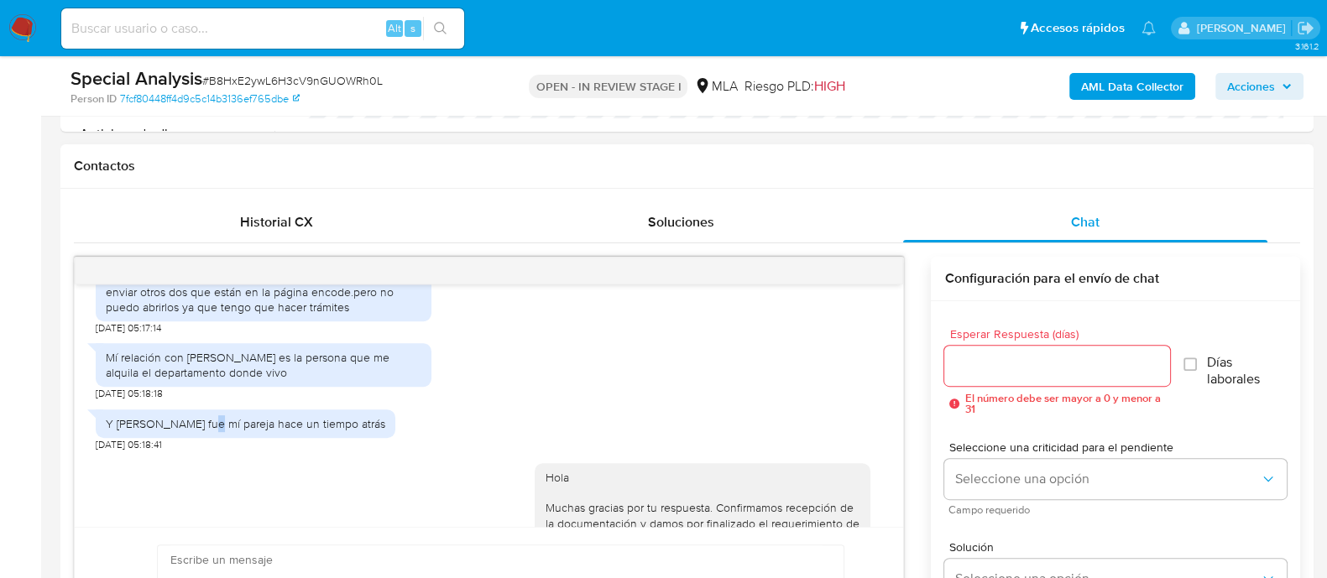
click at [196, 426] on div "Y tirado yelma fue mí pareja hace un tiempo atrás" at bounding box center [246, 423] width 300 height 29
copy div "Y tirado yelma fue mí pareja hace un tiempo atrás"
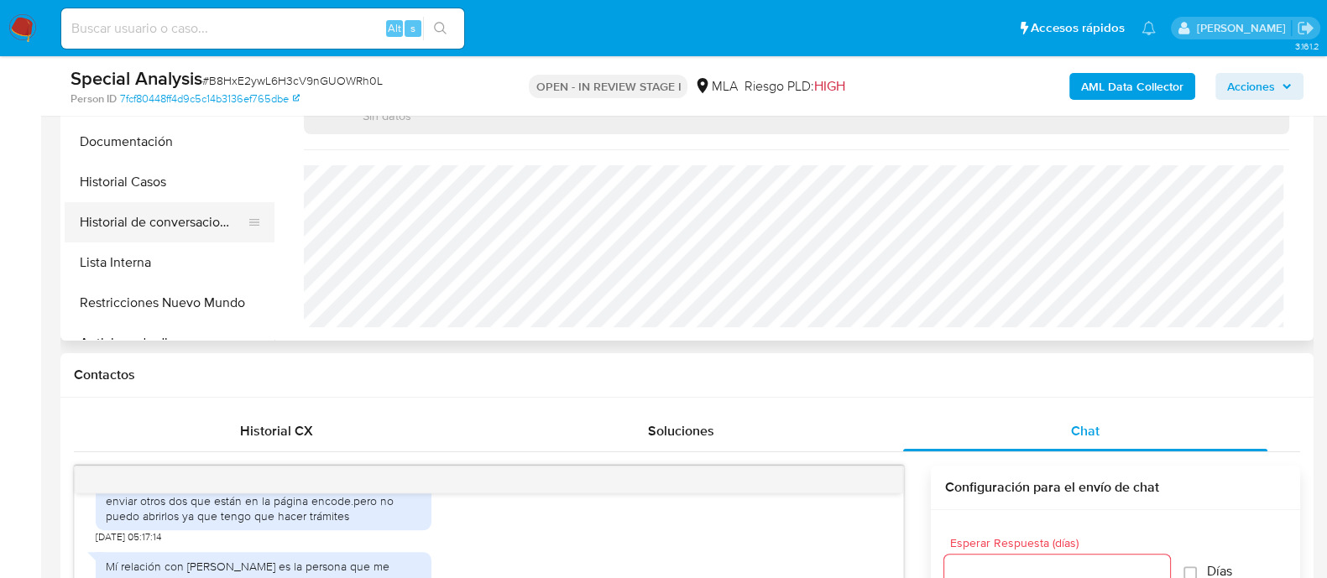
scroll to position [419, 0]
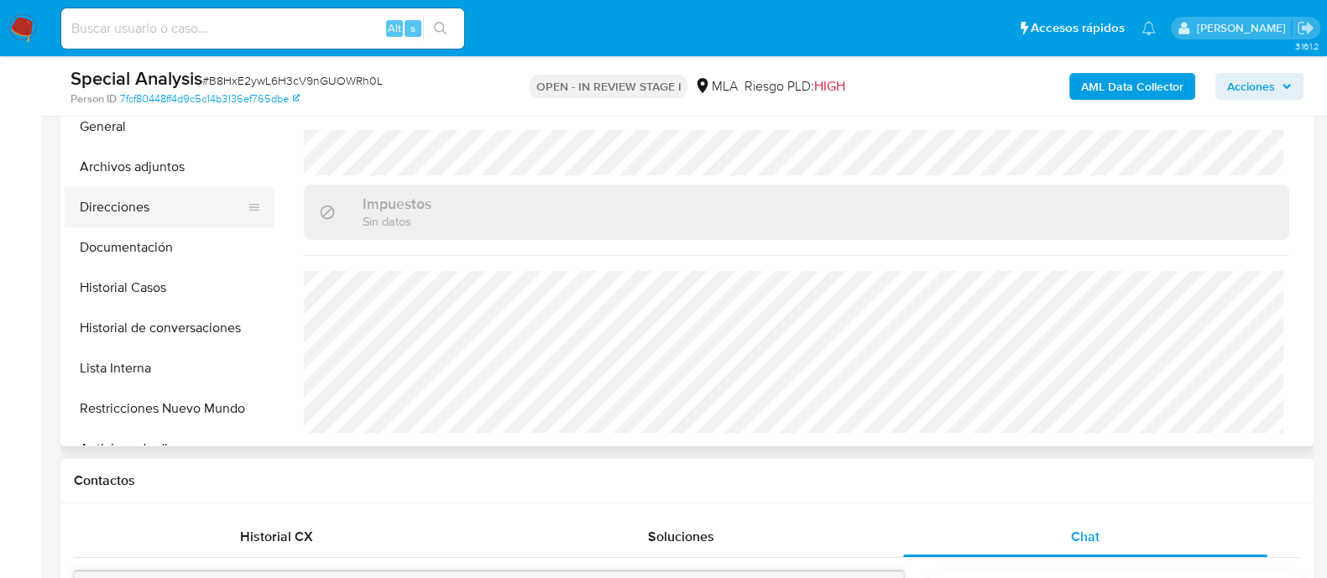
click at [162, 217] on button "Direcciones" at bounding box center [163, 207] width 196 height 40
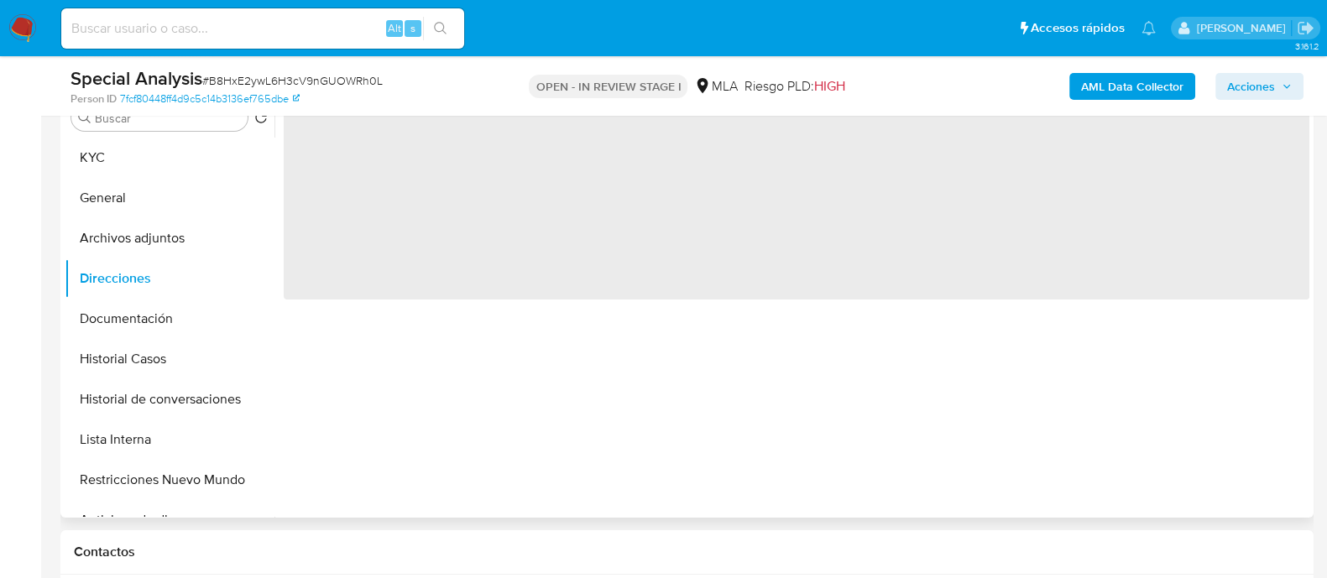
scroll to position [315, 0]
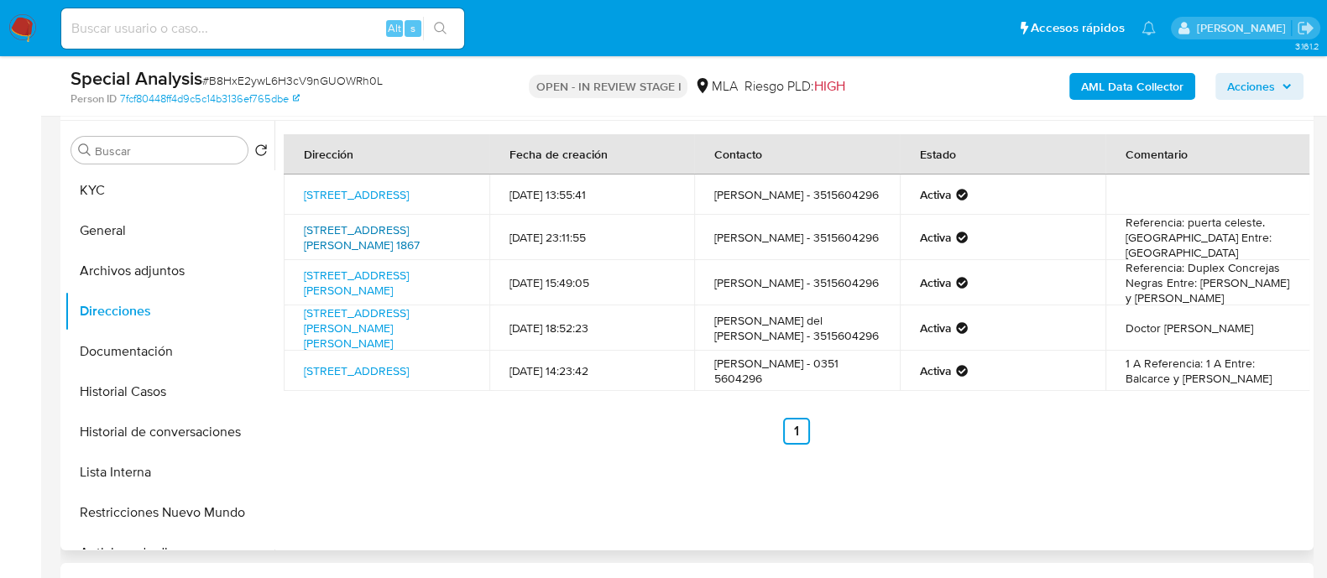
drag, startPoint x: 399, startPoint y: 250, endPoint x: 335, endPoint y: 222, distance: 70.6
click at [335, 222] on td "Calle Santa Rosa 1867, Córdoba, Córdoba, 5003, Argentina 1867" at bounding box center [387, 237] width 206 height 45
copy link "Santa Rosa 1867, Córdoba, Córdoba, 5003, Argentina 1867"
click at [200, 270] on button "Archivos adjuntos" at bounding box center [163, 271] width 196 height 40
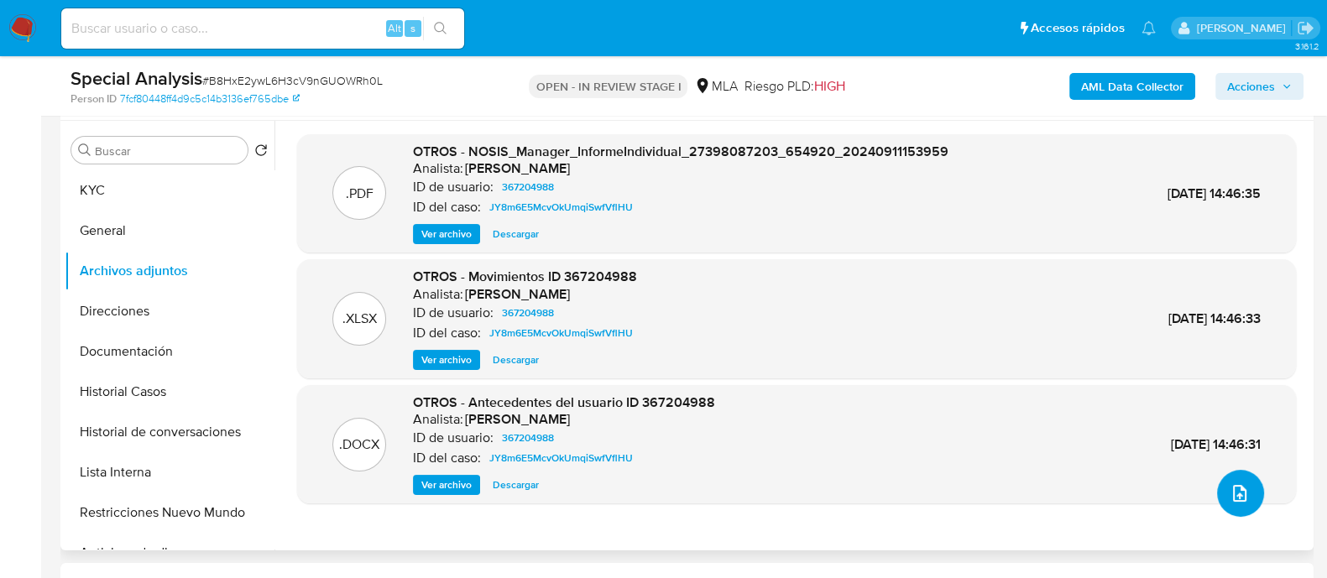
click at [1239, 488] on icon "upload-file" at bounding box center [1239, 493] width 20 height 20
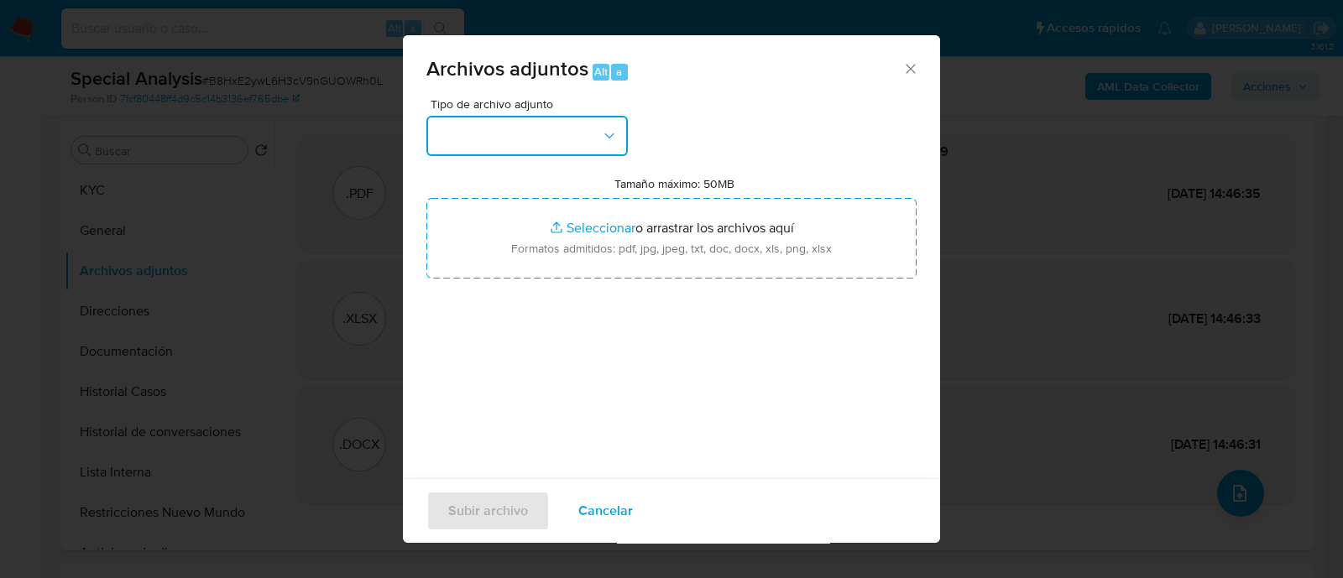
click at [556, 136] on button "button" at bounding box center [526, 136] width 201 height 40
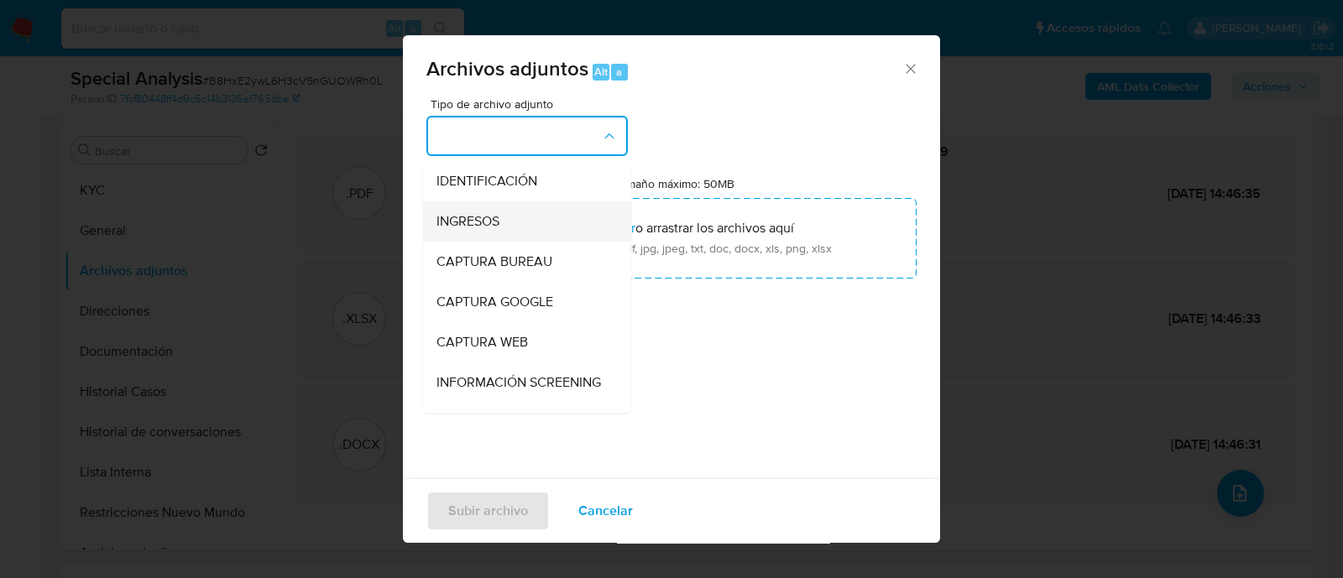
click at [522, 215] on div "INGRESOS" at bounding box center [521, 221] width 171 height 40
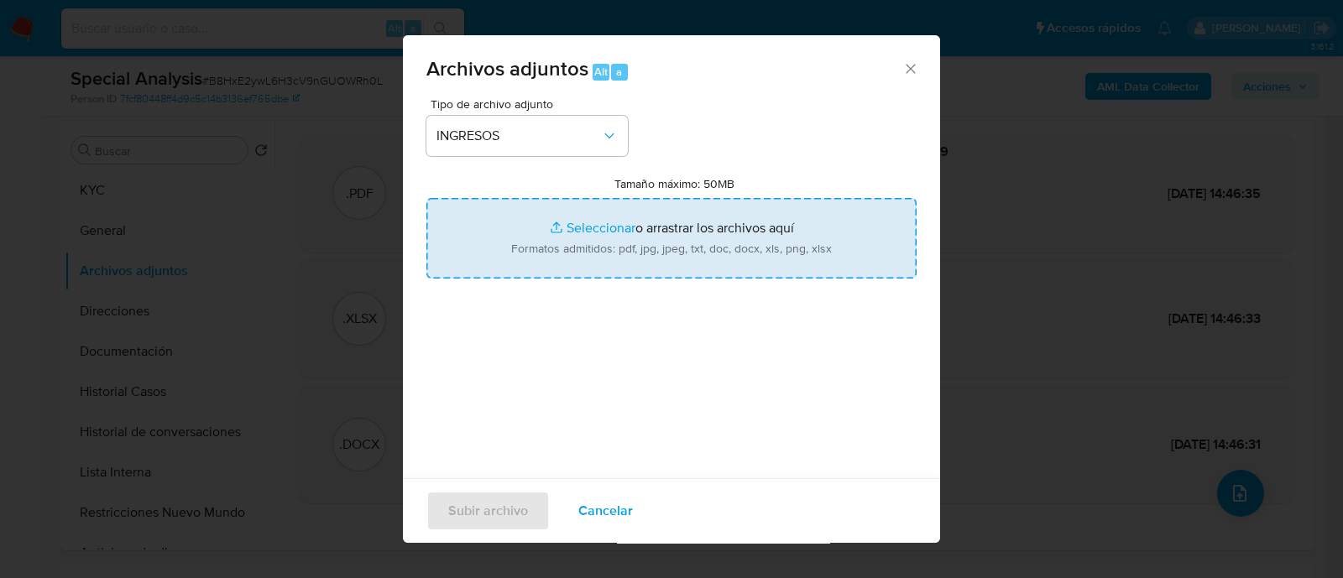
click at [707, 273] on input "Tamaño máximo: 50MB Seleccionar archivos" at bounding box center [671, 238] width 490 height 81
type input "C:\fakepath\Recibo de sueldo 06-2025.png"
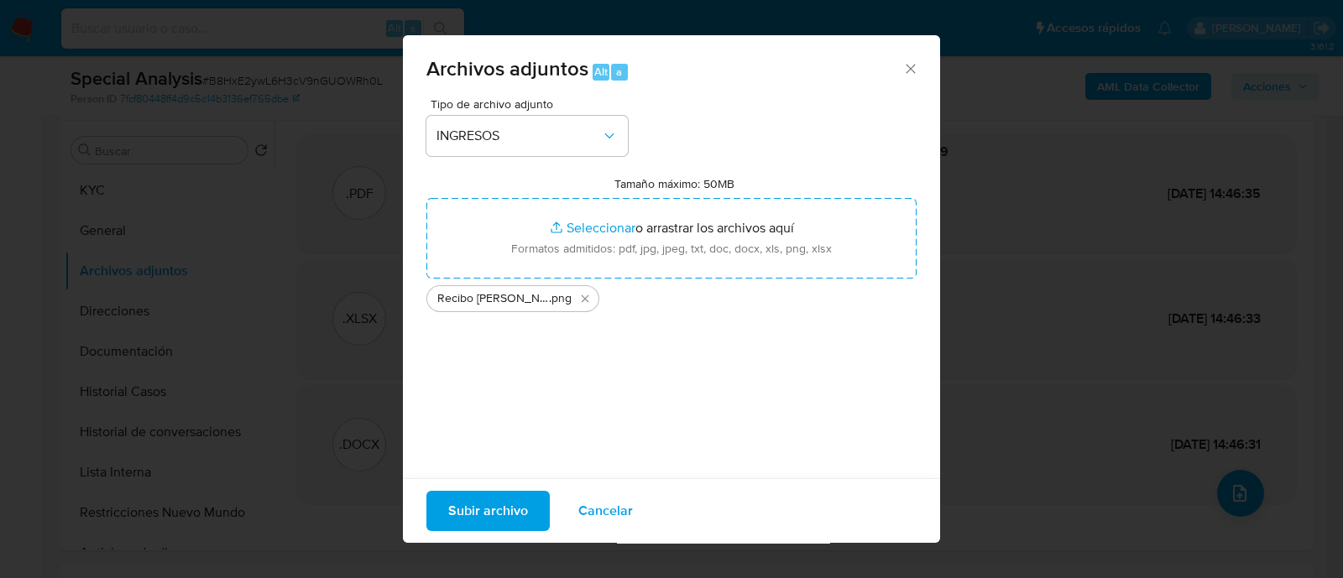
click at [487, 510] on span "Subir archivo" at bounding box center [488, 511] width 80 height 37
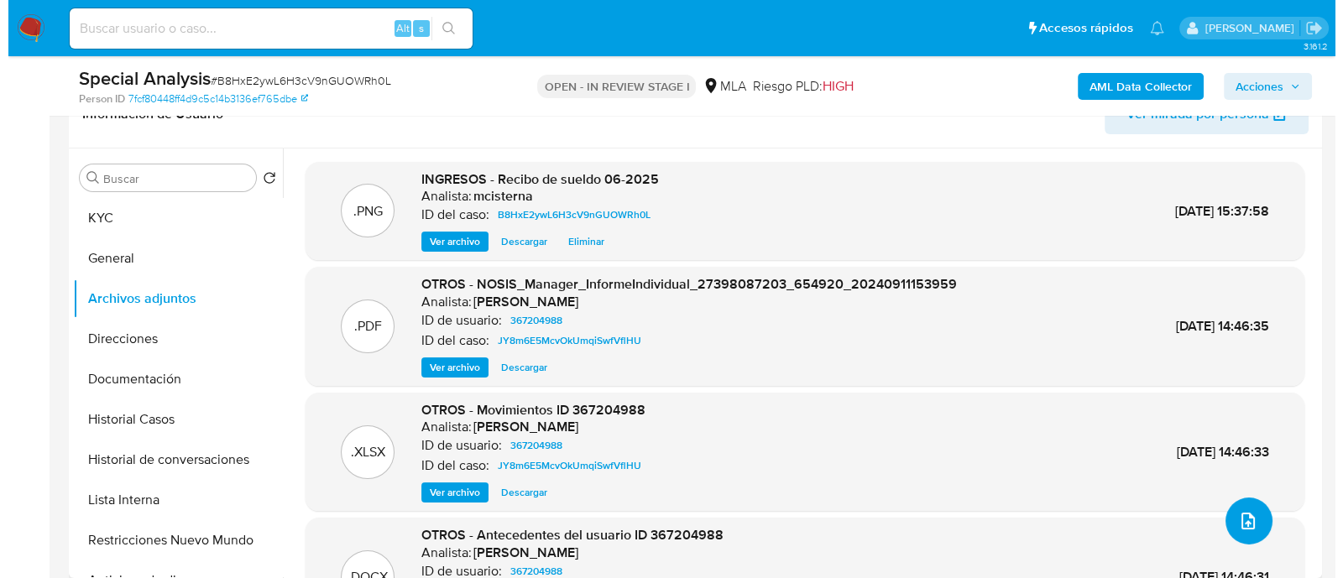
scroll to position [104, 0]
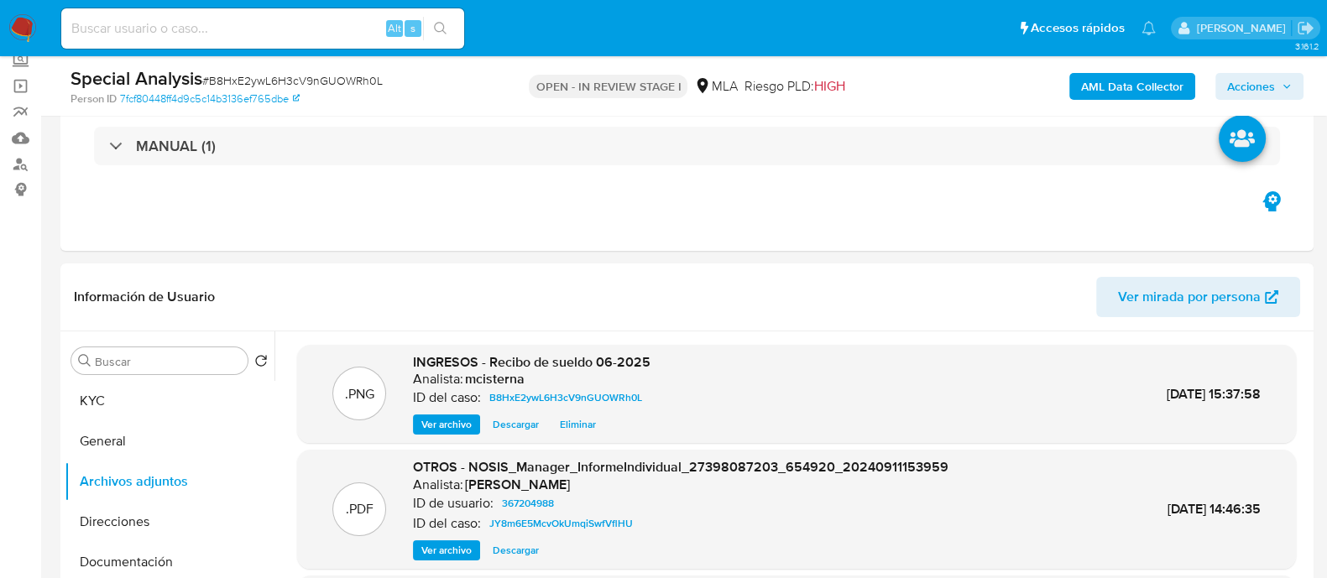
click at [1153, 75] on b "AML Data Collector" at bounding box center [1132, 86] width 102 height 27
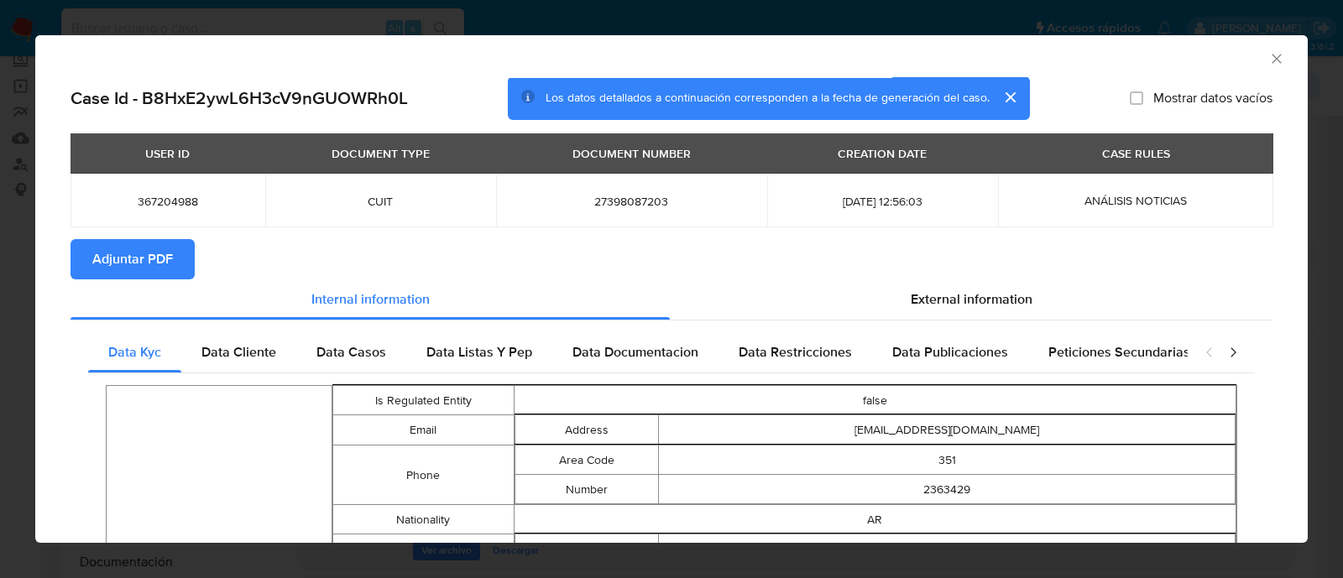
click at [142, 267] on span "Adjuntar PDF" at bounding box center [132, 259] width 81 height 37
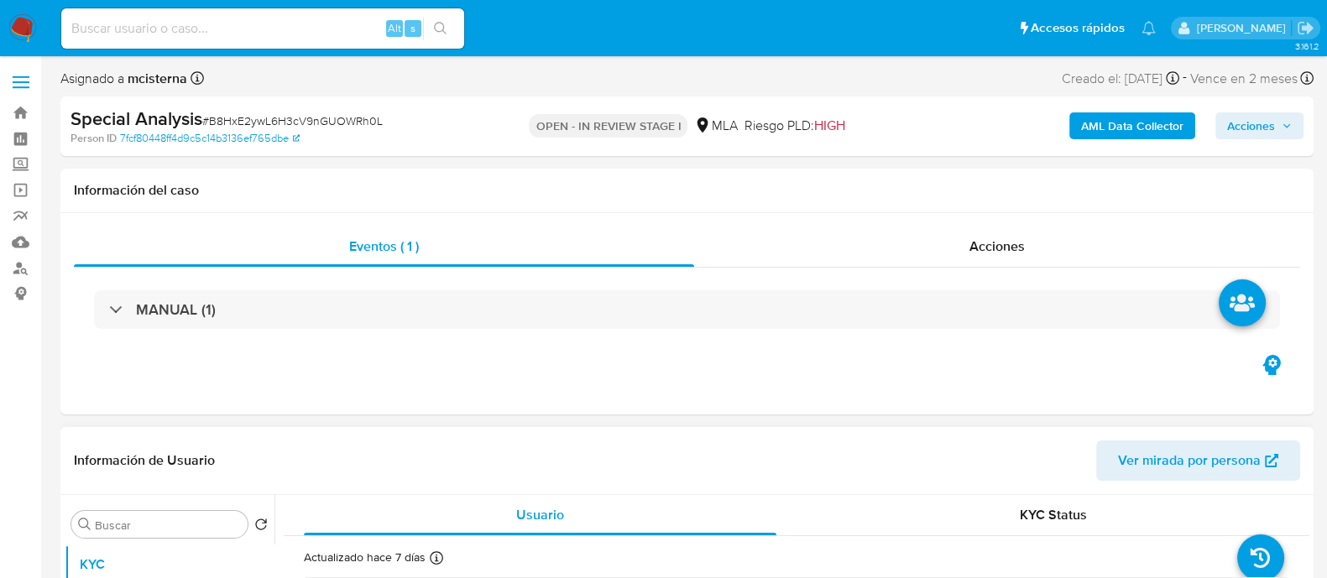
select select "10"
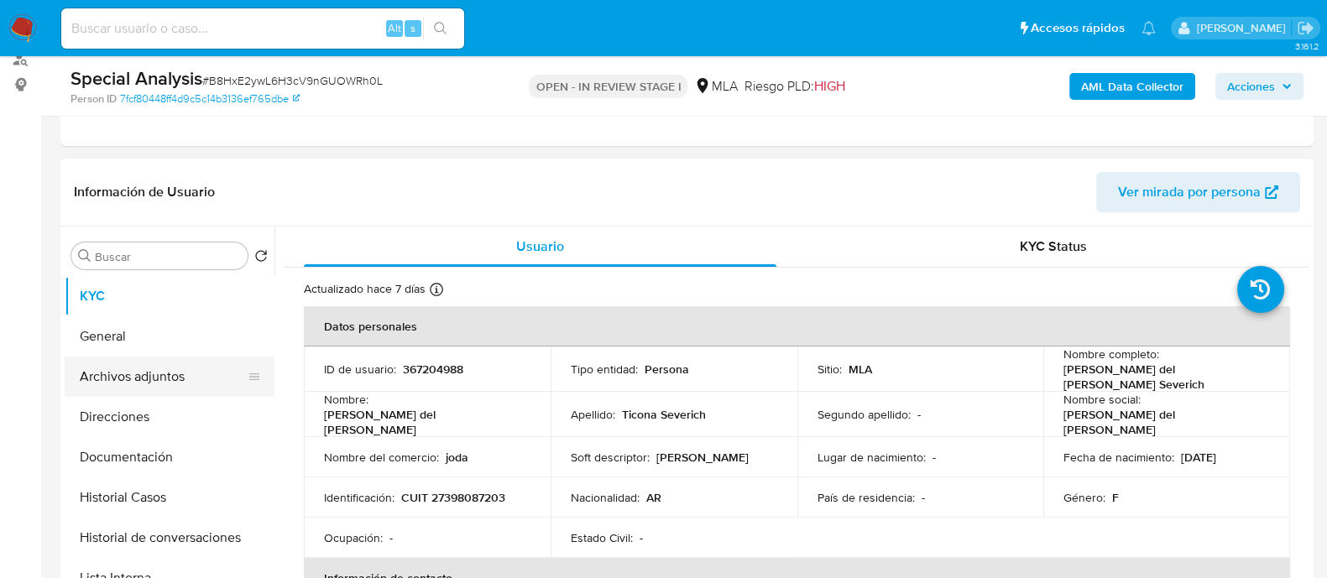
click at [219, 376] on button "Archivos adjuntos" at bounding box center [163, 377] width 196 height 40
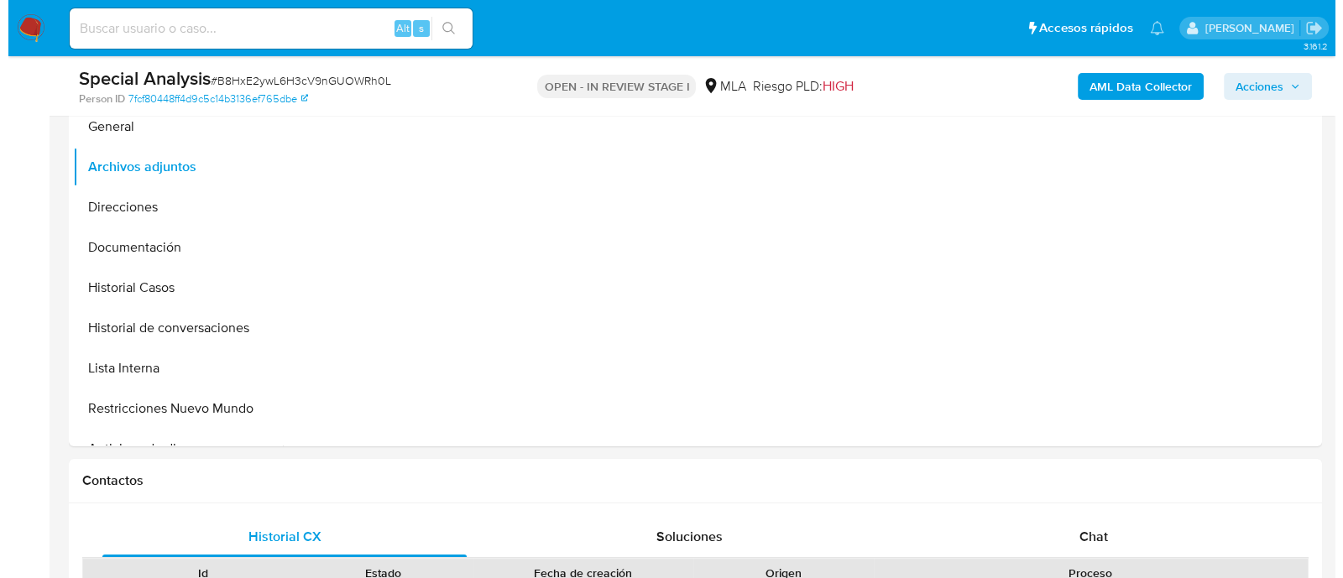
scroll to position [315, 0]
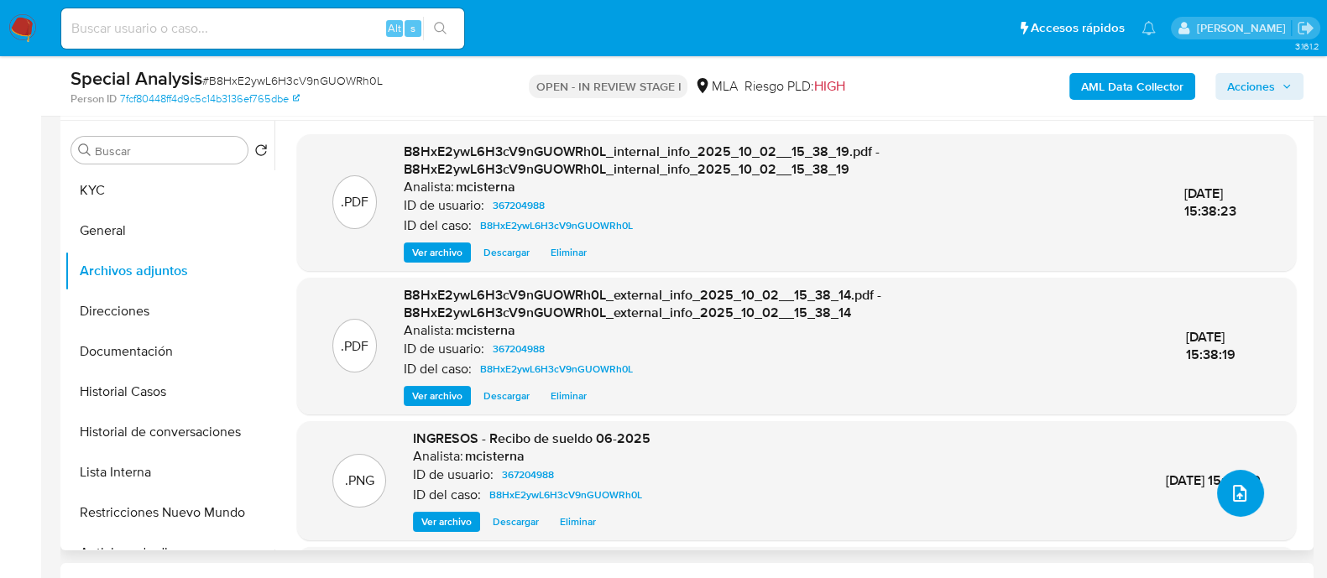
click at [1229, 498] on icon "upload-file" at bounding box center [1239, 493] width 20 height 20
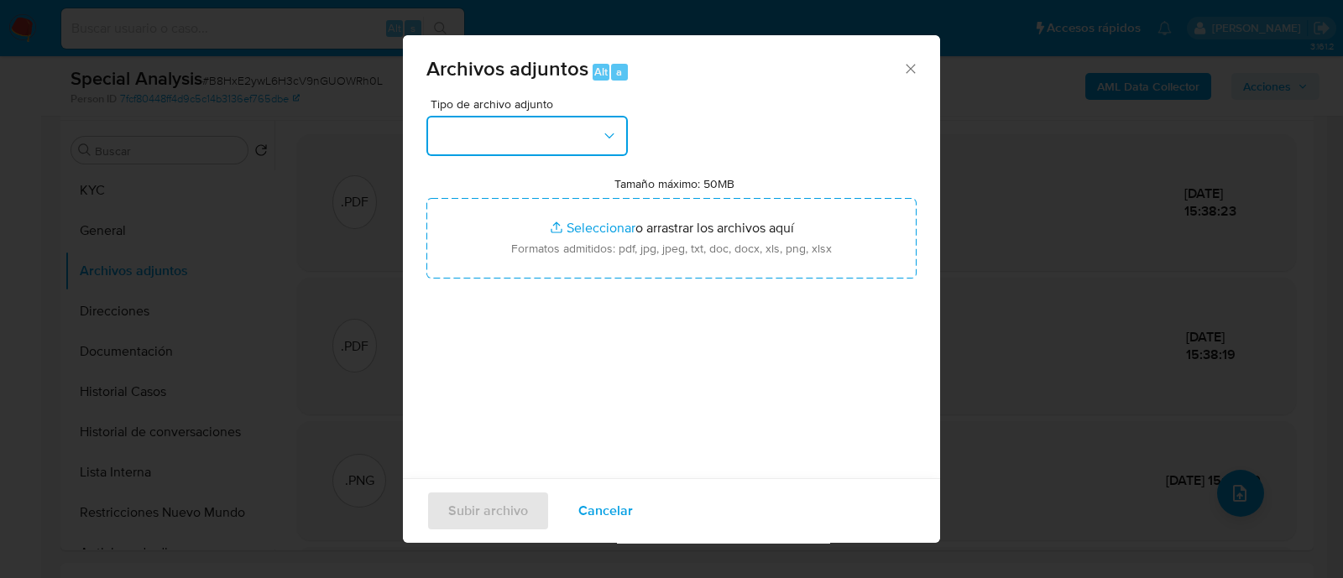
click at [495, 145] on button "button" at bounding box center [526, 136] width 201 height 40
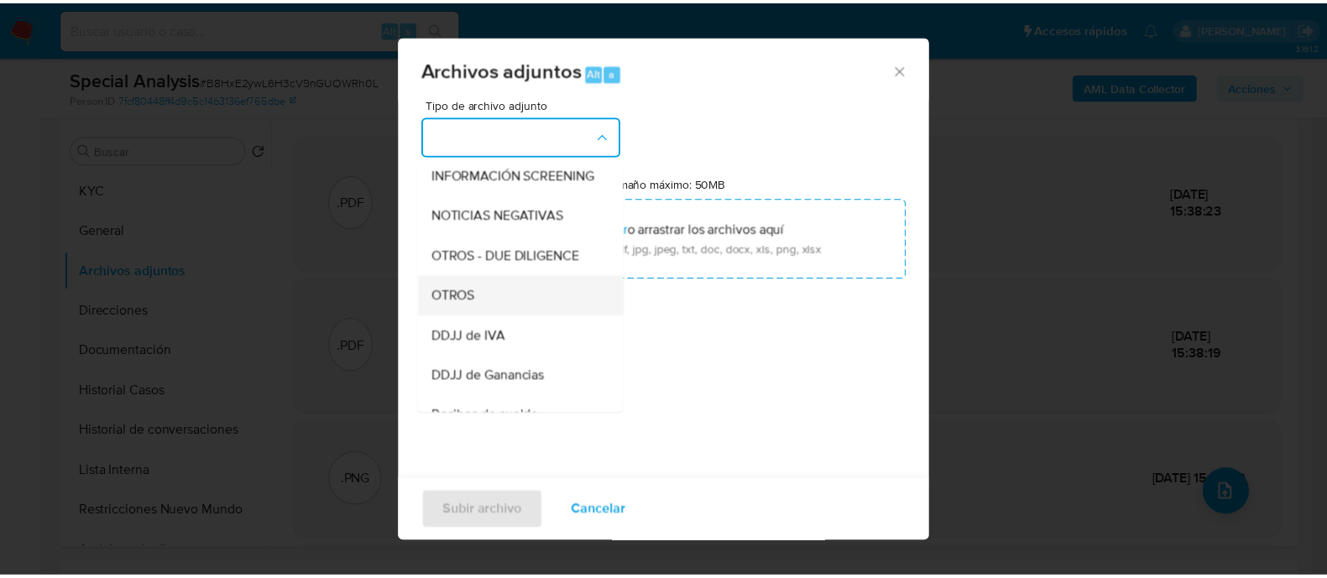
scroll to position [209, 0]
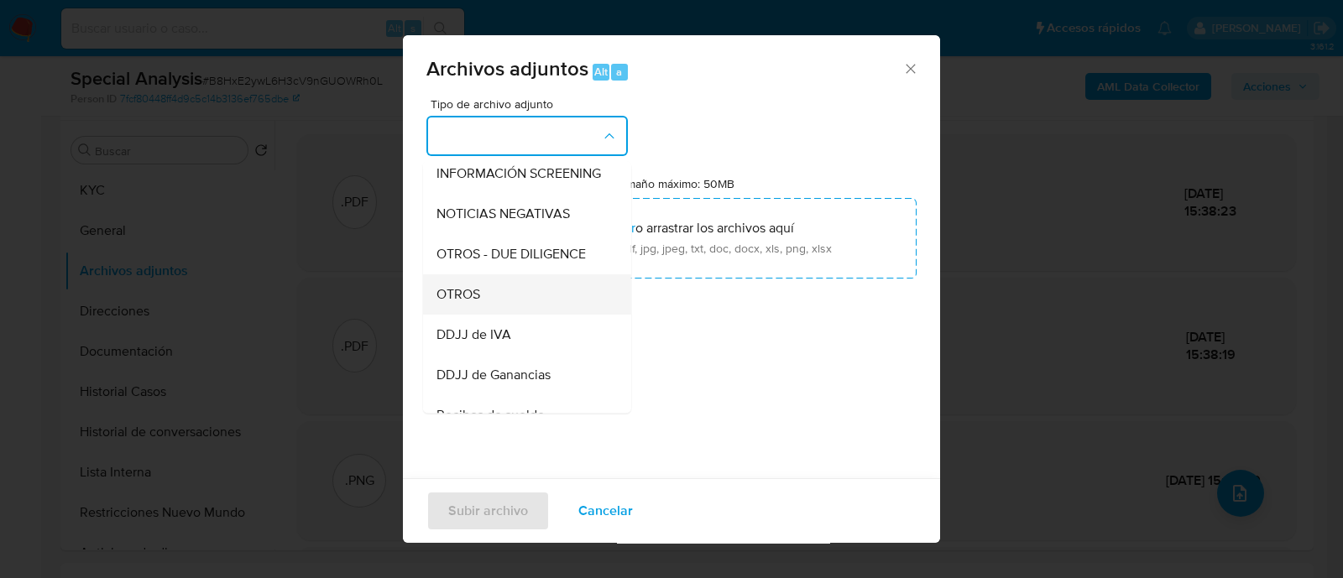
click at [520, 301] on div "OTROS" at bounding box center [521, 294] width 171 height 40
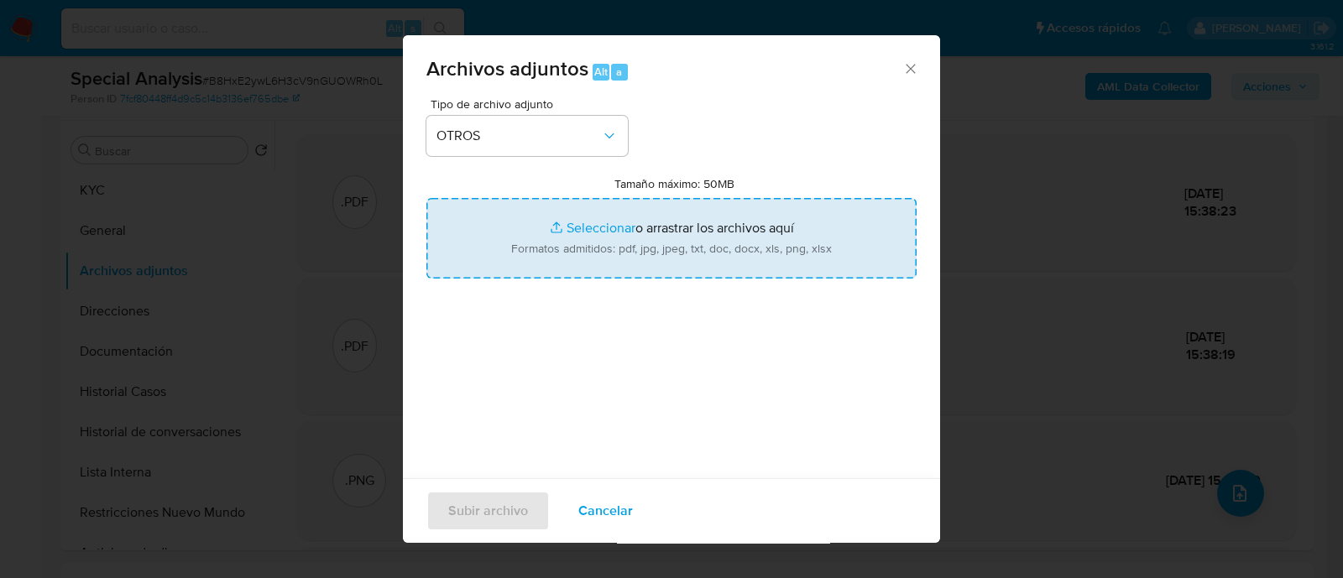
click at [675, 226] on input "Tamaño máximo: 50MB Seleccionar archivos" at bounding box center [671, 238] width 490 height 81
type input "C:\fakepath\Caselog B8HxE2ywL6H3cV9nGUOWRh0L_2025_10_02_14_03_20.docx"
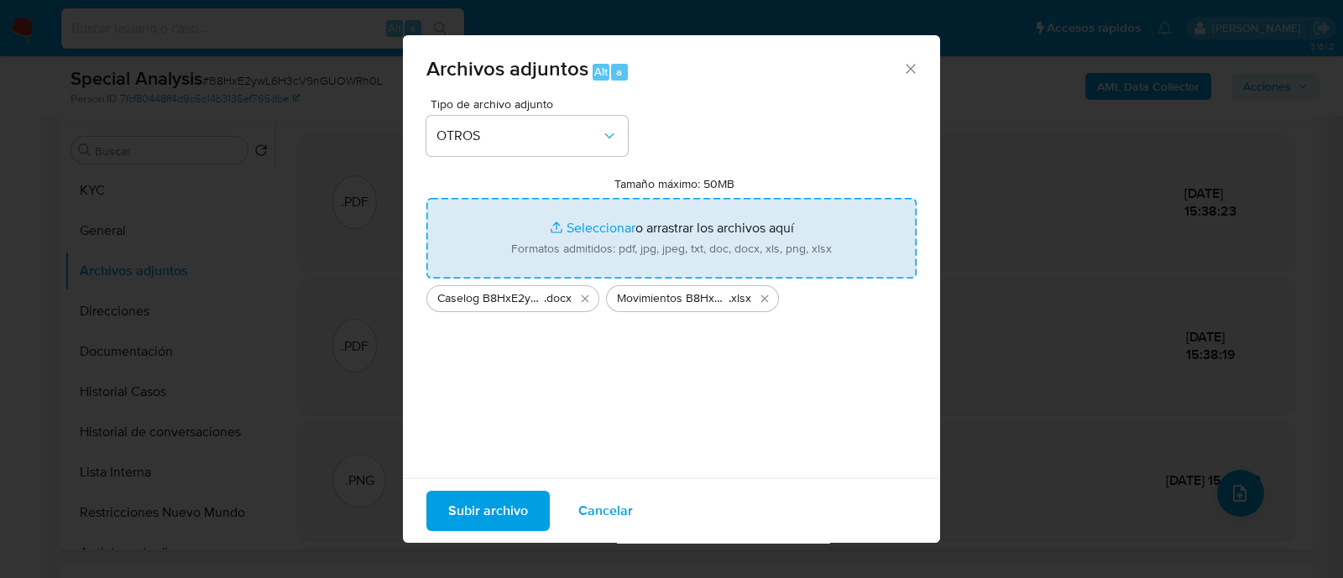
click at [556, 223] on input "Tamaño máximo: 50MB Seleccionar archivos" at bounding box center [671, 238] width 490 height 81
type input "C:\fakepath\NOSIS_Manager_InformeIndividual_27398087203_654926_20250917135550.p…"
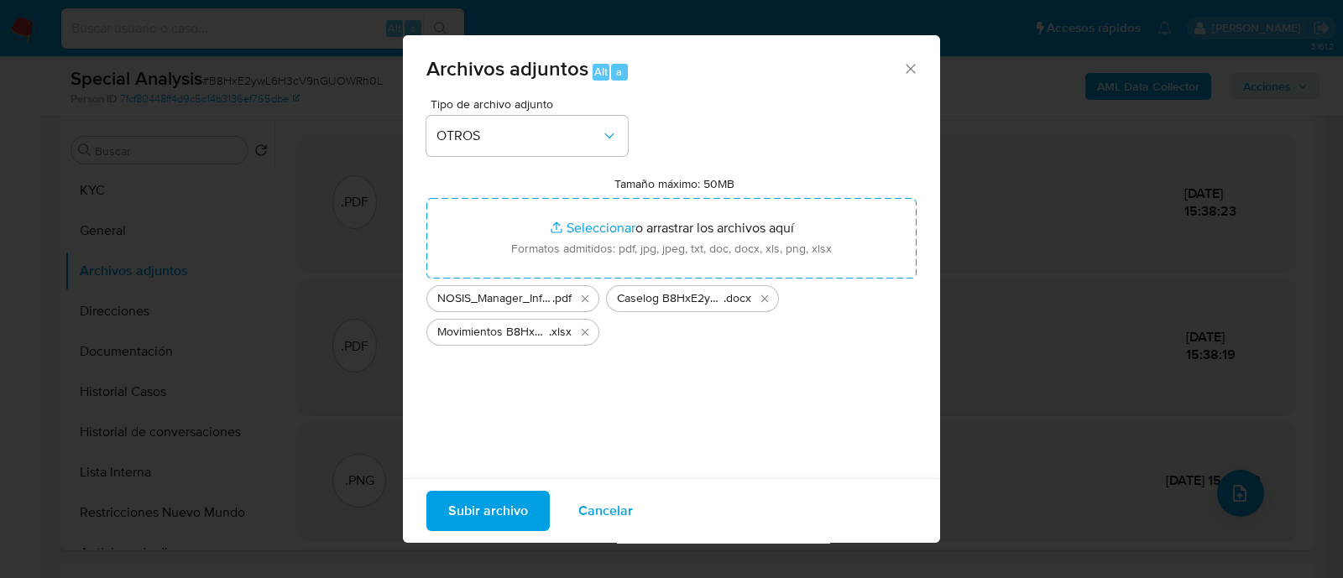
click at [498, 514] on span "Subir archivo" at bounding box center [488, 511] width 80 height 37
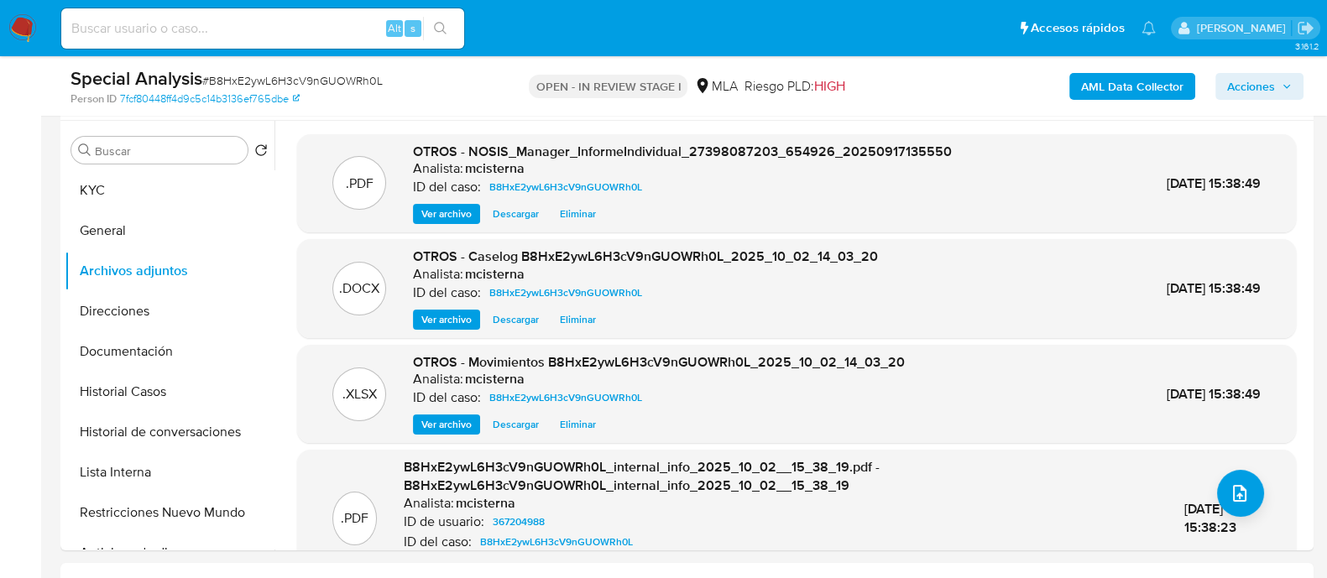
click at [1270, 91] on span "Acciones" at bounding box center [1251, 86] width 48 height 27
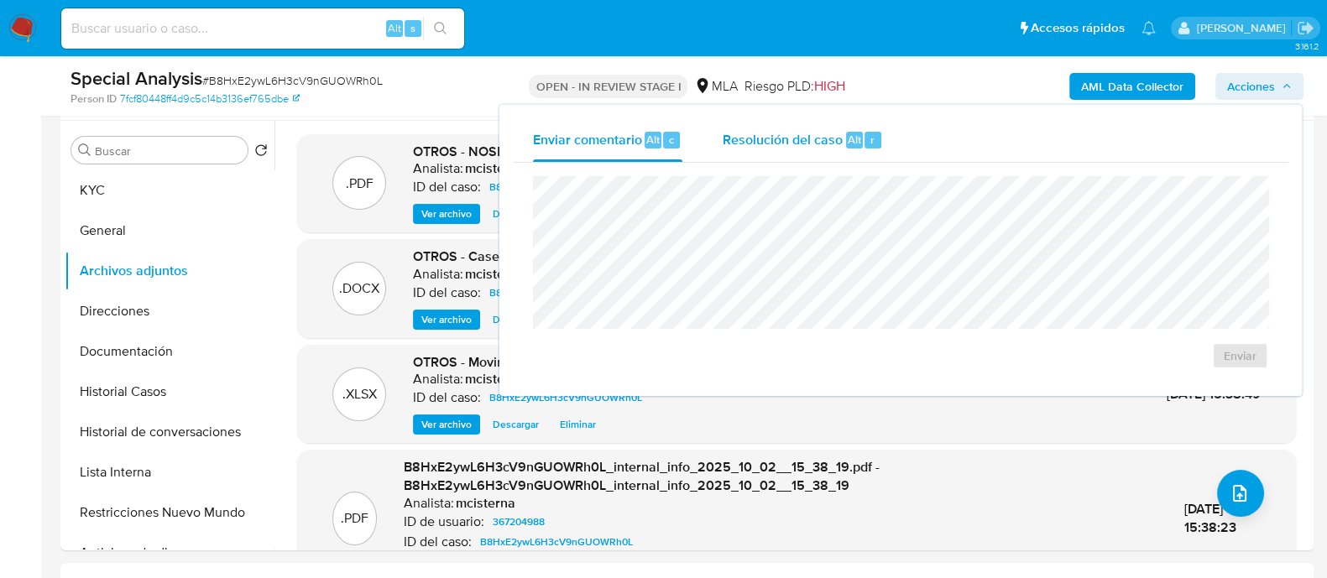
click at [840, 149] on div "Resolución del caso Alt r" at bounding box center [802, 140] width 160 height 44
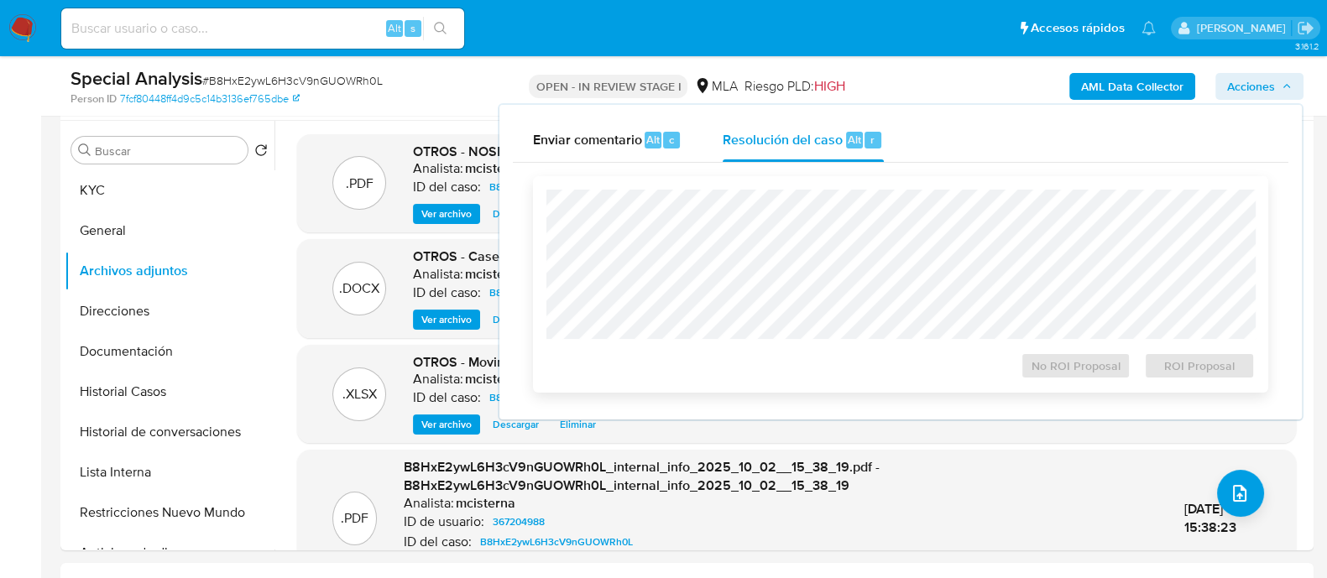
click at [927, 360] on div "No ROI Proposal ROI Proposal" at bounding box center [900, 363] width 708 height 34
click at [159, 231] on button "General" at bounding box center [163, 231] width 196 height 40
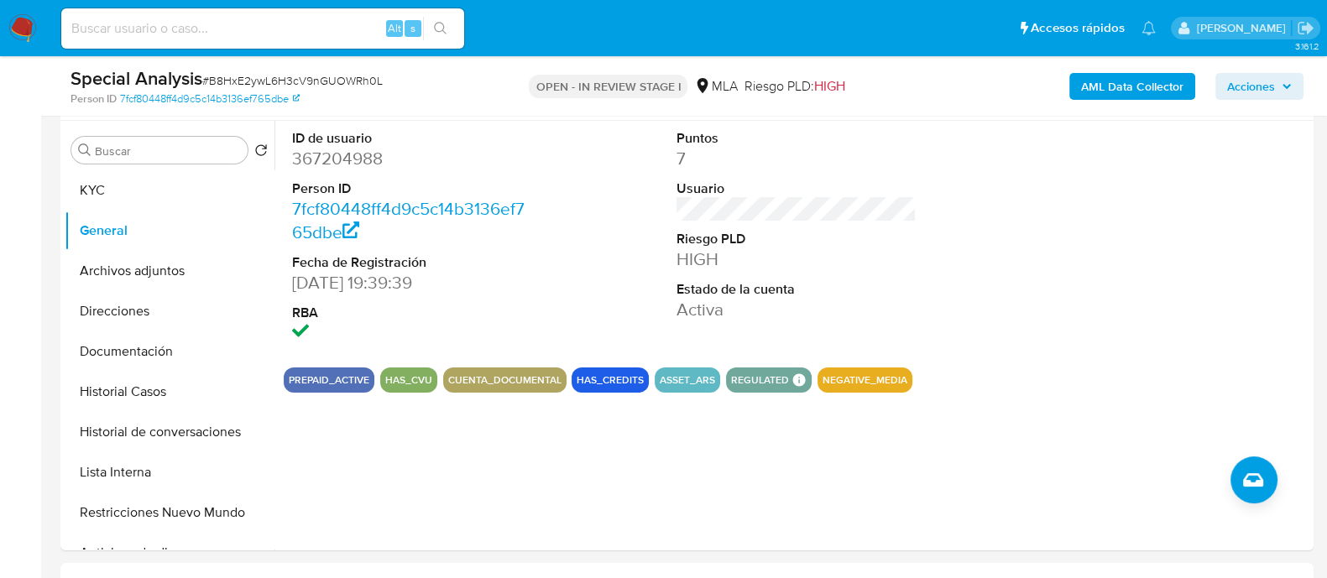
click at [1275, 95] on span "Acciones" at bounding box center [1259, 86] width 65 height 23
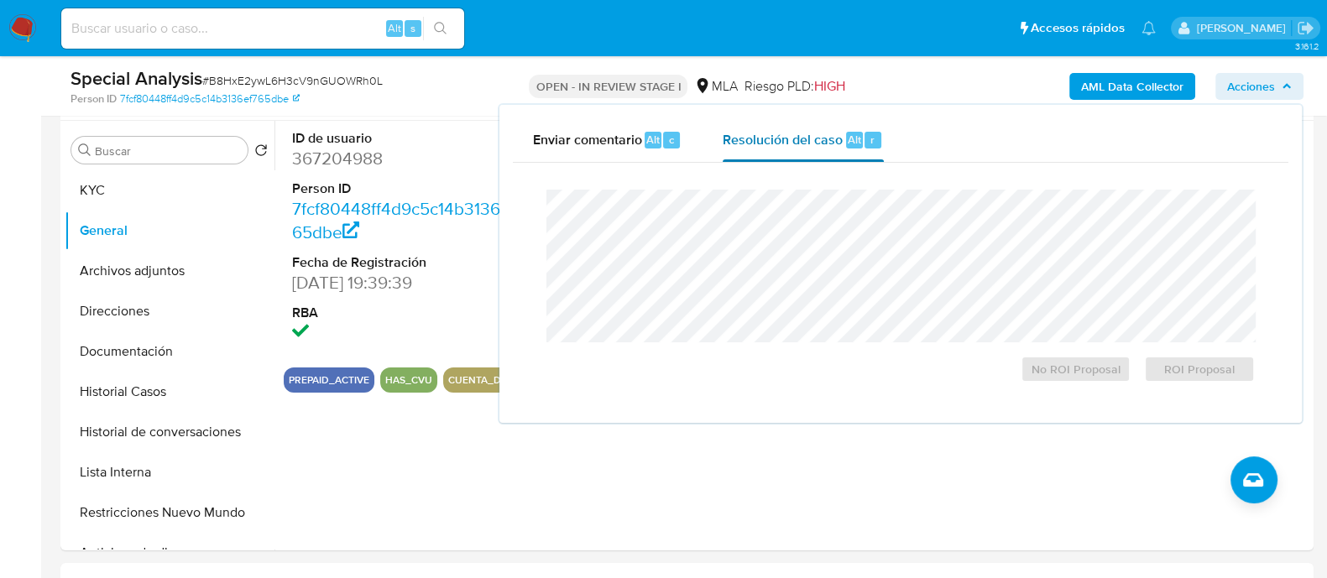
click at [797, 156] on div "Resolución del caso Alt r" at bounding box center [802, 140] width 160 height 44
click at [1033, 367] on span "No ROI Proposal" at bounding box center [1075, 368] width 87 height 23
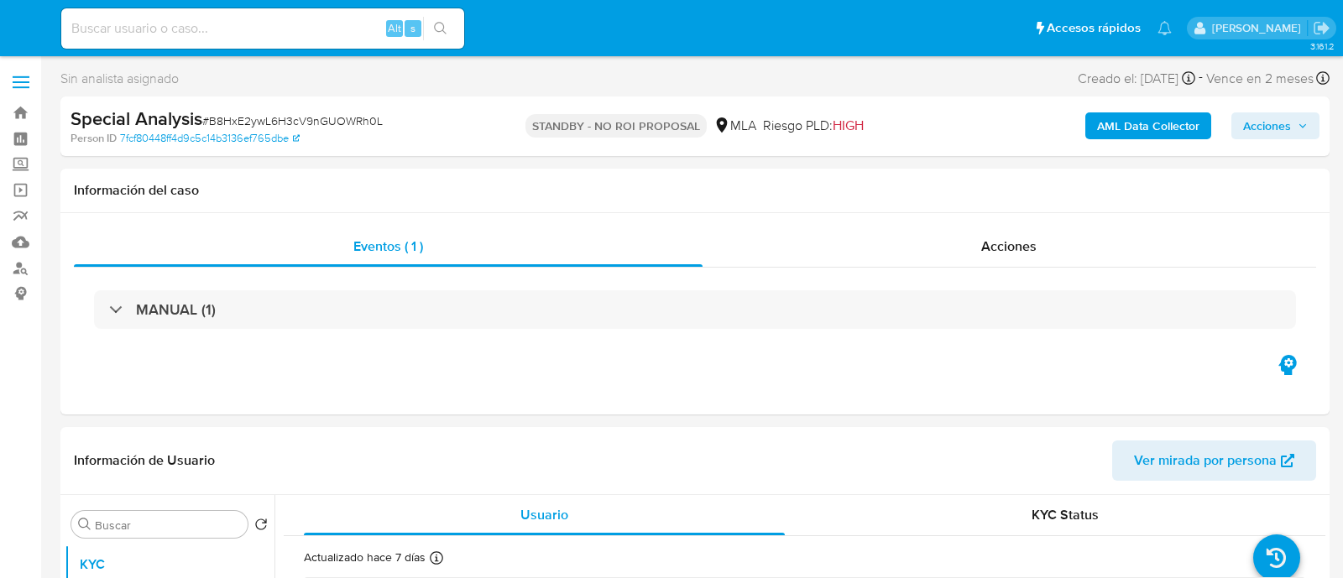
select select "10"
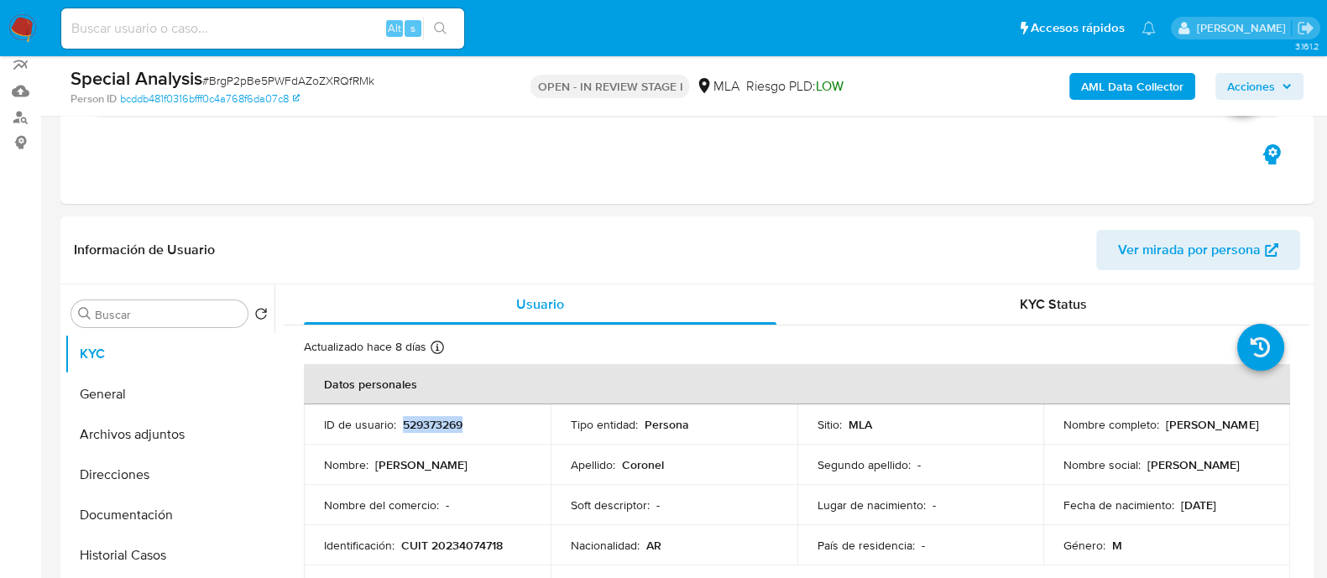
scroll to position [59, 0]
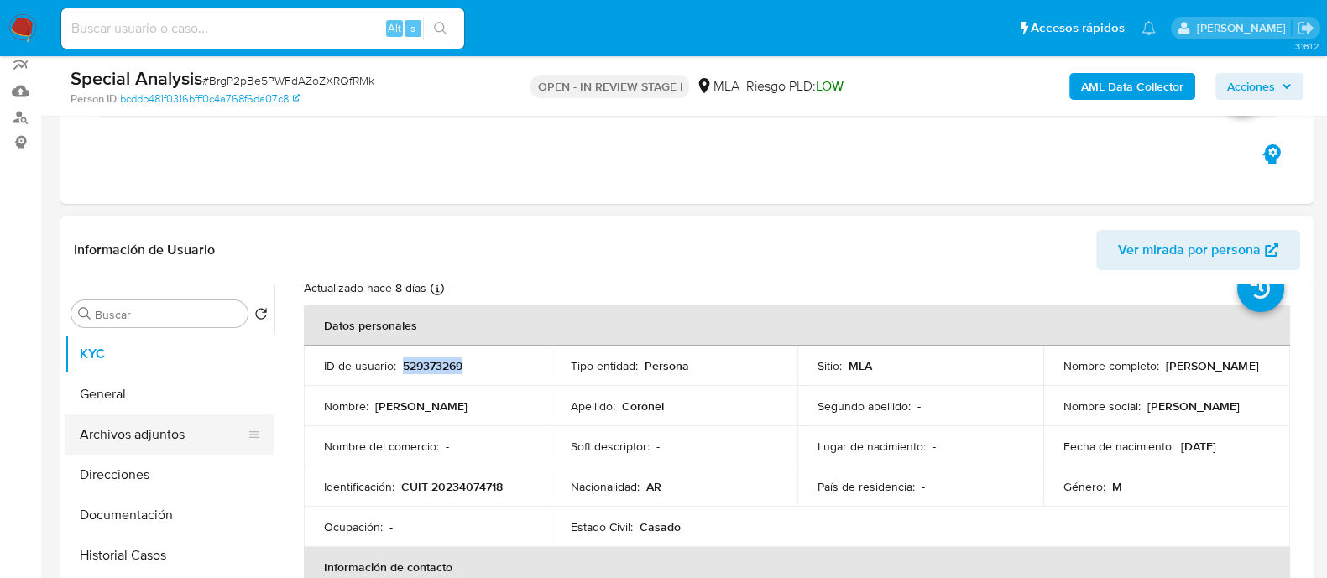
click at [214, 428] on button "Archivos adjuntos" at bounding box center [163, 435] width 196 height 40
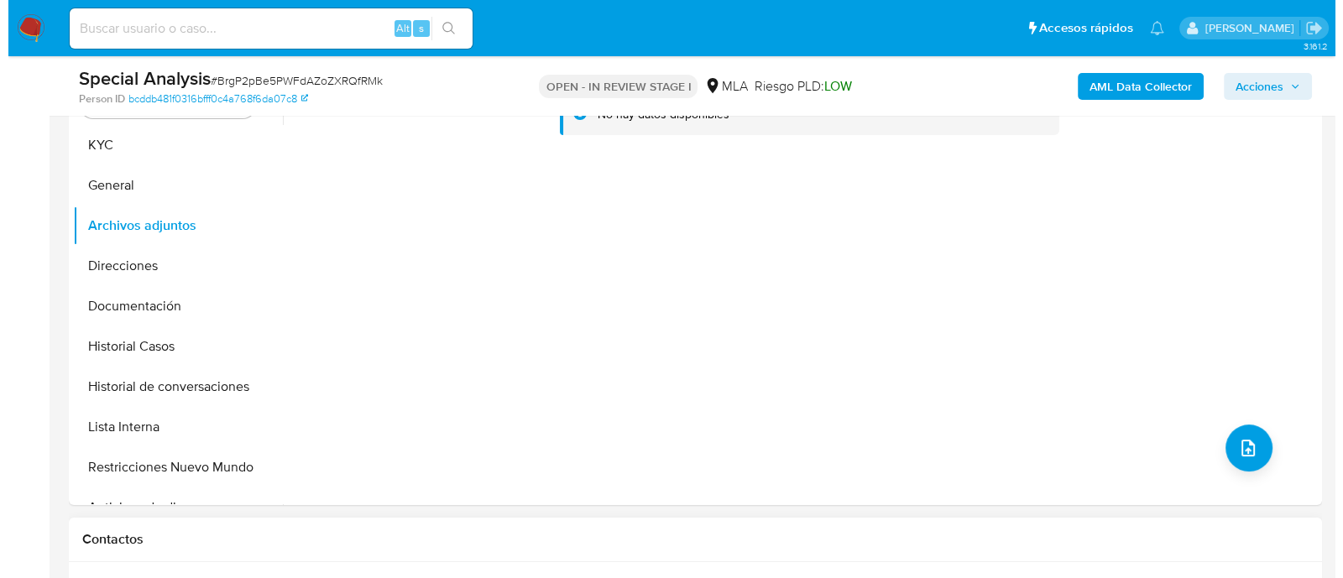
scroll to position [45, 0]
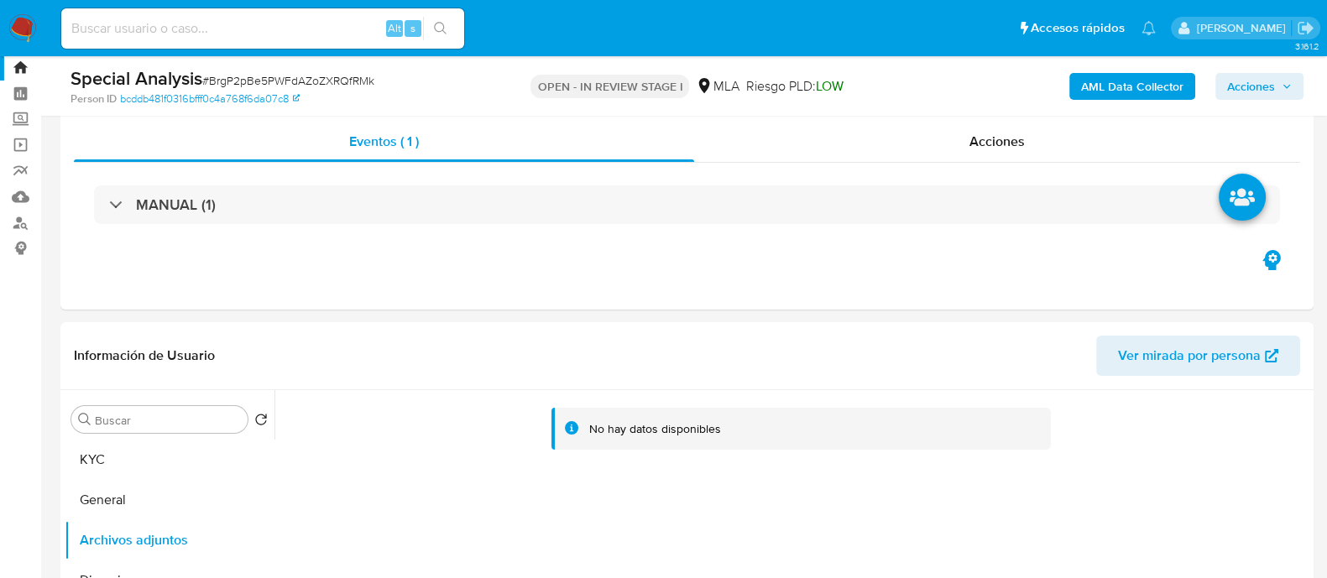
click at [1100, 97] on b "AML Data Collector" at bounding box center [1132, 86] width 102 height 27
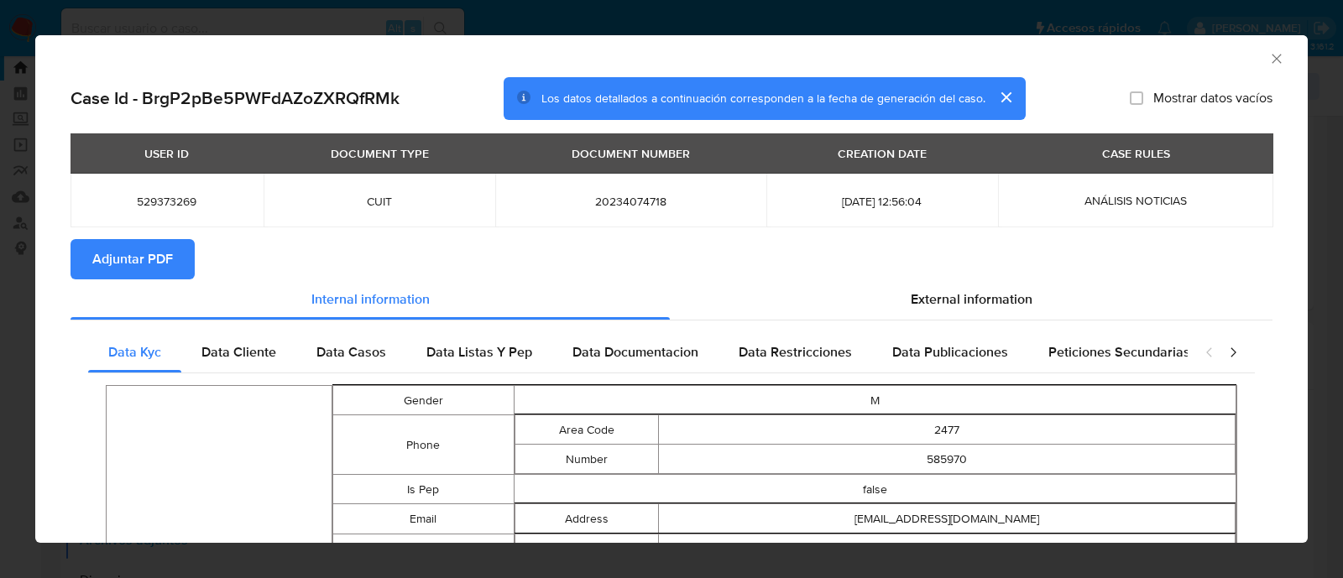
click at [153, 252] on span "Adjuntar PDF" at bounding box center [132, 259] width 81 height 37
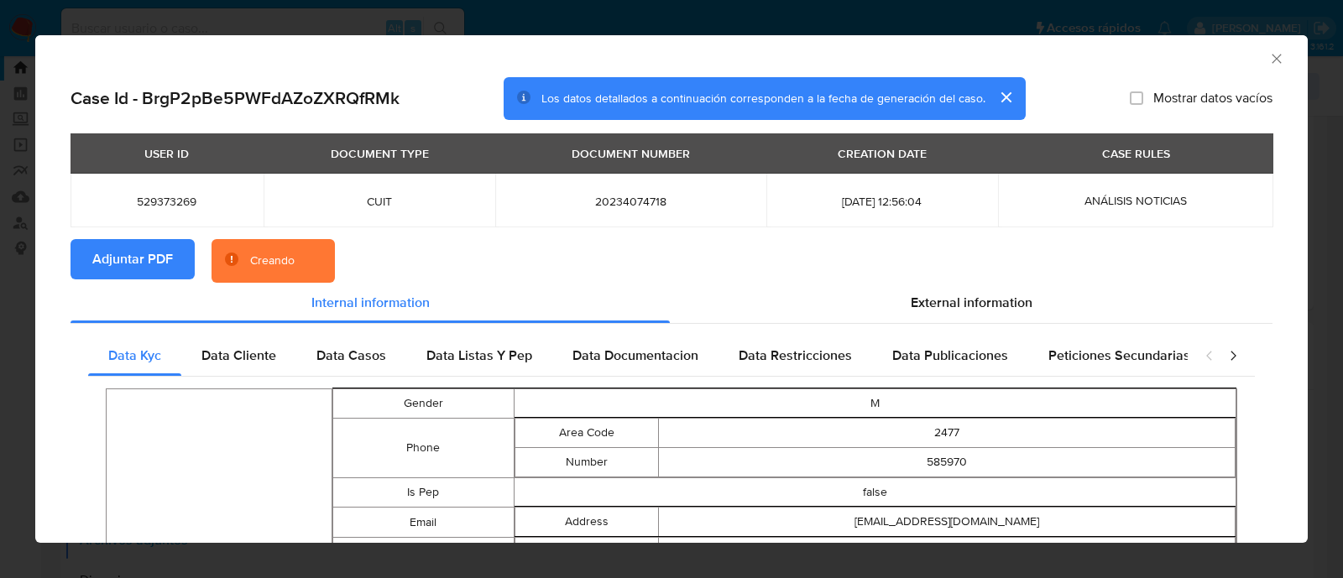
click at [165, 198] on span "529373269" at bounding box center [167, 201] width 153 height 15
copy span "529373269"
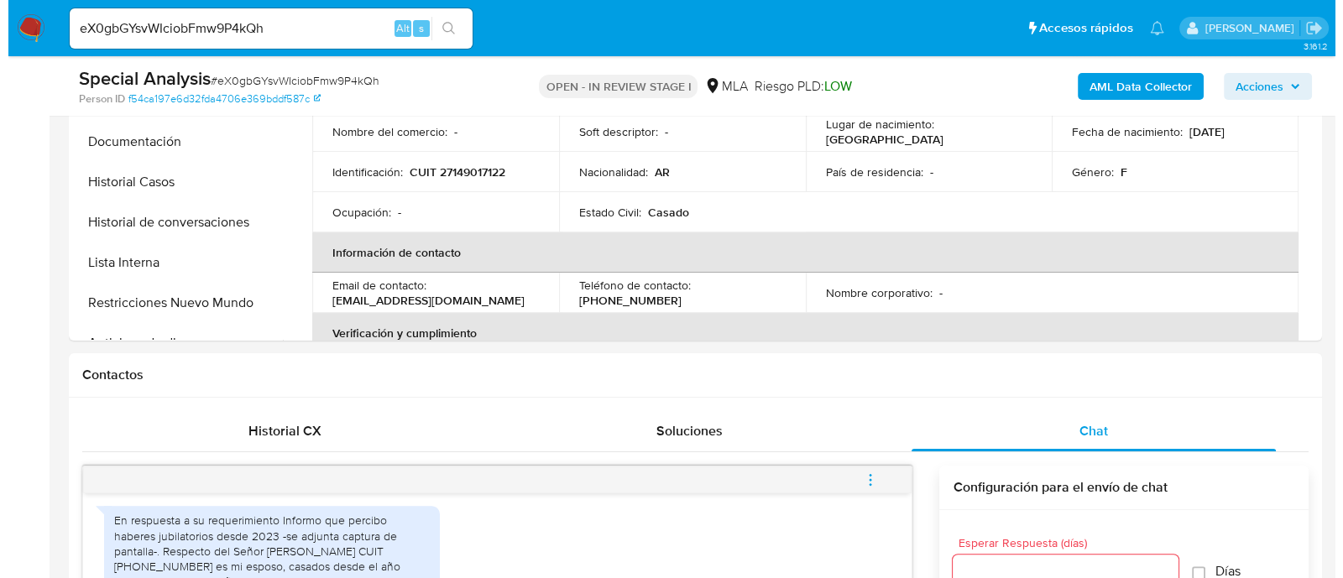
scroll to position [419, 0]
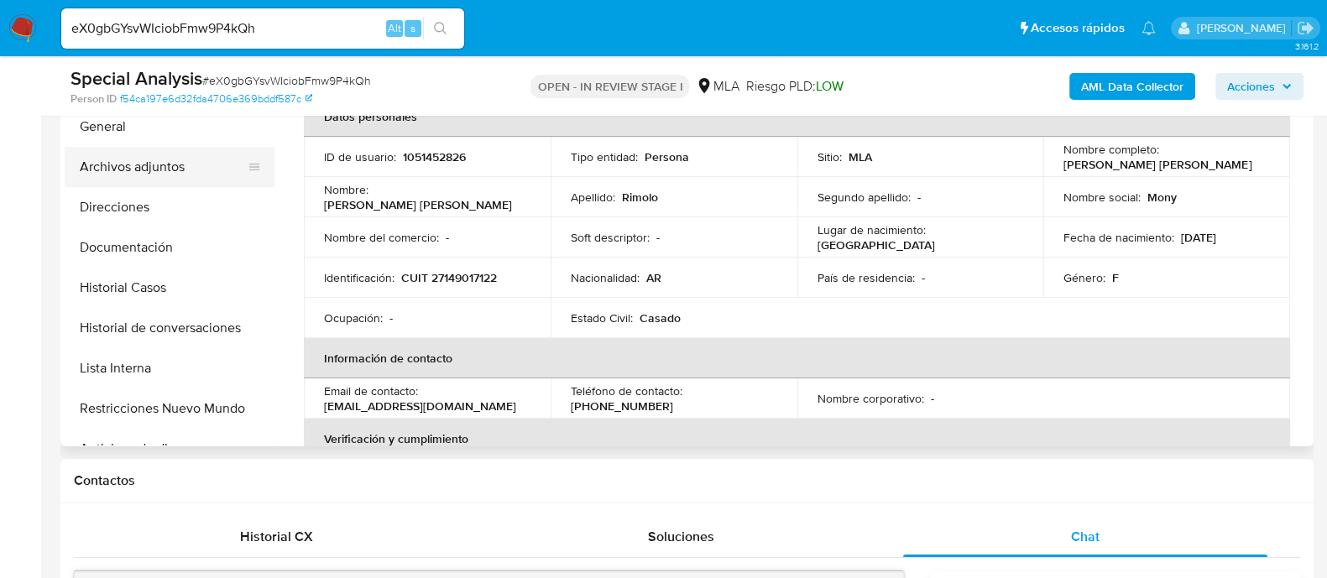
click at [211, 168] on button "Archivos adjuntos" at bounding box center [163, 167] width 196 height 40
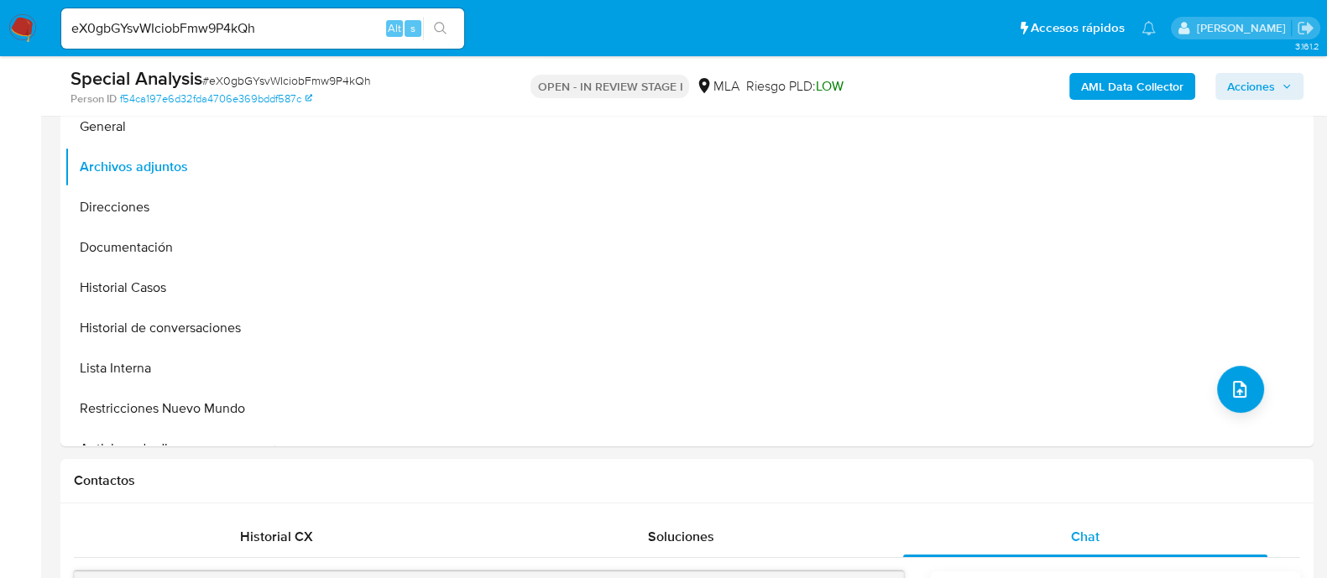
click at [1121, 106] on div "AML Data Collector Acciones" at bounding box center [1100, 85] width 406 height 39
click at [1119, 82] on b "AML Data Collector" at bounding box center [1132, 86] width 102 height 27
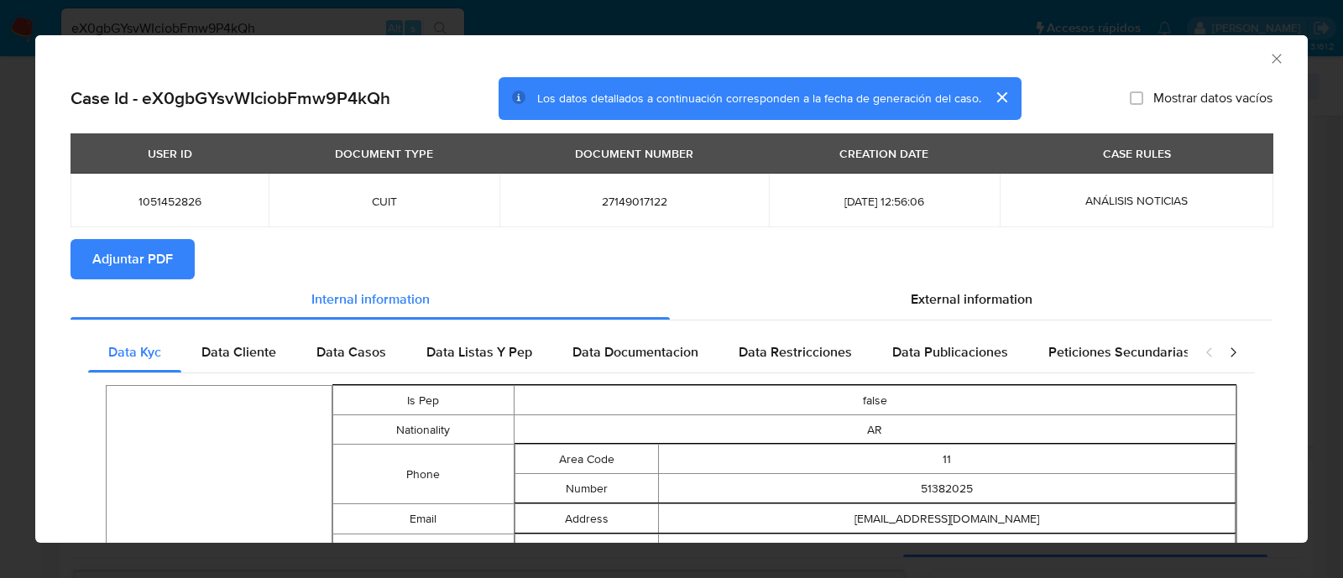
click at [140, 260] on span "Adjuntar PDF" at bounding box center [132, 259] width 81 height 37
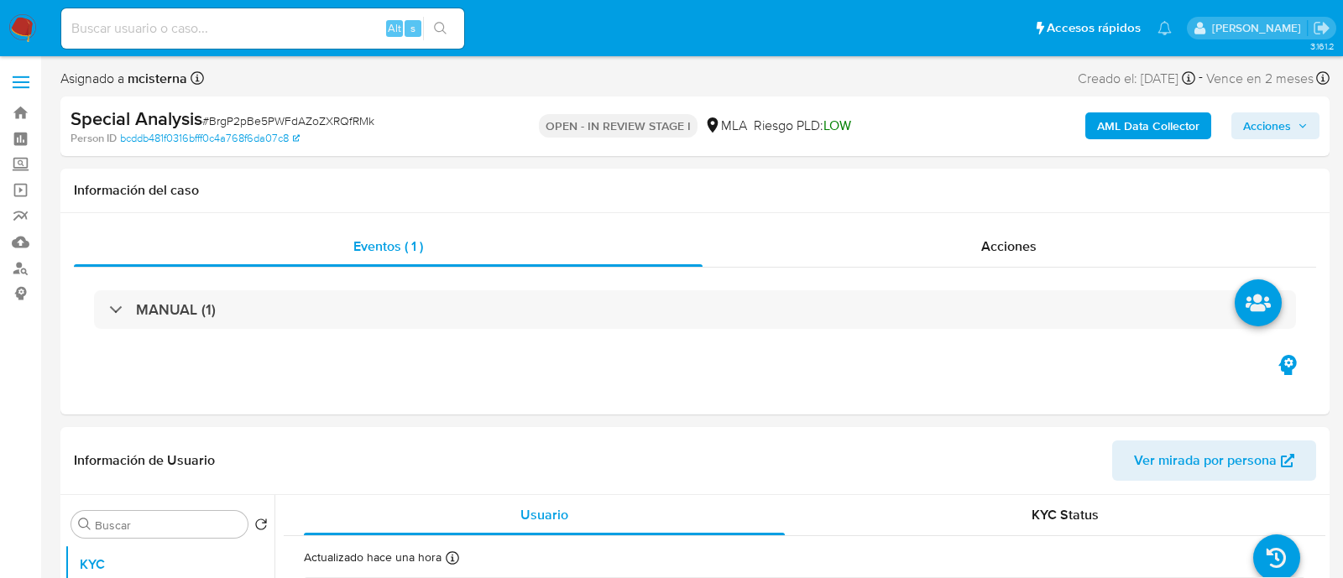
select select "10"
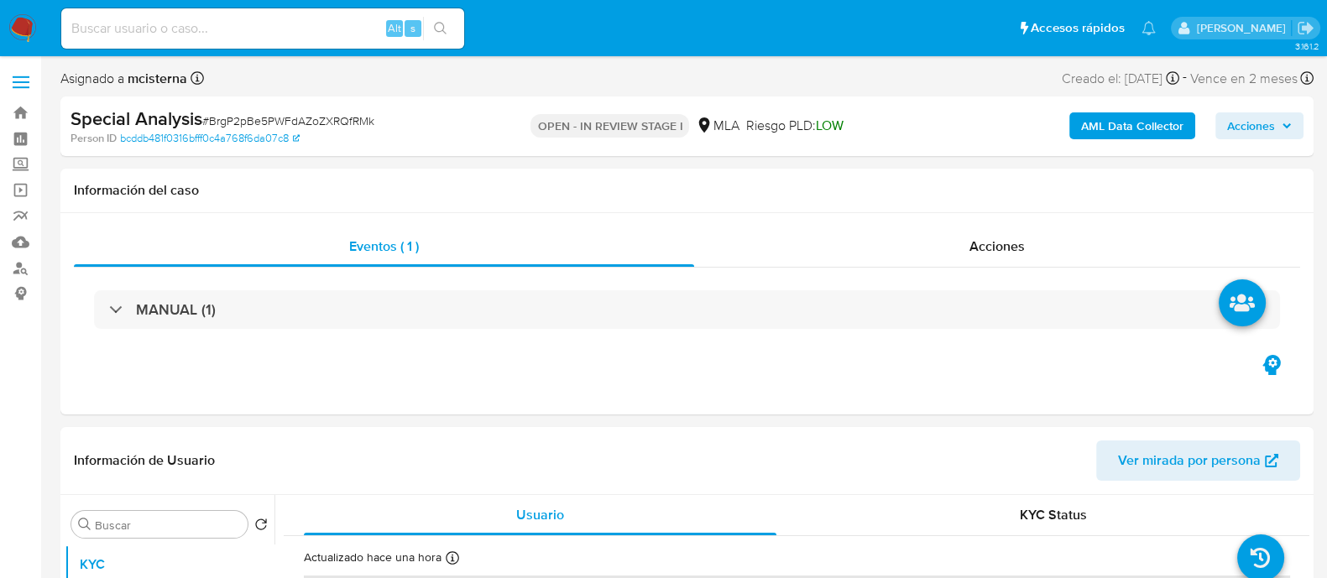
click at [241, 25] on input at bounding box center [262, 29] width 403 height 22
paste input "20266626828"
type input "20266626828"
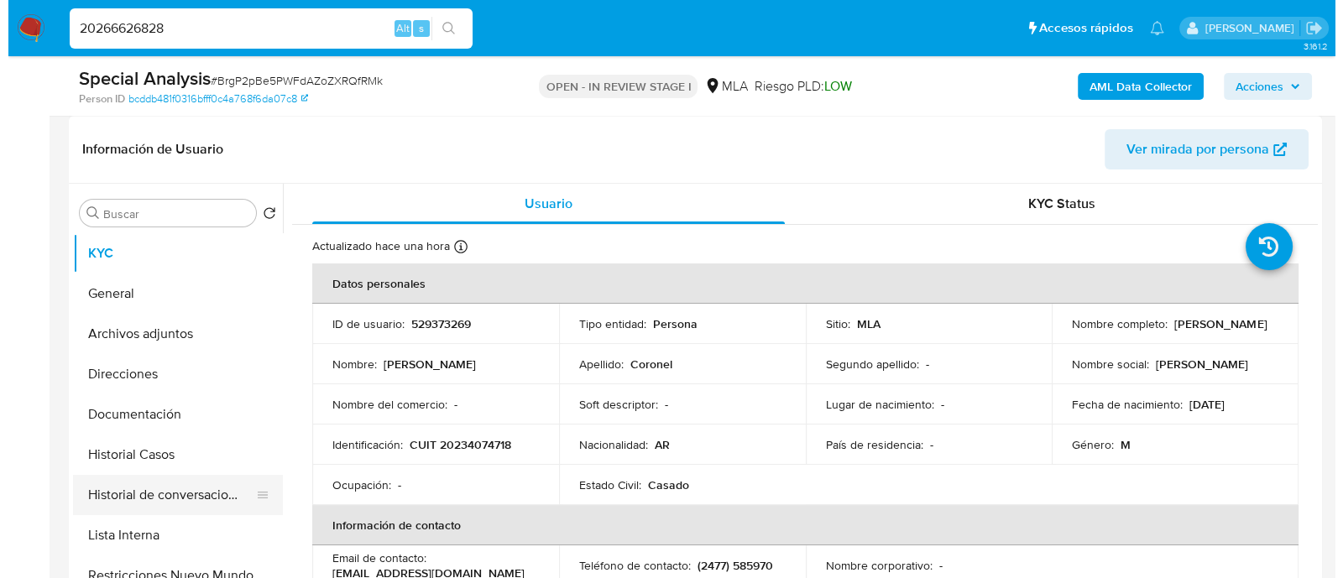
scroll to position [315, 0]
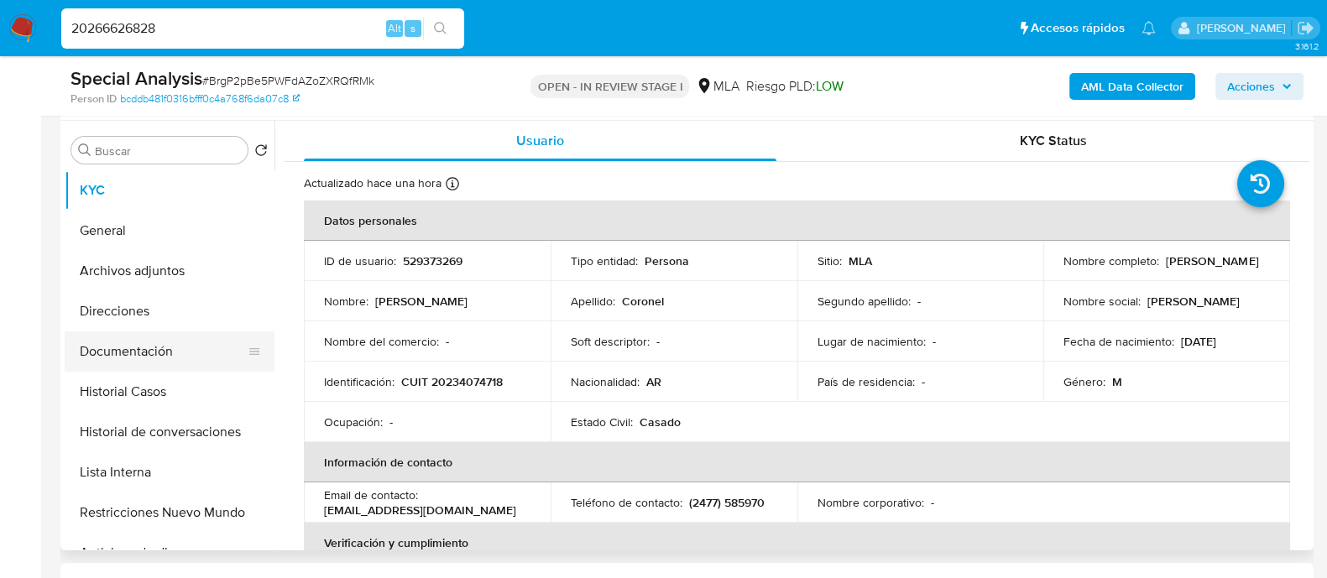
click at [171, 431] on button "Historial de conversaciones" at bounding box center [170, 432] width 210 height 40
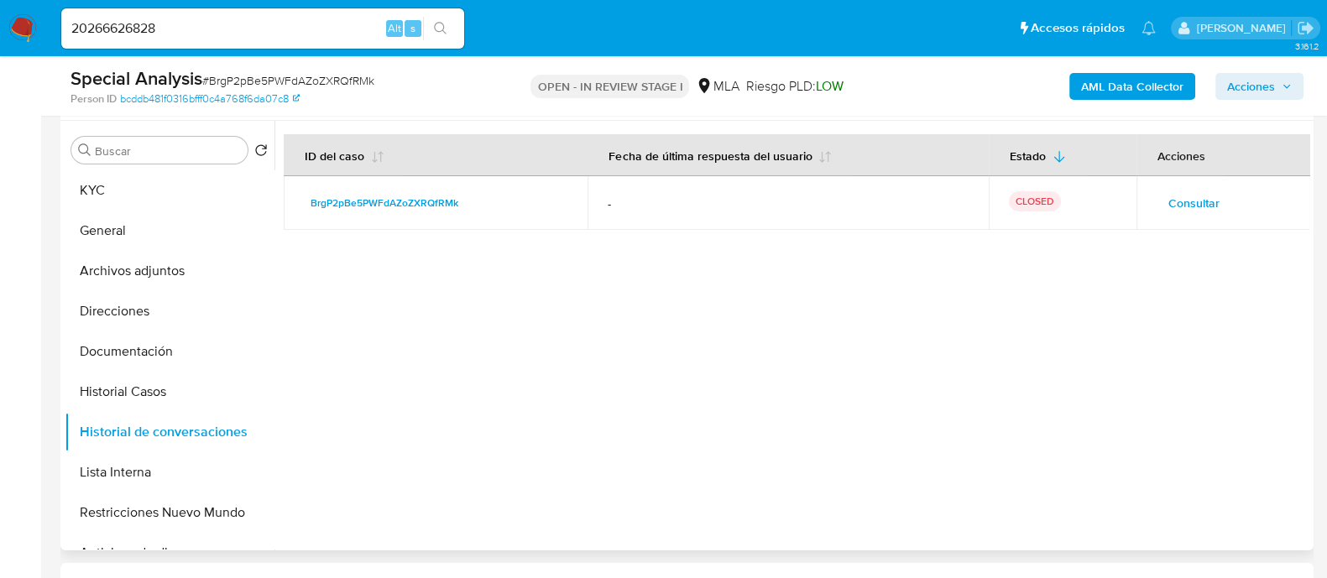
click at [1207, 211] on span "Consultar" at bounding box center [1193, 202] width 51 height 23
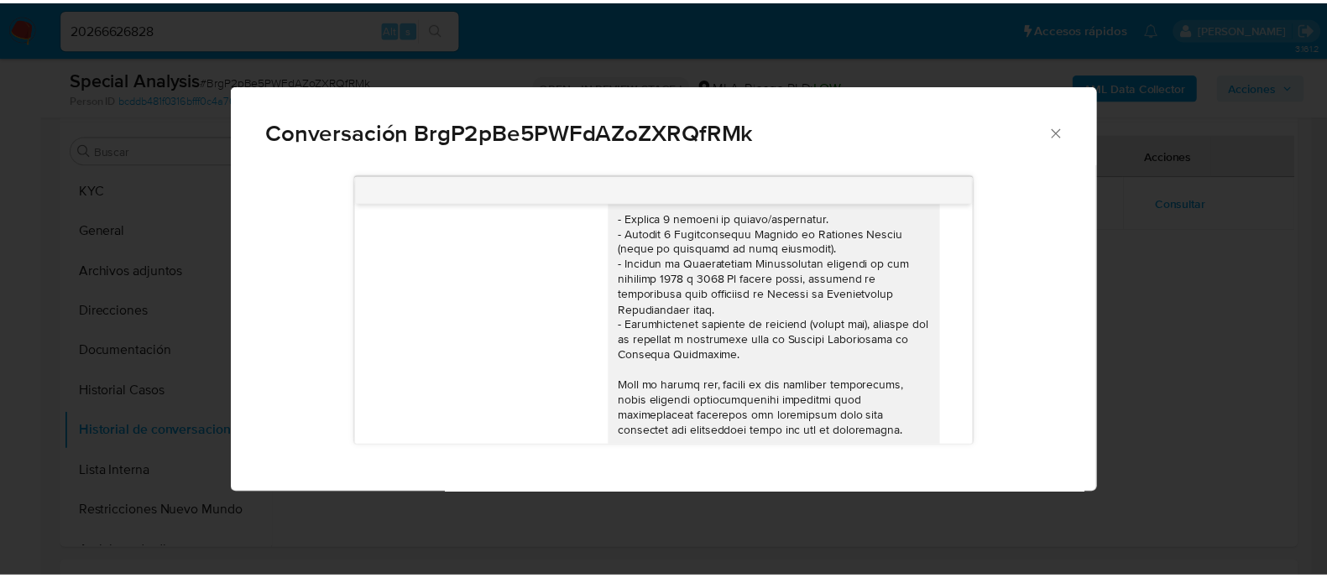
scroll to position [419, 0]
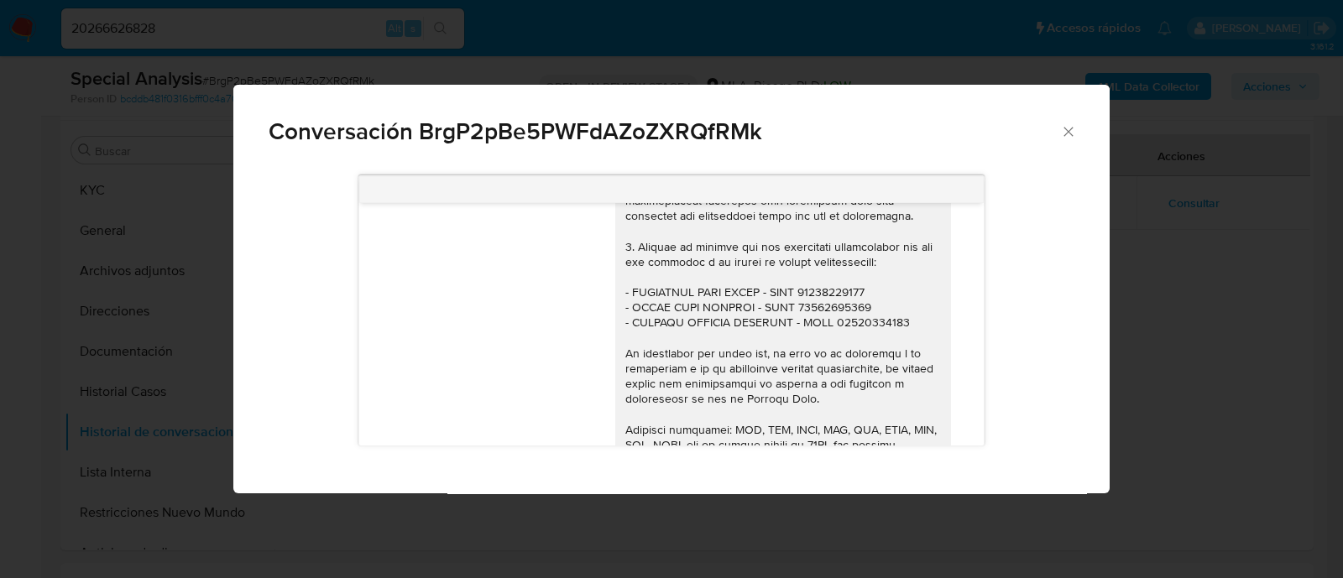
click at [1070, 138] on icon "Cerrar" at bounding box center [1068, 131] width 17 height 17
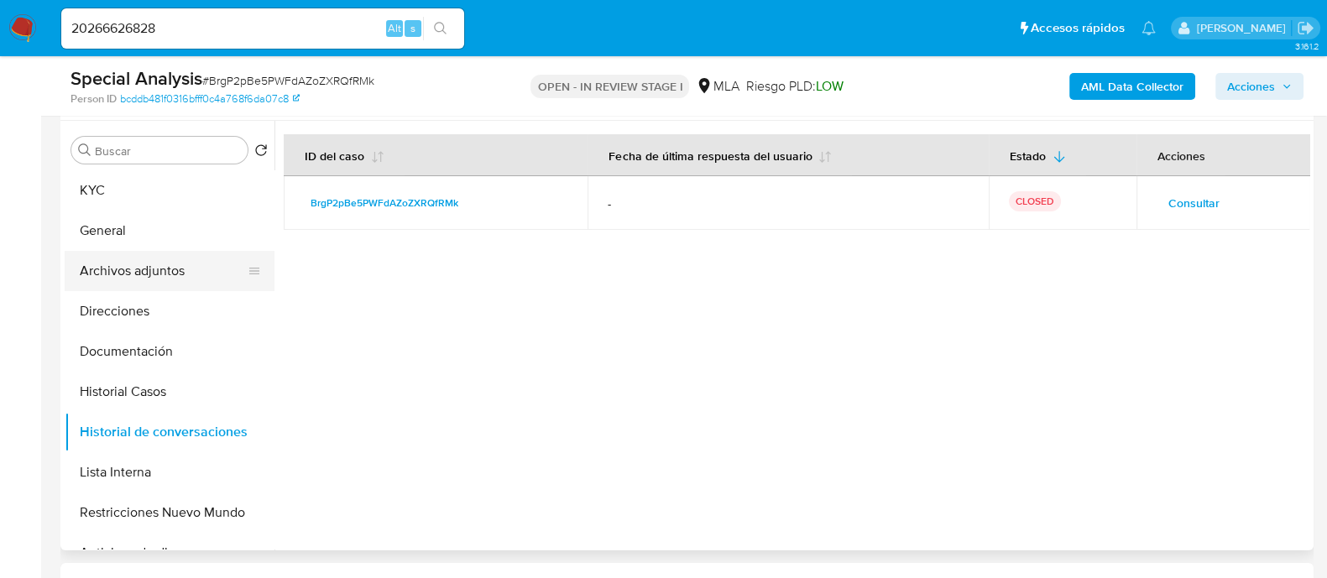
click at [99, 266] on button "Archivos adjuntos" at bounding box center [163, 271] width 196 height 40
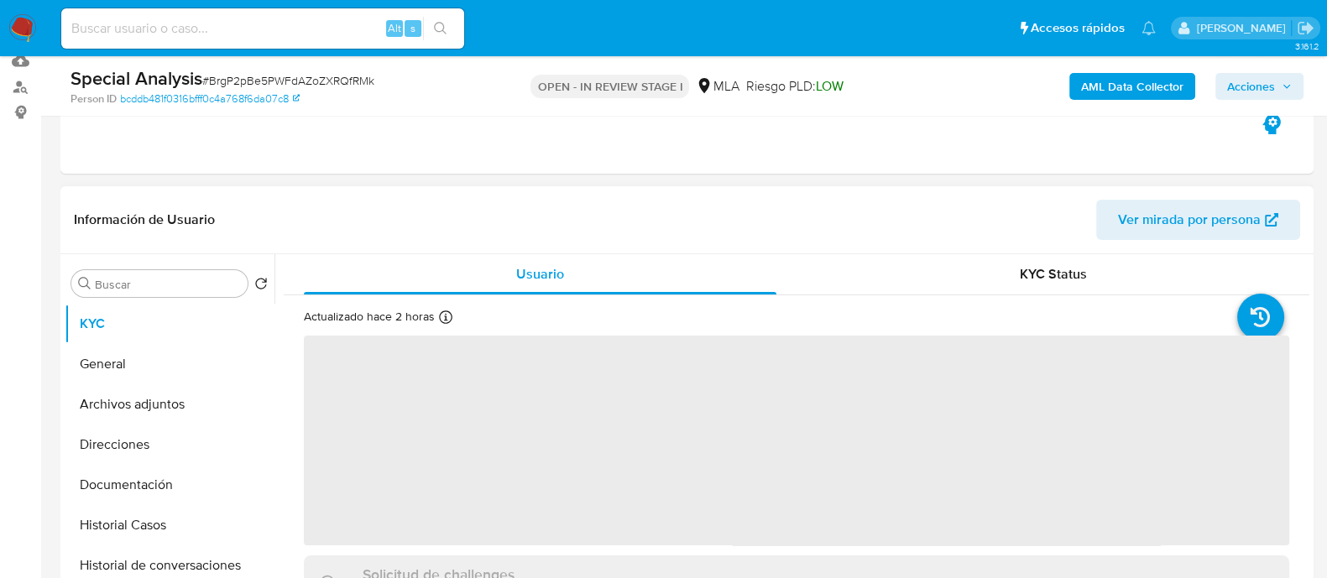
scroll to position [419, 0]
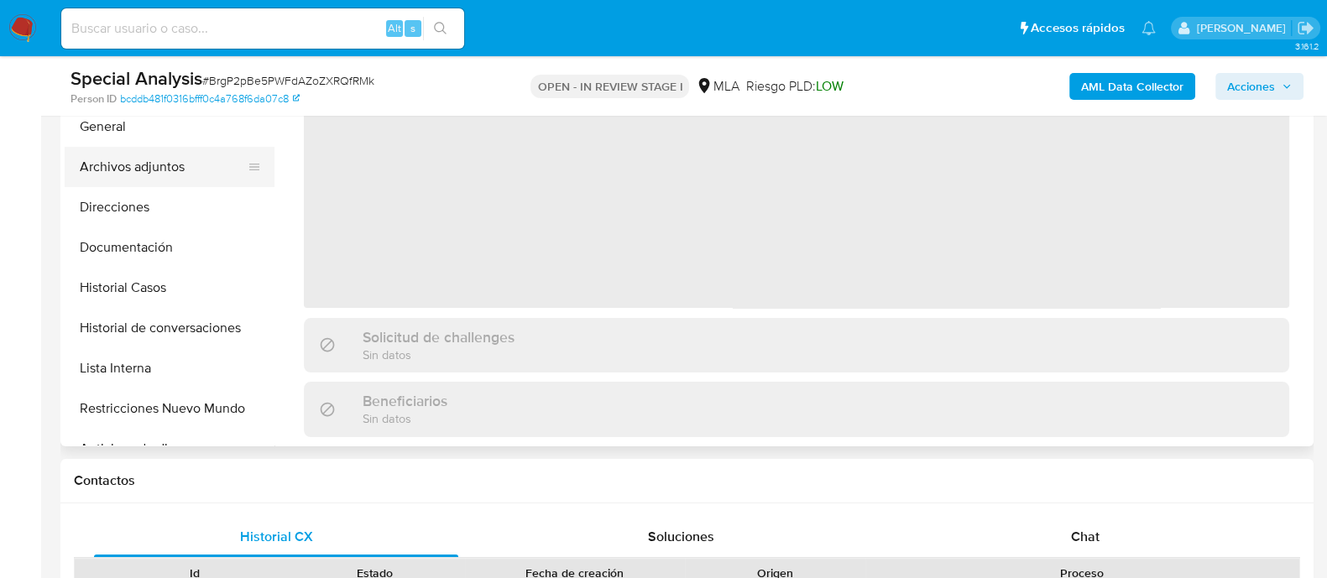
select select "10"
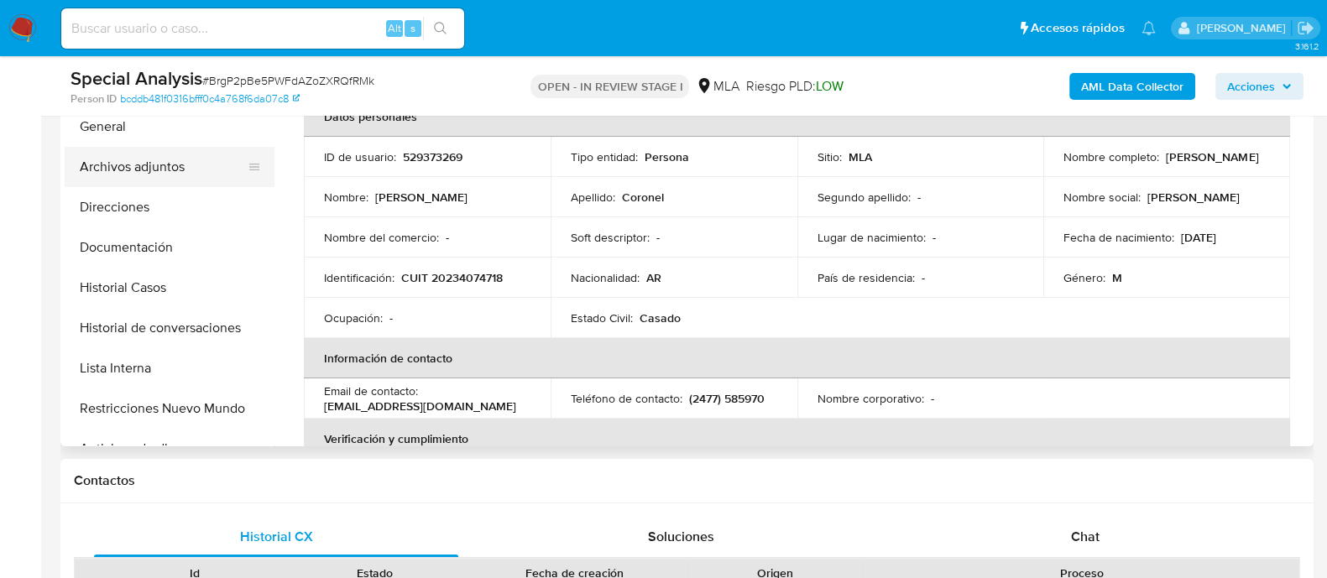
click at [204, 165] on button "Archivos adjuntos" at bounding box center [163, 167] width 196 height 40
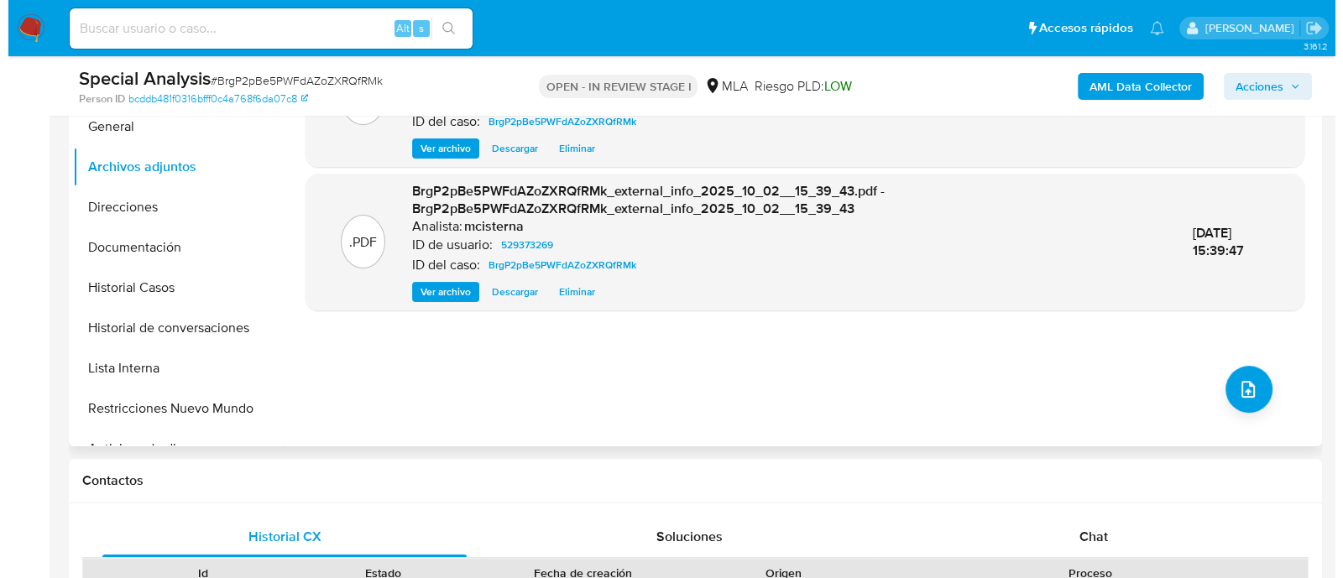
scroll to position [315, 0]
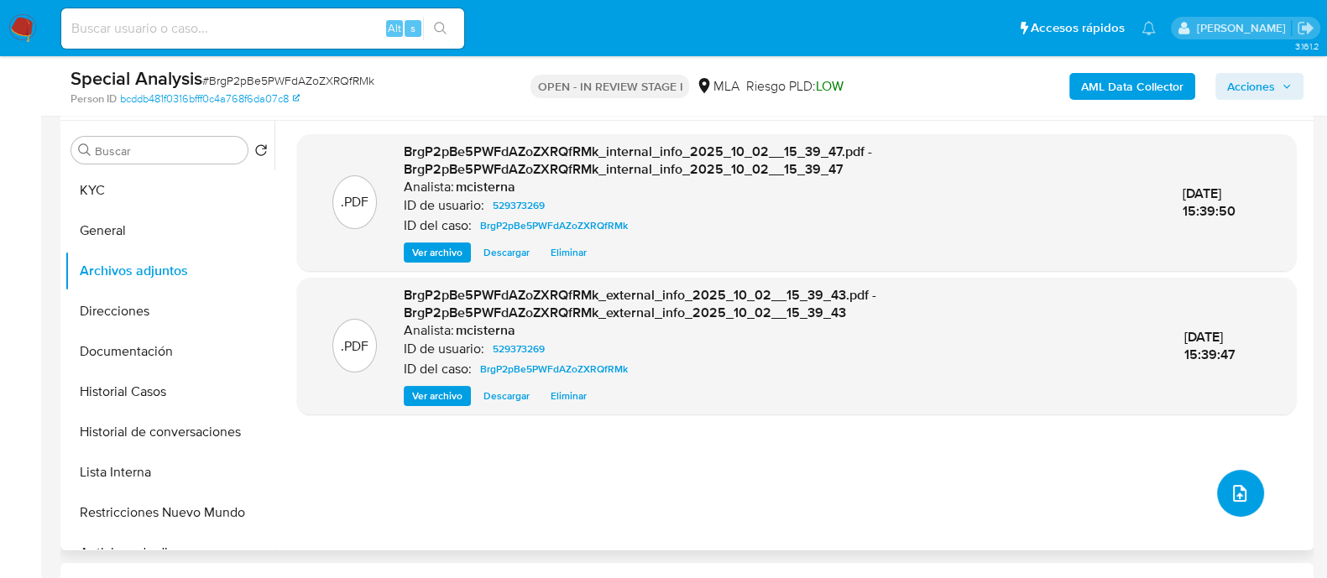
click at [1239, 493] on icon "upload-file" at bounding box center [1239, 493] width 13 height 17
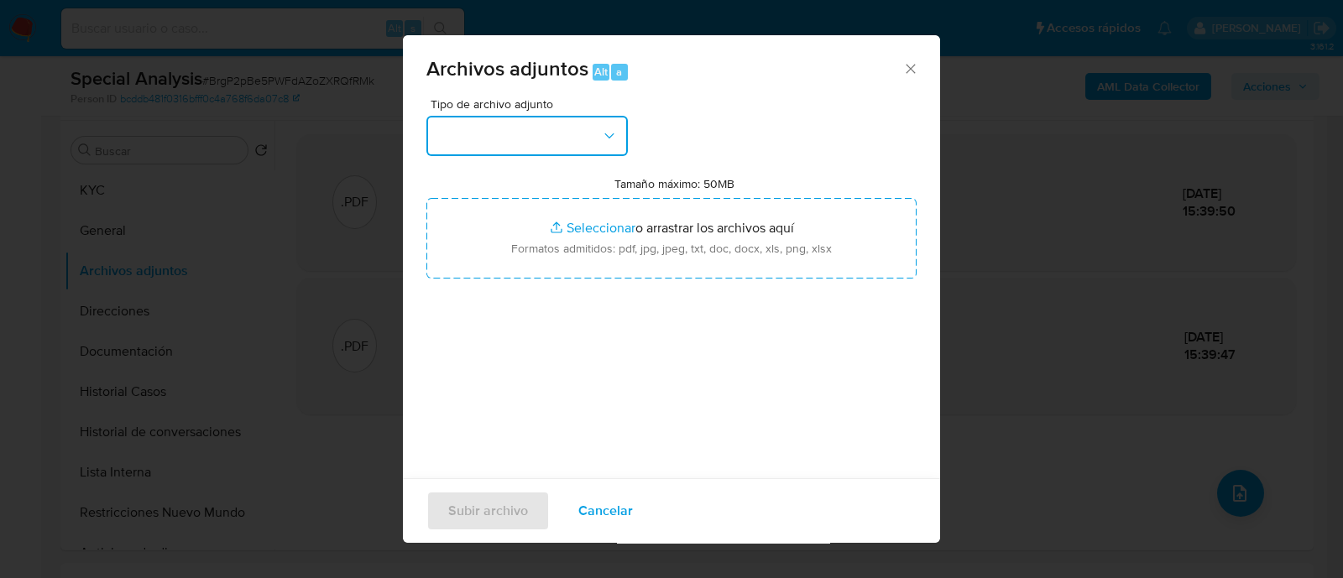
click at [536, 140] on button "button" at bounding box center [526, 136] width 201 height 40
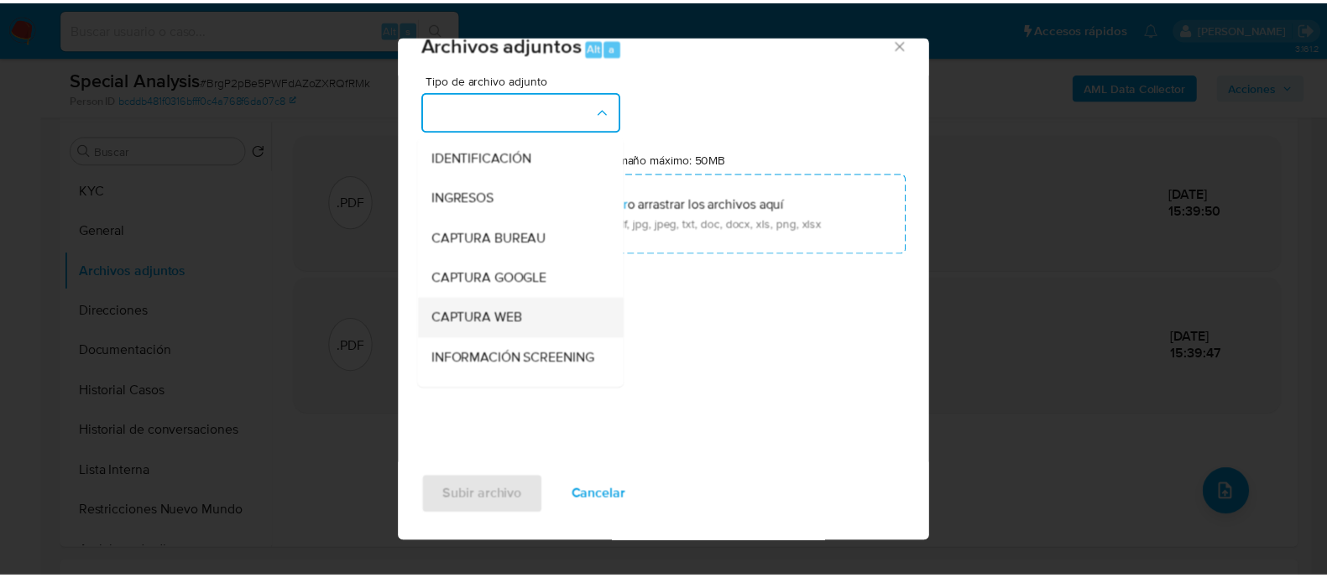
scroll to position [209, 0]
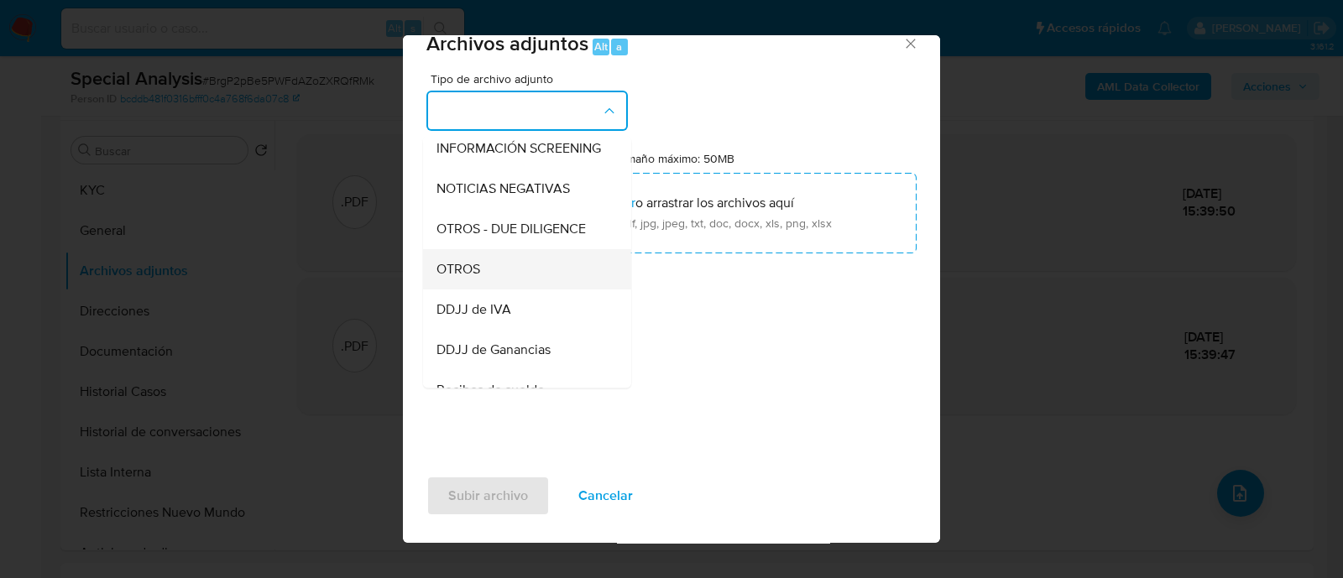
click at [534, 273] on div "OTROS" at bounding box center [521, 269] width 171 height 40
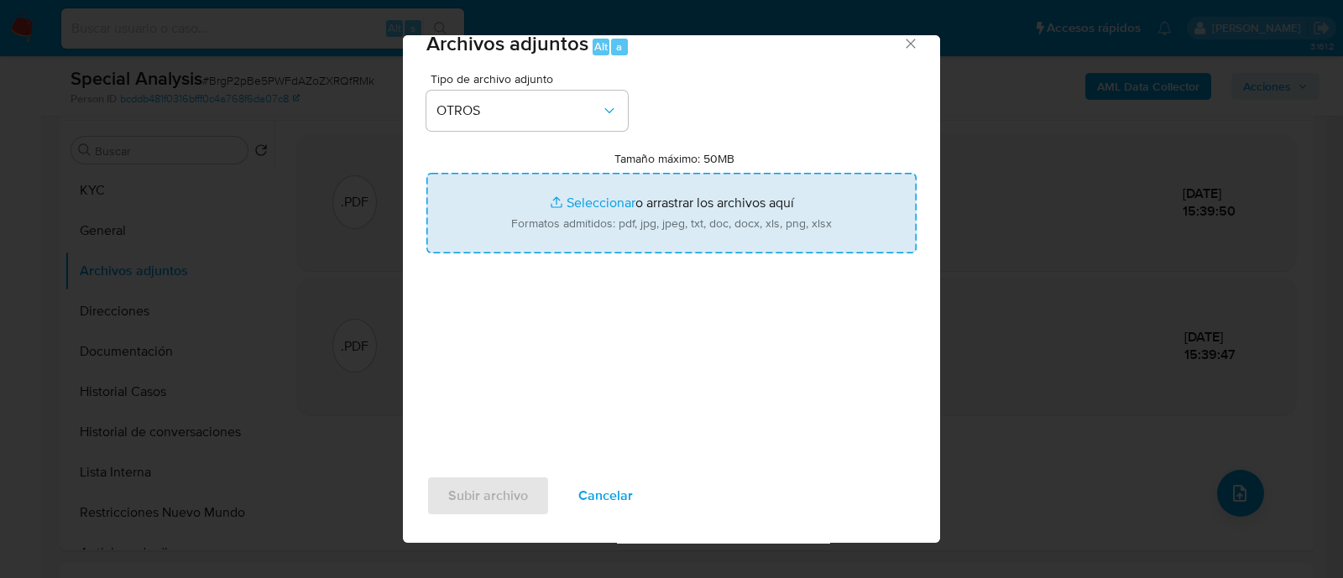
click at [775, 207] on input "Tamaño máximo: 50MB Seleccionar archivos" at bounding box center [671, 213] width 490 height 81
type input "C:\fakepath\Caselog BrgP2pBe5PWFdAZoZXRQfRMk_2025_10_02_14_06_58.docx"
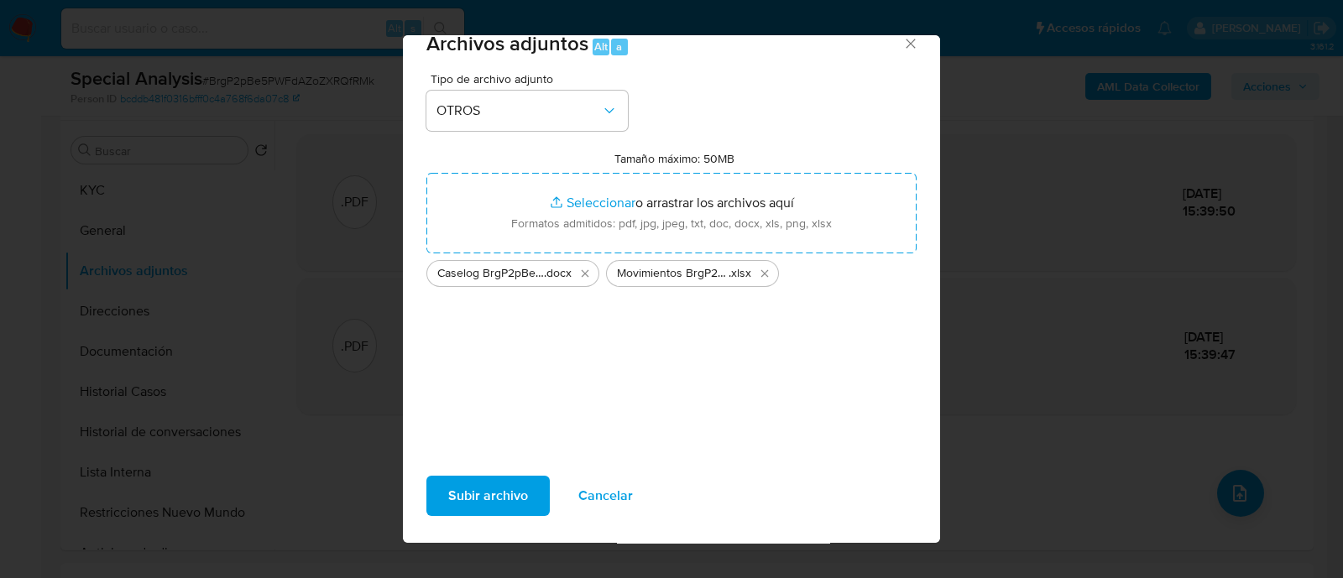
click at [496, 492] on span "Subir archivo" at bounding box center [488, 495] width 80 height 37
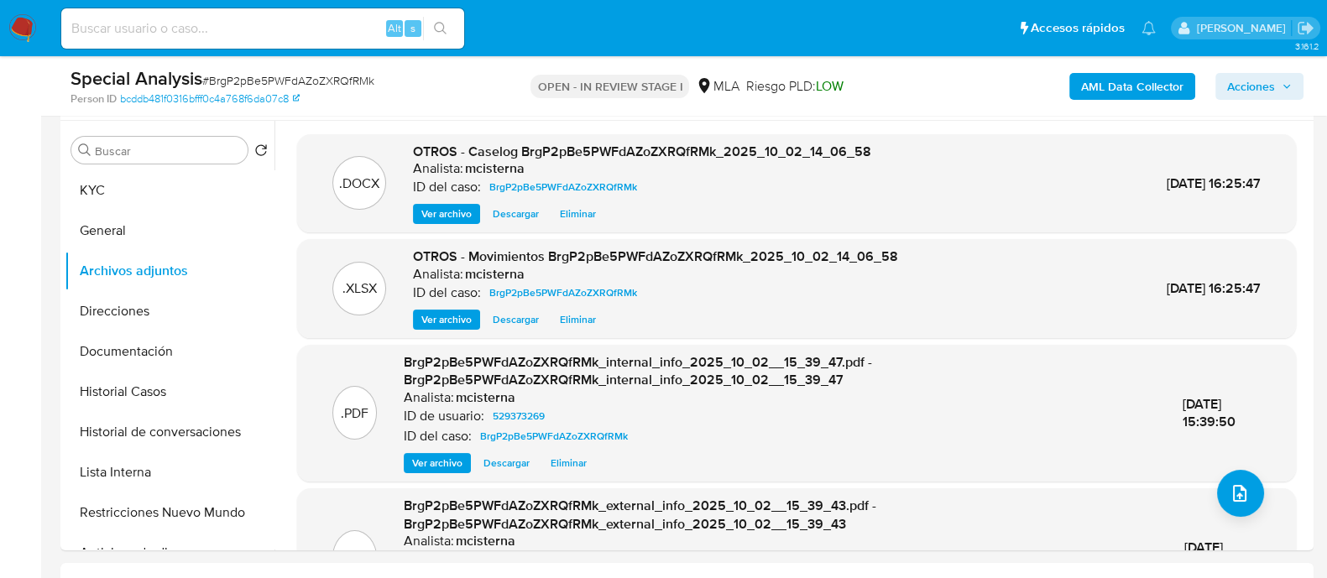
click at [1285, 81] on icon "button" at bounding box center [1286, 86] width 10 height 10
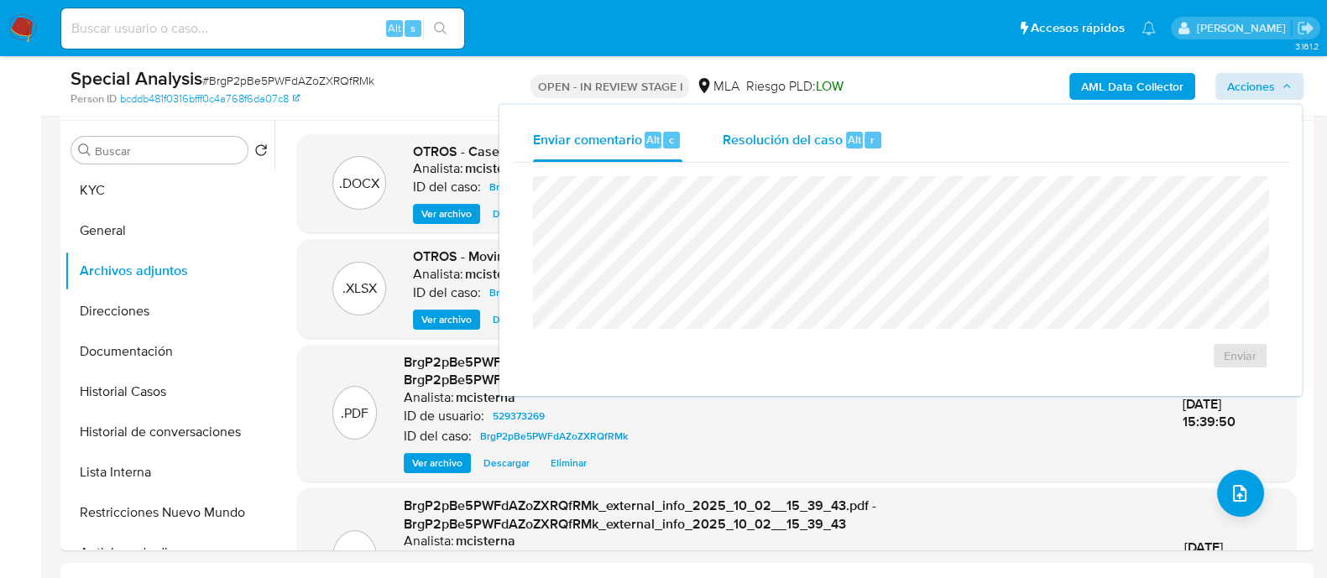
click at [775, 129] on span "Resolución del caso" at bounding box center [782, 138] width 120 height 19
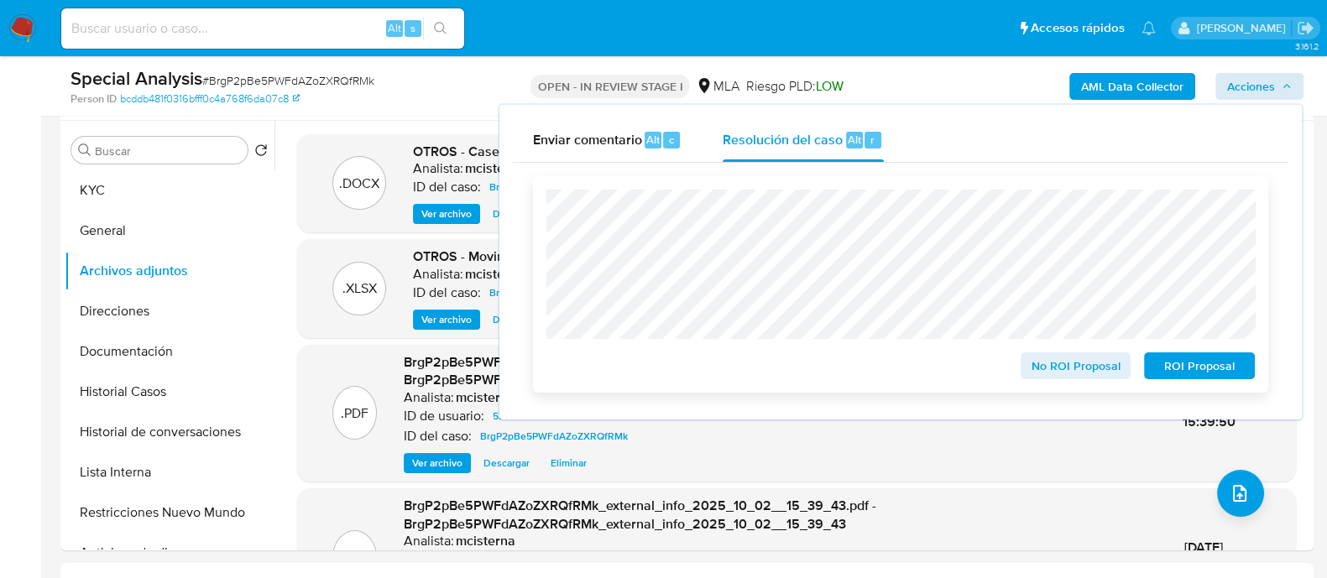
click at [1201, 366] on span "ROI Proposal" at bounding box center [1198, 365] width 87 height 23
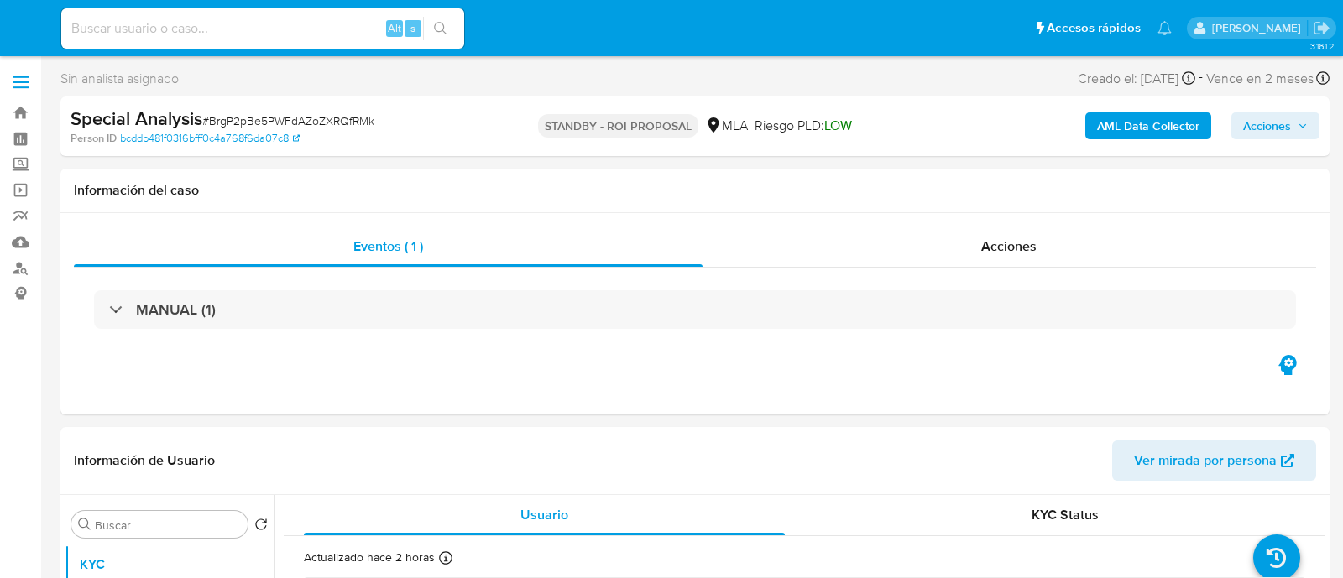
select select "10"
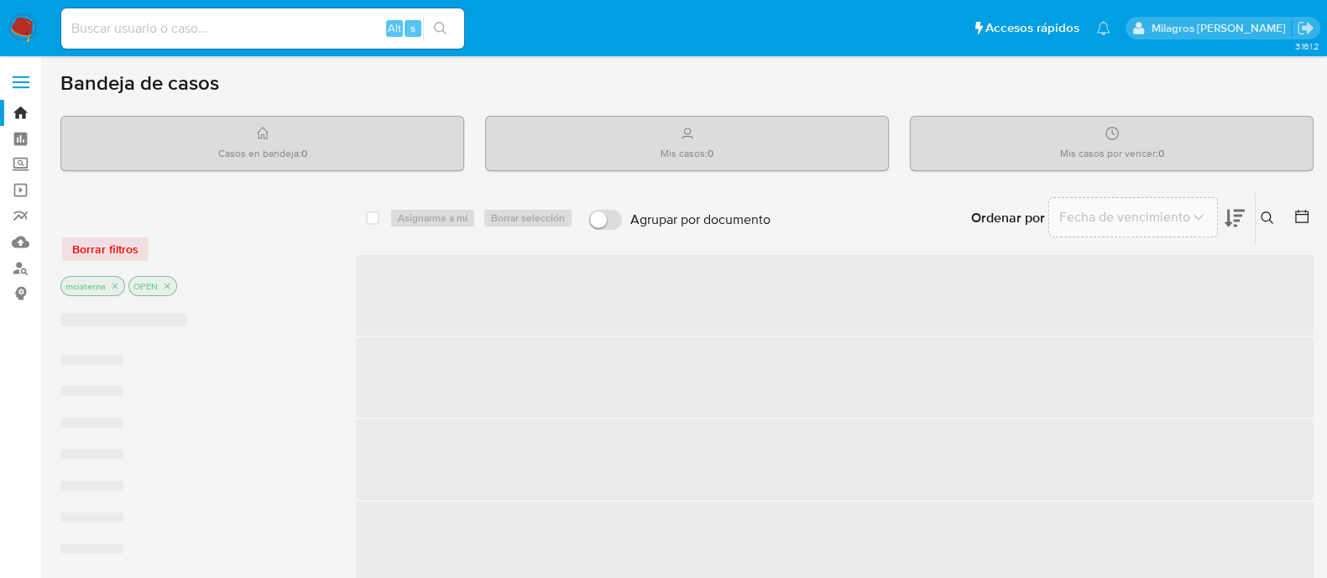
click at [279, 22] on input at bounding box center [262, 29] width 403 height 22
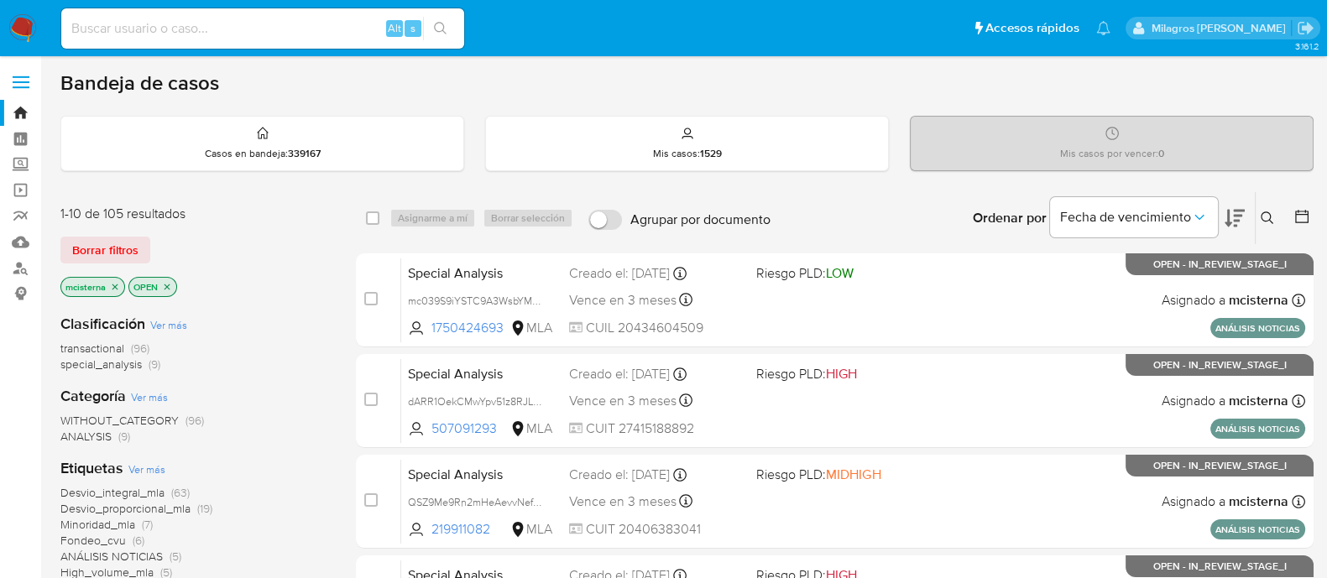
click at [329, 27] on input at bounding box center [262, 29] width 403 height 22
paste input "BrgP2pBe5PWFdAZoZXRQfRMk"
click at [326, 30] on input "BrgP2pBe5PWFdAZoZXRQfRMk" at bounding box center [262, 29] width 403 height 22
click at [458, 27] on input "BrgP2pBe5PWFdAZoZXRQfRMk" at bounding box center [262, 29] width 403 height 22
type input "BrgP2pBe5PWFdAZoZXRQfRMk"
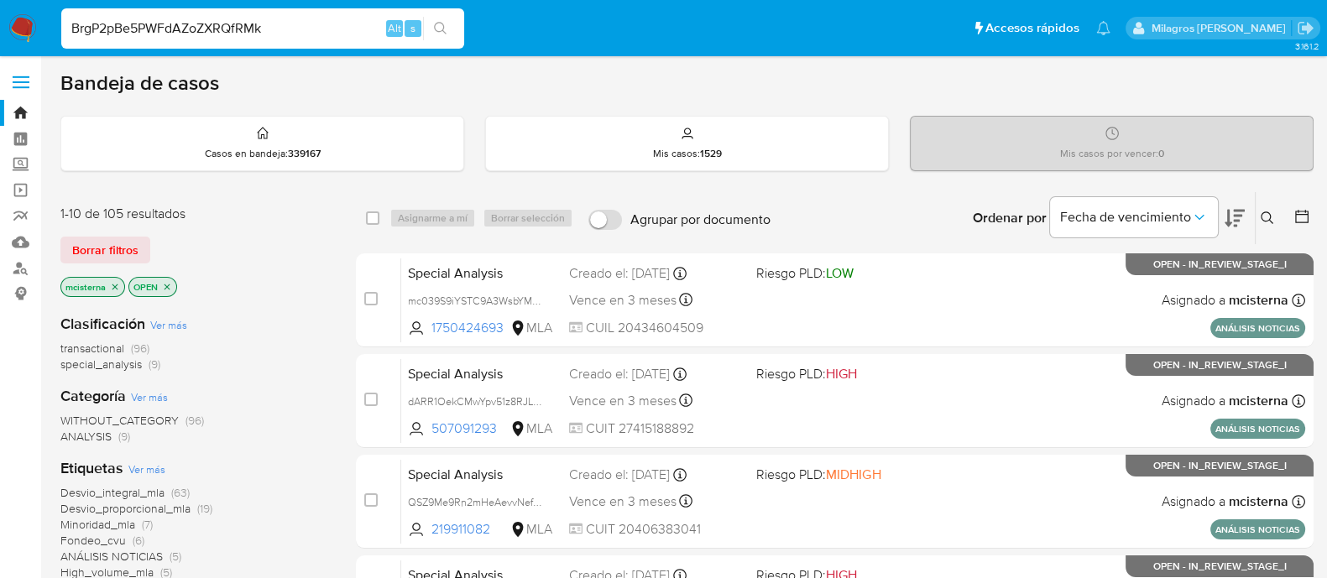
click at [438, 27] on icon "search-icon" at bounding box center [440, 28] width 13 height 13
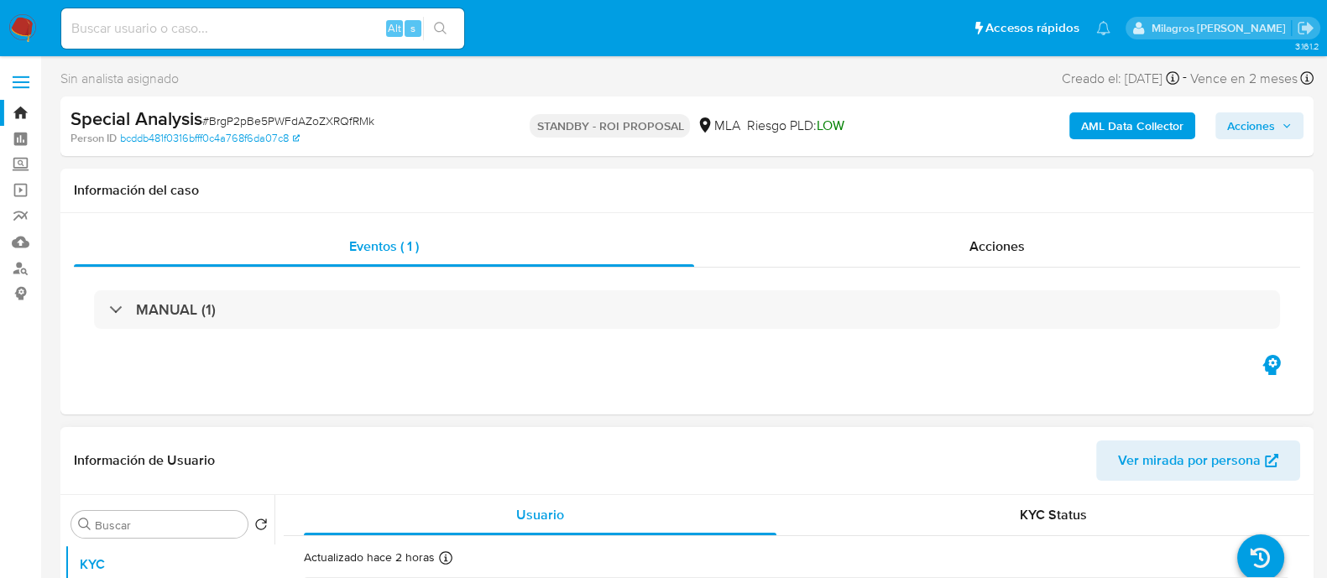
select select "10"
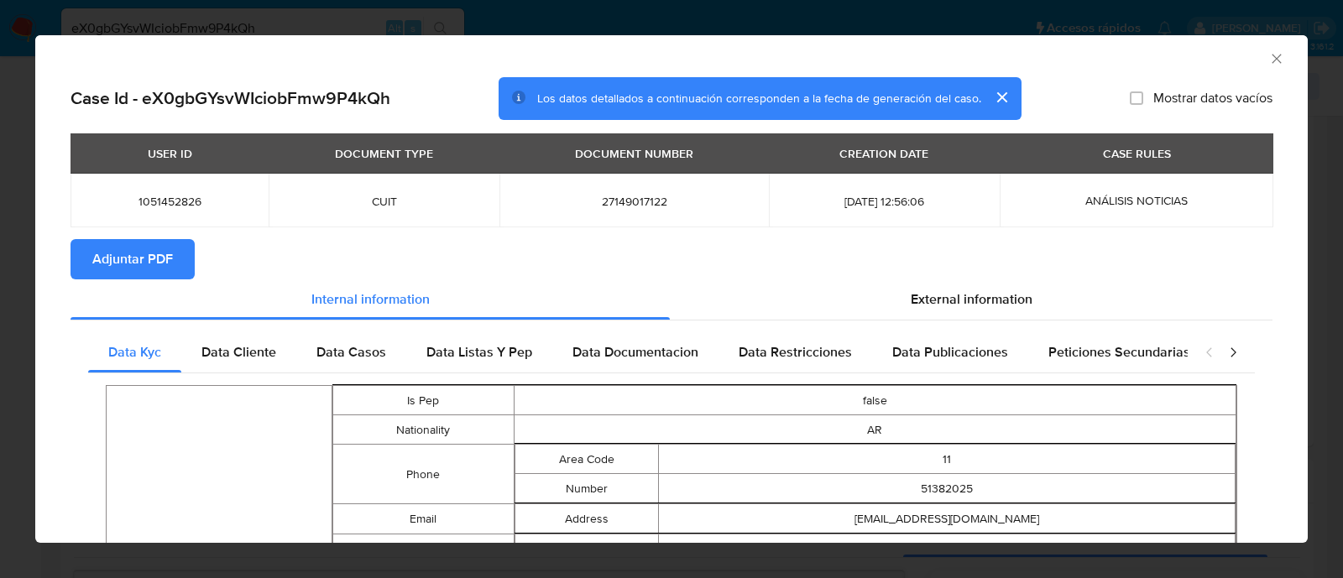
scroll to position [831, 0]
click at [168, 201] on span "1051452826" at bounding box center [170, 201] width 158 height 15
copy span "1051452826"
click at [1268, 61] on icon "Cerrar ventana" at bounding box center [1276, 58] width 17 height 17
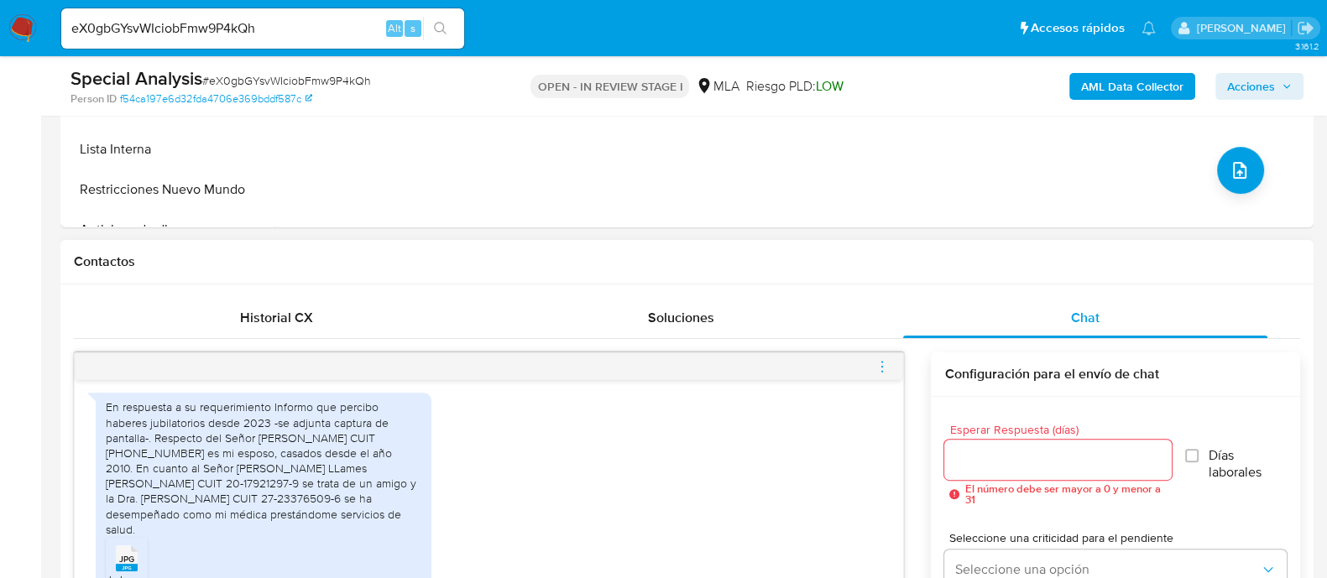
scroll to position [838, 0]
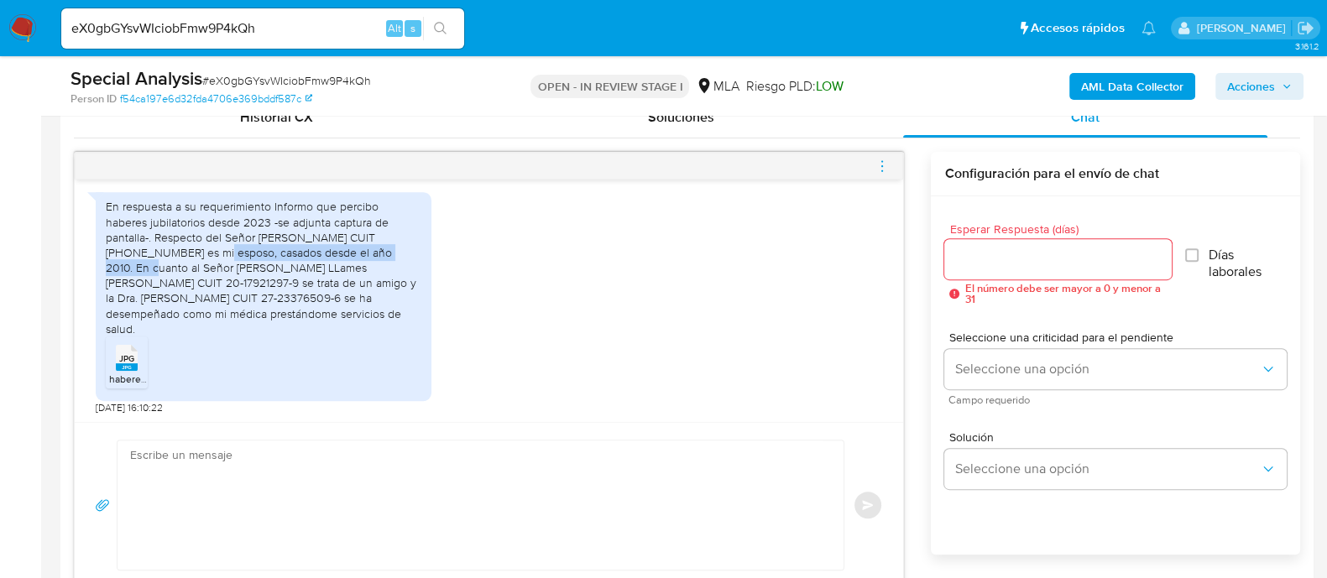
drag, startPoint x: 105, startPoint y: 266, endPoint x: 320, endPoint y: 263, distance: 214.8
click at [320, 263] on div "En respuesta a su requerimiento Informo que percibo haberes jubilatorios desde …" at bounding box center [264, 268] width 316 height 138
copy div "es mi esposo, casados desde el año 2010."
drag, startPoint x: 330, startPoint y: 280, endPoint x: 141, endPoint y: 291, distance: 189.1
click at [141, 291] on div "En respuesta a su requerimiento Informo que percibo haberes jubilatorios desde …" at bounding box center [264, 268] width 316 height 138
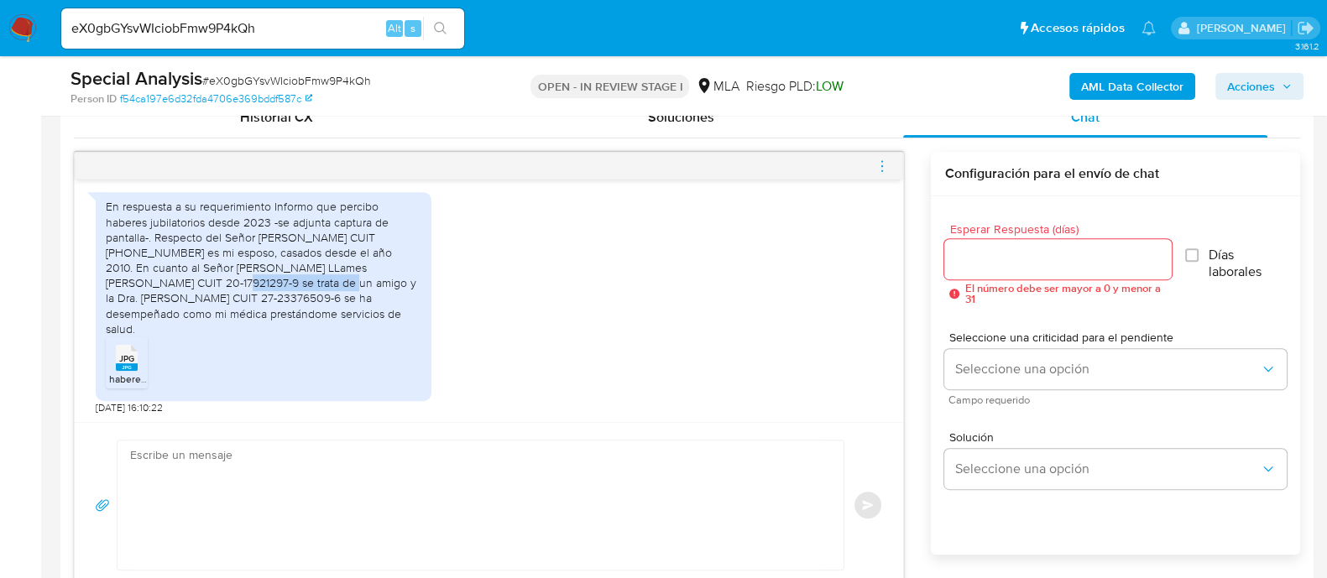
copy div "se trata de un amigo"
drag, startPoint x: 104, startPoint y: 312, endPoint x: 149, endPoint y: 321, distance: 45.4
click at [149, 321] on div "En respuesta a su requerimiento Informo que percibo haberes jubilatorios desde …" at bounding box center [264, 296] width 336 height 209
copy div "se ha desempeñado como mi médica prestándome servicios de salud"
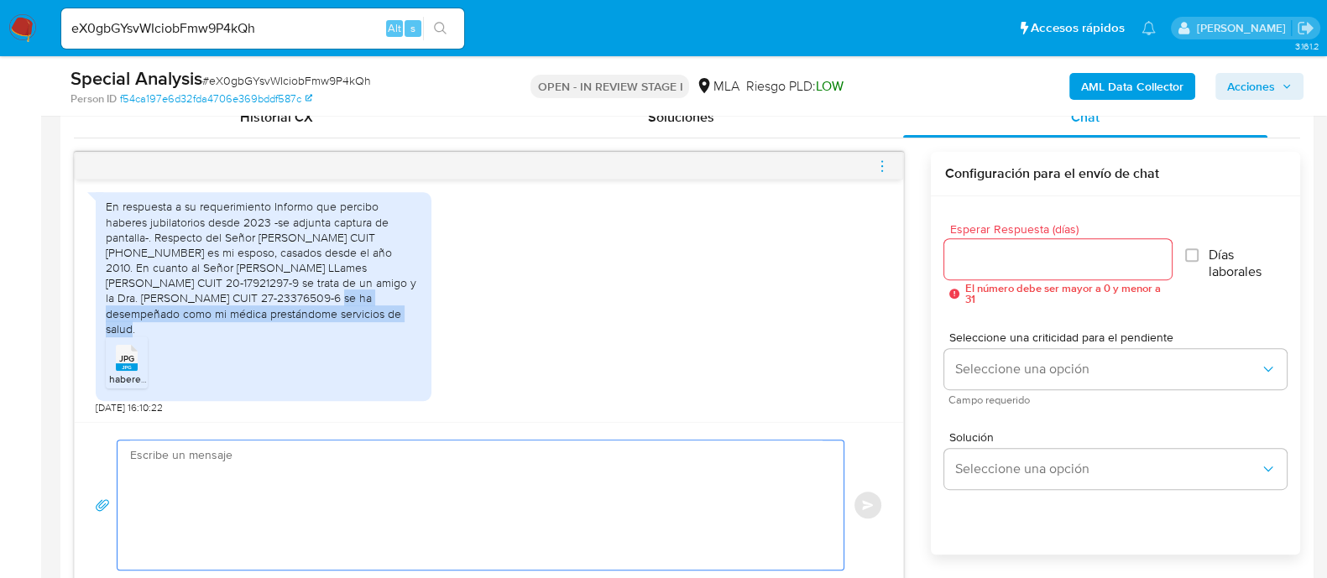
click at [692, 498] on textarea at bounding box center [476, 505] width 692 height 129
paste textarea "Hola Muchas gracias por tu respuesta. Confirmamos recepción de la documentación…"
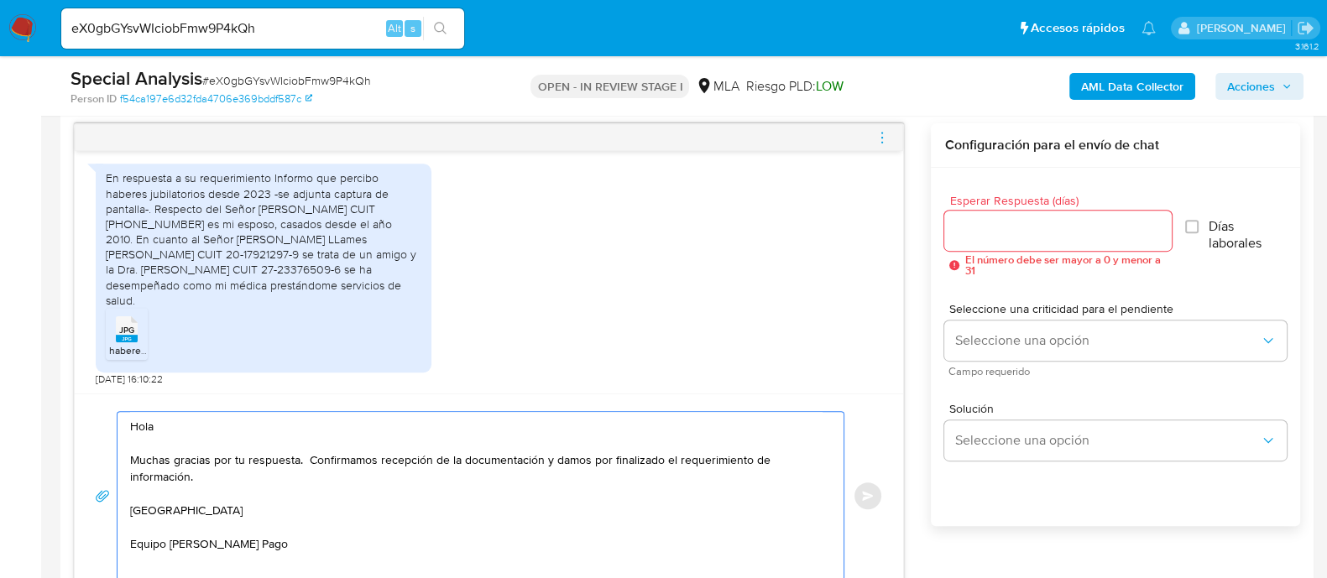
scroll to position [6, 0]
type textarea "Hola Muchas gracias por tu respuesta. Confirmamos recepción de la documentación…"
click at [138, 349] on span "haberes.jpg" at bounding box center [136, 350] width 54 height 14
click at [1069, 233] on input "Esperar Respuesta (días)" at bounding box center [1057, 231] width 227 height 22
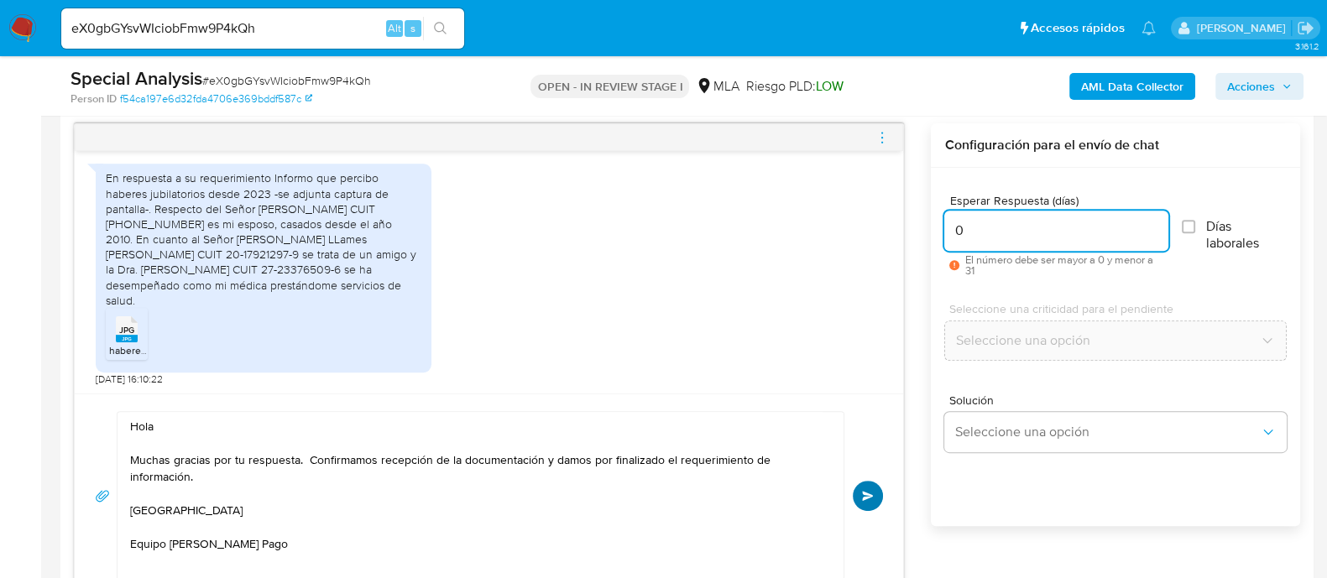
type input "0"
click at [864, 509] on button "Enviar" at bounding box center [868, 496] width 30 height 30
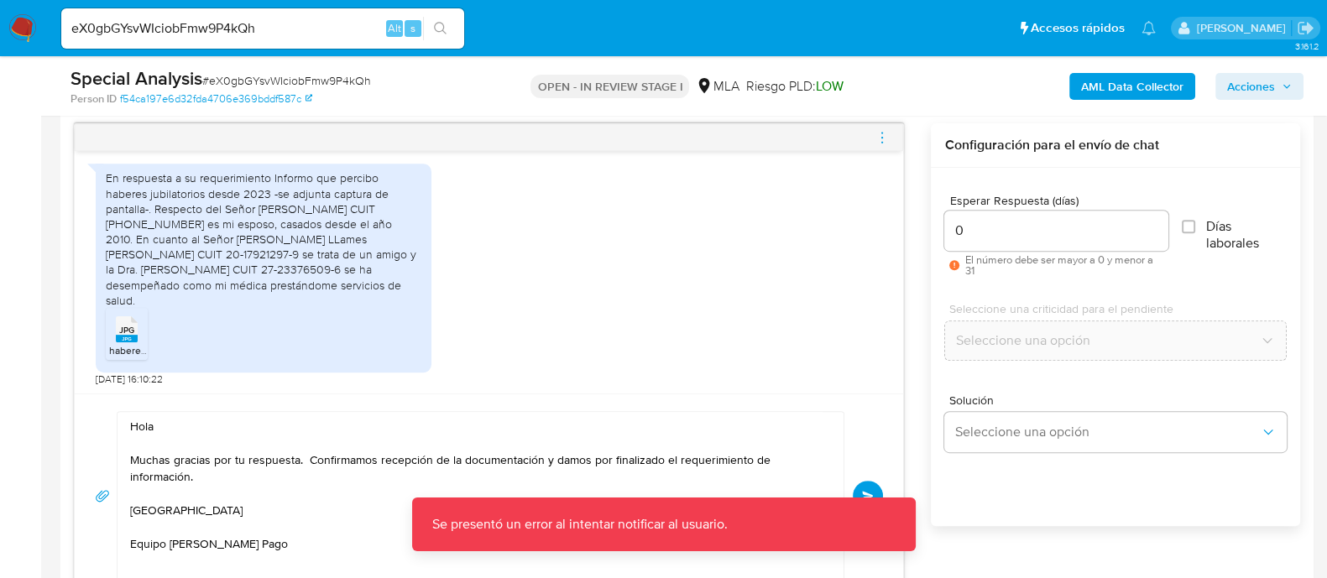
scroll to position [12, 0]
drag, startPoint x: 273, startPoint y: 554, endPoint x: 123, endPoint y: 431, distance: 193.2
click at [123, 431] on div "Hola Muchas gracias por tu respuesta. Confirmamos recepción de la documentación…" at bounding box center [475, 496] width 717 height 168
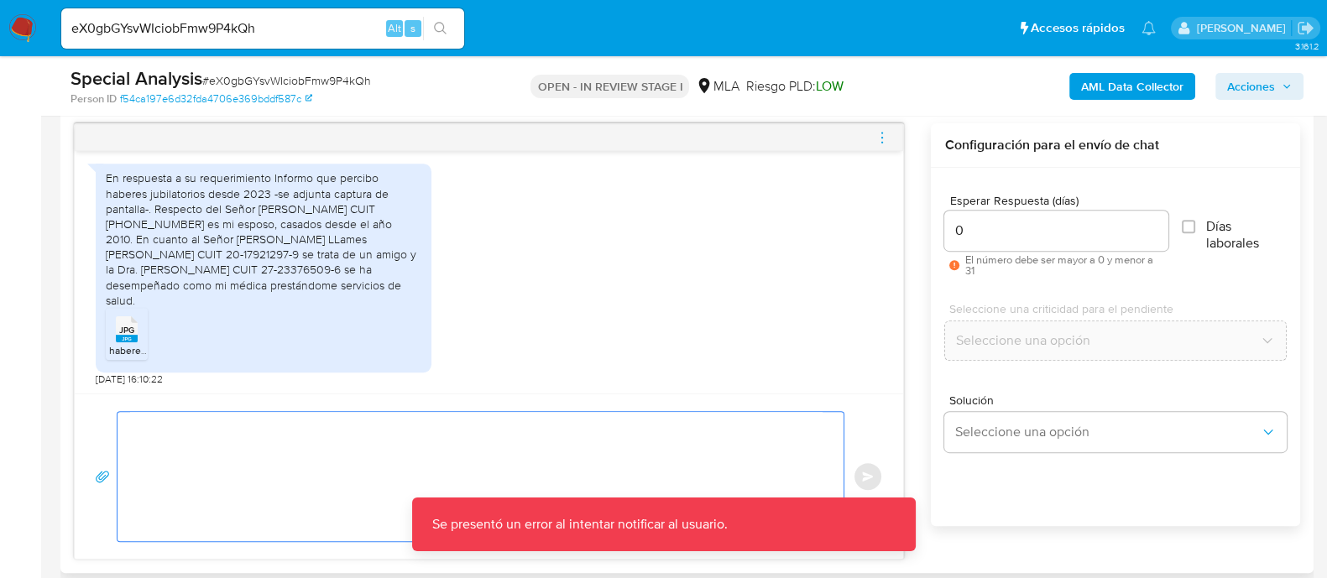
scroll to position [0, 0]
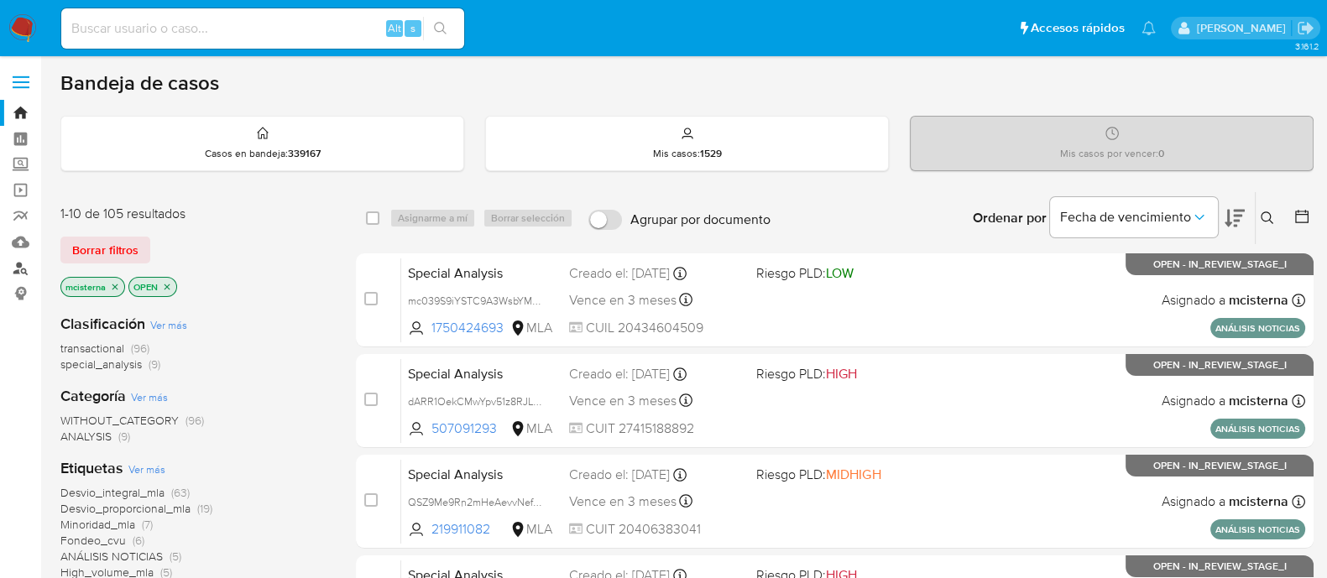
click at [19, 266] on link "Buscador de personas" at bounding box center [100, 268] width 200 height 26
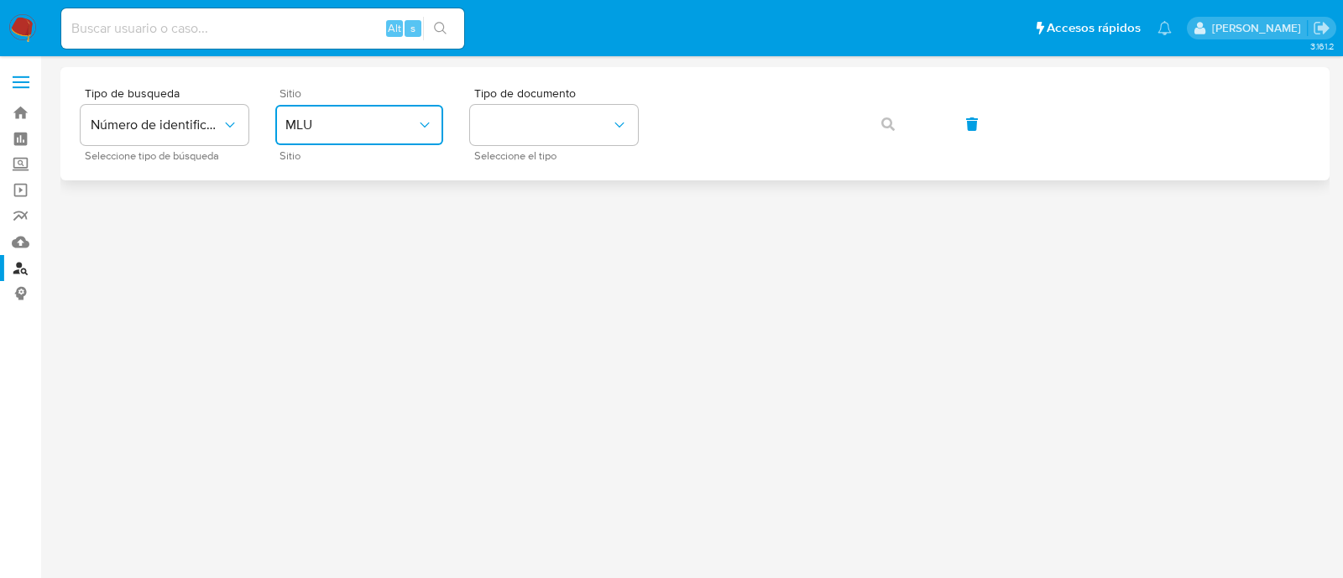
click at [384, 135] on button "MLU" at bounding box center [359, 125] width 168 height 40
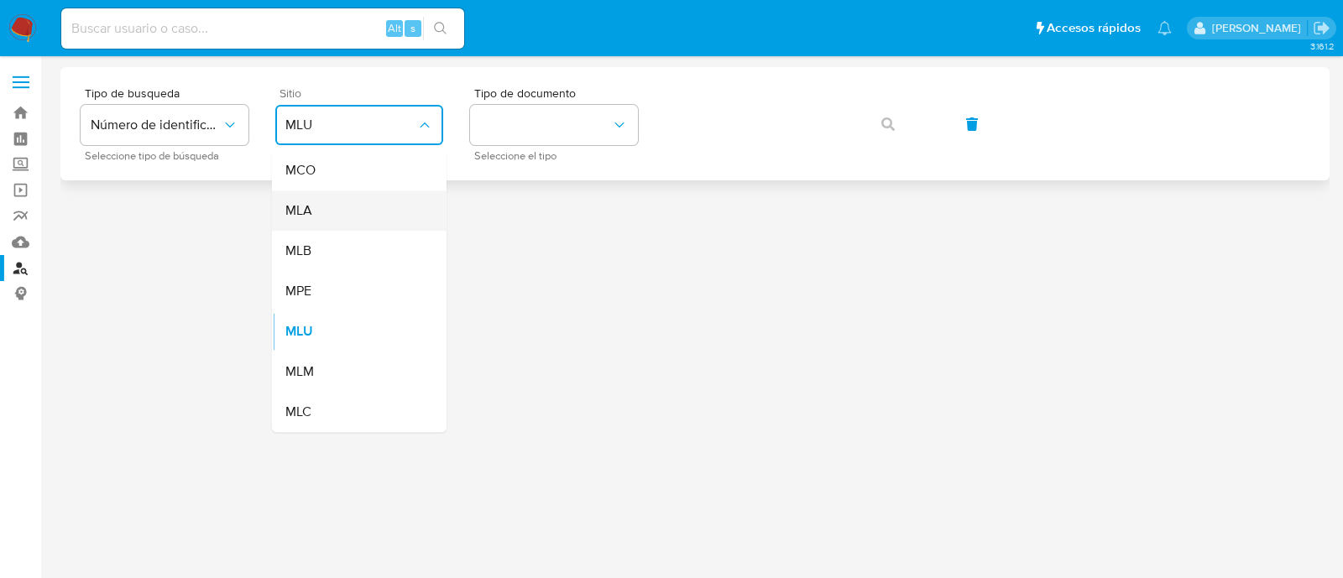
click at [373, 200] on div "MLA" at bounding box center [354, 210] width 138 height 40
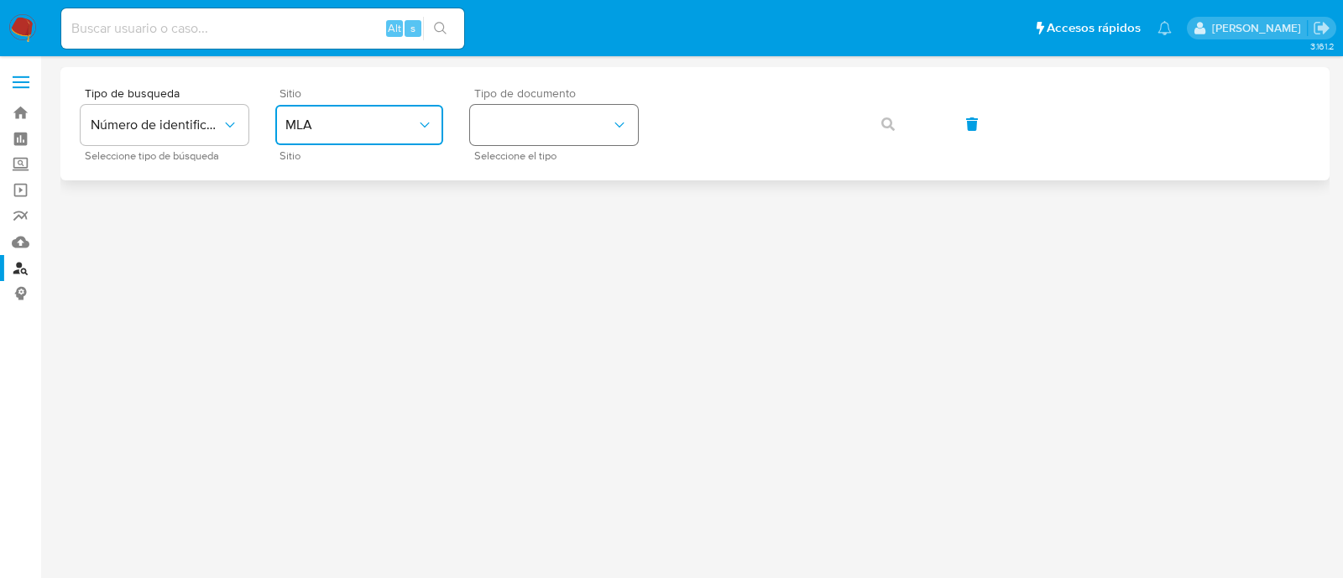
click at [579, 123] on button "identificationType" at bounding box center [554, 125] width 168 height 40
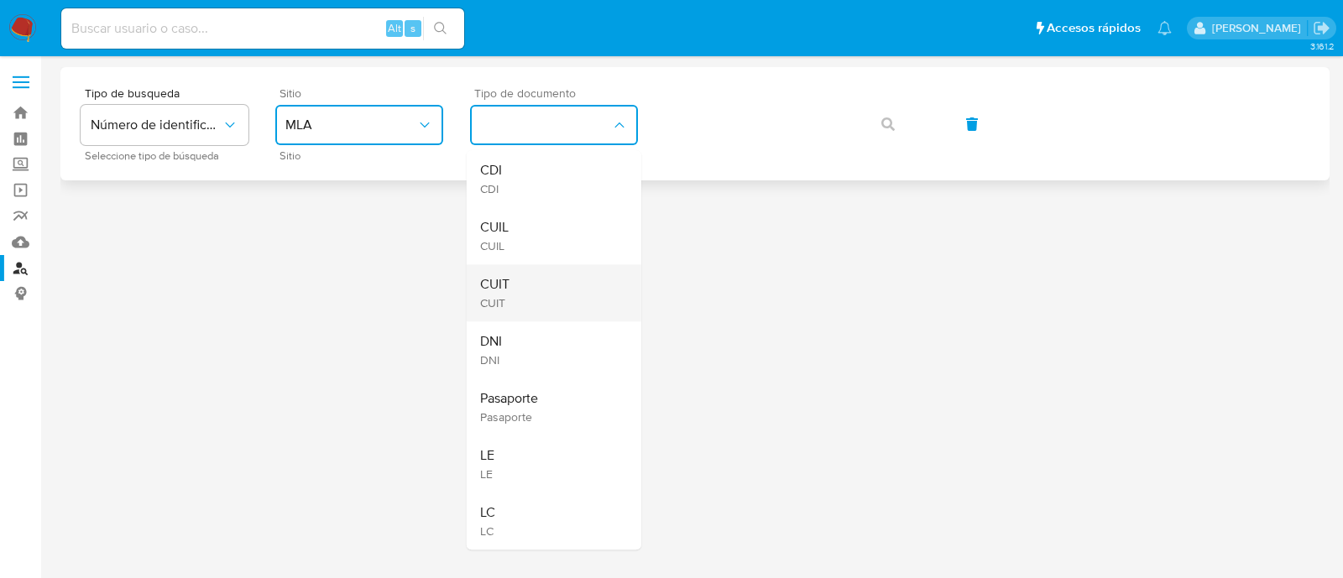
click at [537, 284] on div "CUIT CUIT" at bounding box center [549, 292] width 138 height 57
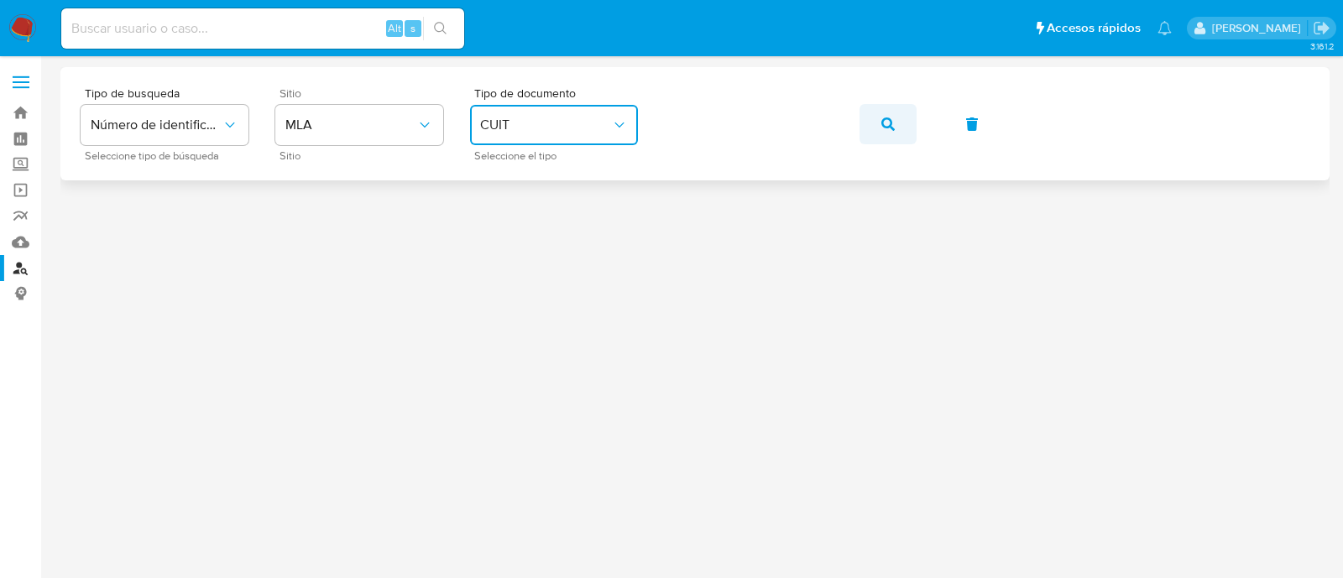
click at [872, 124] on button "button" at bounding box center [887, 124] width 57 height 40
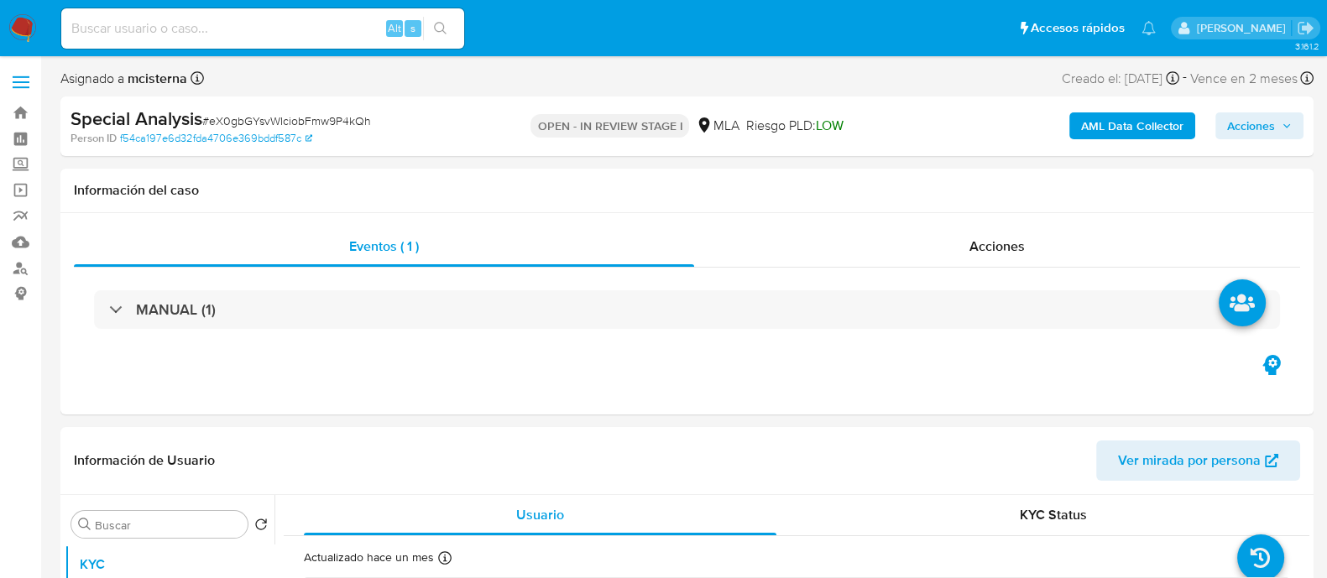
select select "10"
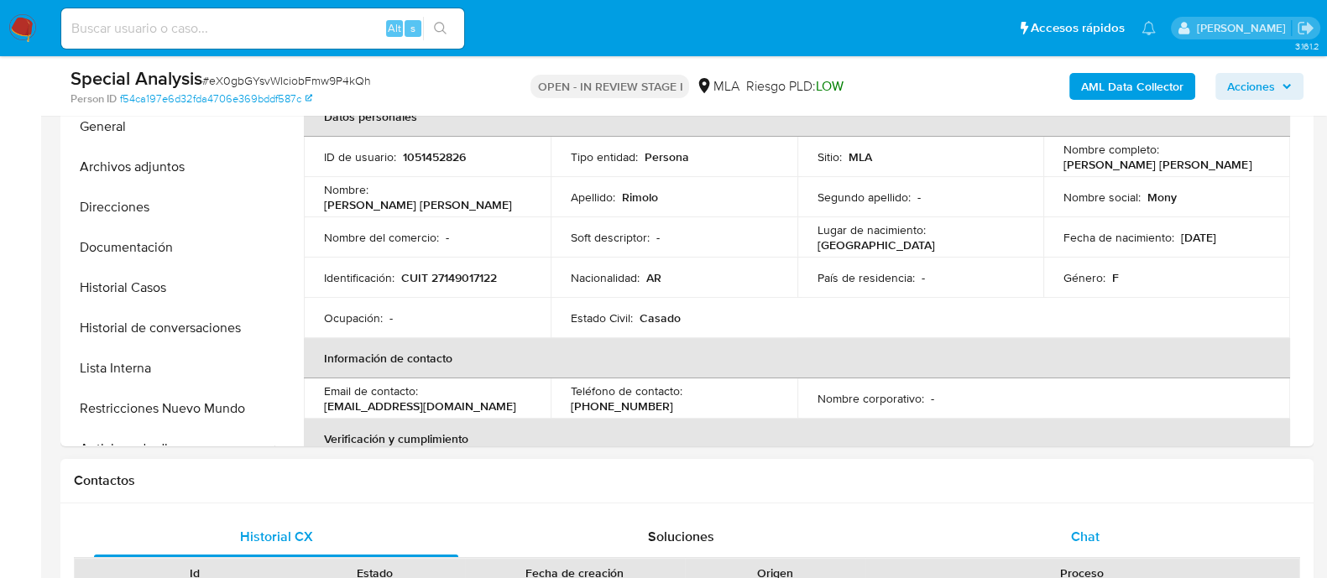
click at [1103, 534] on div "Chat" at bounding box center [1085, 537] width 364 height 40
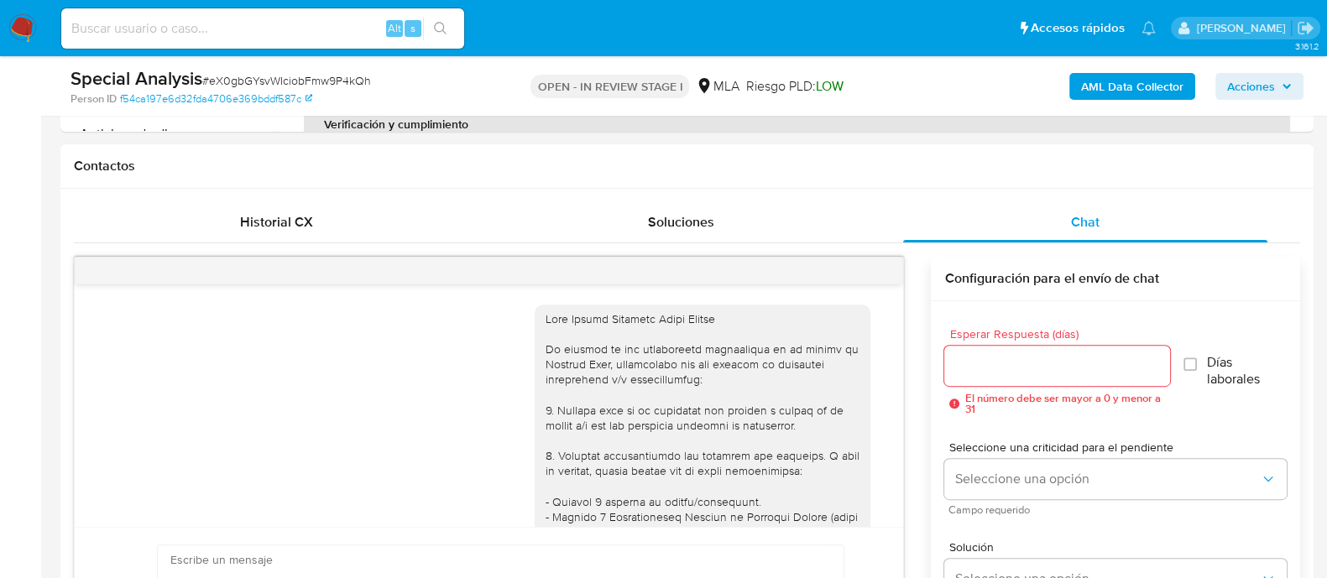
scroll to position [831, 0]
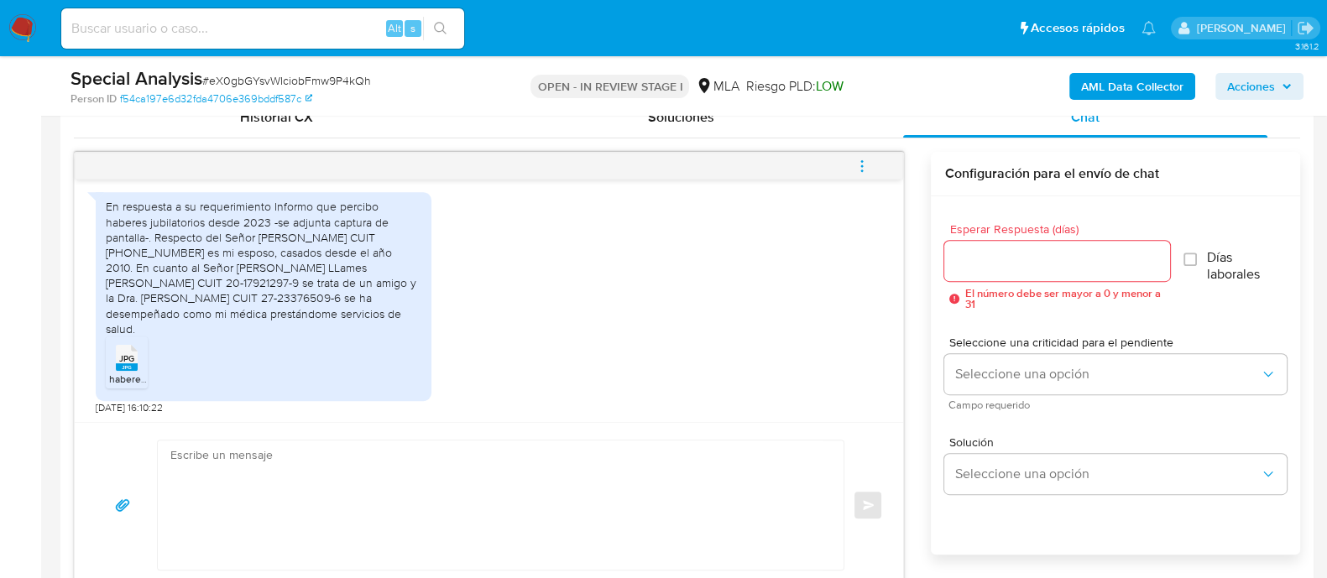
click at [738, 475] on textarea at bounding box center [496, 505] width 652 height 129
paste textarea "Hola Muchas gracias por tu respuesta. Confirmamos recepción de la documentación…"
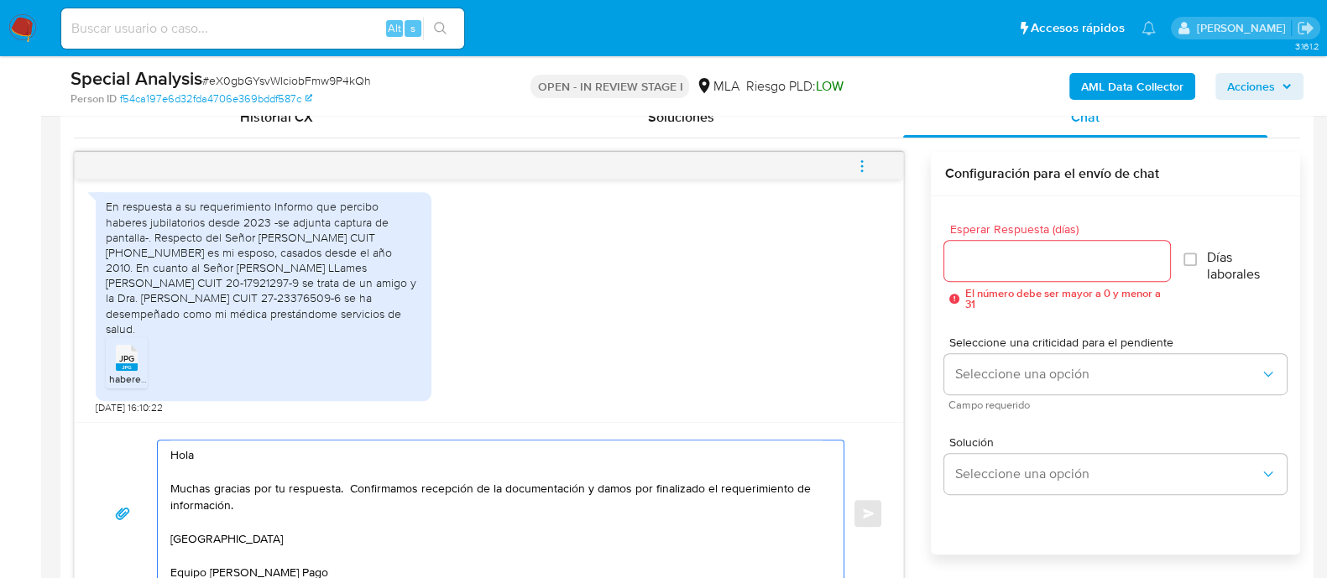
scroll to position [839, 0]
type textarea "Hola Muchas gracias por tu respuesta. Confirmamos recepción de la documentación…"
click at [1028, 253] on input "Esperar Respuesta (días)" at bounding box center [1056, 260] width 225 height 22
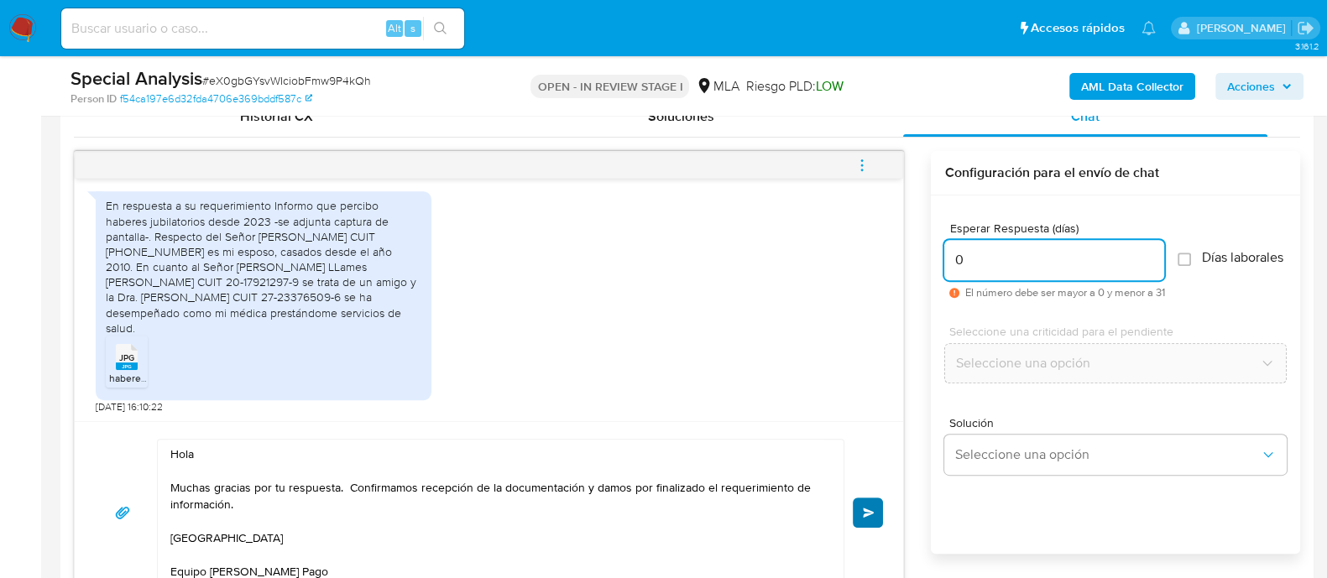
type input "0"
click at [876, 518] on button "Enviar" at bounding box center [868, 513] width 30 height 30
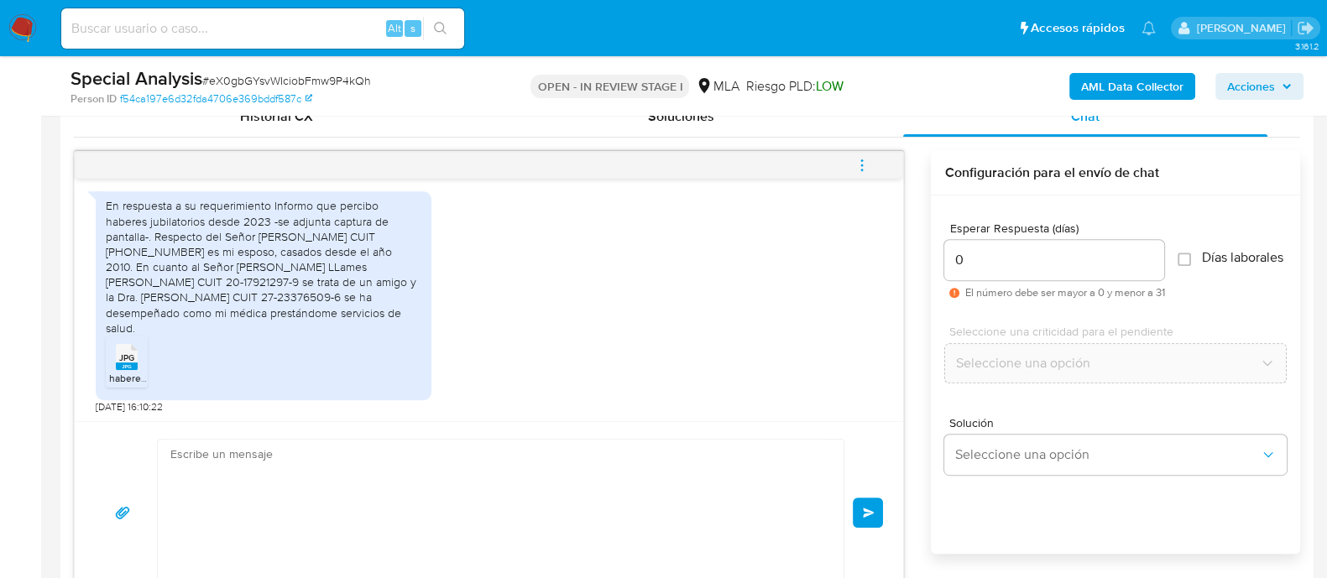
scroll to position [1017, 0]
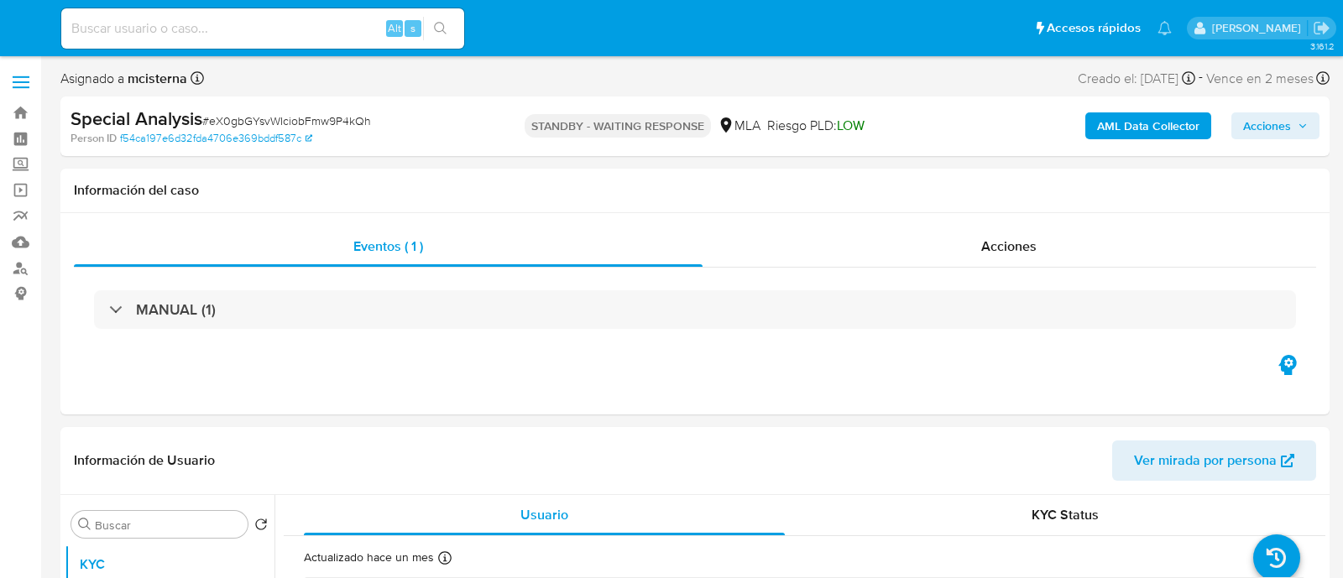
select select "10"
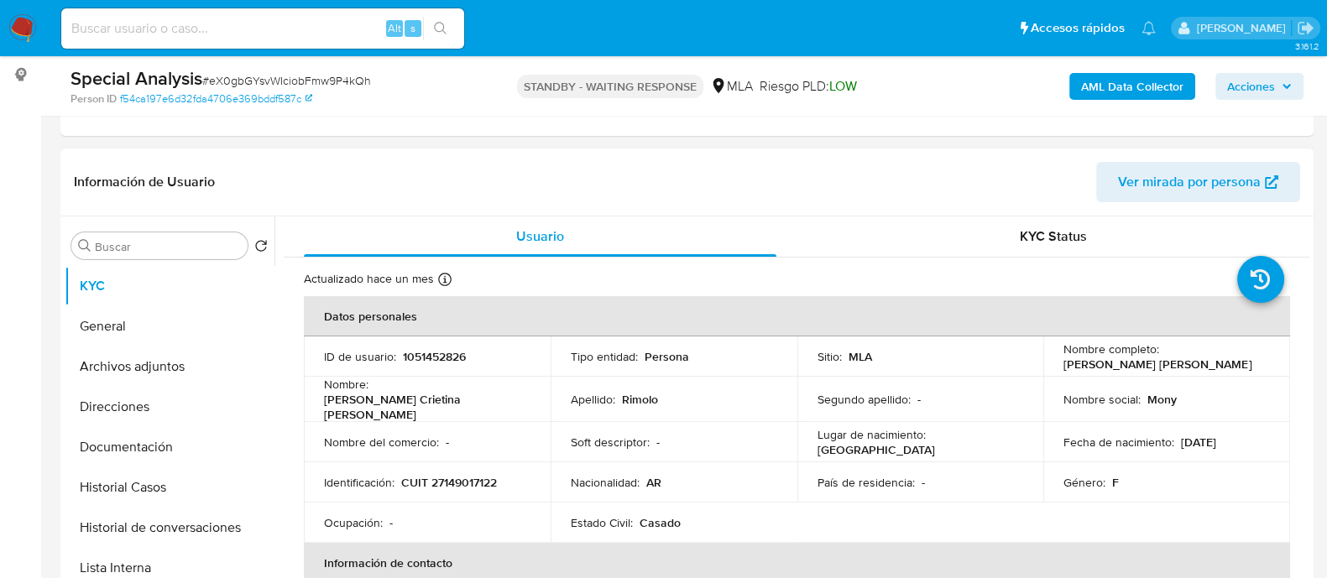
scroll to position [419, 0]
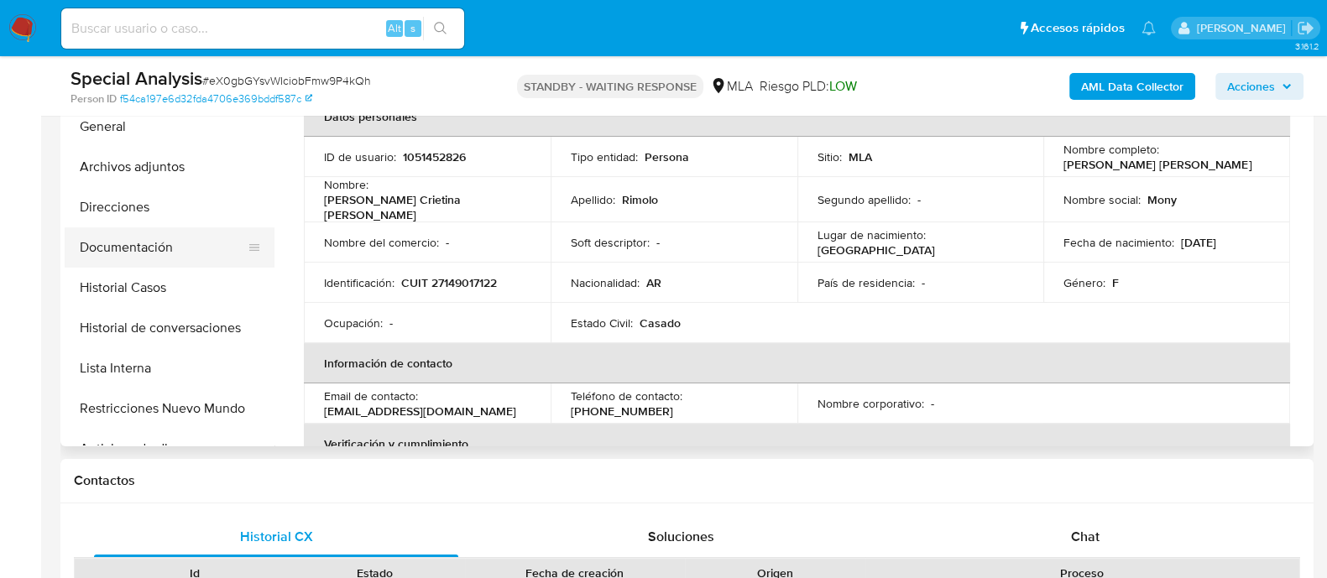
click at [139, 258] on button "Documentación" at bounding box center [163, 247] width 196 height 40
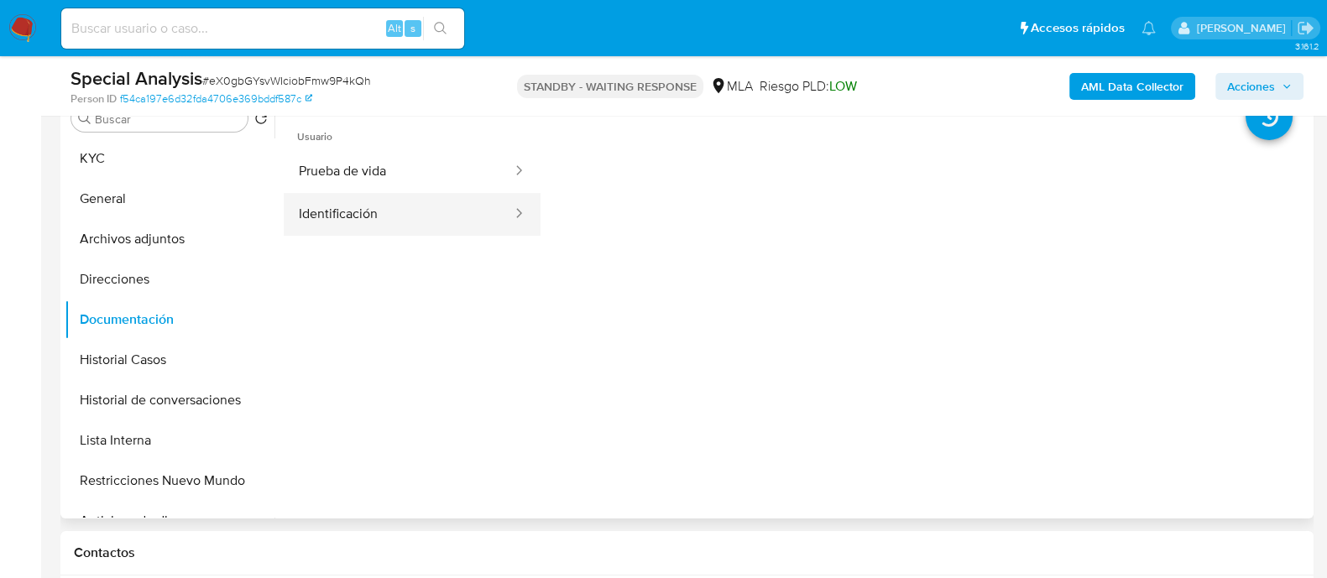
scroll to position [315, 0]
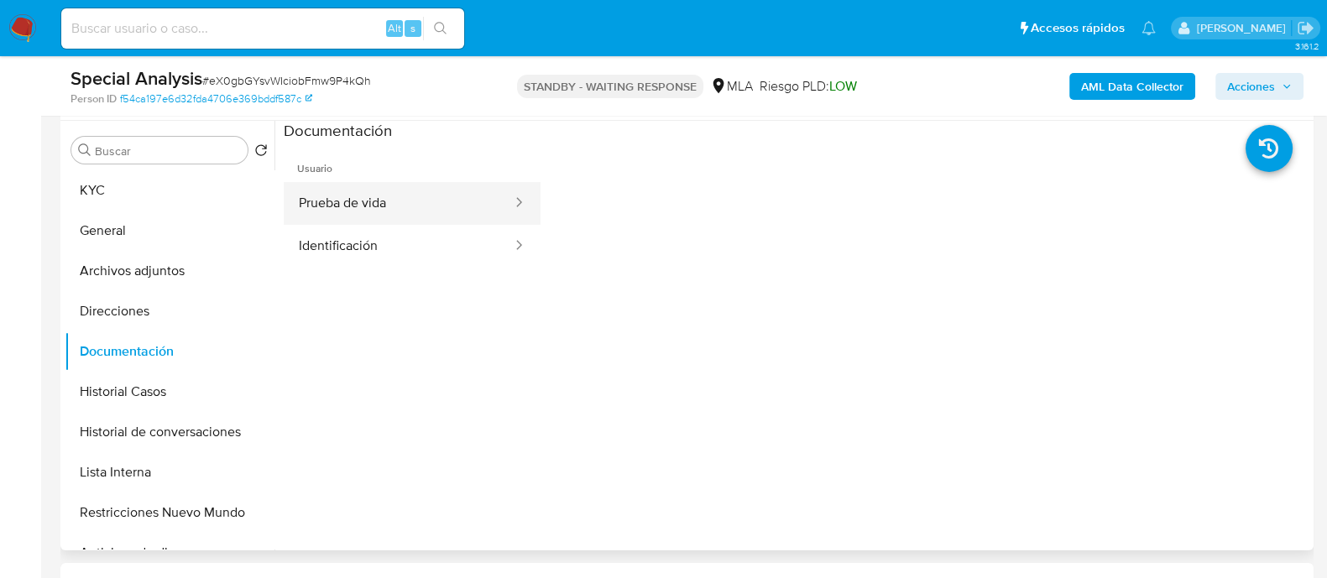
click at [430, 207] on button "Prueba de vida" at bounding box center [399, 203] width 230 height 43
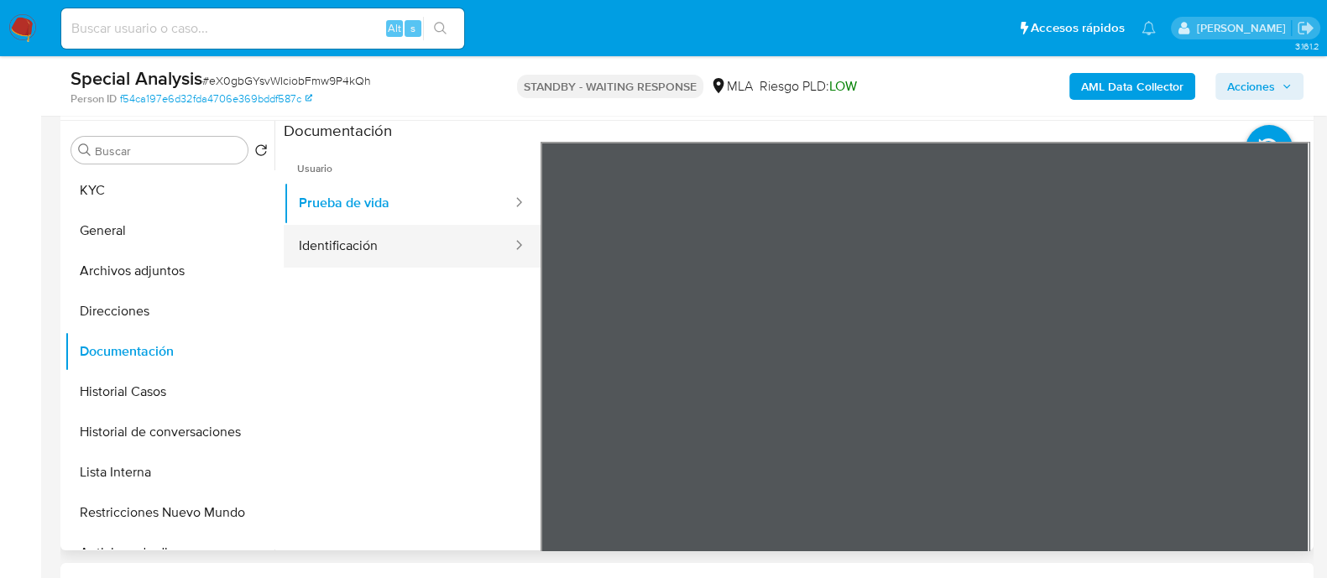
click at [398, 251] on button "Identificación" at bounding box center [399, 246] width 230 height 43
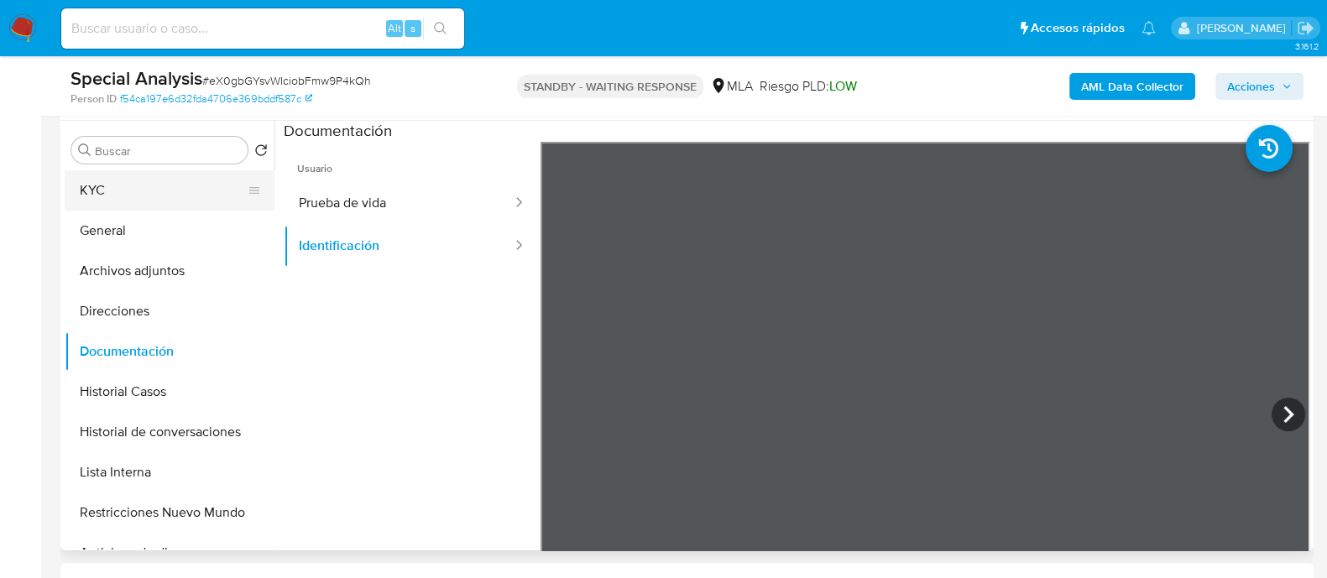
click at [138, 202] on button "KYC" at bounding box center [163, 190] width 196 height 40
